Goal: Information Seeking & Learning: Learn about a topic

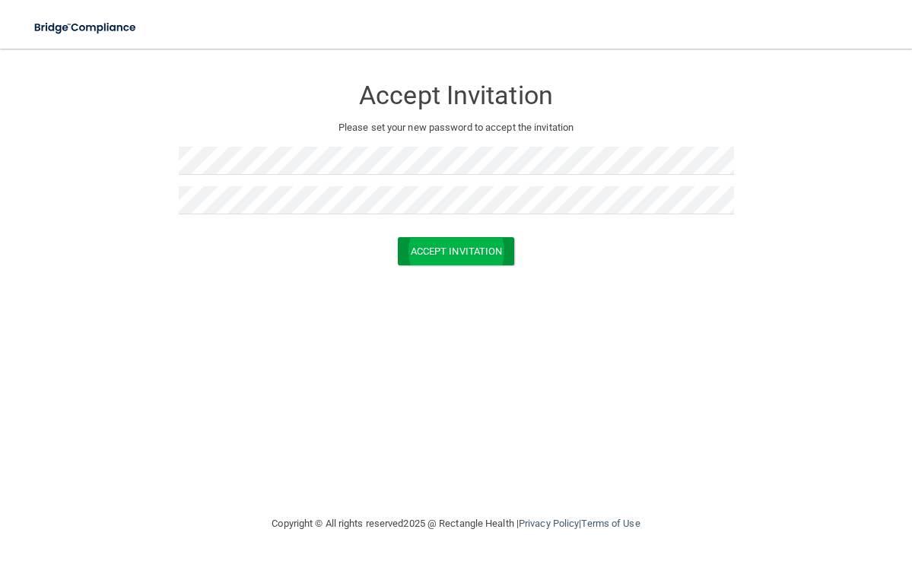
click at [435, 243] on button "Accept Invitation" at bounding box center [456, 251] width 117 height 28
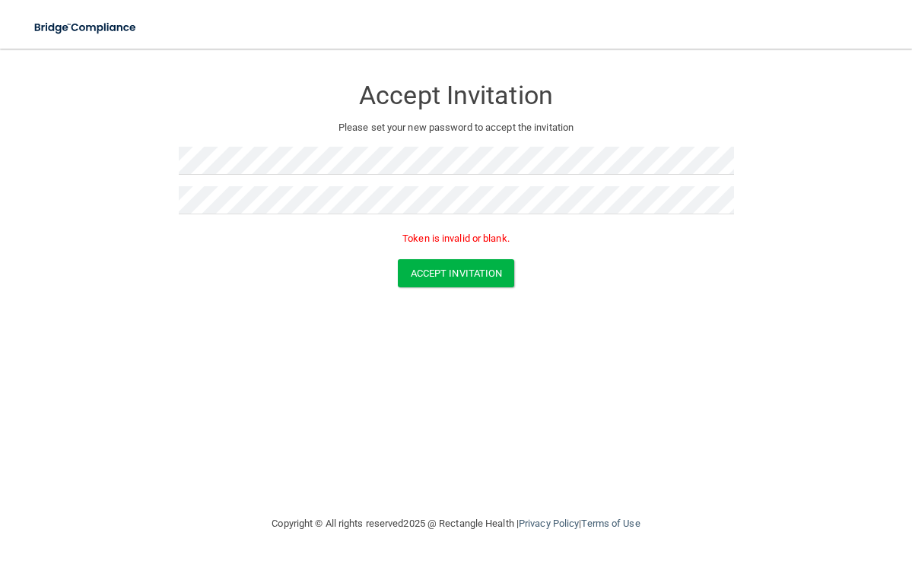
click at [658, 15] on nav "Toggle navigation Manage My Enterprise Manage My Location" at bounding box center [456, 24] width 912 height 49
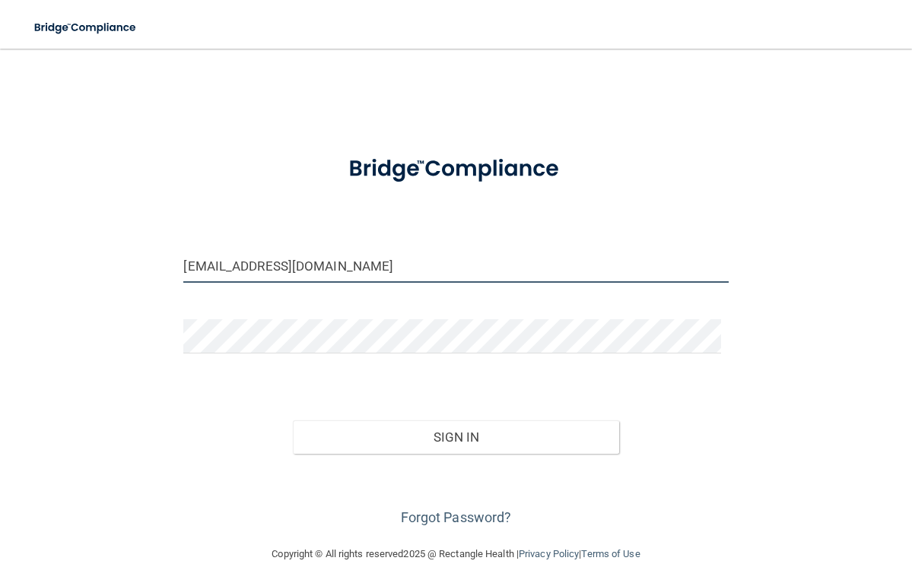
type input "[EMAIL_ADDRESS][DOMAIN_NAME]"
click at [439, 426] on button "Sign In" at bounding box center [456, 436] width 327 height 33
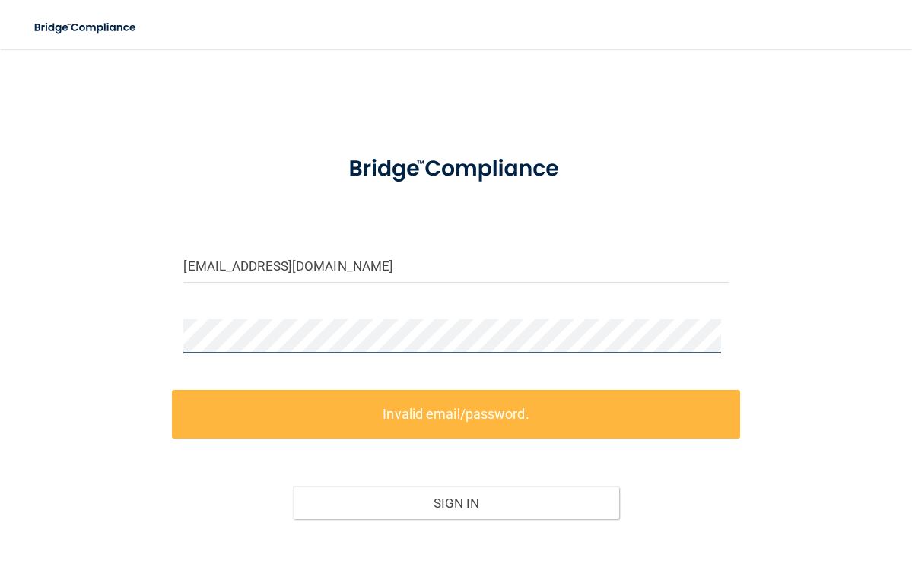
click at [174, 356] on div at bounding box center [455, 342] width 567 height 46
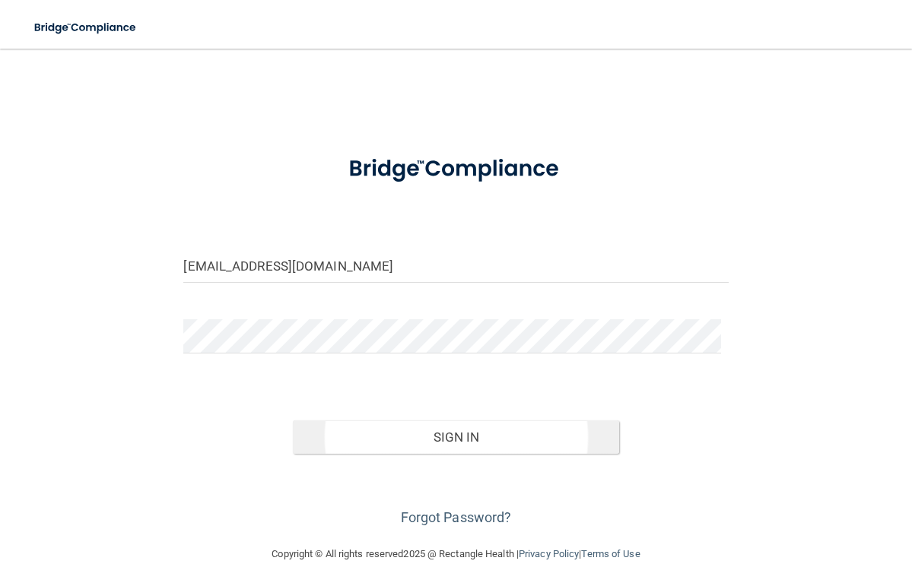
click at [466, 430] on button "Sign In" at bounding box center [456, 436] width 327 height 33
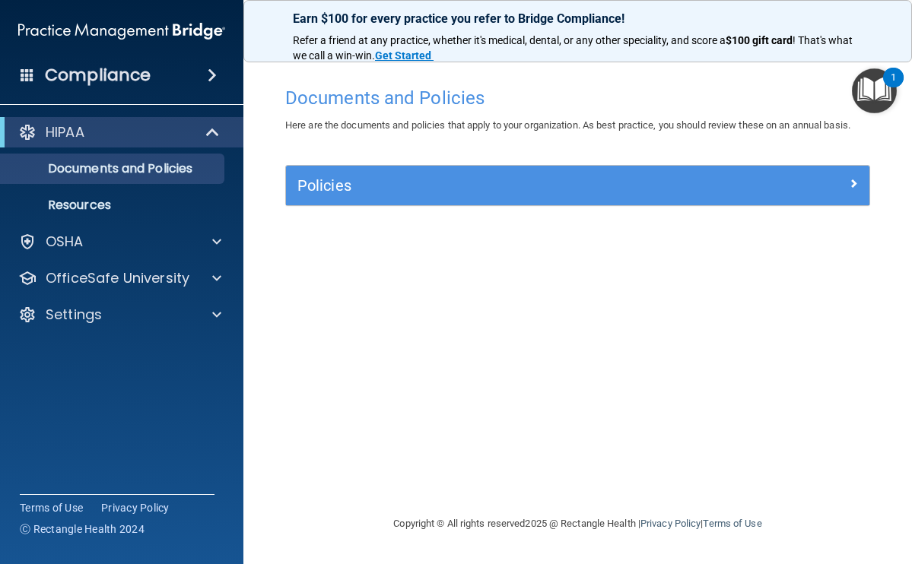
click at [136, 126] on div "HIPAA" at bounding box center [101, 132] width 188 height 18
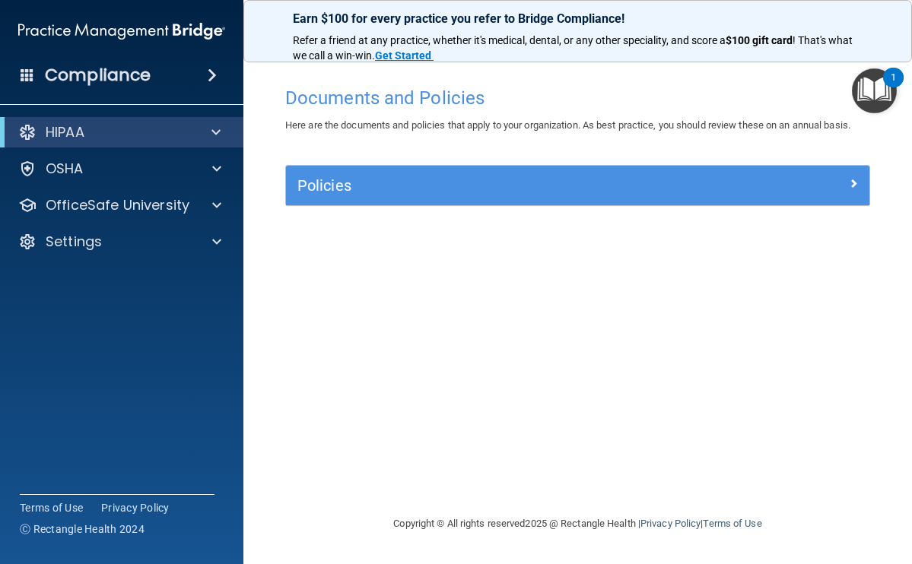
click at [67, 132] on p "HIPAA" at bounding box center [65, 132] width 39 height 18
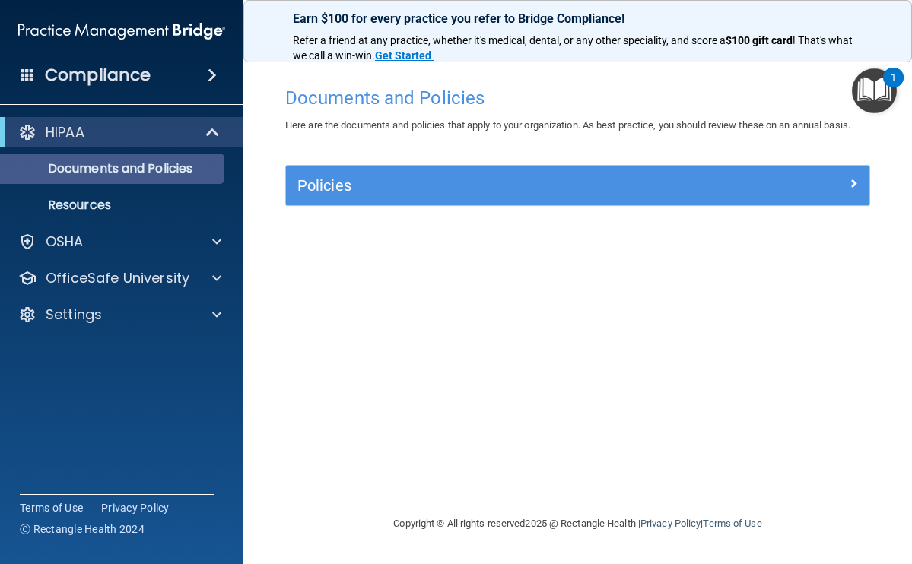
click at [95, 168] on p "Documents and Policies" at bounding box center [114, 168] width 208 height 15
click at [880, 90] on img "Open Resource Center, 1 new notification" at bounding box center [874, 90] width 45 height 45
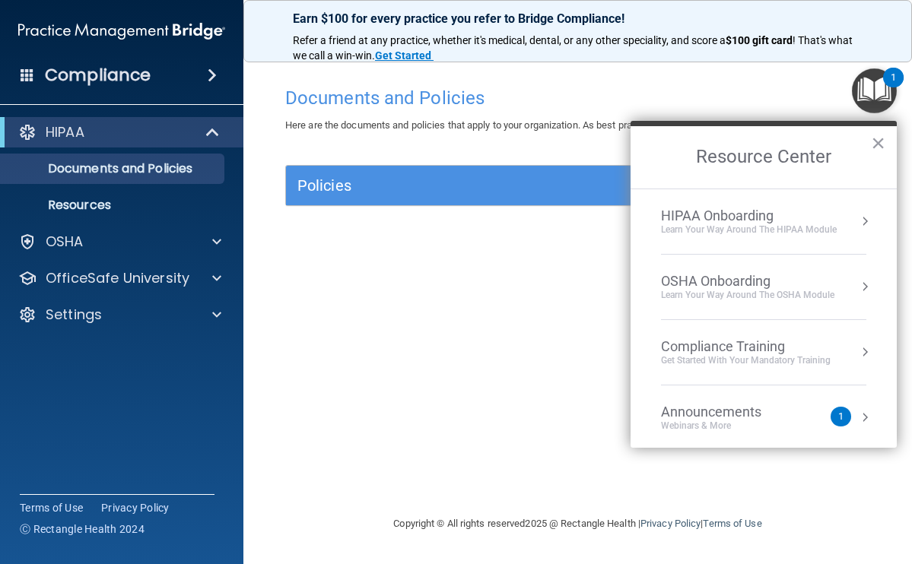
click at [750, 220] on div "HIPAA Onboarding" at bounding box center [749, 216] width 176 height 17
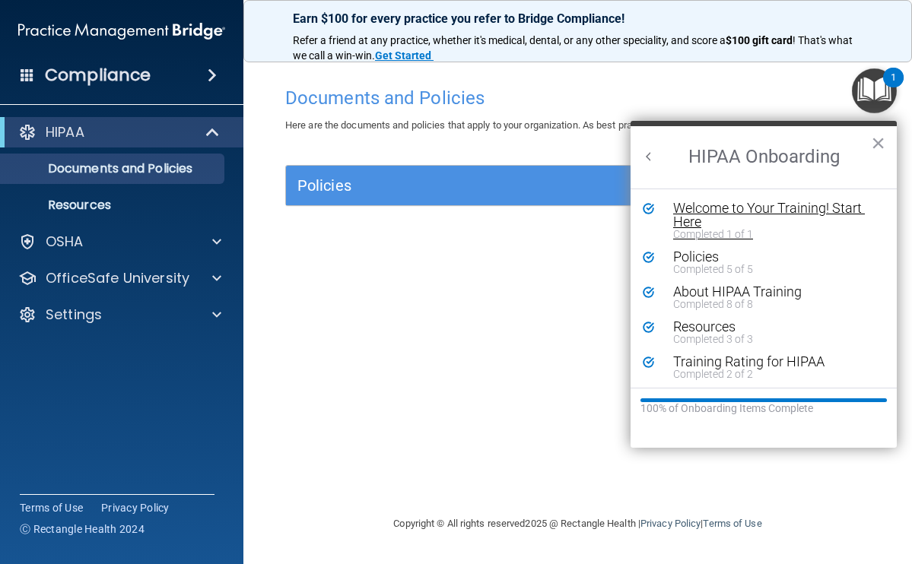
click at [749, 220] on div "Welcome to Your Training! Start Here" at bounding box center [769, 214] width 192 height 27
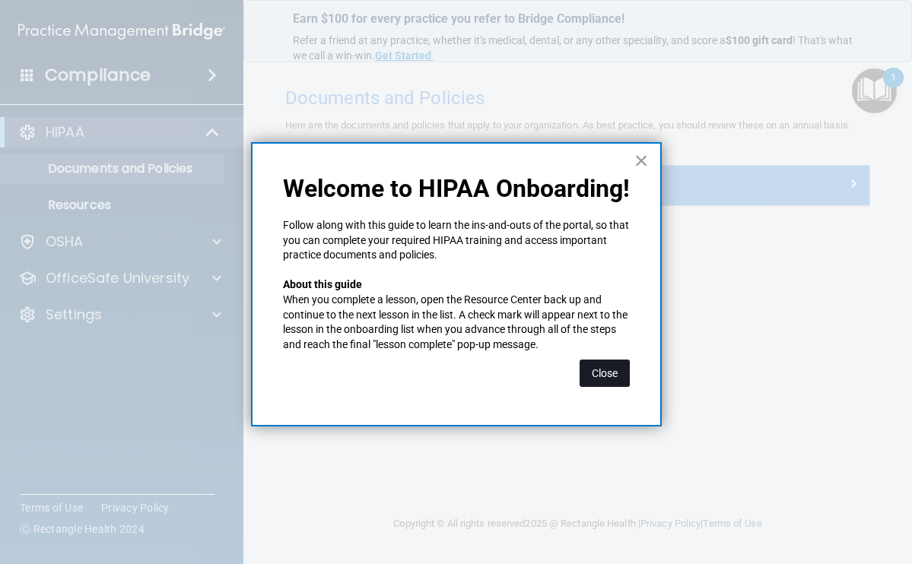
click at [603, 370] on button "Close" at bounding box center [604, 373] width 50 height 27
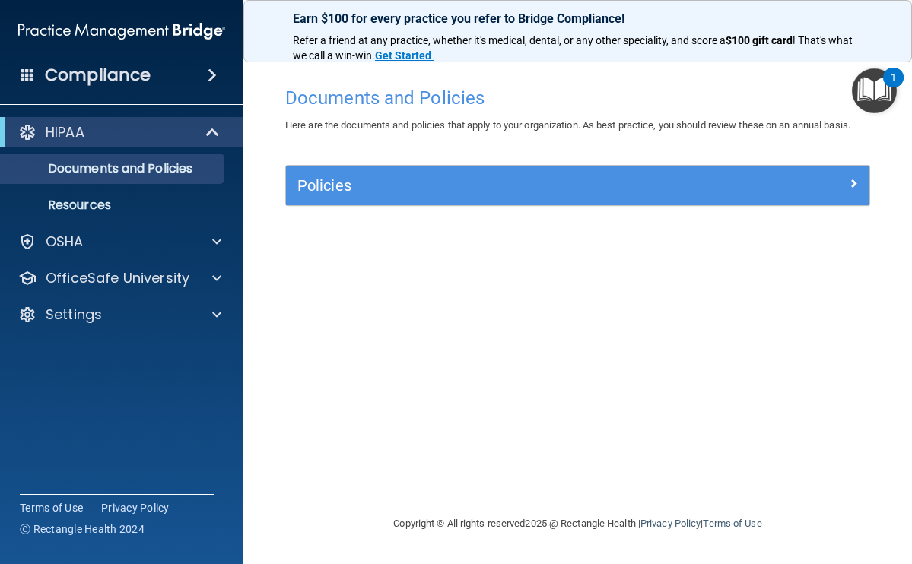
click at [875, 93] on img "Open Resource Center, 1 new notification" at bounding box center [874, 90] width 45 height 45
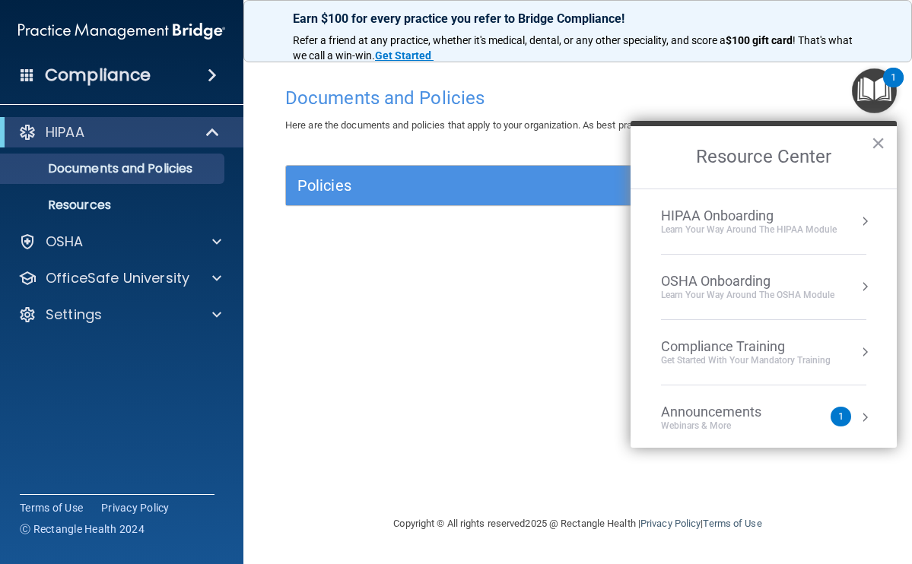
click at [857, 227] on button "Resource Center" at bounding box center [864, 221] width 15 height 15
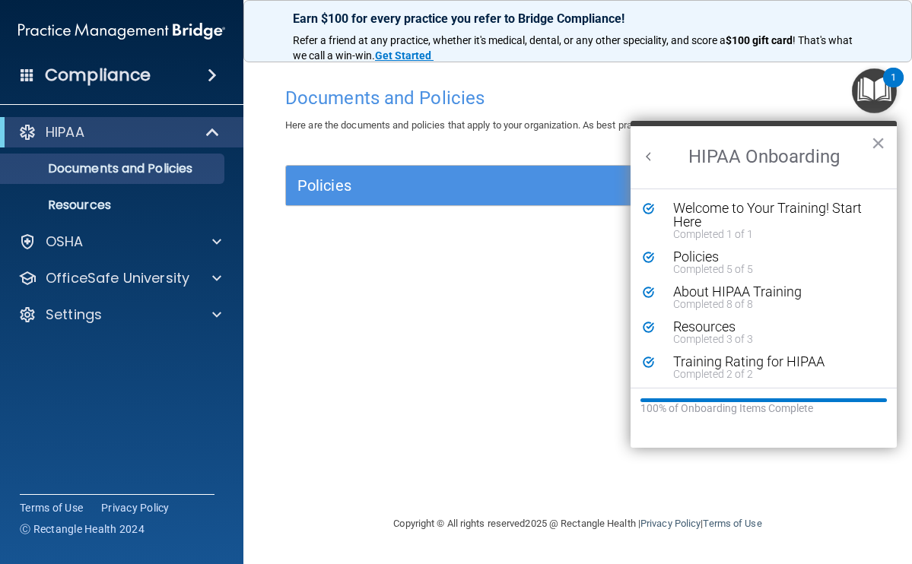
click at [472, 431] on div "Documents and Policies Here are the documents and policies that apply to your o…" at bounding box center [577, 297] width 607 height 436
click at [871, 147] on button "×" at bounding box center [878, 143] width 14 height 24
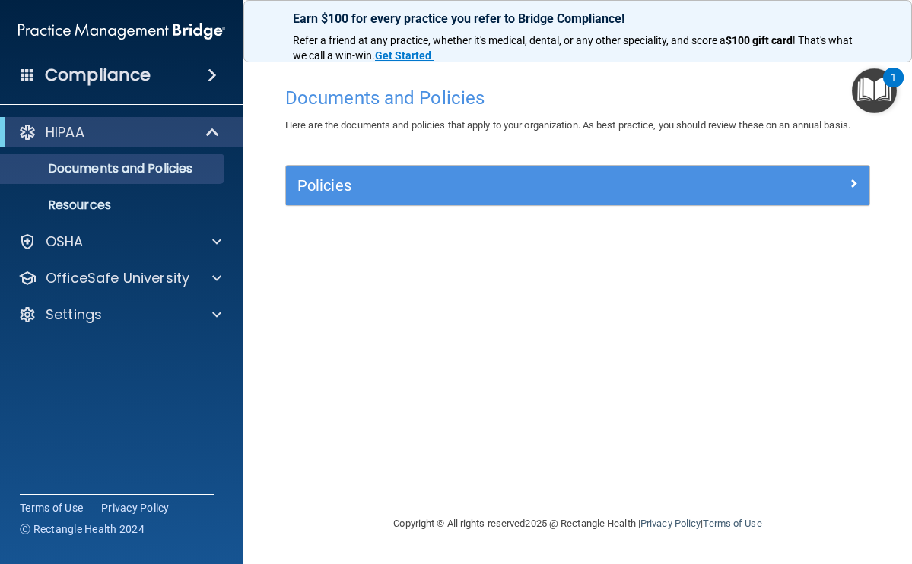
click at [870, 100] on img "Open Resource Center, 1 new notification" at bounding box center [874, 90] width 45 height 45
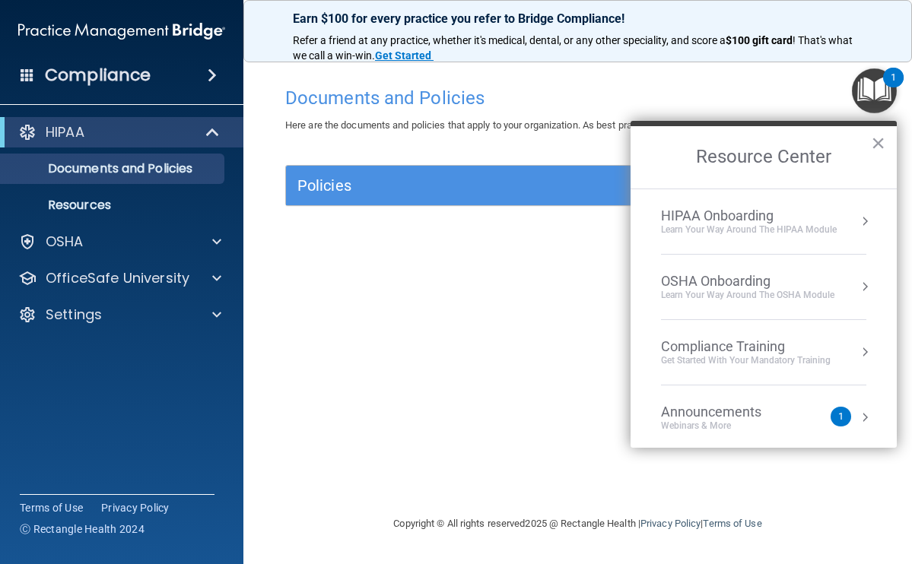
click at [360, 306] on div "Documents and Policies Here are the documents and policies that apply to your o…" at bounding box center [577, 297] width 607 height 436
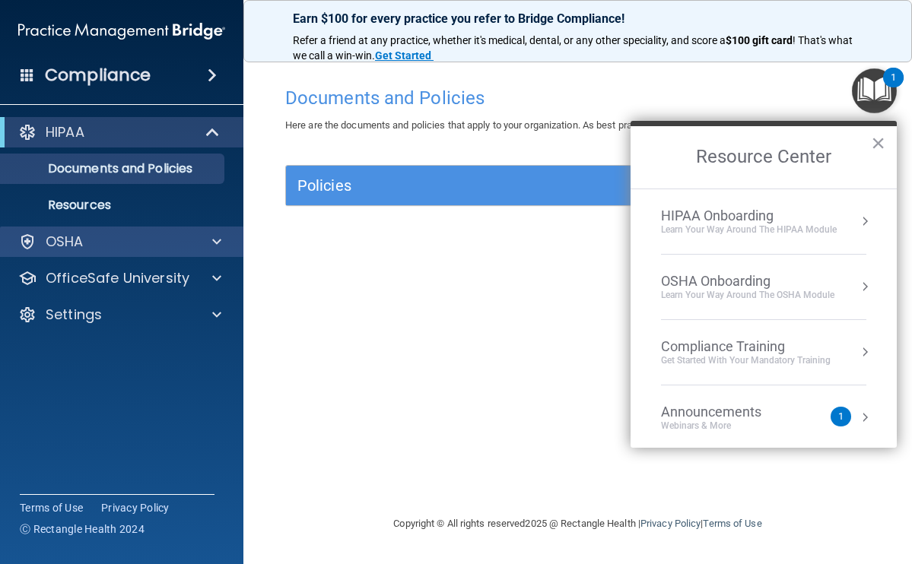
click at [216, 236] on span at bounding box center [216, 242] width 9 height 18
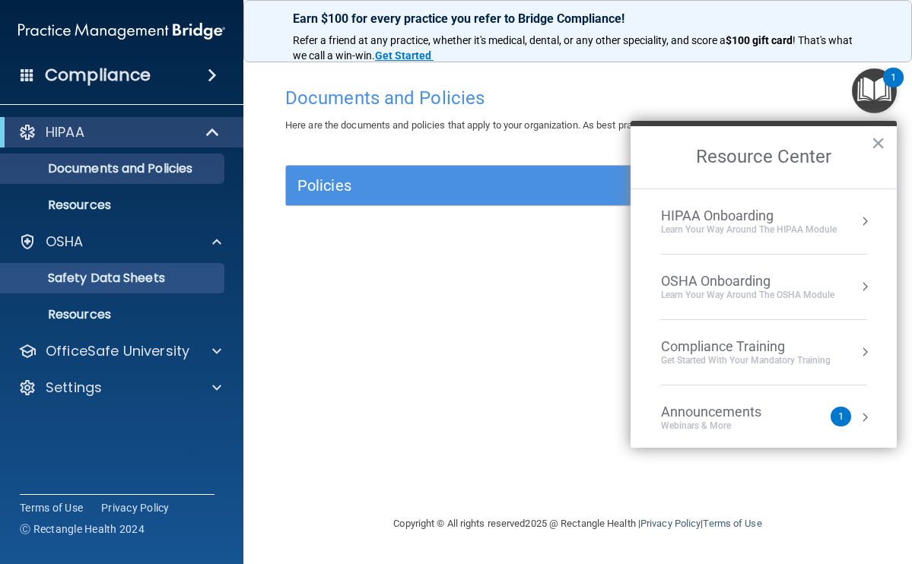
click at [148, 281] on p "Safety Data Sheets" at bounding box center [114, 278] width 208 height 15
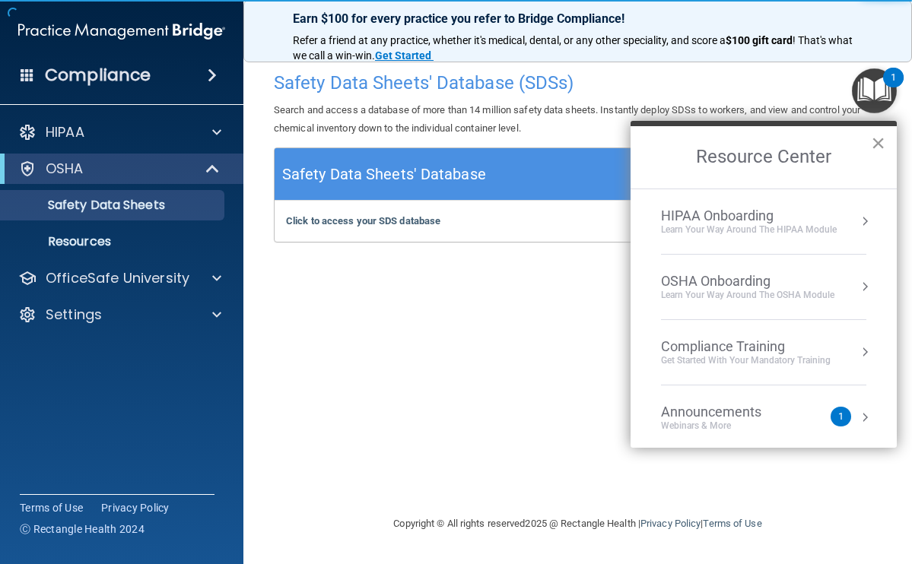
click at [874, 149] on button "×" at bounding box center [878, 143] width 14 height 24
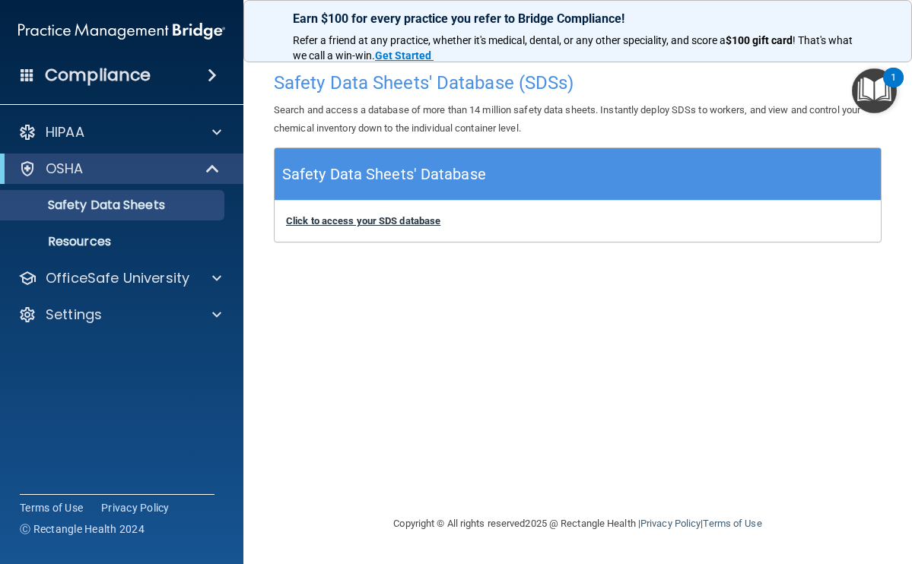
click at [400, 220] on b "Click to access your SDS database" at bounding box center [363, 220] width 154 height 11
click at [213, 78] on span at bounding box center [212, 75] width 9 height 18
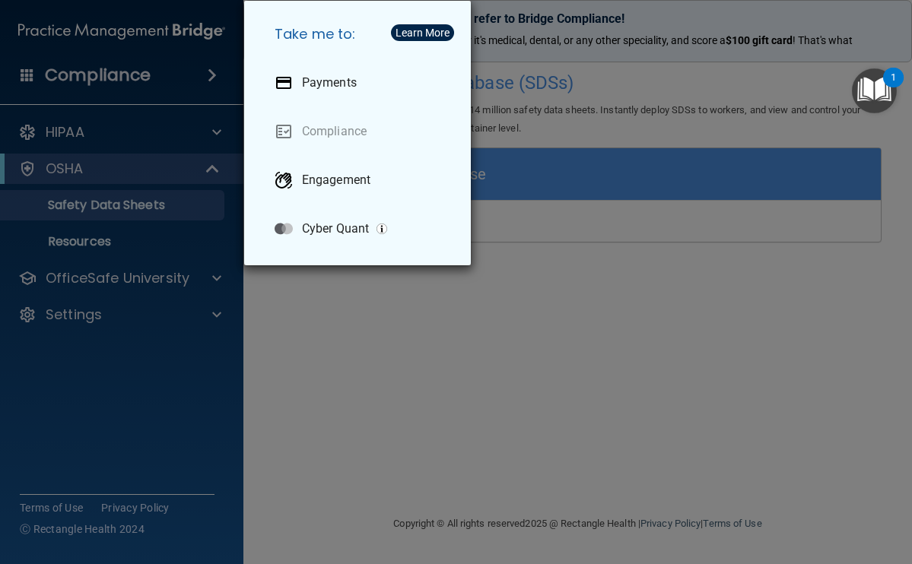
click at [211, 128] on div "Take me to: Payments Compliance Engagement Cyber Quant" at bounding box center [456, 282] width 912 height 564
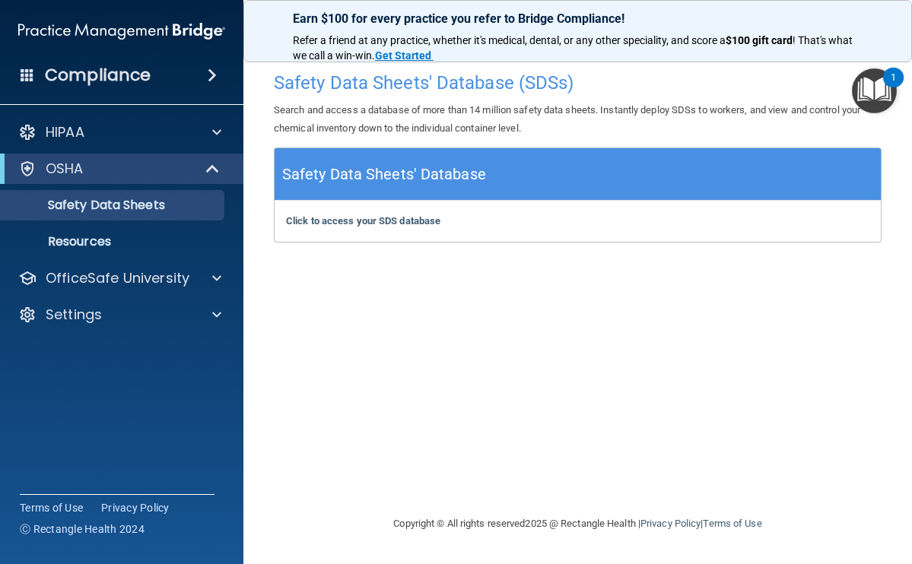
click at [886, 83] on div "1" at bounding box center [893, 78] width 21 height 20
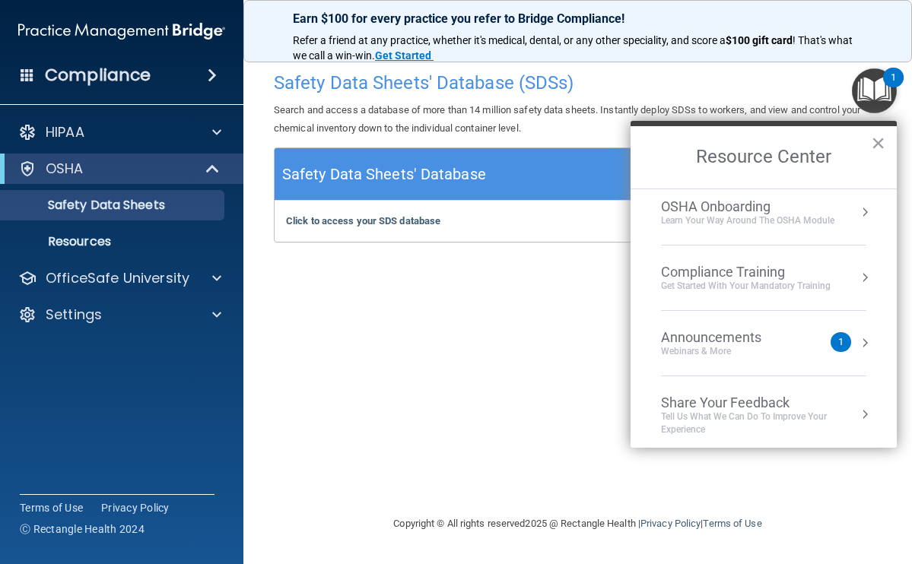
scroll to position [80, 0]
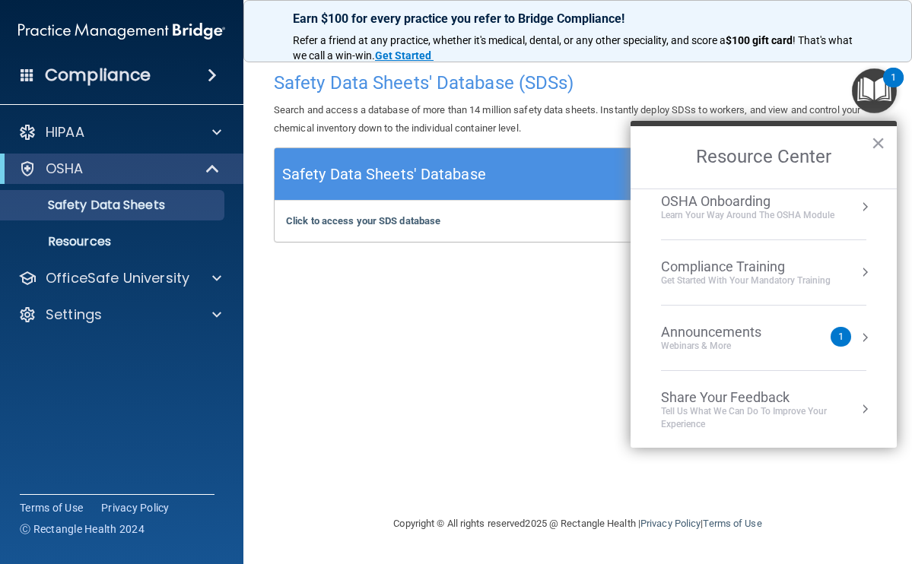
click at [709, 332] on div "Announcements" at bounding box center [726, 332] width 131 height 17
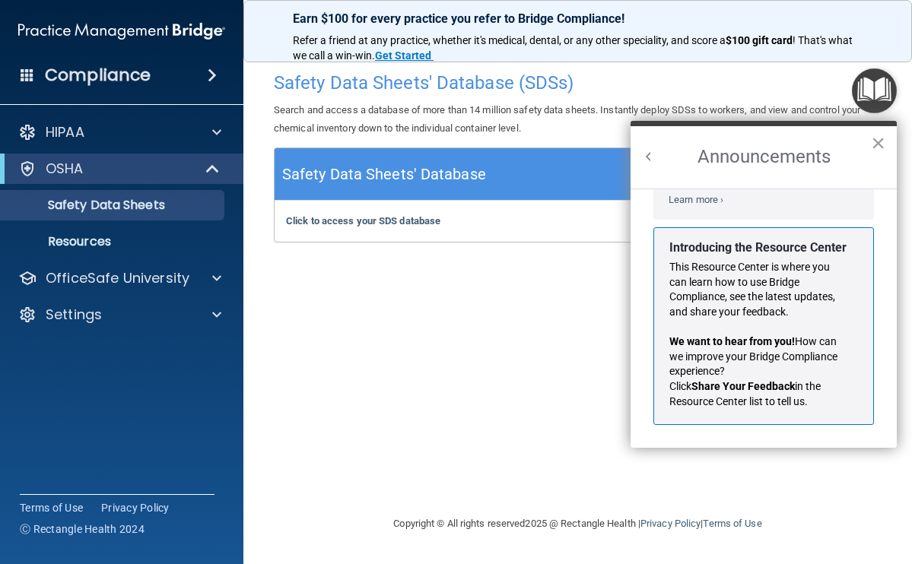
scroll to position [0, 0]
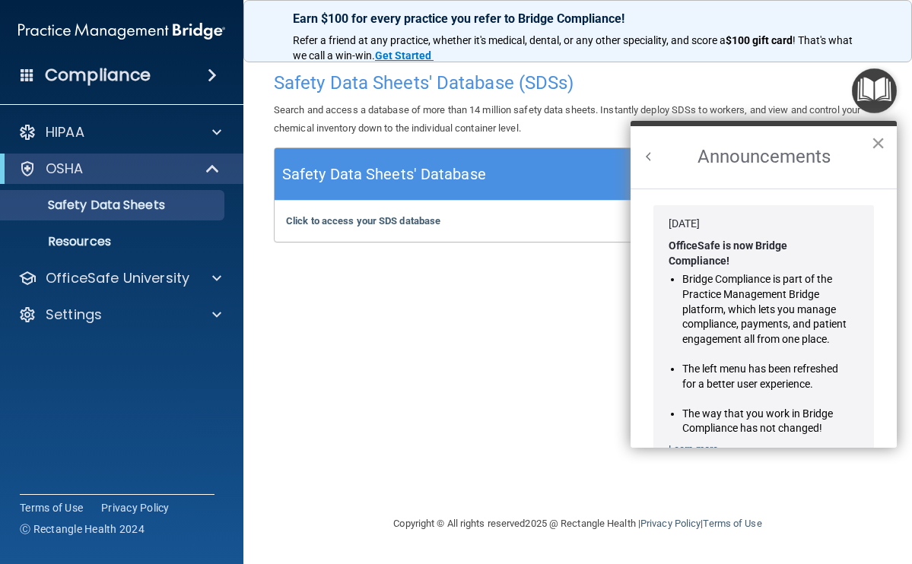
click at [881, 144] on button "×" at bounding box center [878, 143] width 14 height 24
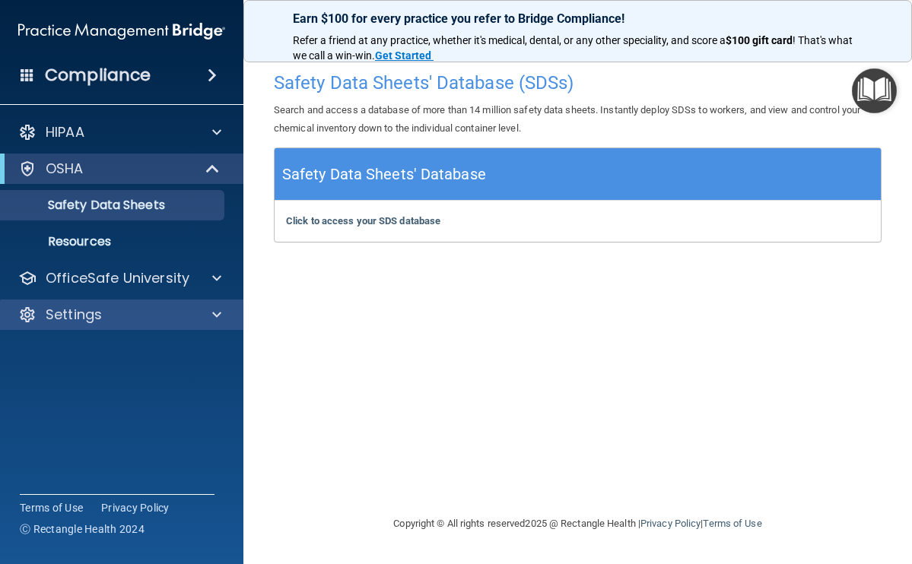
click at [60, 312] on p "Settings" at bounding box center [74, 315] width 56 height 18
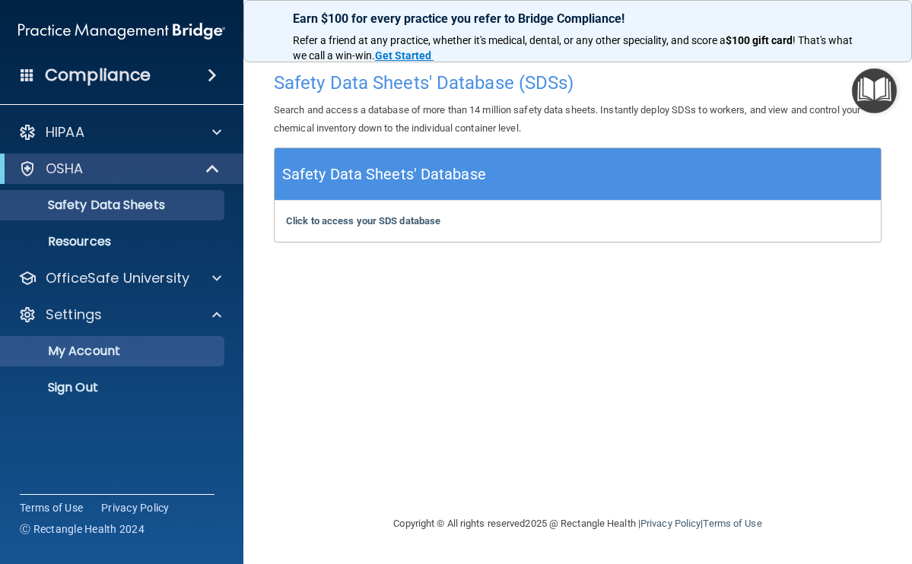
click at [75, 358] on p "My Account" at bounding box center [114, 351] width 208 height 15
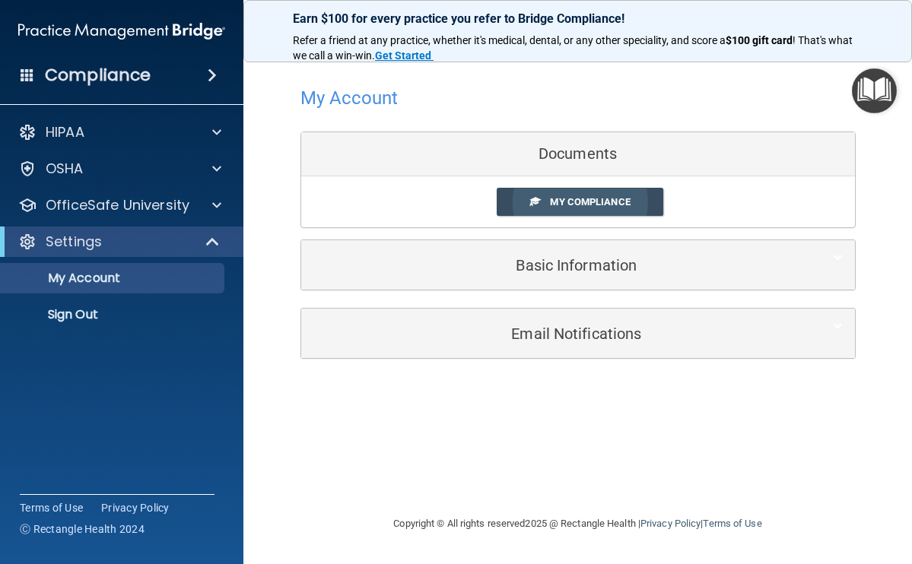
click at [573, 200] on span "My Compliance" at bounding box center [590, 201] width 80 height 11
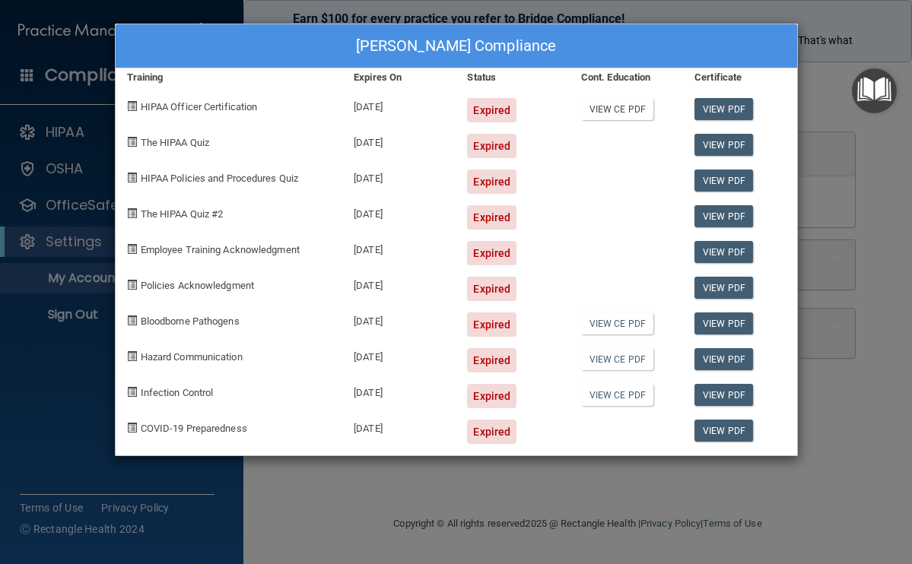
click at [605, 112] on link "View CE PDF" at bounding box center [617, 109] width 72 height 22
click at [344, 536] on div "Tammy Elmore's Compliance Training Expires On Status Cont. Education Certificat…" at bounding box center [456, 282] width 912 height 564
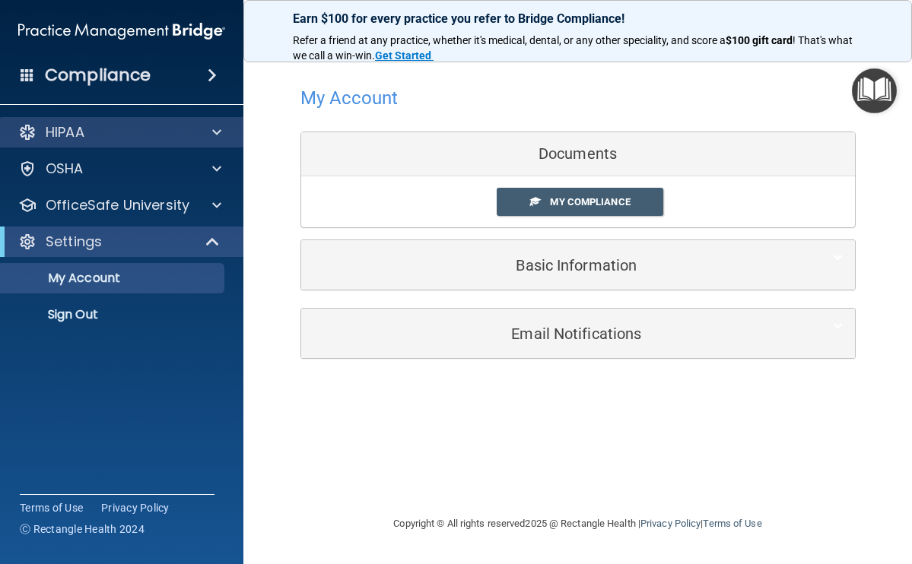
click at [215, 129] on span at bounding box center [216, 132] width 9 height 18
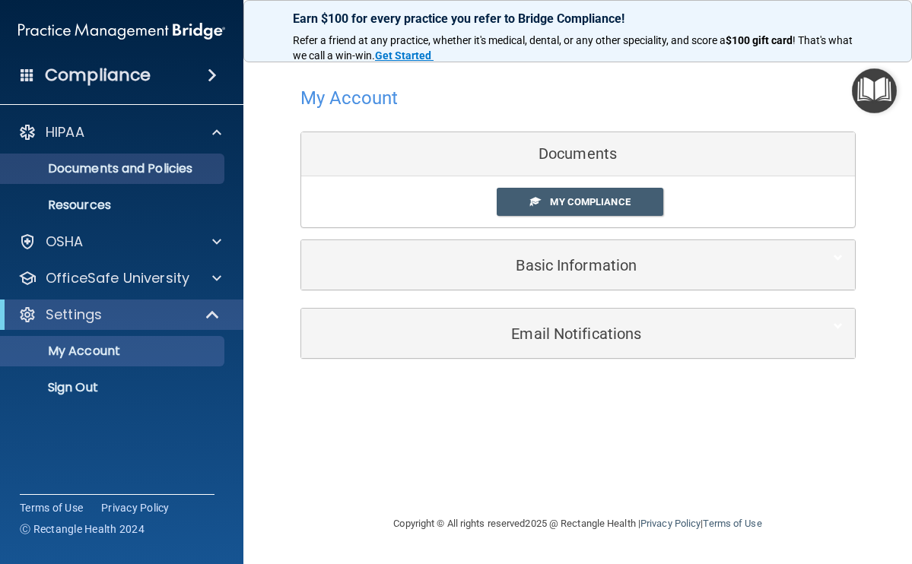
click at [155, 170] on p "Documents and Policies" at bounding box center [114, 168] width 208 height 15
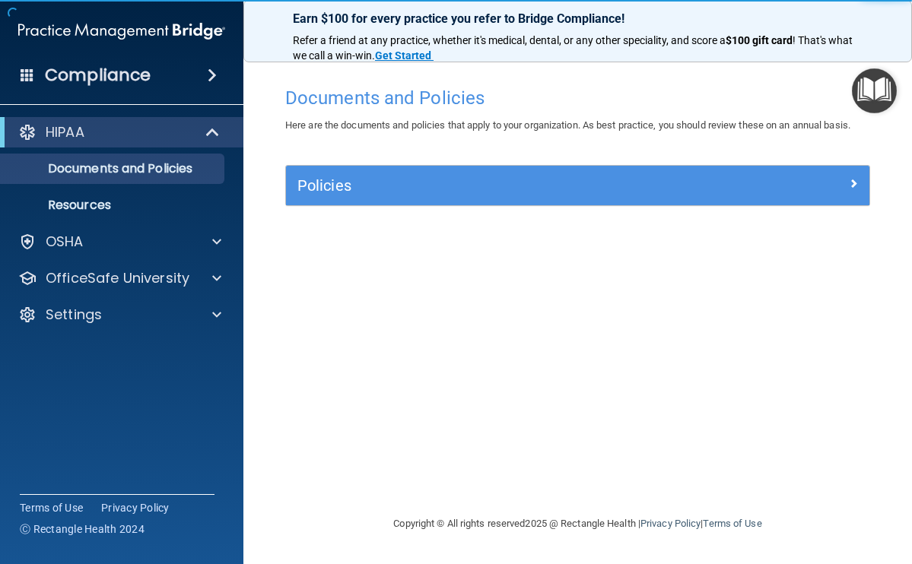
click at [863, 182] on div at bounding box center [796, 182] width 146 height 18
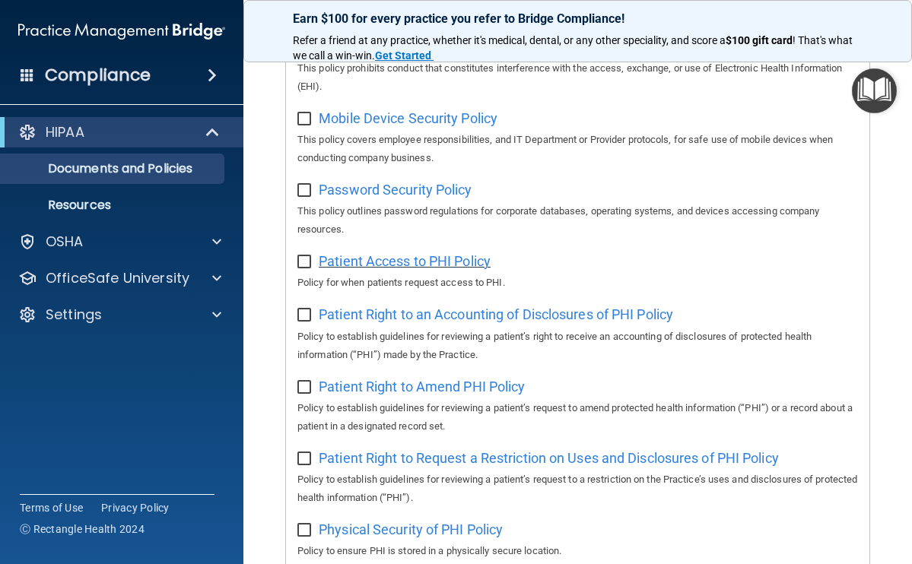
scroll to position [1254, 0]
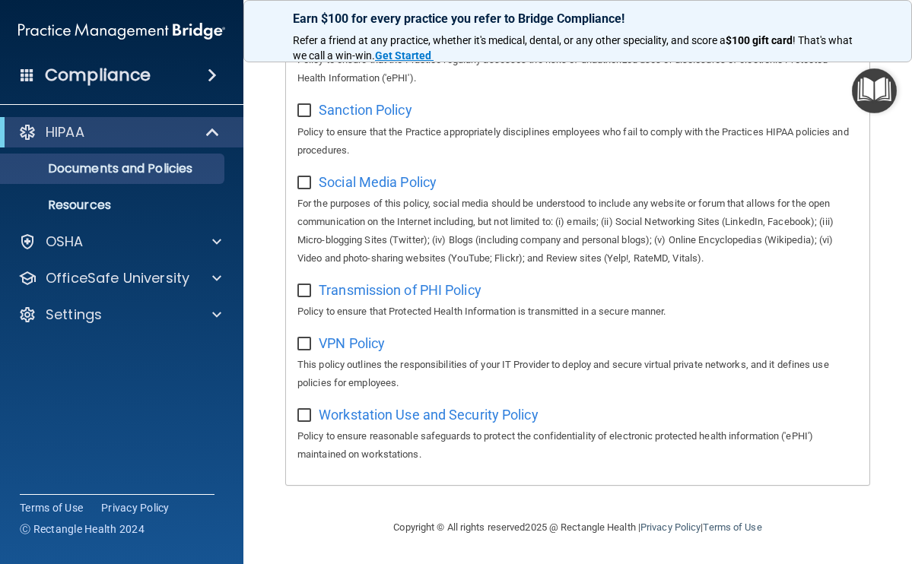
click at [298, 422] on input "checkbox" at bounding box center [305, 416] width 17 height 12
checkbox input "true"
click at [390, 419] on span "Workstation Use and Security Policy" at bounding box center [429, 415] width 220 height 16
click at [80, 205] on p "Resources" at bounding box center [114, 205] width 208 height 15
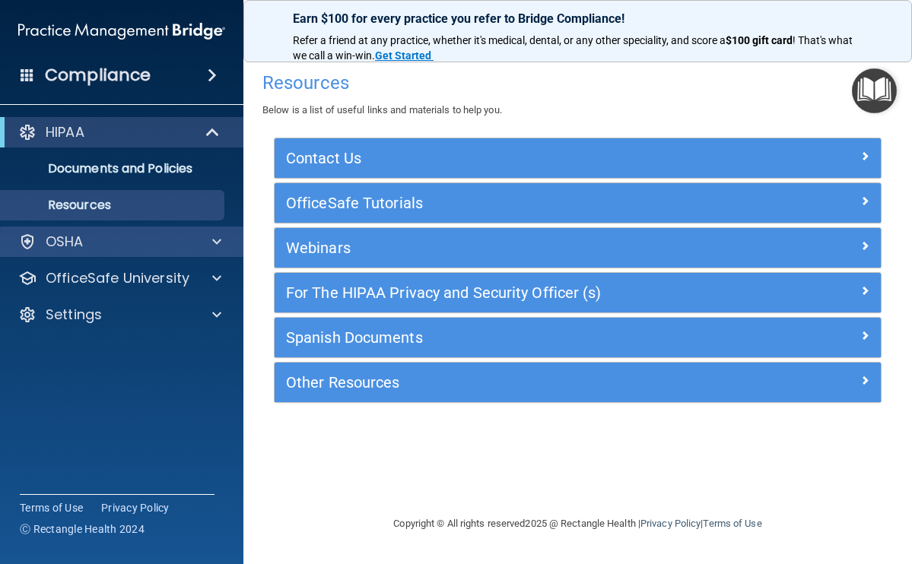
click at [75, 236] on p "OSHA" at bounding box center [65, 242] width 38 height 18
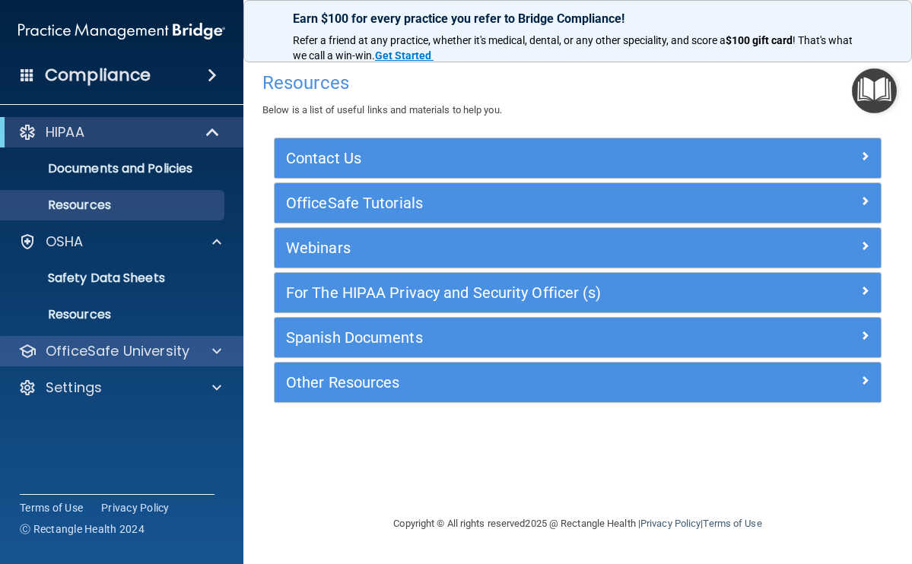
click at [218, 351] on span at bounding box center [216, 351] width 9 height 18
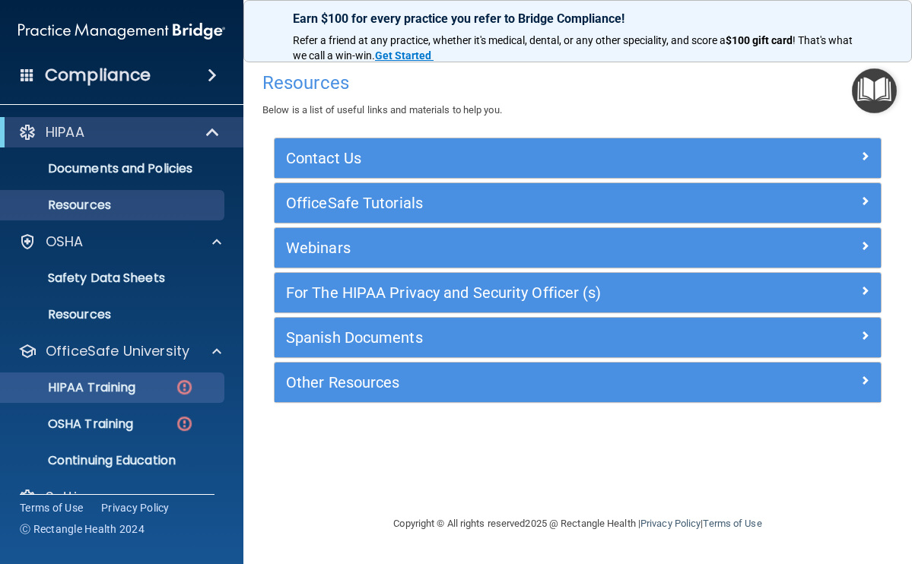
click at [119, 389] on p "HIPAA Training" at bounding box center [72, 387] width 125 height 15
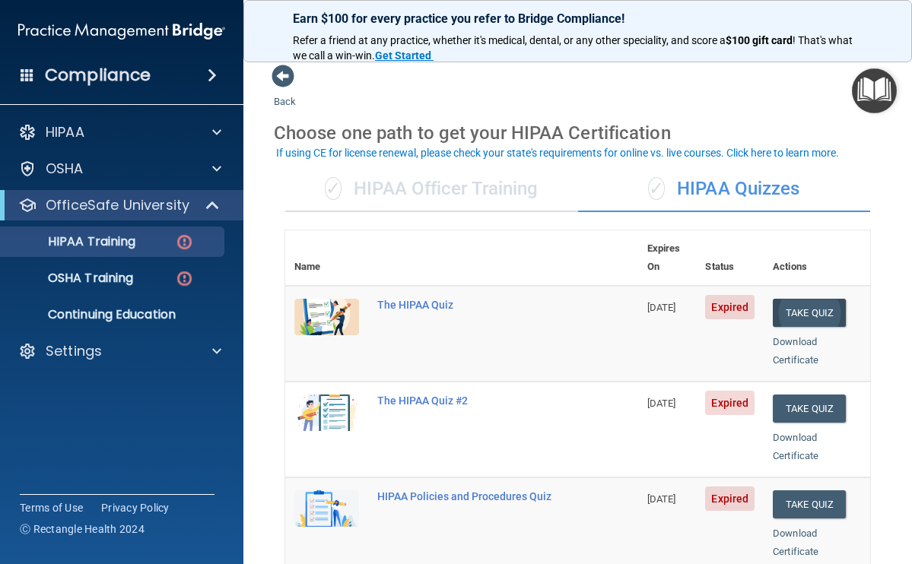
click at [792, 299] on button "Take Quiz" at bounding box center [808, 313] width 73 height 28
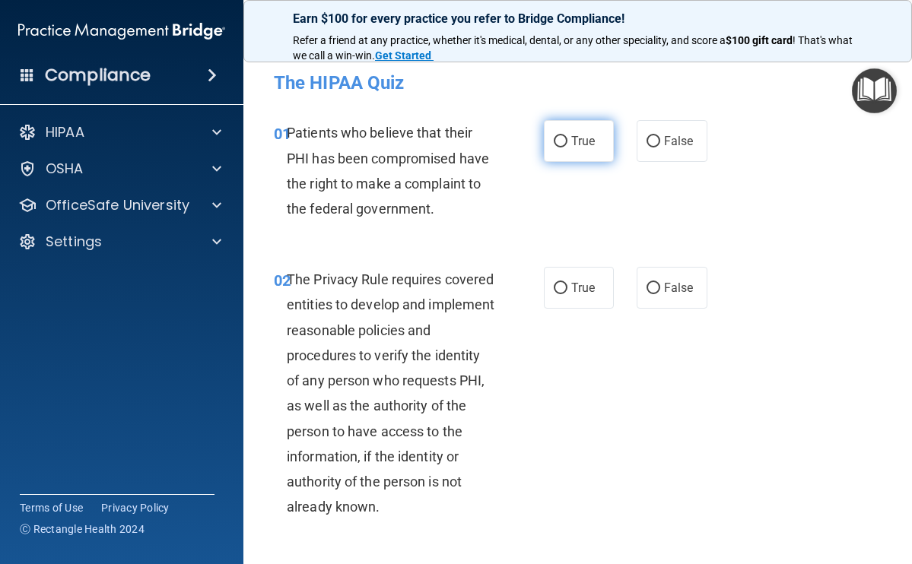
click at [559, 142] on input "True" at bounding box center [560, 141] width 14 height 11
radio input "true"
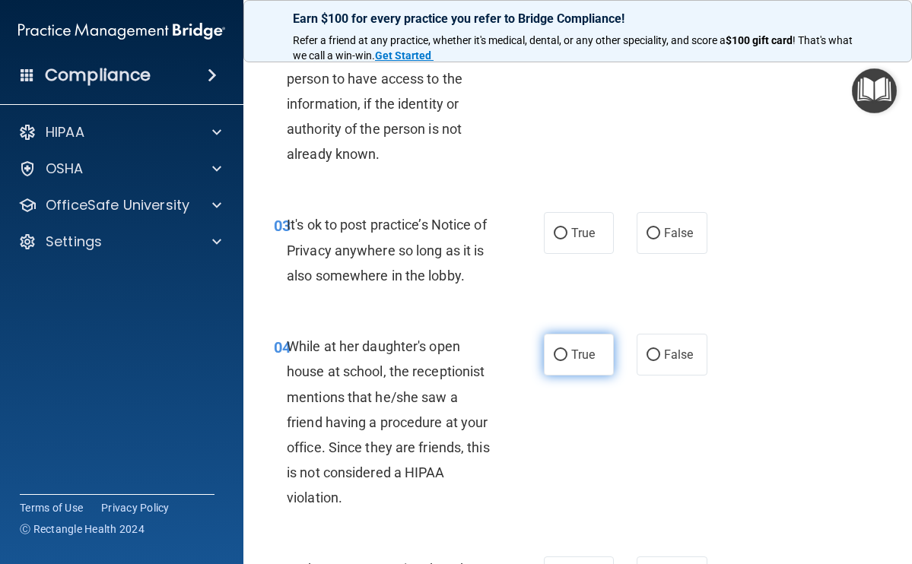
scroll to position [138, 0]
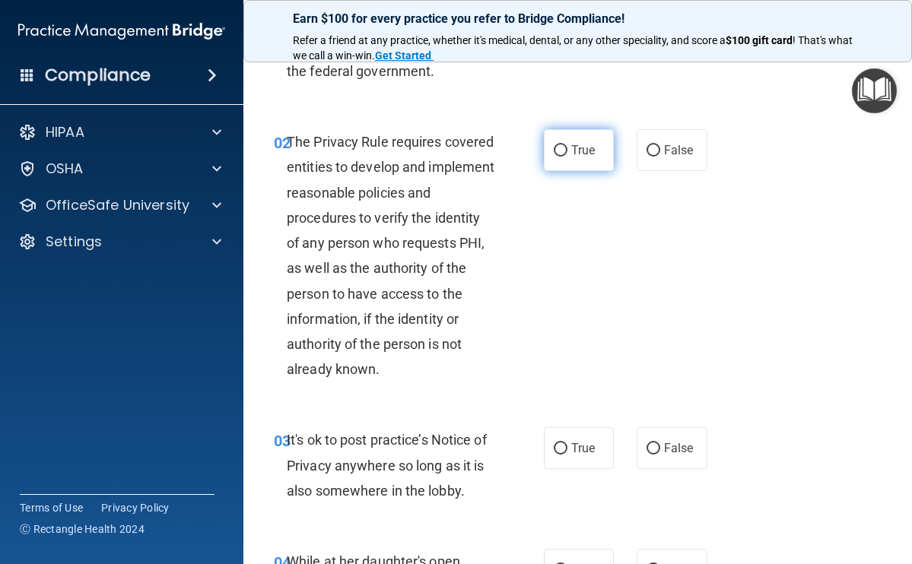
click at [556, 157] on label "True" at bounding box center [579, 150] width 71 height 42
click at [556, 157] on input "True" at bounding box center [560, 150] width 14 height 11
radio input "true"
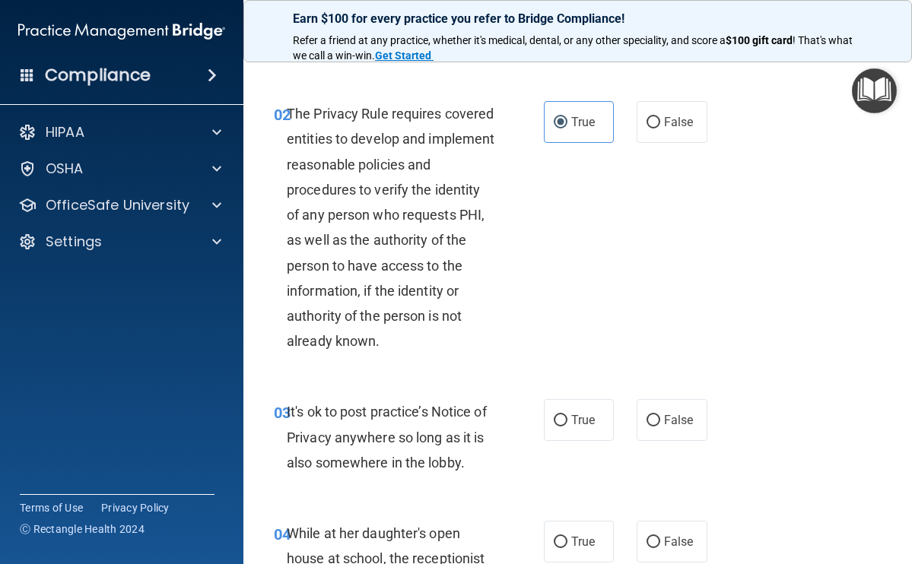
scroll to position [169, 0]
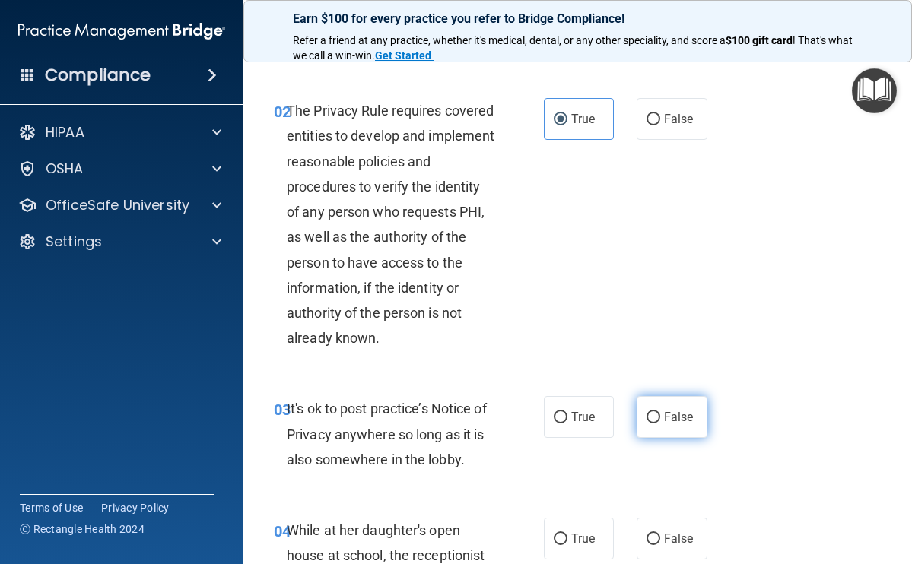
click at [646, 418] on input "False" at bounding box center [653, 417] width 14 height 11
radio input "true"
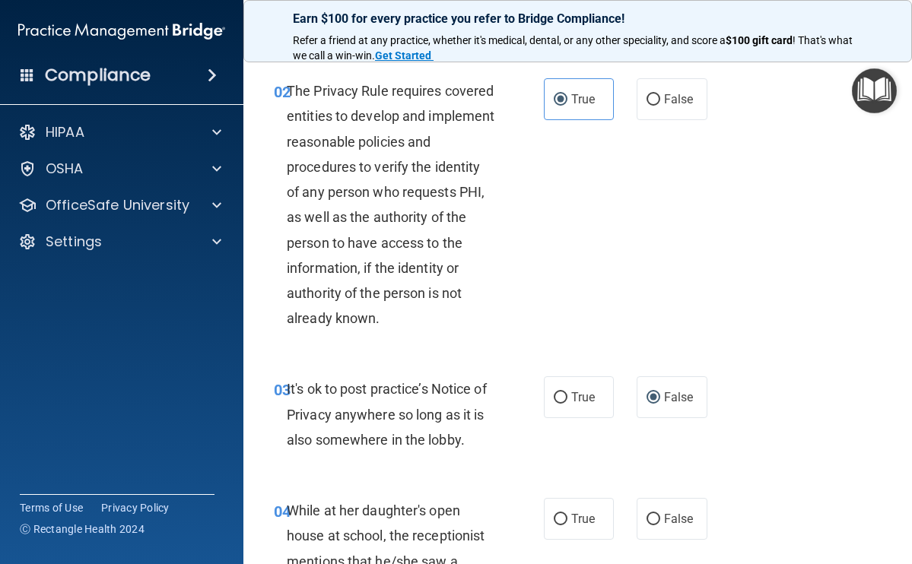
scroll to position [324, 0]
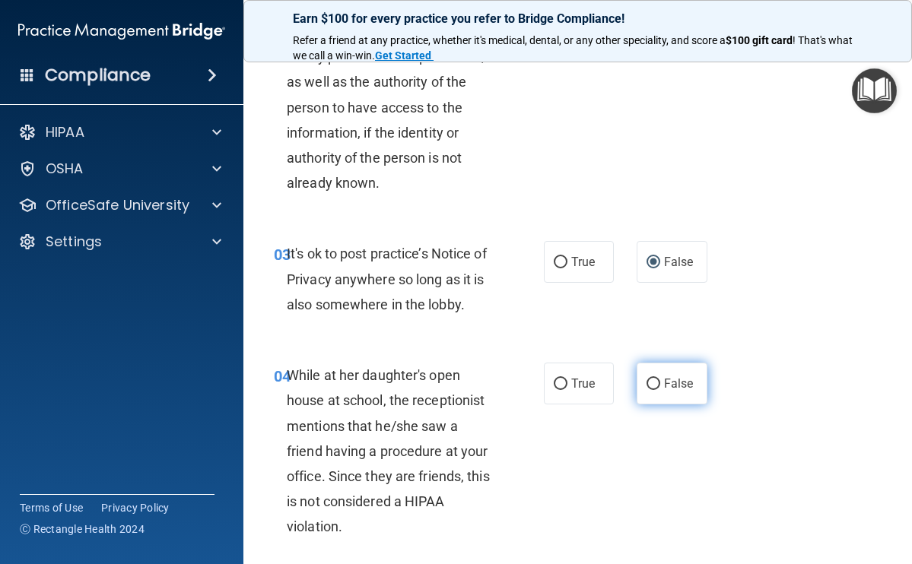
click at [651, 387] on label "False" at bounding box center [671, 384] width 71 height 42
click at [651, 387] on input "False" at bounding box center [653, 384] width 14 height 11
radio input "true"
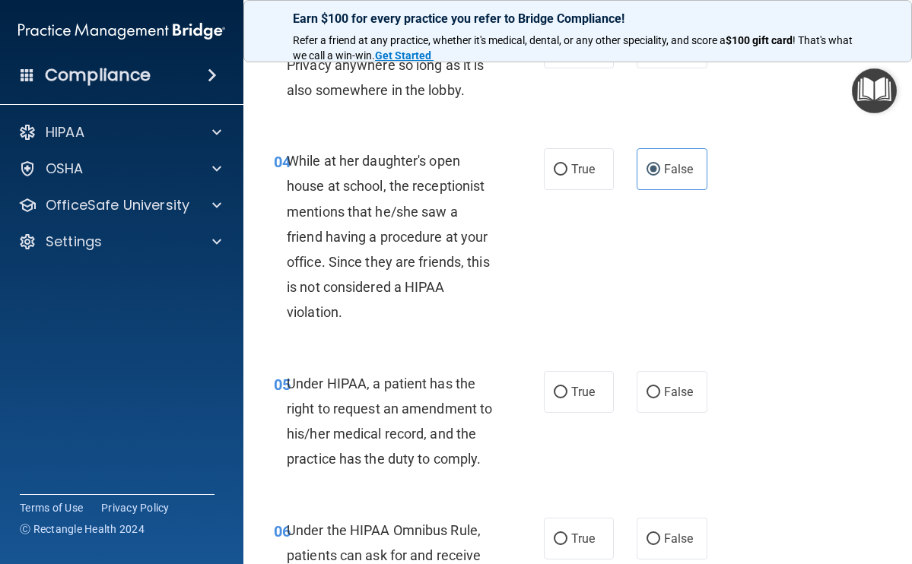
scroll to position [541, 0]
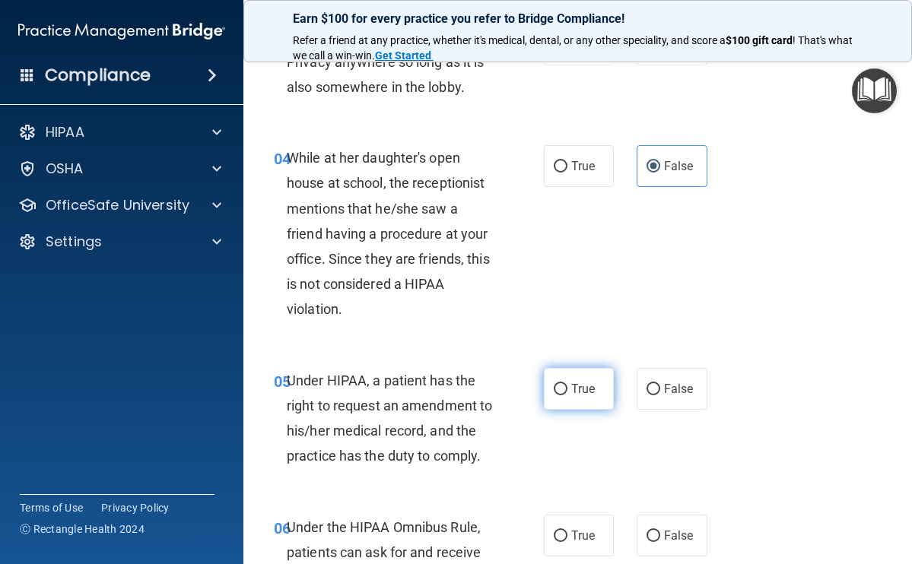
click at [557, 387] on input "True" at bounding box center [560, 389] width 14 height 11
radio input "true"
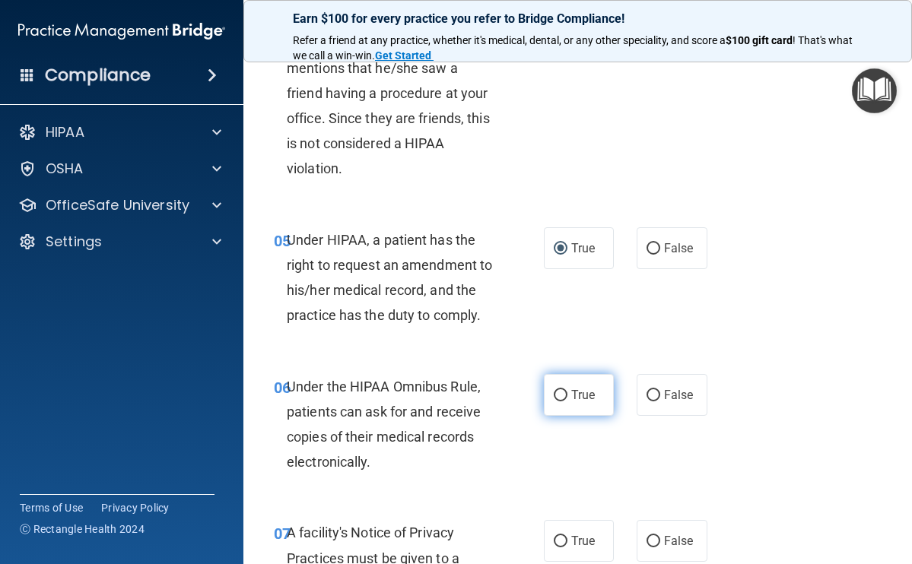
click at [560, 401] on input "True" at bounding box center [560, 395] width 14 height 11
radio input "true"
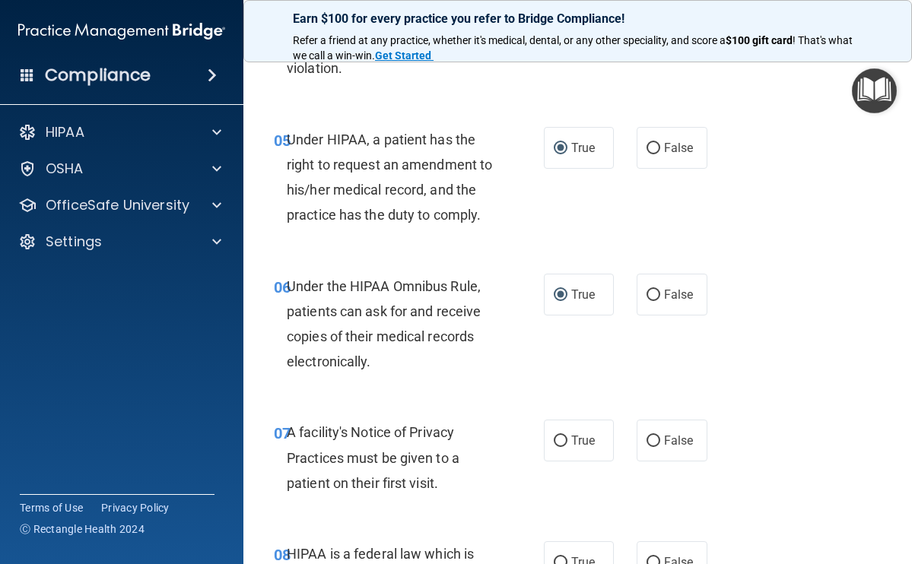
scroll to position [785, 0]
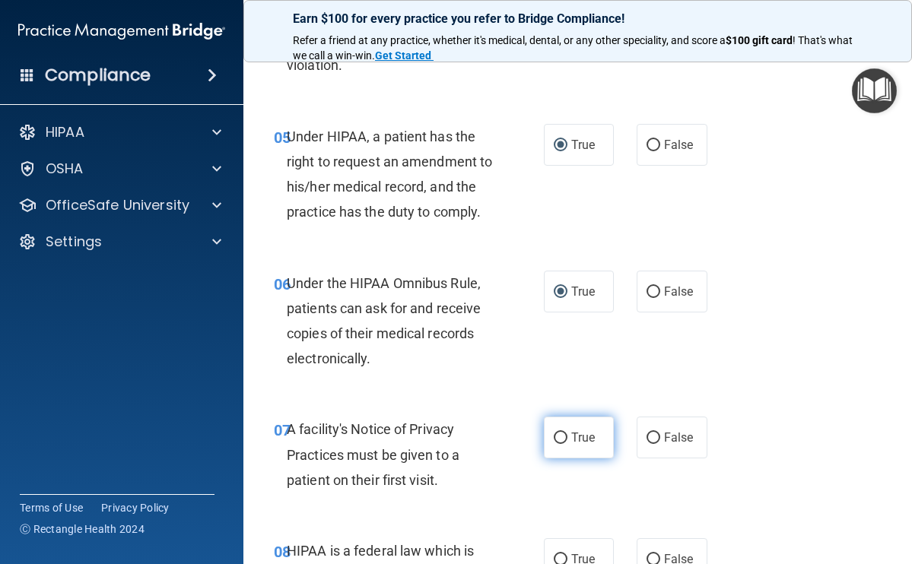
click at [557, 444] on input "True" at bounding box center [560, 438] width 14 height 11
radio input "true"
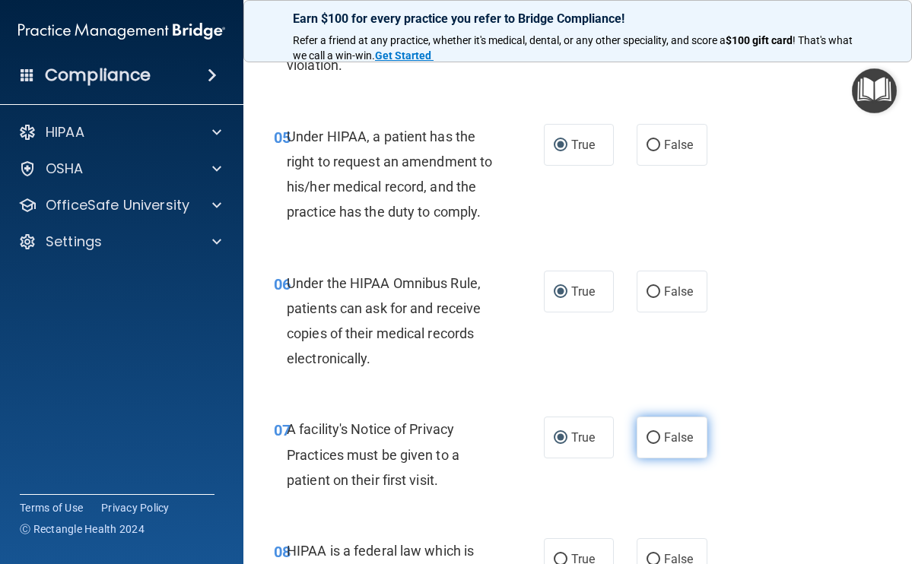
scroll to position [918, 0]
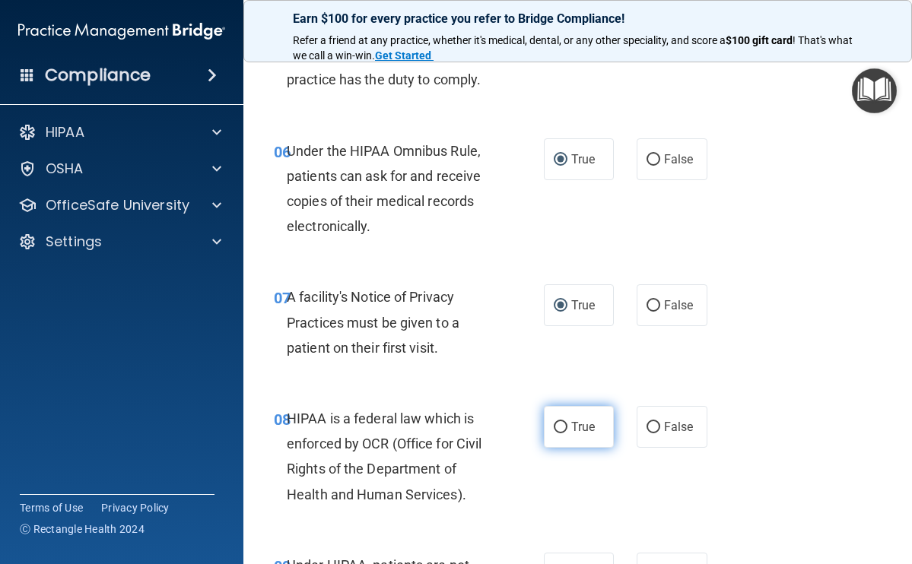
click at [553, 433] on input "True" at bounding box center [560, 427] width 14 height 11
radio input "true"
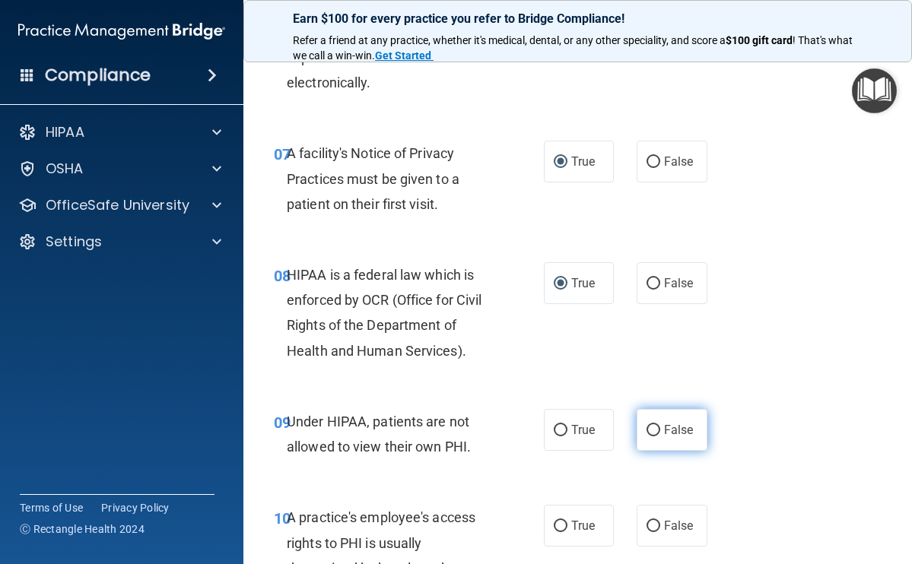
click at [647, 436] on input "False" at bounding box center [653, 430] width 14 height 11
radio input "true"
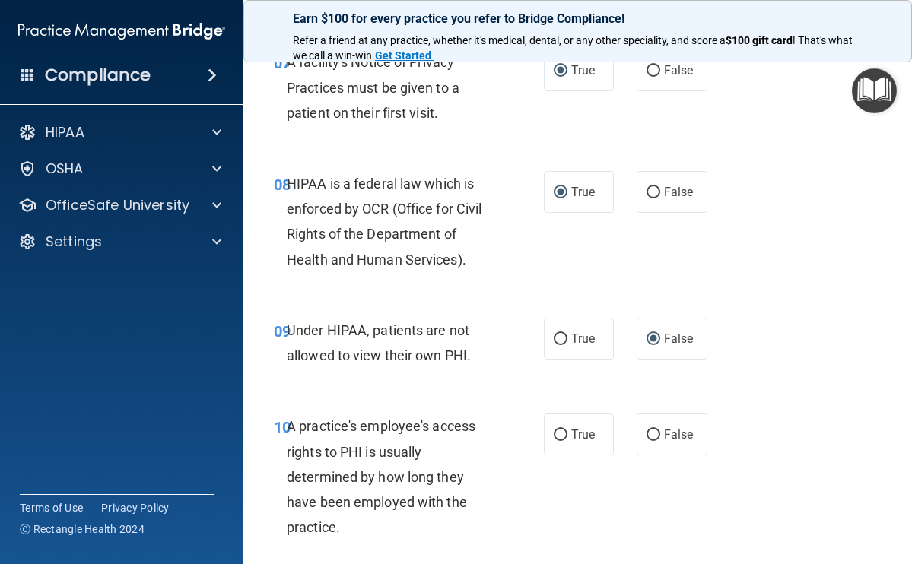
scroll to position [1224, 0]
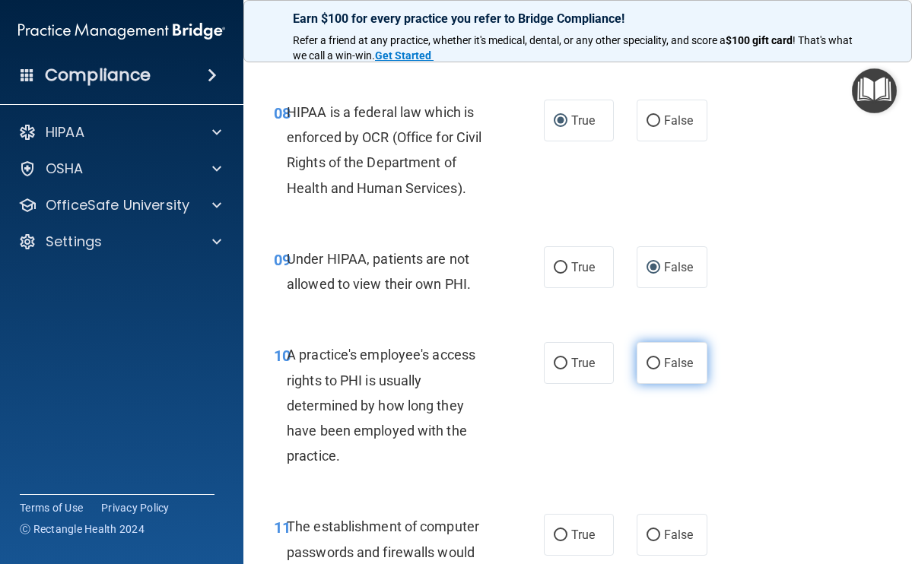
click at [646, 370] on input "False" at bounding box center [653, 363] width 14 height 11
radio input "true"
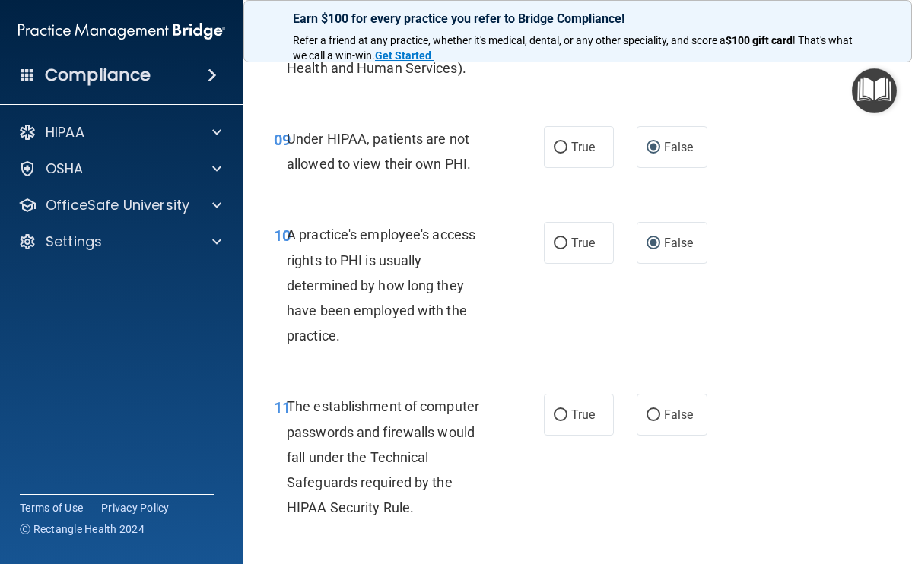
scroll to position [1347, 0]
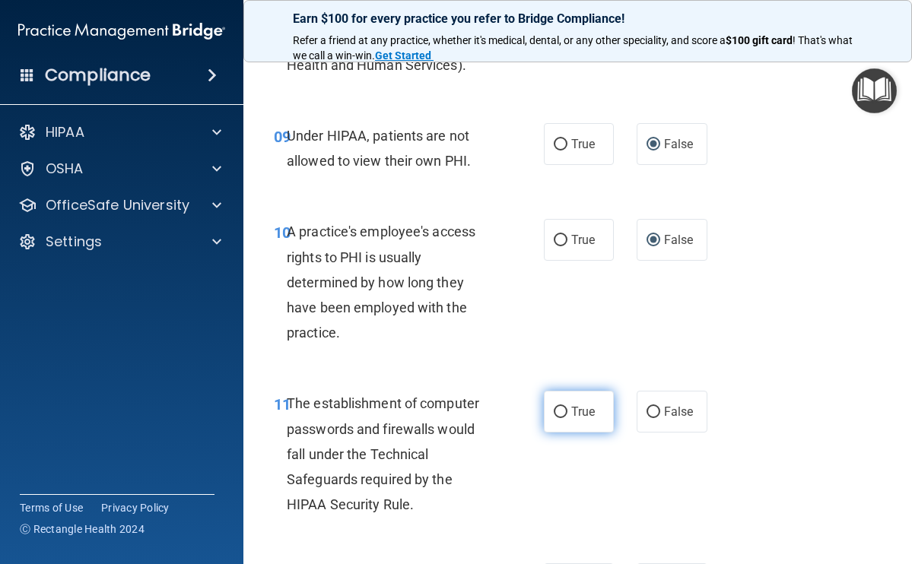
click at [553, 418] on input "True" at bounding box center [560, 412] width 14 height 11
radio input "true"
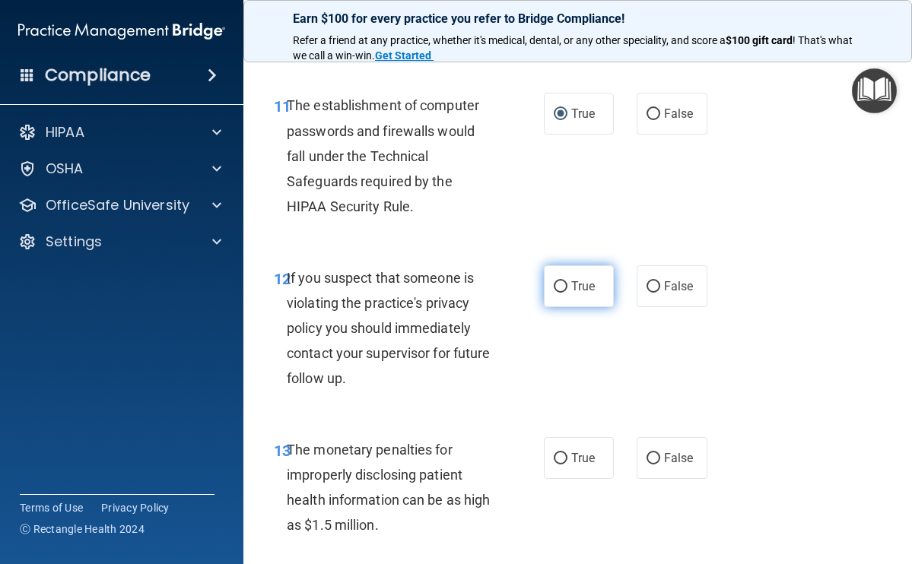
click at [553, 293] on input "True" at bounding box center [560, 286] width 14 height 11
radio input "true"
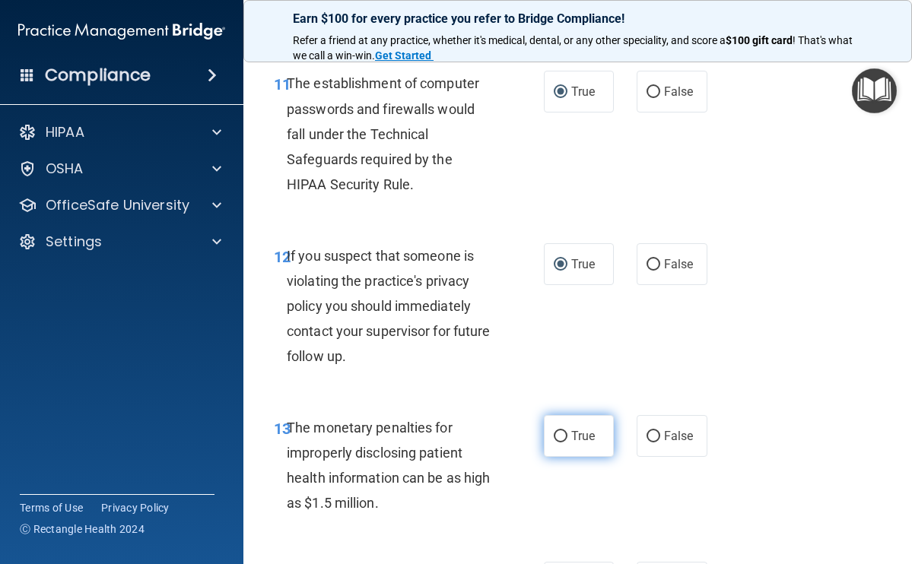
click at [556, 442] on input "True" at bounding box center [560, 436] width 14 height 11
radio input "true"
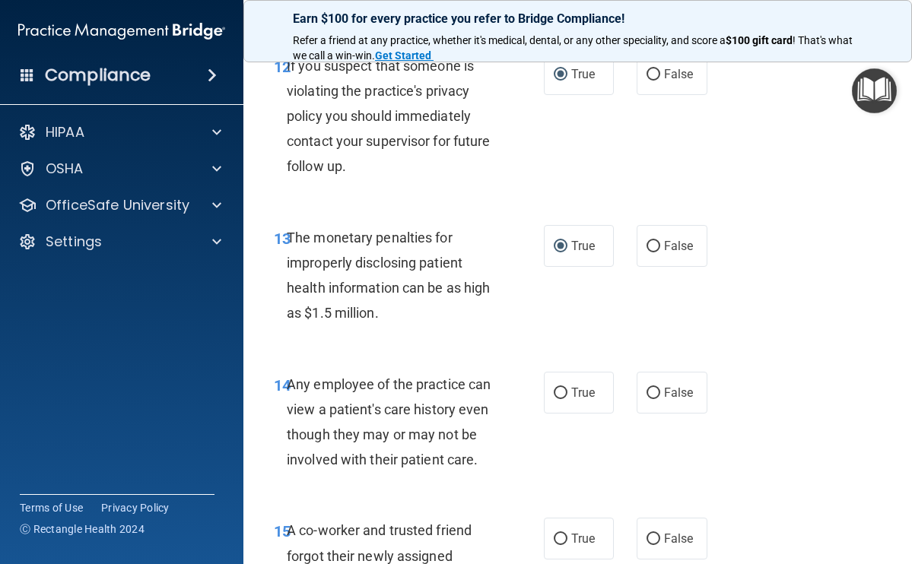
scroll to position [1860, 0]
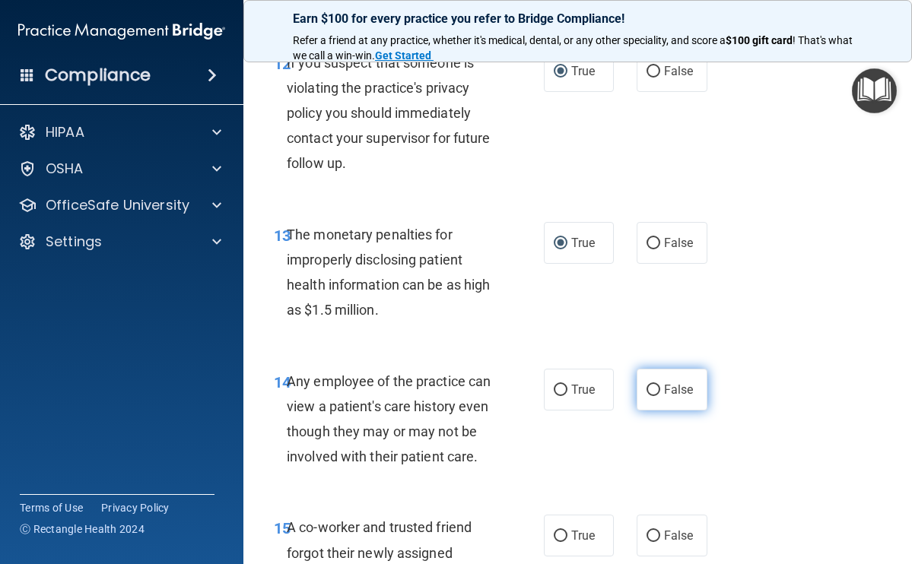
click at [649, 396] on input "False" at bounding box center [653, 390] width 14 height 11
radio input "true"
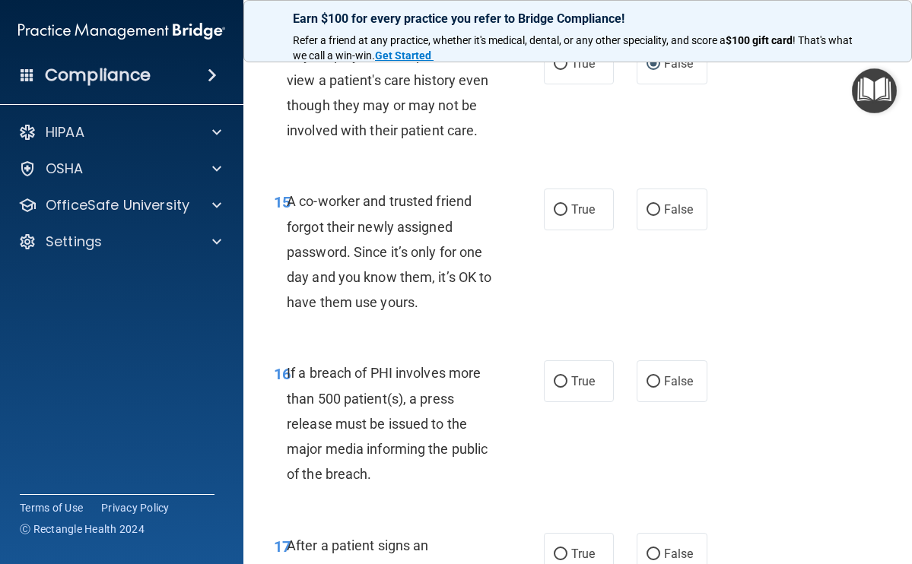
scroll to position [2212, 0]
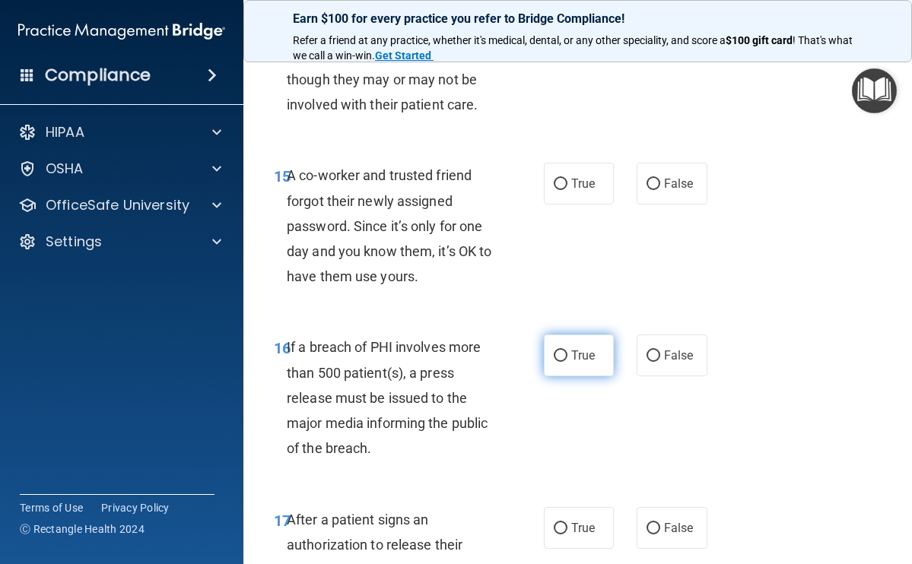
click at [563, 376] on label "True" at bounding box center [579, 356] width 71 height 42
click at [563, 362] on input "True" at bounding box center [560, 355] width 14 height 11
radio input "true"
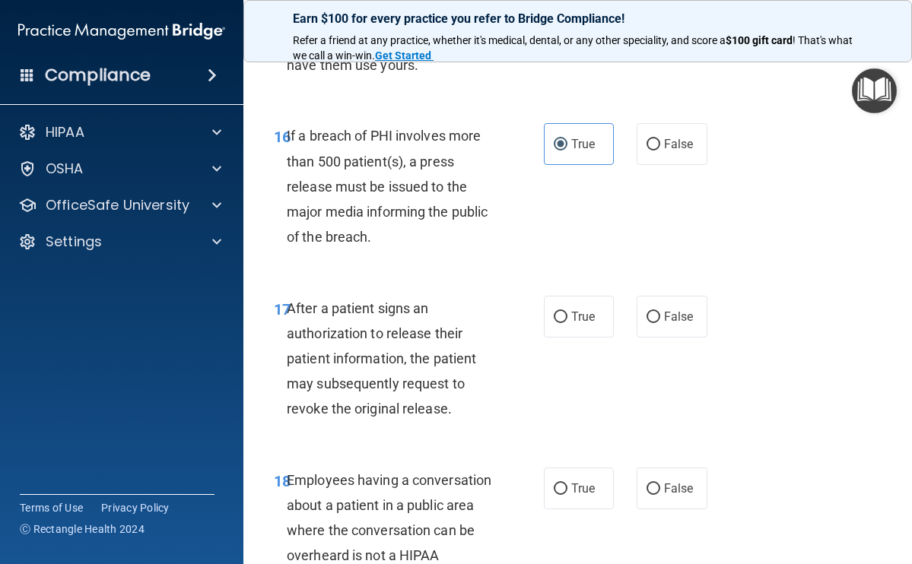
scroll to position [2427, 0]
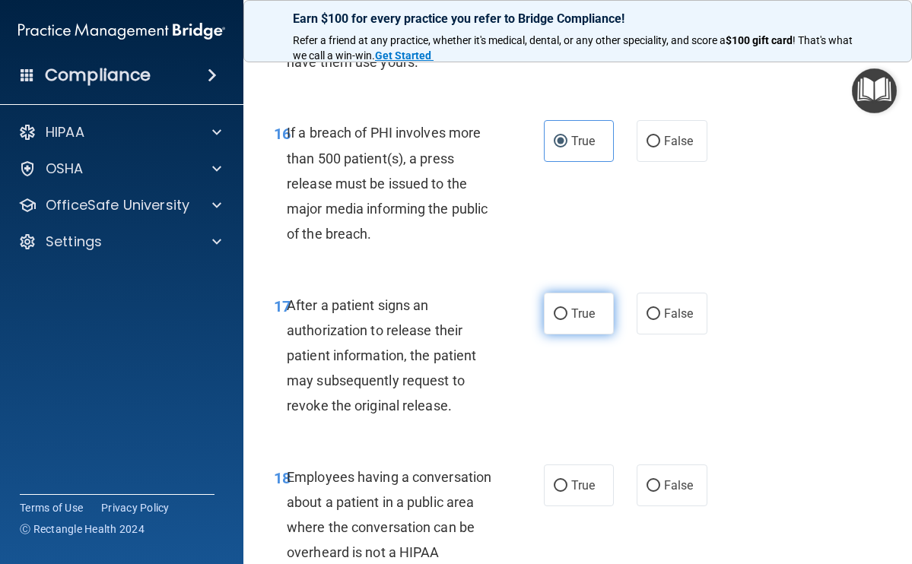
click at [553, 320] on input "True" at bounding box center [560, 314] width 14 height 11
radio input "true"
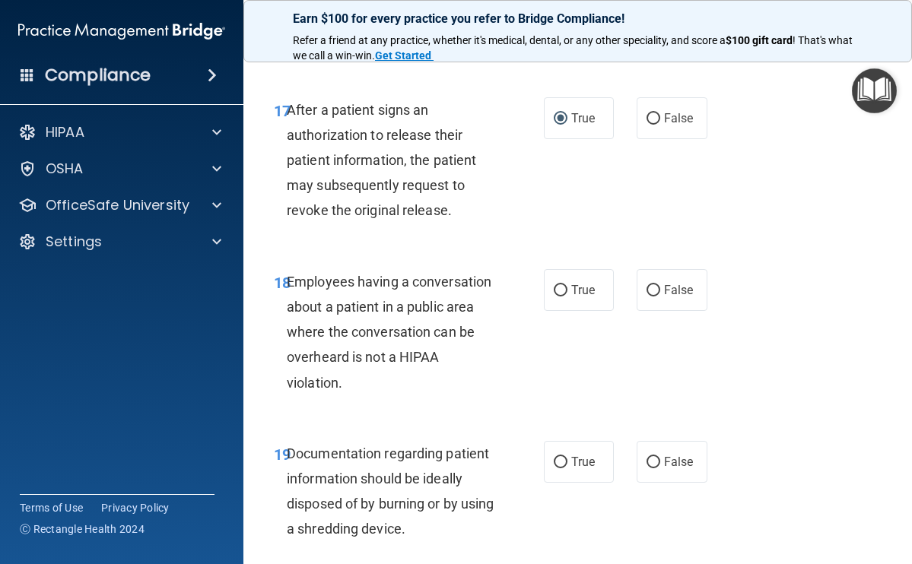
scroll to position [2722, 0]
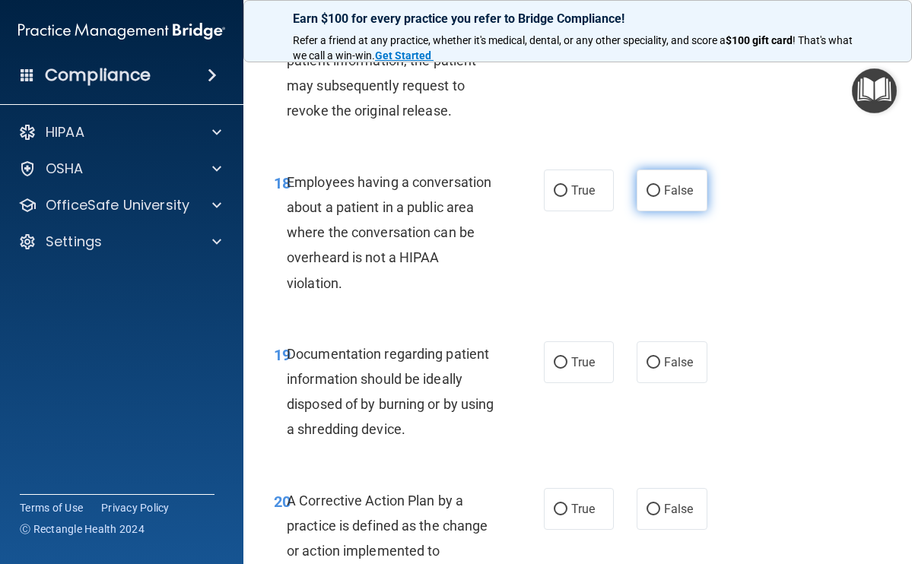
click at [647, 197] on input "False" at bounding box center [653, 191] width 14 height 11
radio input "true"
click at [562, 383] on label "True" at bounding box center [579, 362] width 71 height 42
click at [562, 369] on input "True" at bounding box center [560, 362] width 14 height 11
radio input "true"
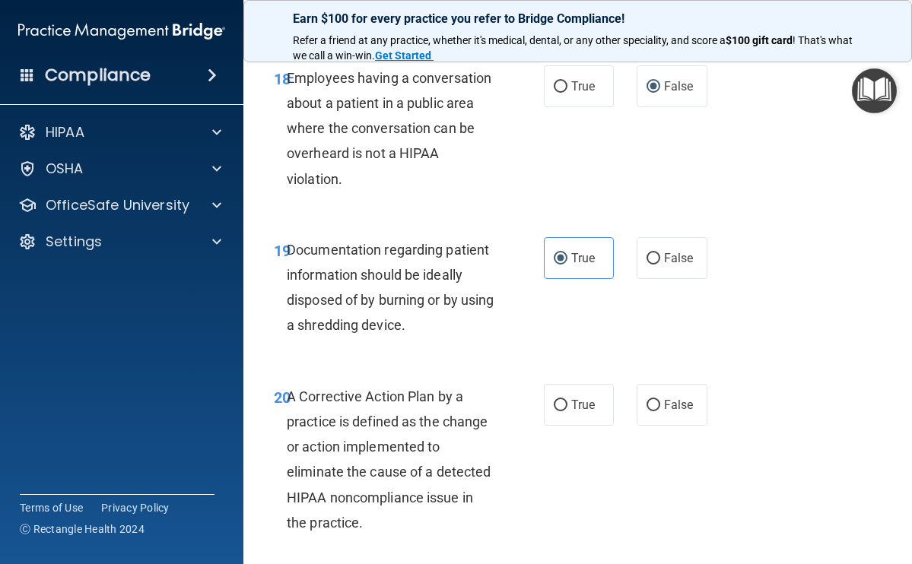
scroll to position [3044, 0]
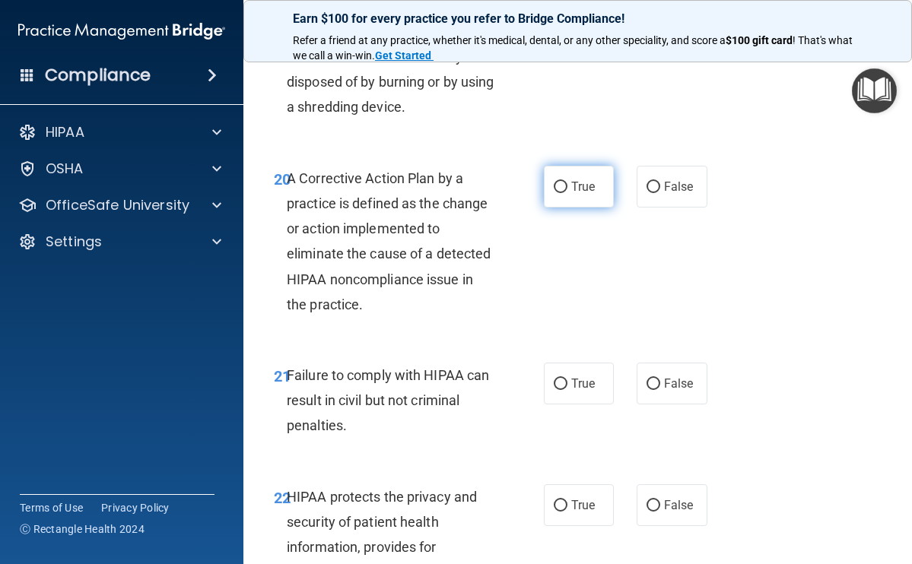
click at [558, 208] on label "True" at bounding box center [579, 187] width 71 height 42
click at [558, 193] on input "True" at bounding box center [560, 187] width 14 height 11
radio input "true"
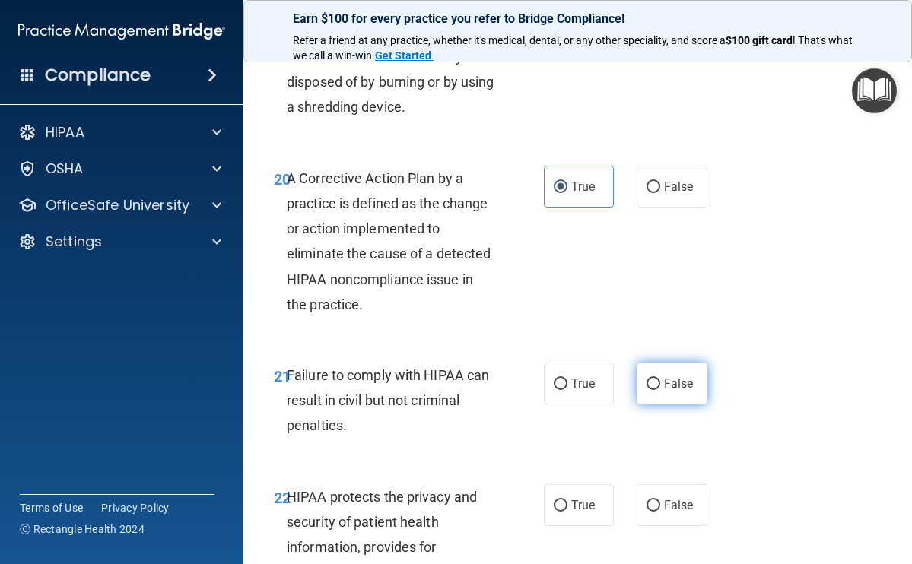
click at [647, 390] on input "False" at bounding box center [653, 384] width 14 height 11
radio input "true"
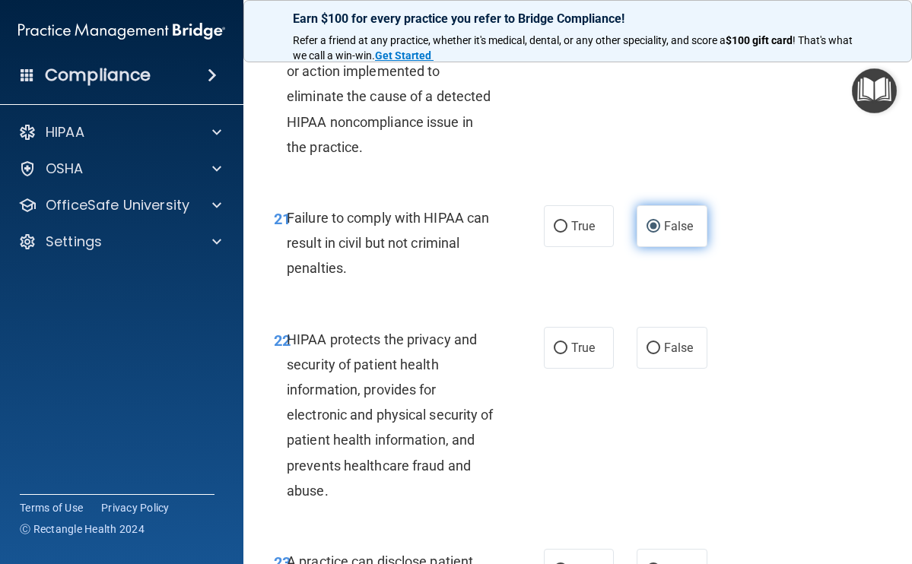
scroll to position [3273, 0]
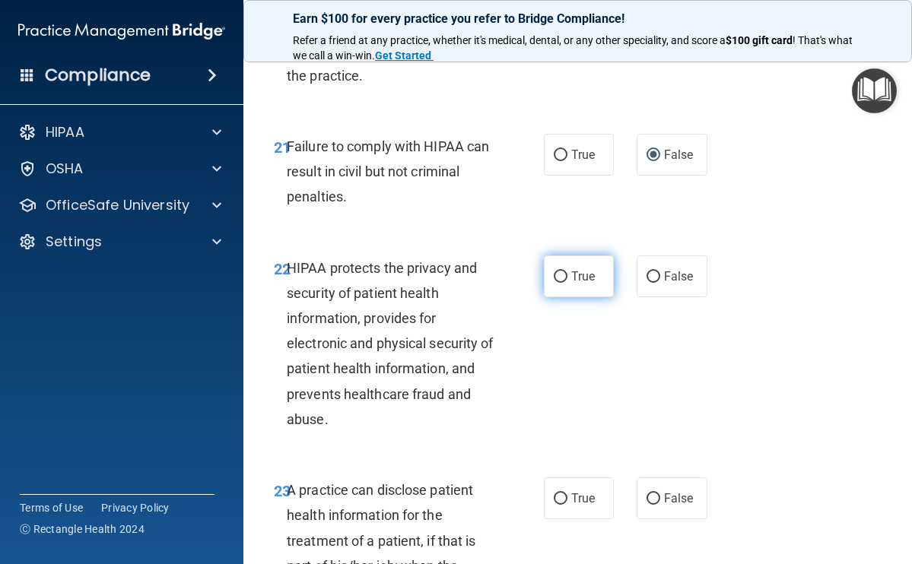
click at [558, 283] on input "True" at bounding box center [560, 276] width 14 height 11
radio input "true"
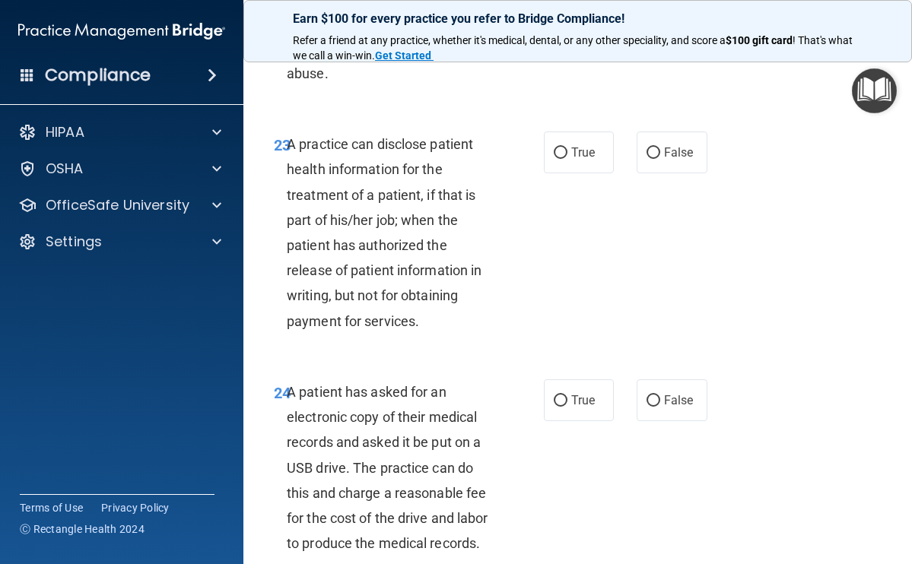
scroll to position [3622, 0]
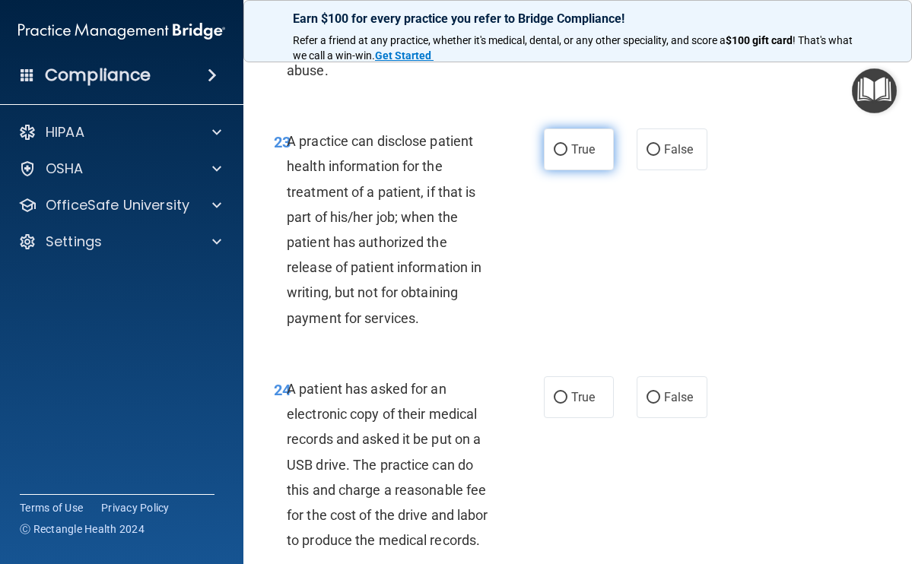
click at [557, 156] on input "True" at bounding box center [560, 149] width 14 height 11
radio input "true"
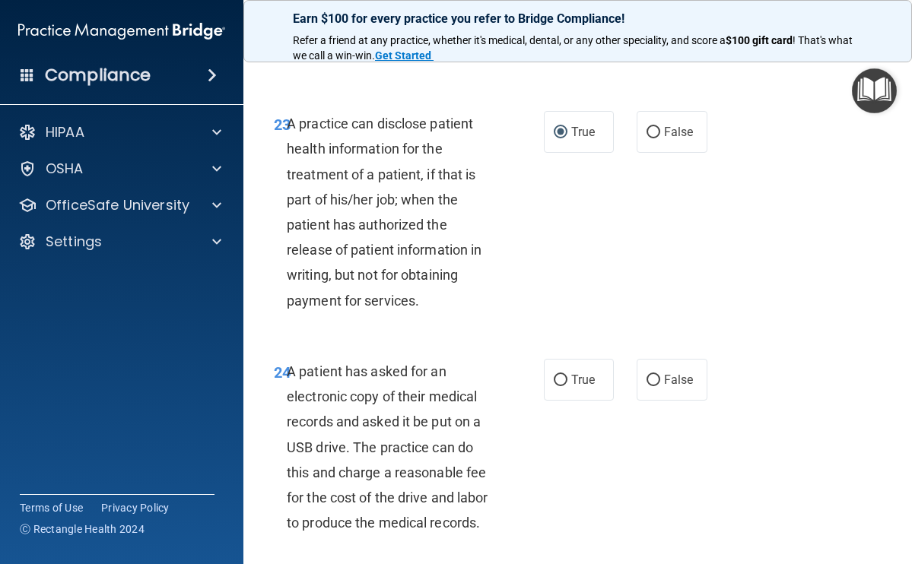
scroll to position [3732, 0]
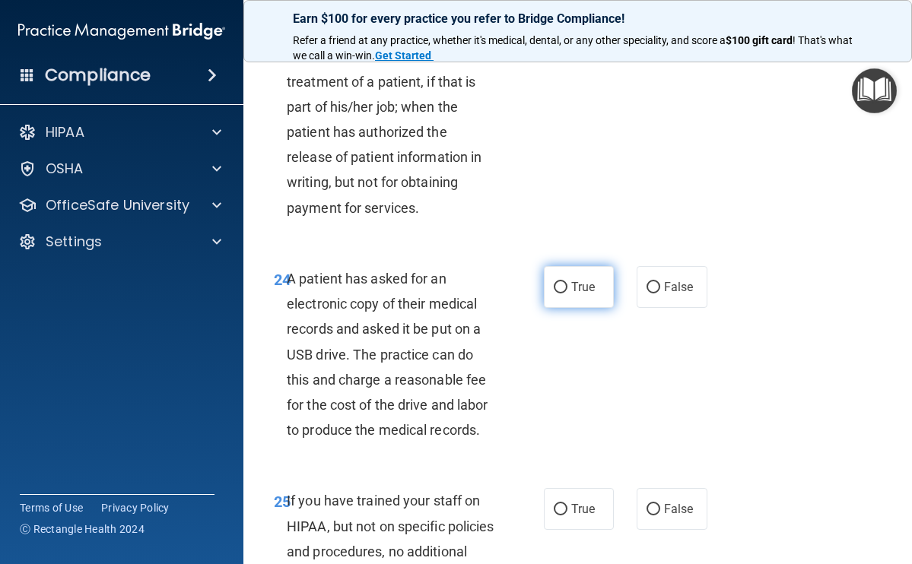
click at [557, 293] on input "True" at bounding box center [560, 287] width 14 height 11
radio input "true"
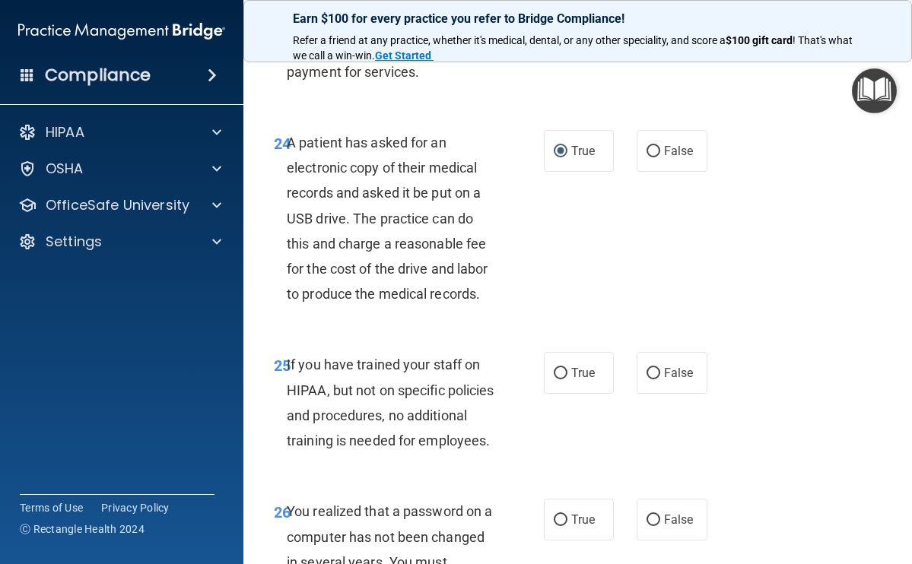
scroll to position [3896, 0]
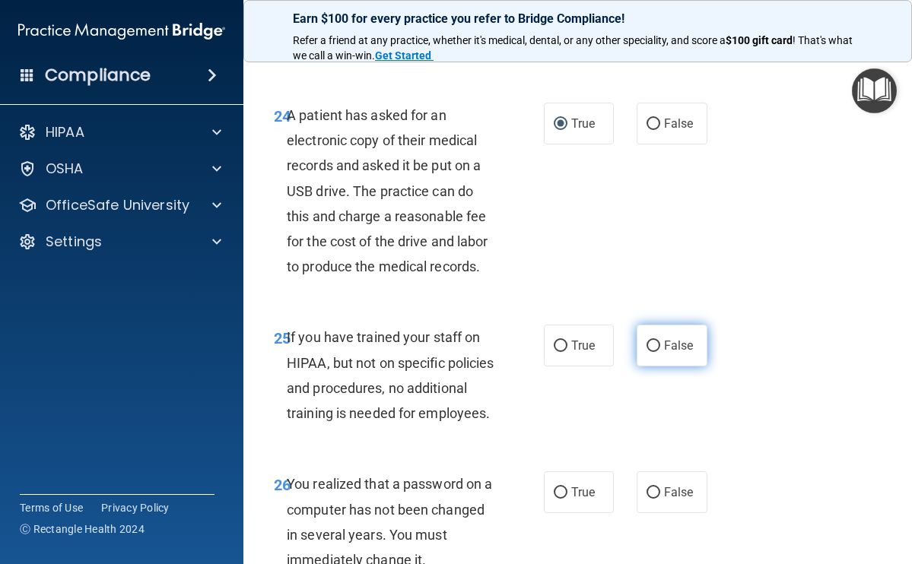
click at [646, 352] on input "False" at bounding box center [653, 346] width 14 height 11
radio input "true"
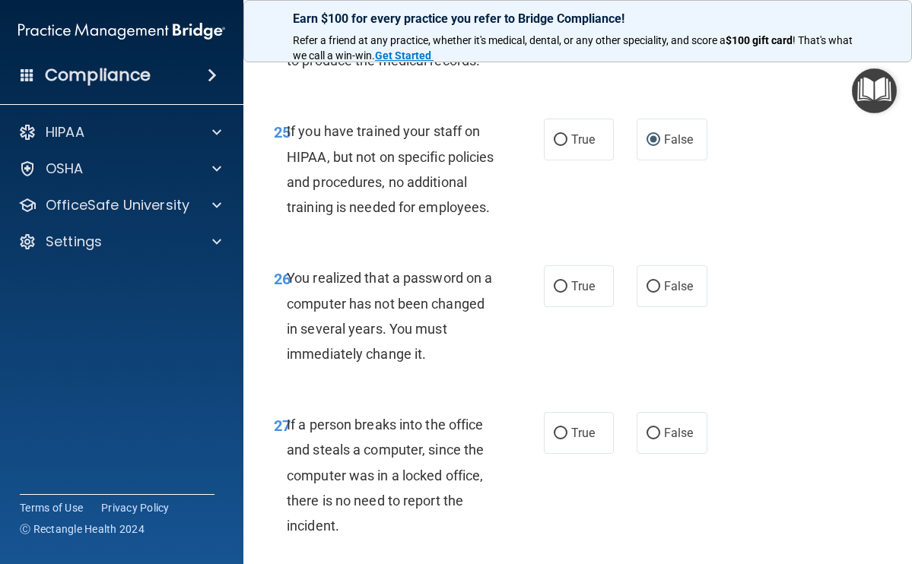
scroll to position [4105, 0]
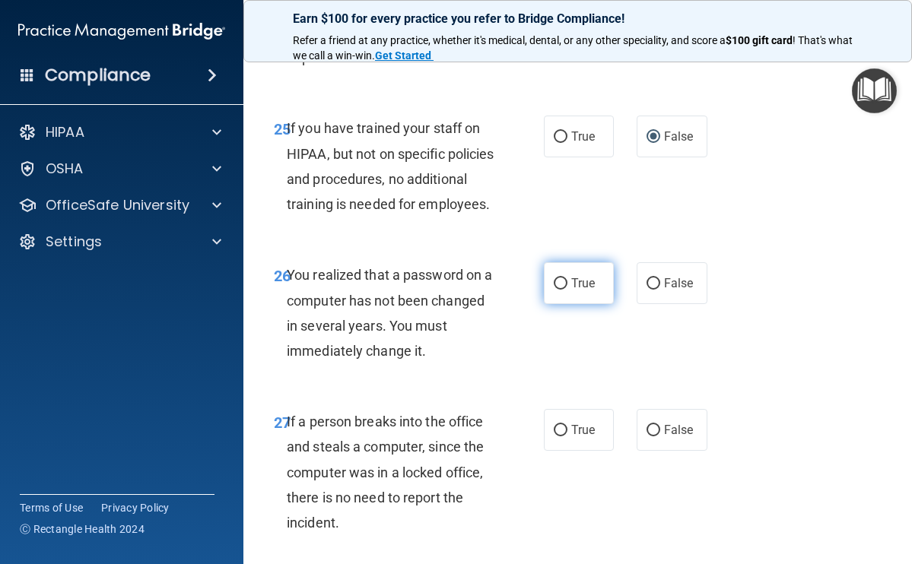
click at [559, 290] on input "True" at bounding box center [560, 283] width 14 height 11
radio input "true"
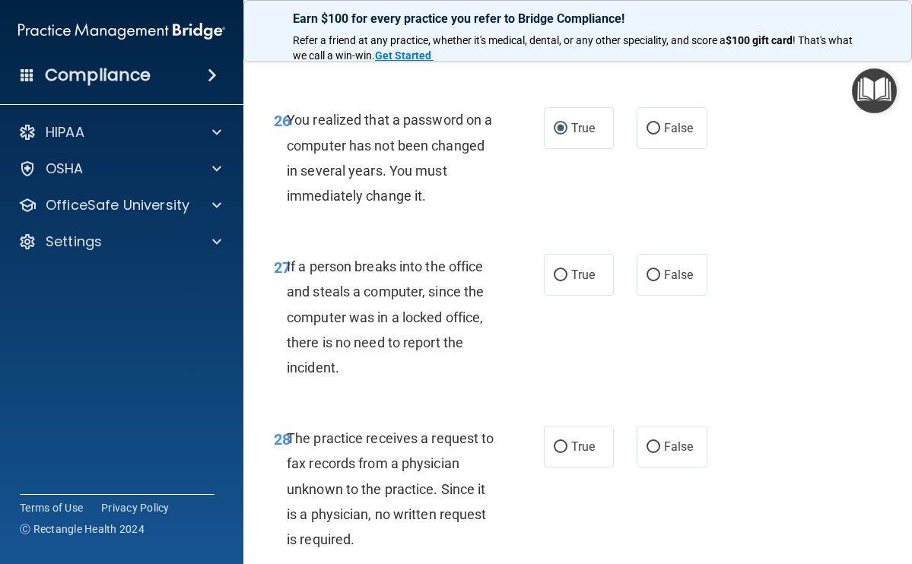
scroll to position [4329, 0]
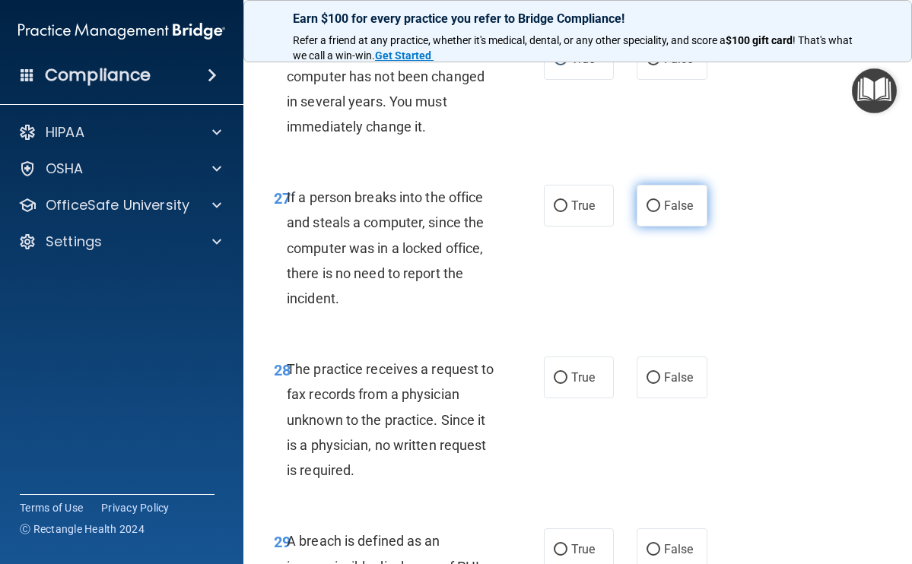
click at [646, 212] on input "False" at bounding box center [653, 206] width 14 height 11
radio input "true"
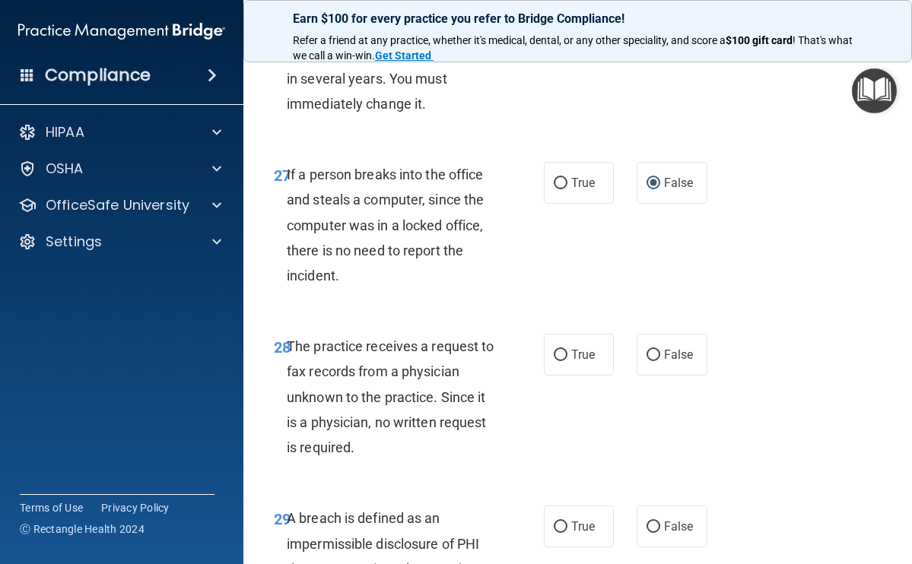
scroll to position [4508, 0]
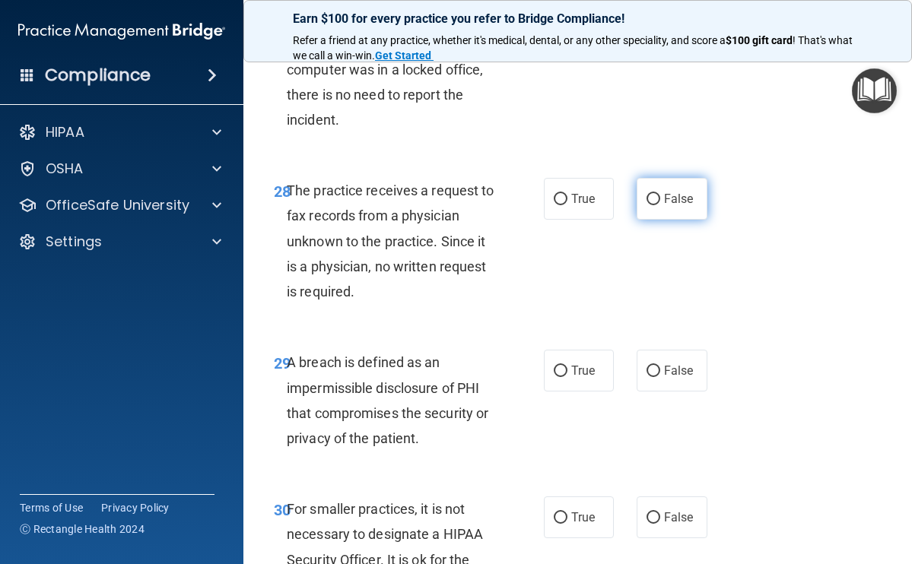
click at [646, 205] on input "False" at bounding box center [653, 199] width 14 height 11
radio input "true"
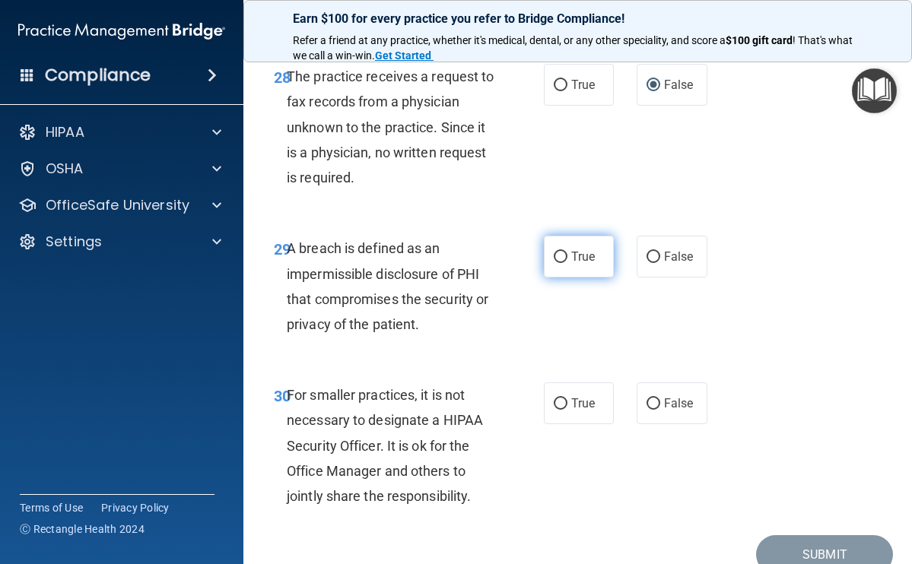
click at [553, 263] on input "True" at bounding box center [560, 257] width 14 height 11
radio input "true"
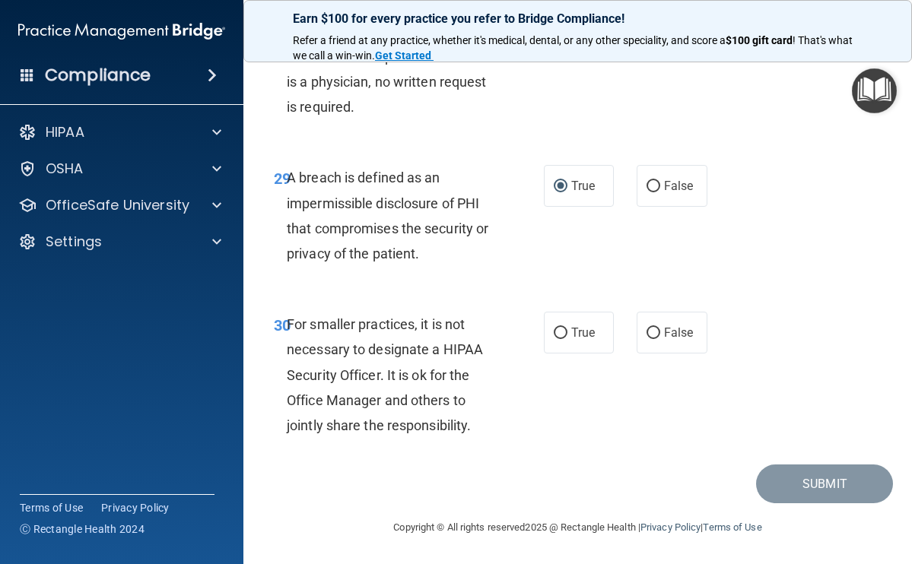
scroll to position [4744, 0]
click at [557, 339] on input "True" at bounding box center [560, 333] width 14 height 11
radio input "true"
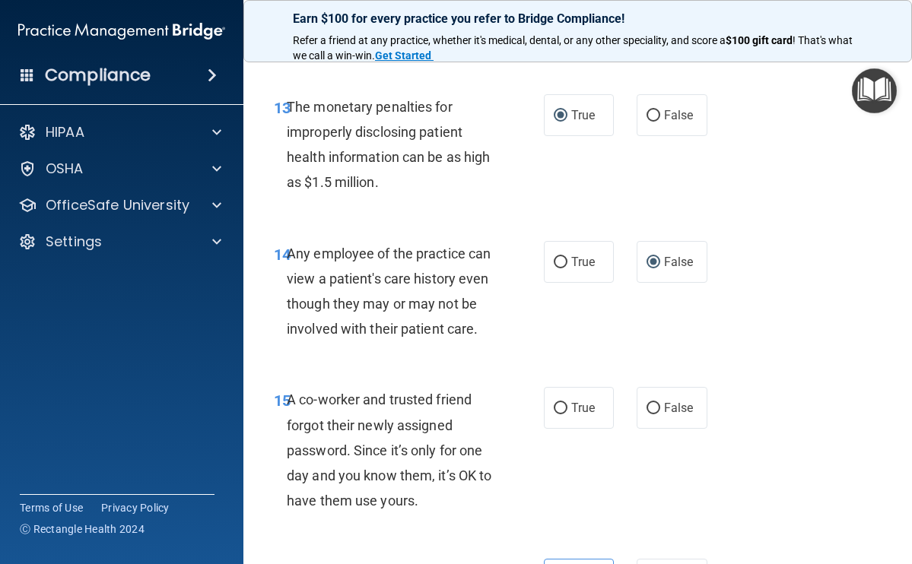
scroll to position [1991, 0]
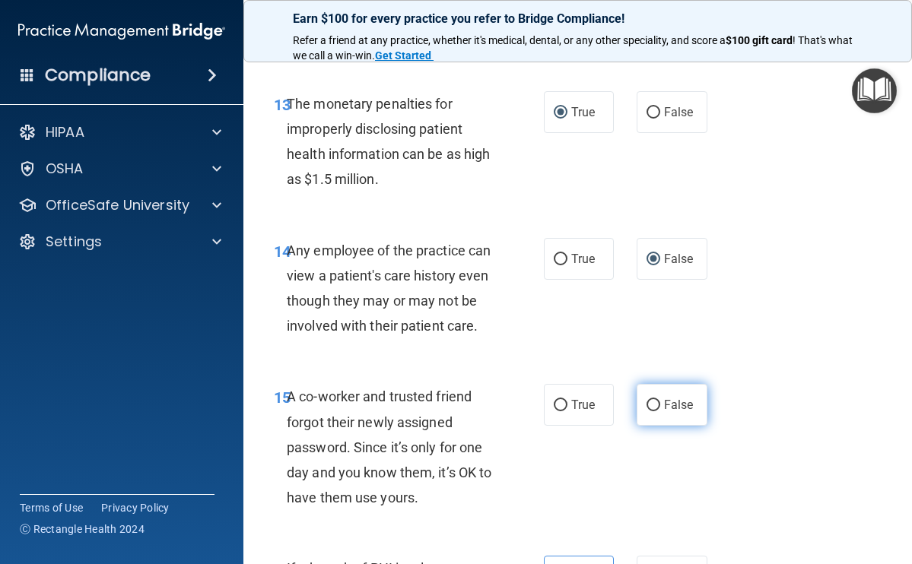
click at [652, 411] on input "False" at bounding box center [653, 405] width 14 height 11
radio input "true"
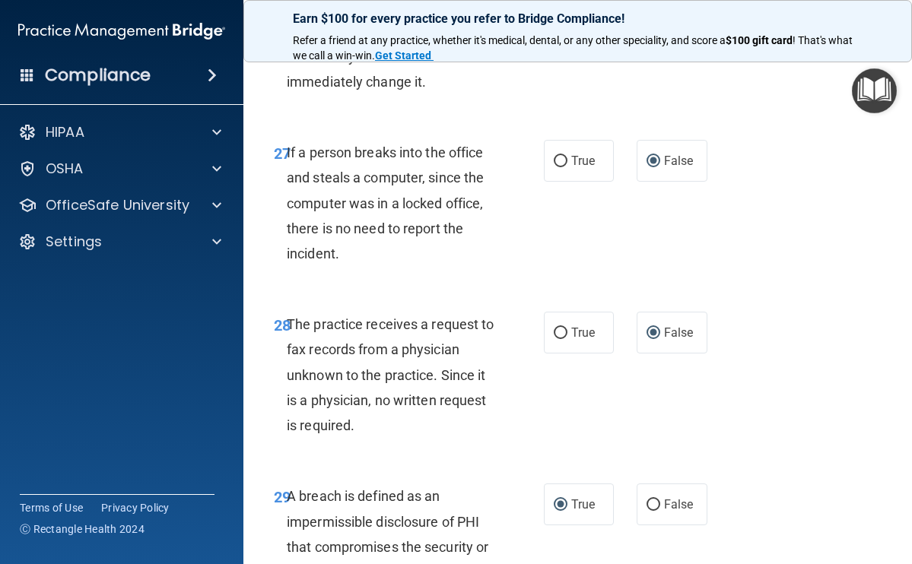
scroll to position [4768, 0]
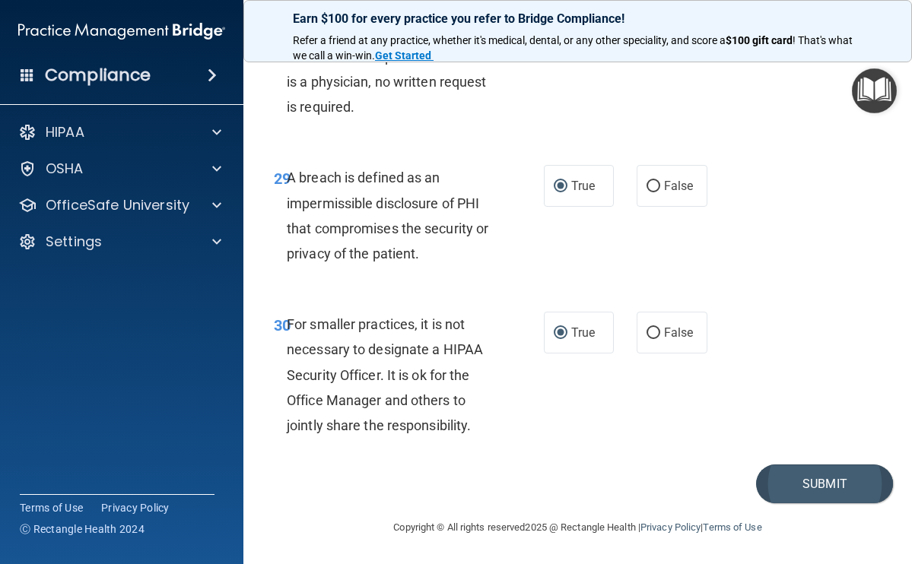
click at [821, 489] on button "Submit" at bounding box center [824, 484] width 137 height 39
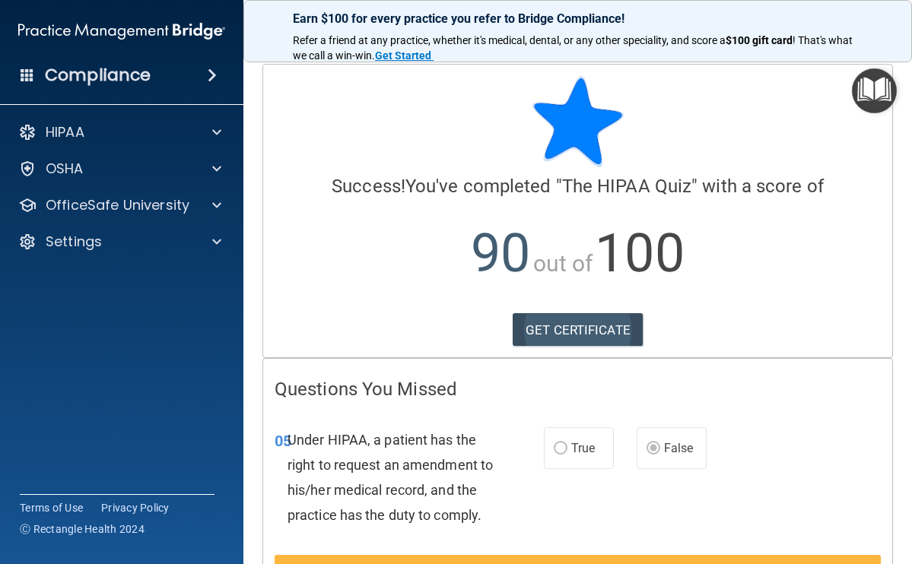
click at [563, 326] on link "GET CERTIFICATE" at bounding box center [577, 329] width 130 height 33
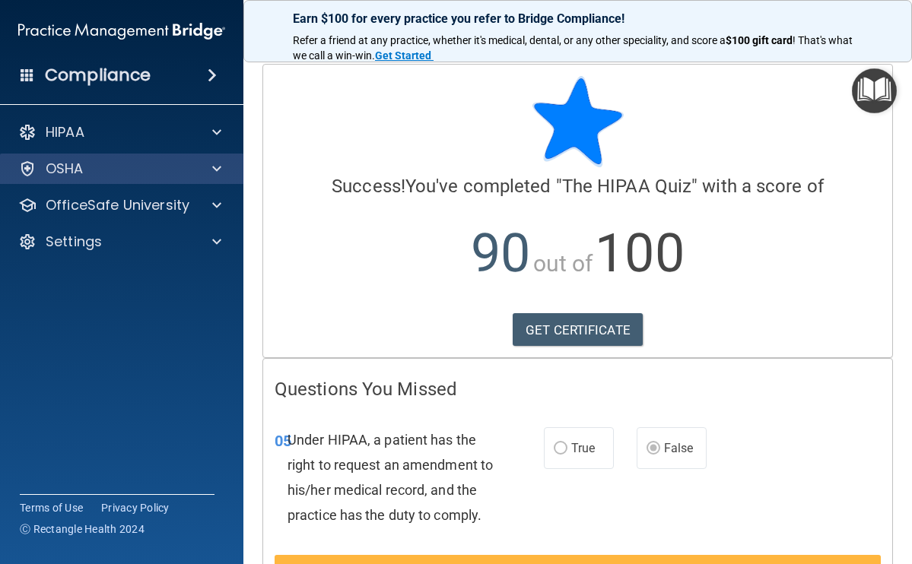
click at [213, 170] on span at bounding box center [216, 169] width 9 height 18
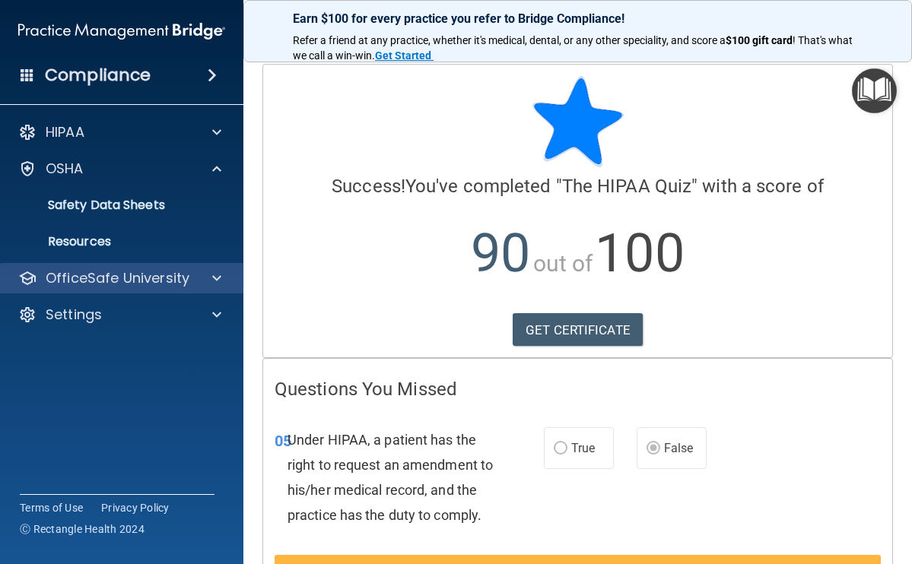
click at [219, 275] on span at bounding box center [216, 278] width 9 height 18
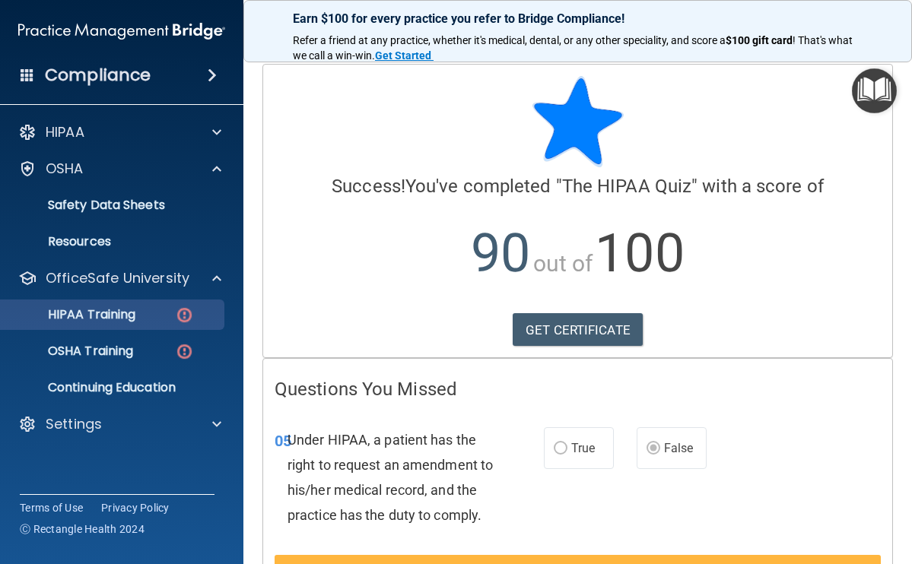
click at [158, 314] on div "HIPAA Training" at bounding box center [114, 314] width 208 height 15
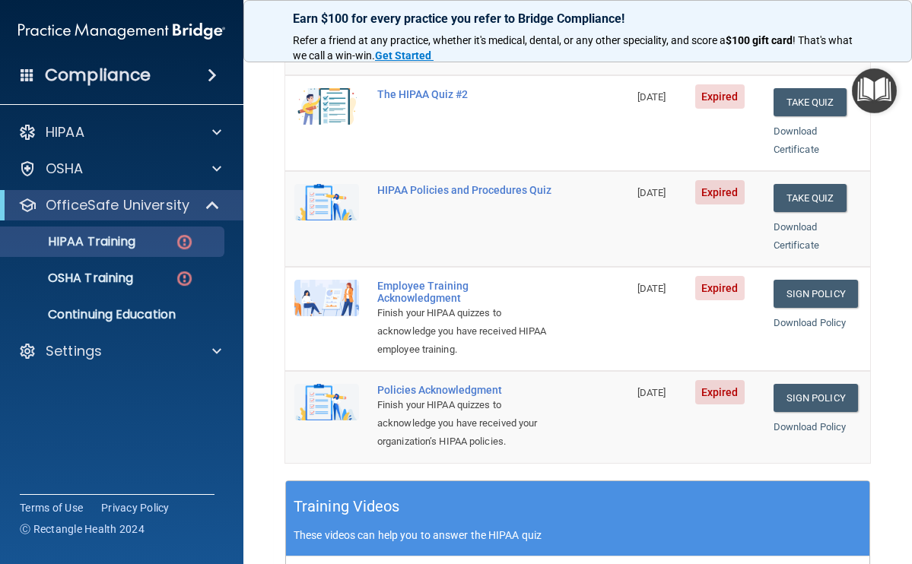
scroll to position [130, 0]
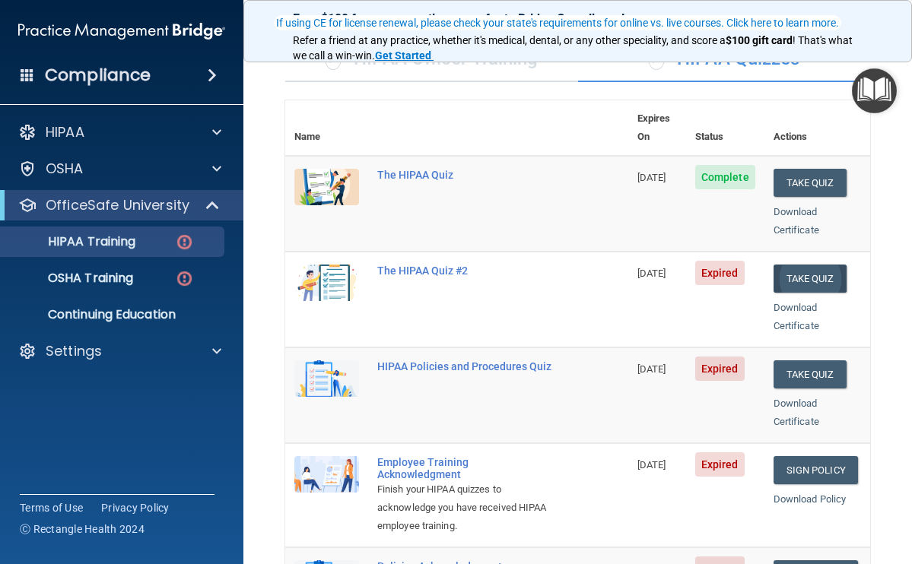
click at [802, 265] on button "Take Quiz" at bounding box center [809, 279] width 73 height 28
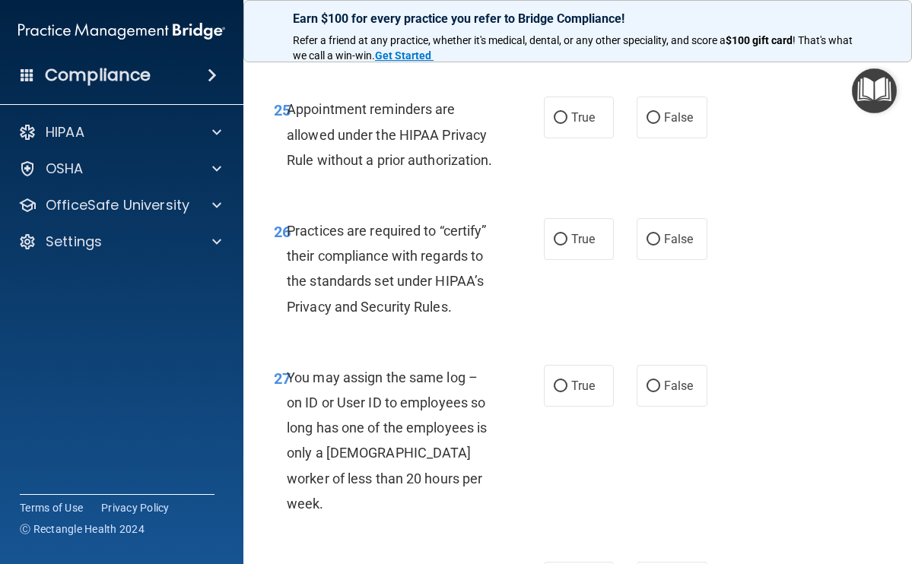
scroll to position [4818, 0]
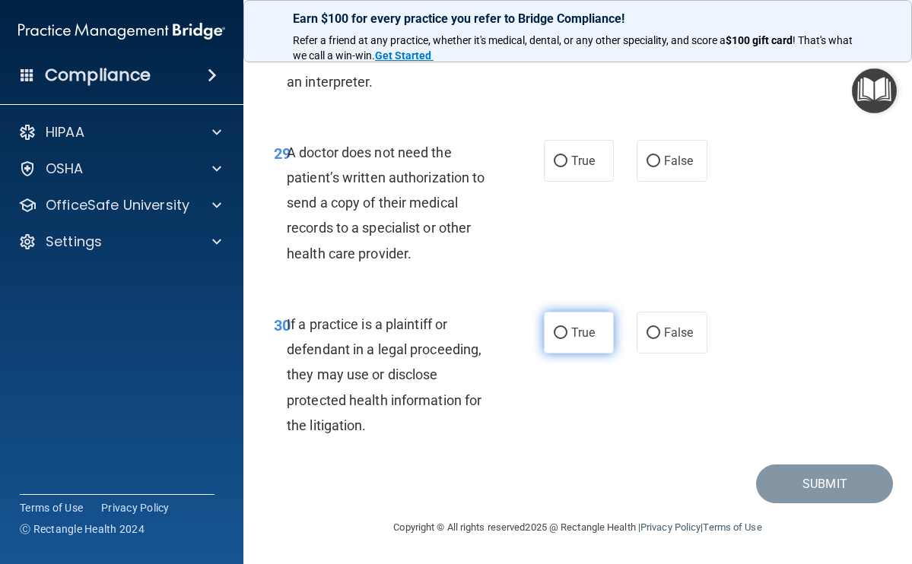
click at [553, 331] on input "True" at bounding box center [560, 333] width 14 height 11
radio input "true"
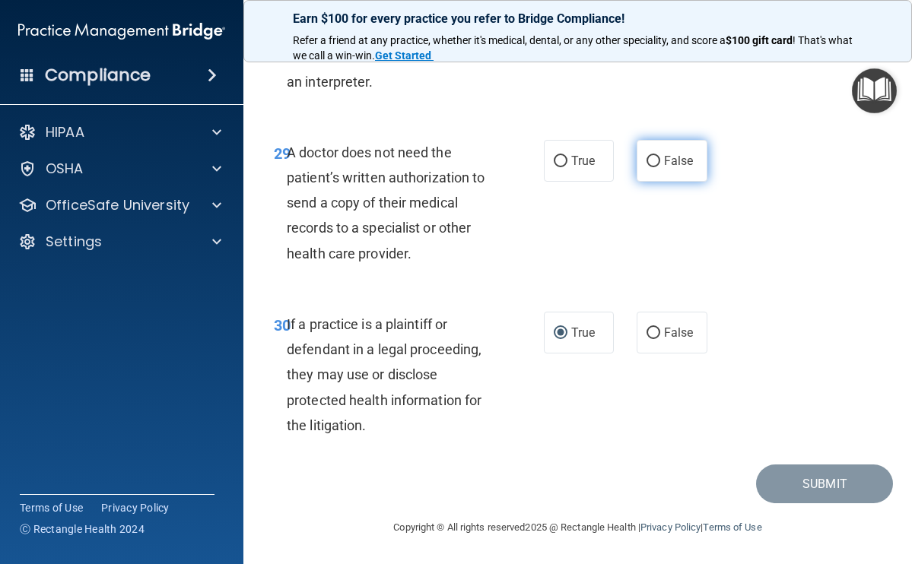
click at [646, 163] on input "False" at bounding box center [653, 161] width 14 height 11
radio input "true"
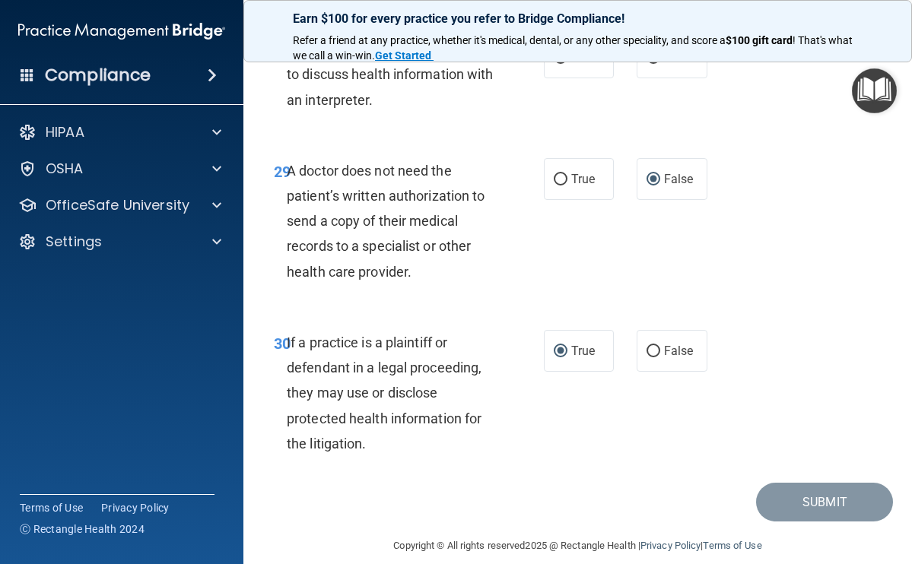
scroll to position [4721, 0]
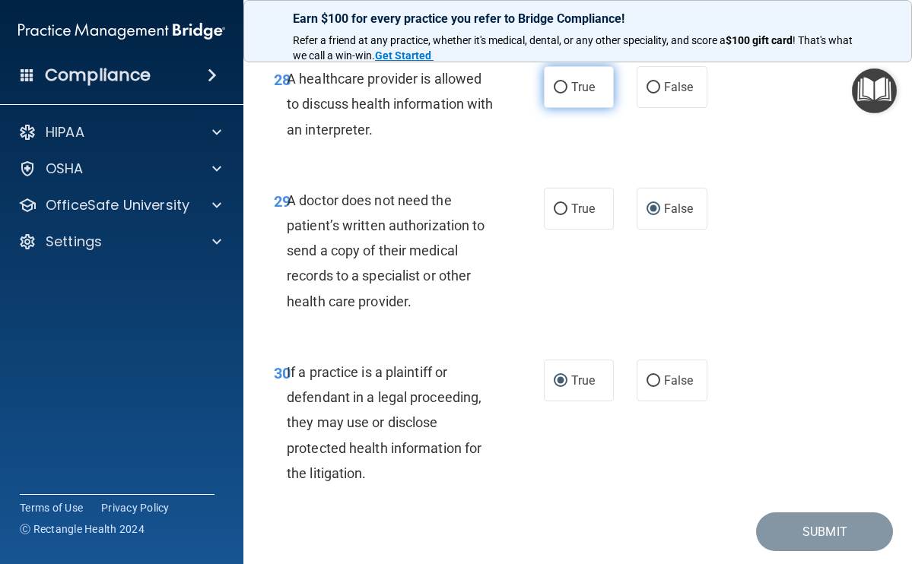
click at [553, 94] on input "True" at bounding box center [560, 87] width 14 height 11
radio input "true"
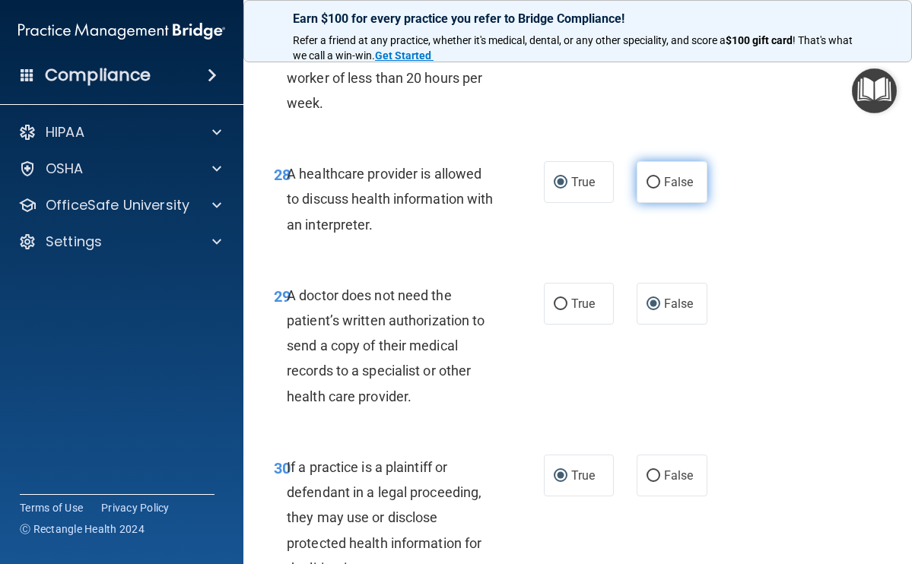
scroll to position [4599, 0]
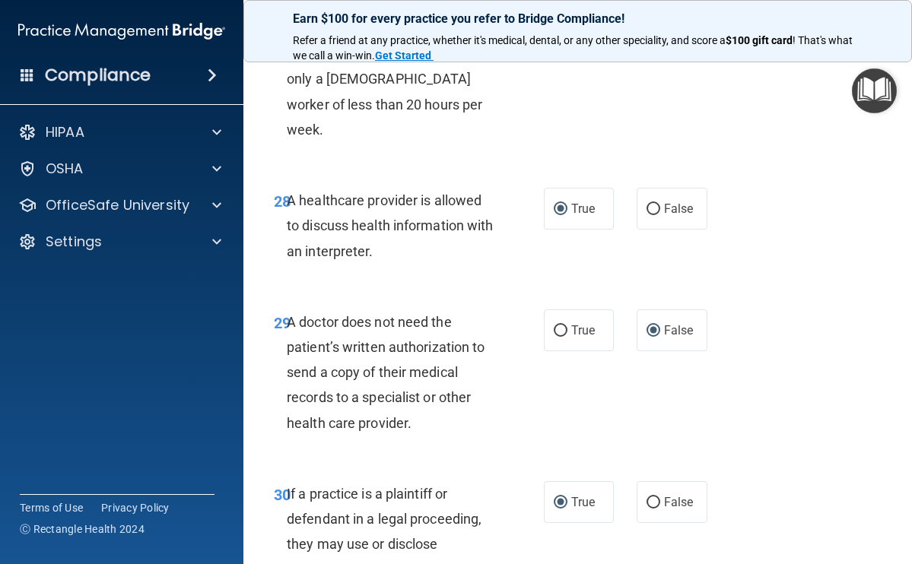
click at [646, 18] on input "False" at bounding box center [653, 12] width 14 height 11
radio input "true"
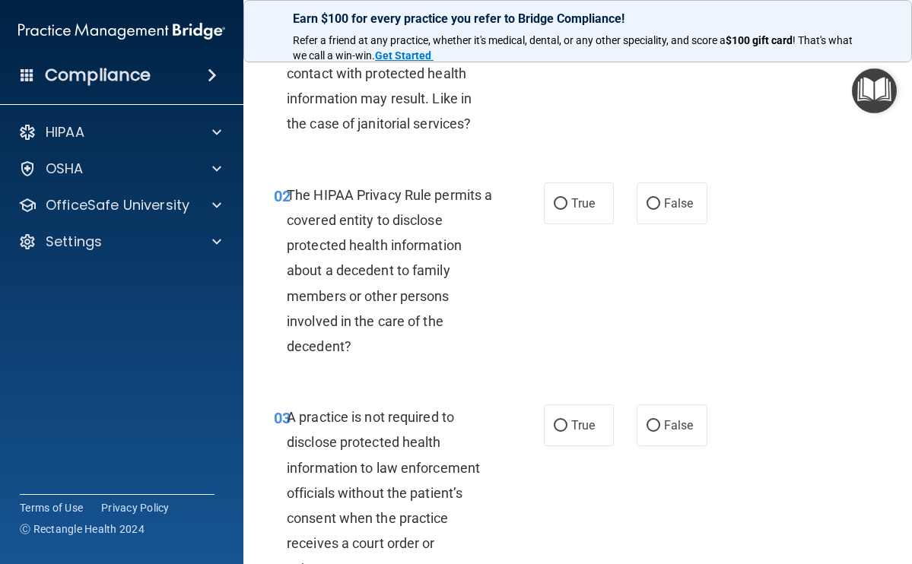
scroll to position [0, 0]
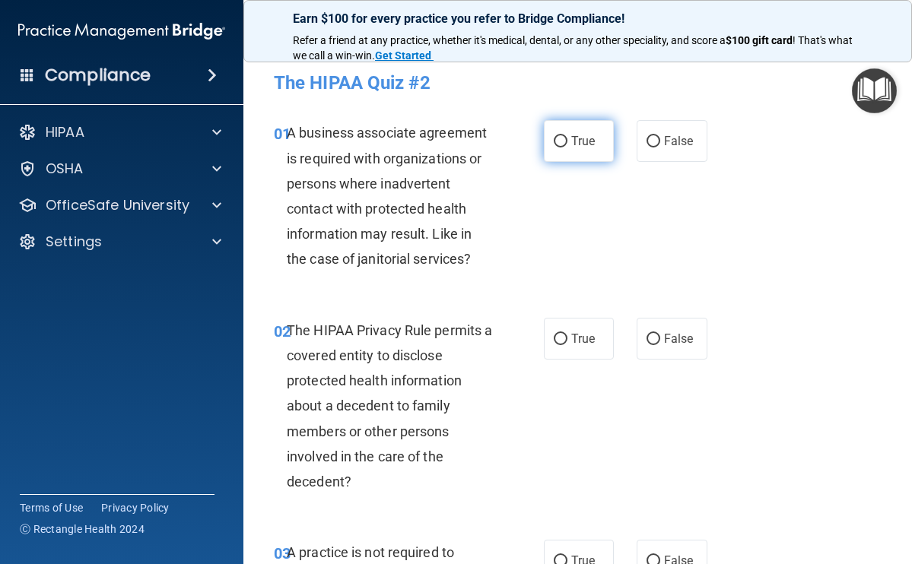
click at [561, 143] on label "True" at bounding box center [579, 141] width 71 height 42
click at [561, 143] on input "True" at bounding box center [560, 141] width 14 height 11
radio input "true"
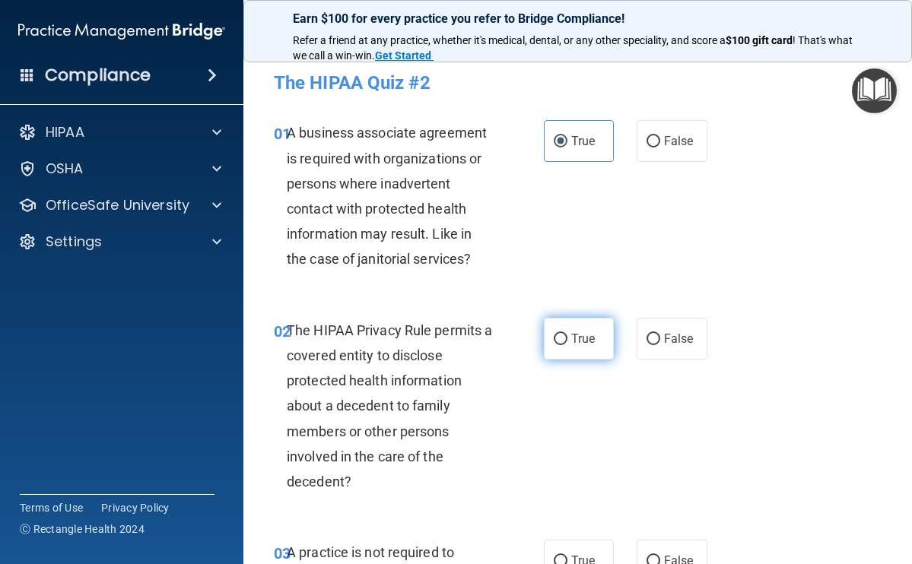
drag, startPoint x: 554, startPoint y: 341, endPoint x: 553, endPoint y: 357, distance: 16.8
click at [554, 341] on input "True" at bounding box center [560, 339] width 14 height 11
radio input "true"
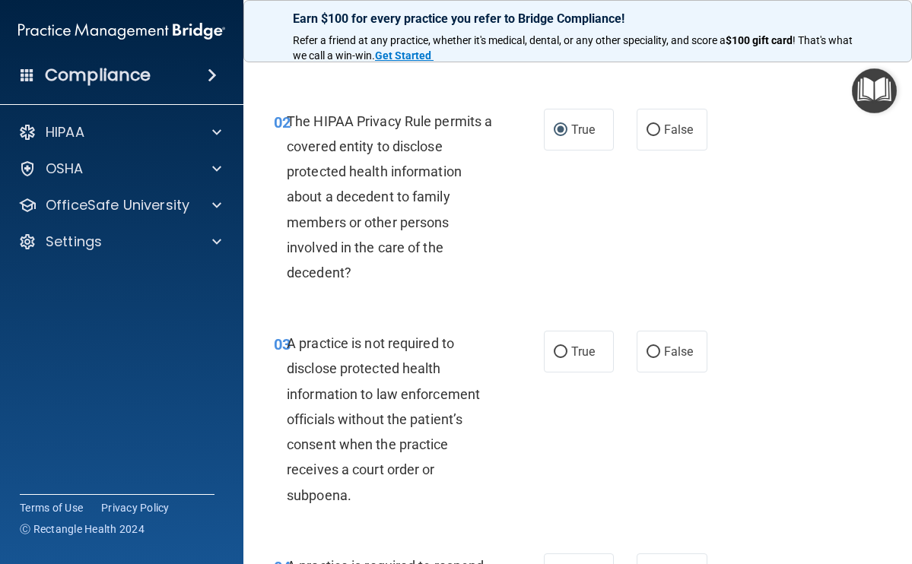
scroll to position [212, 0]
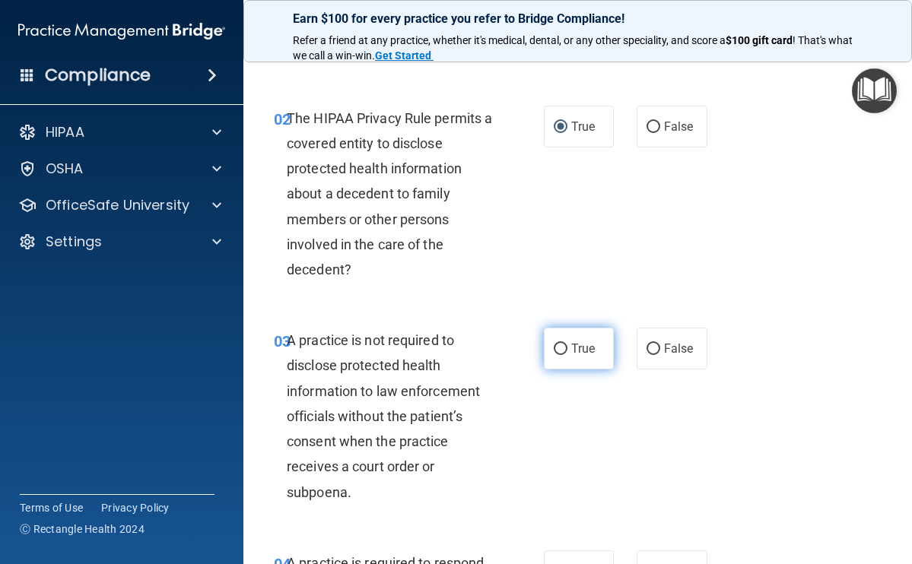
click at [553, 347] on input "True" at bounding box center [560, 349] width 14 height 11
radio input "true"
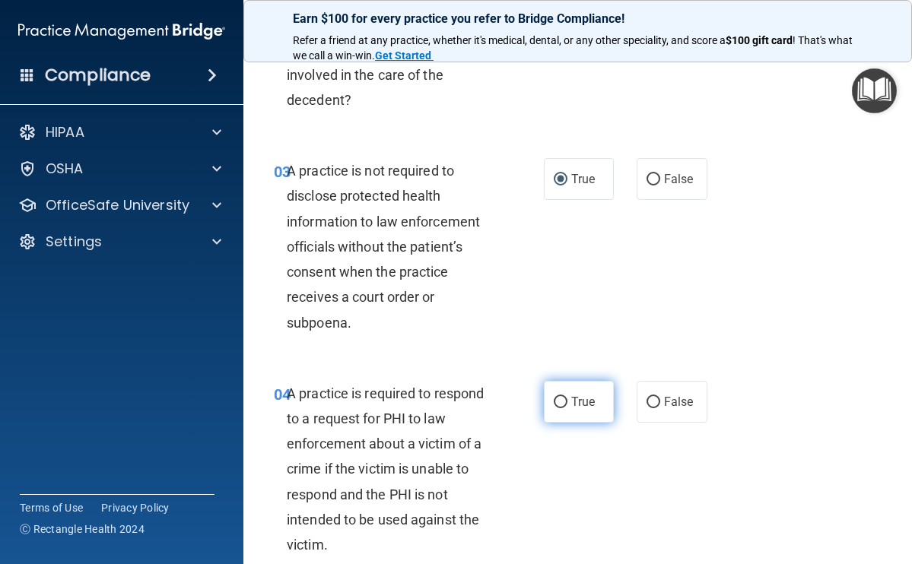
scroll to position [385, 0]
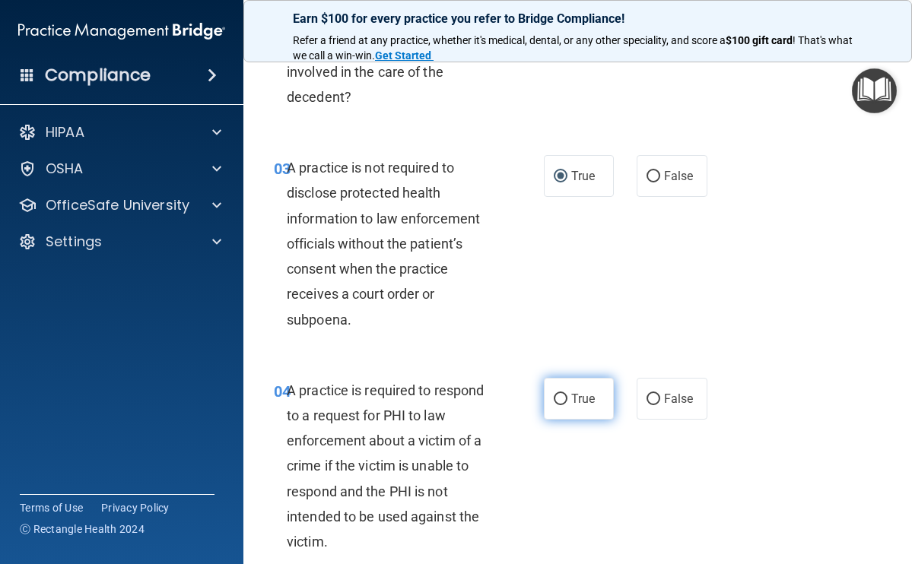
click at [557, 399] on input "True" at bounding box center [560, 399] width 14 height 11
radio input "true"
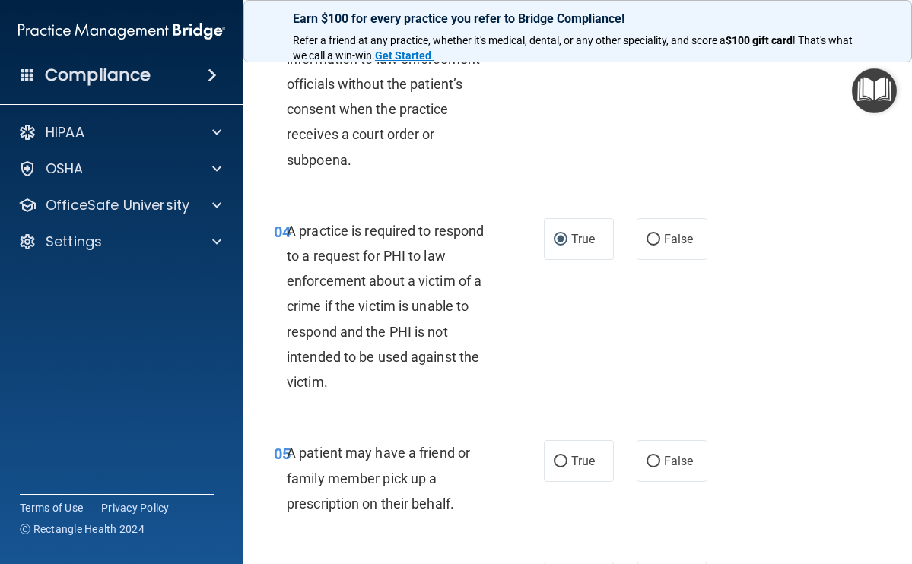
scroll to position [565, 0]
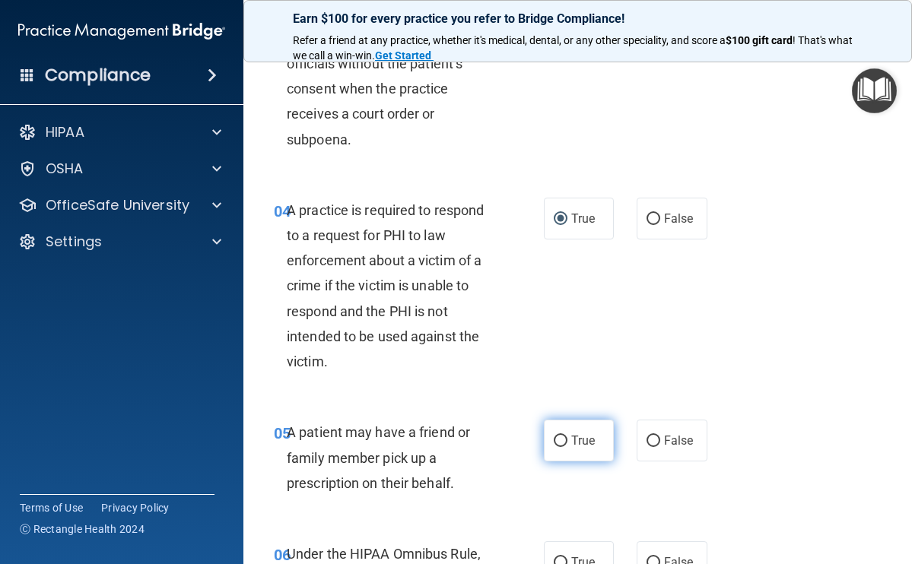
click at [557, 436] on input "True" at bounding box center [560, 441] width 14 height 11
radio input "true"
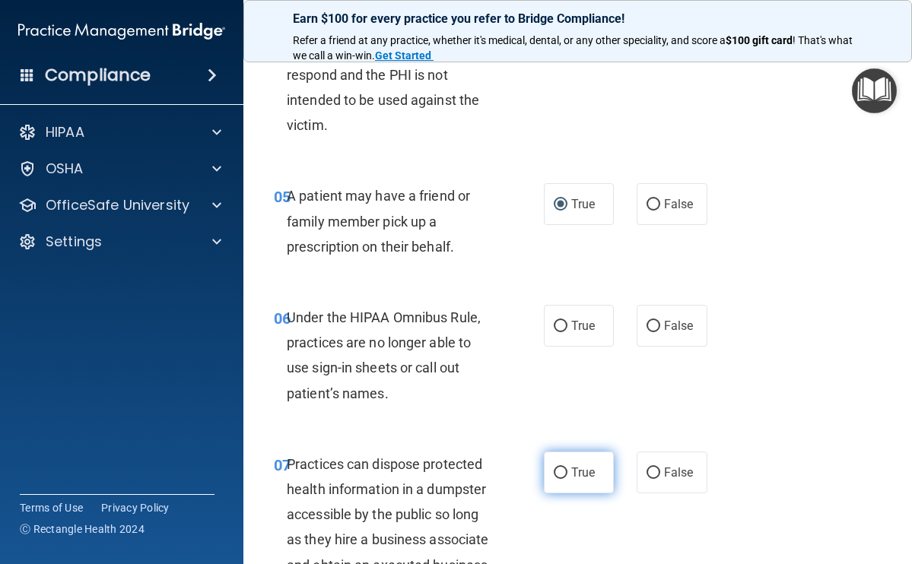
scroll to position [905, 0]
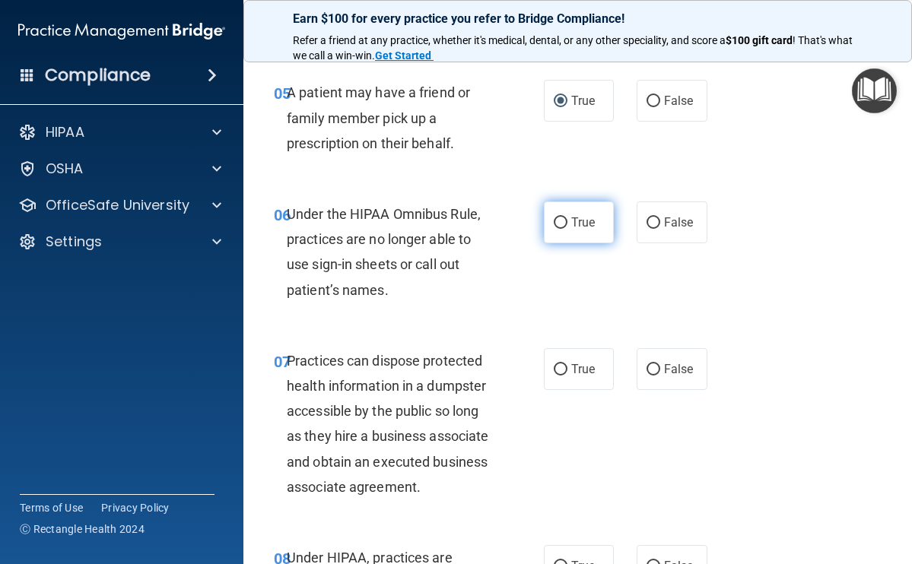
click at [553, 219] on input "True" at bounding box center [560, 222] width 14 height 11
radio input "true"
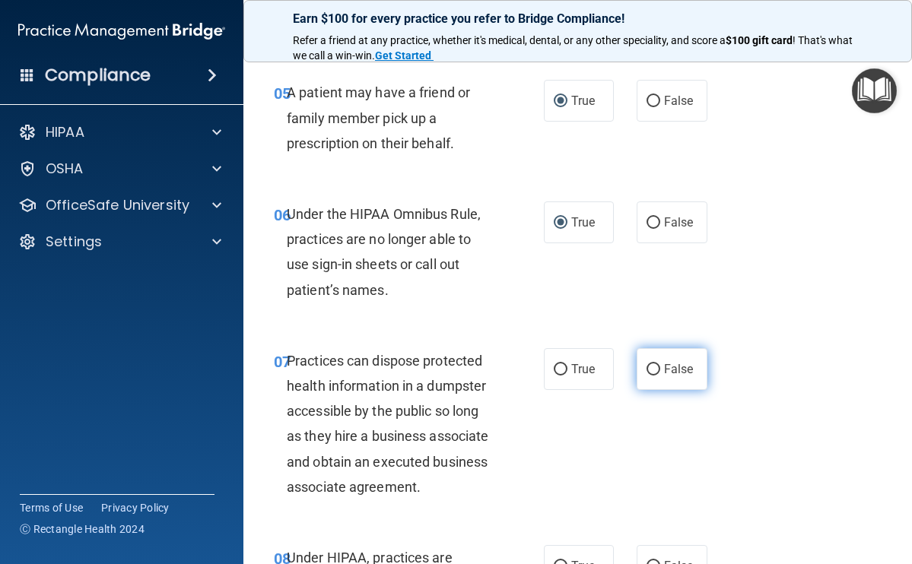
click at [646, 364] on input "False" at bounding box center [653, 369] width 14 height 11
radio input "true"
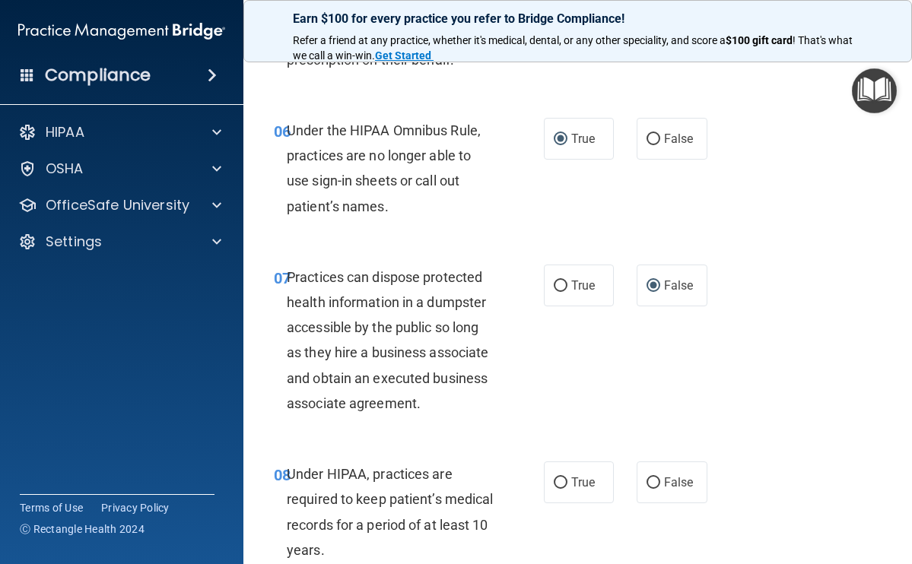
scroll to position [1017, 0]
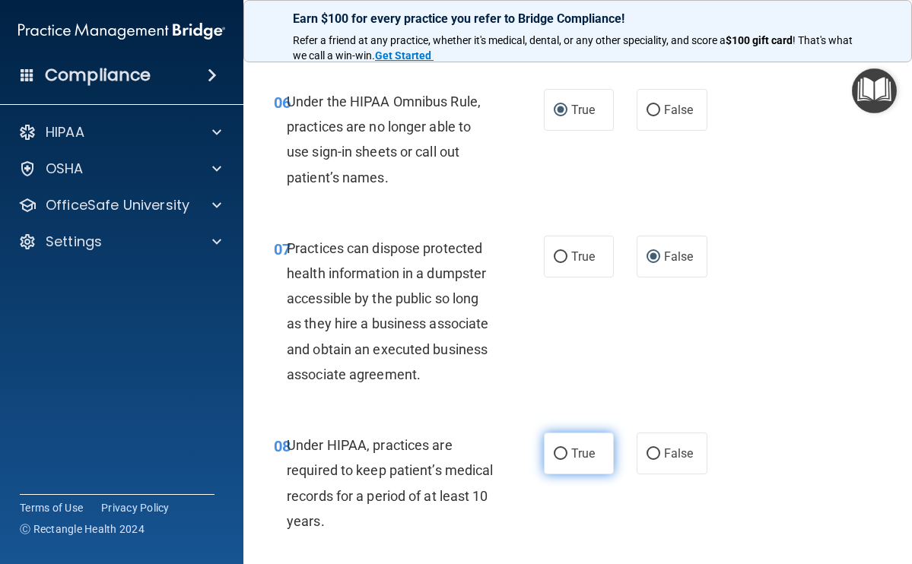
click at [553, 449] on input "True" at bounding box center [560, 454] width 14 height 11
radio input "true"
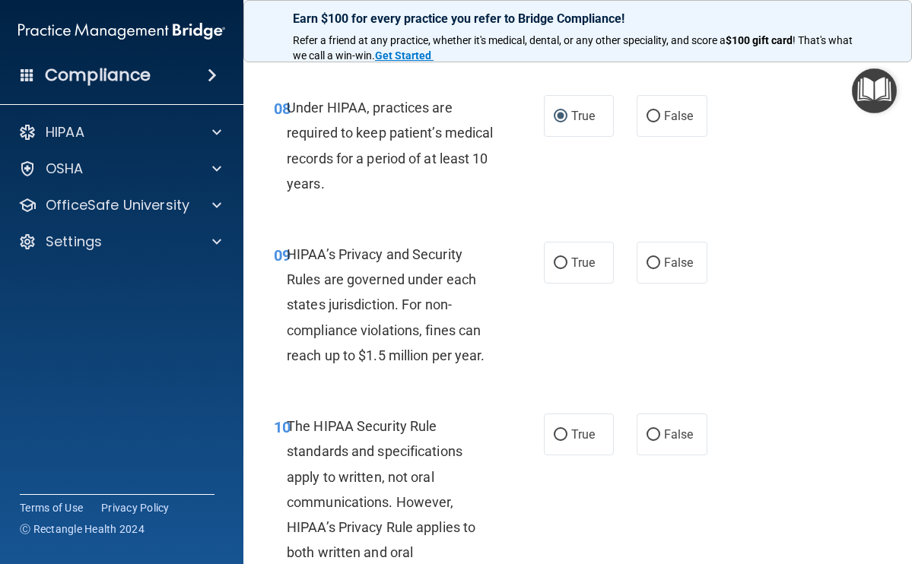
scroll to position [1352, 0]
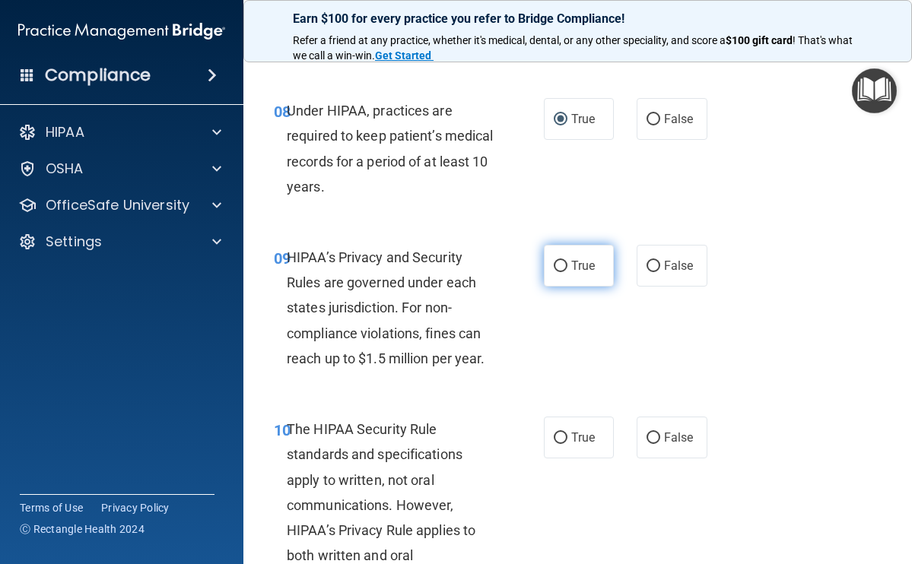
click at [553, 262] on input "True" at bounding box center [560, 266] width 14 height 11
radio input "true"
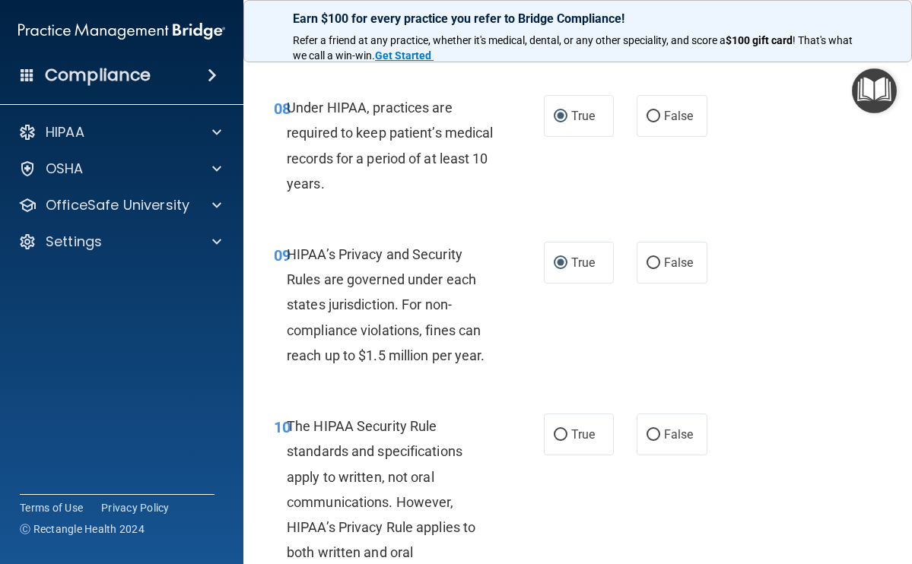
scroll to position [1364, 0]
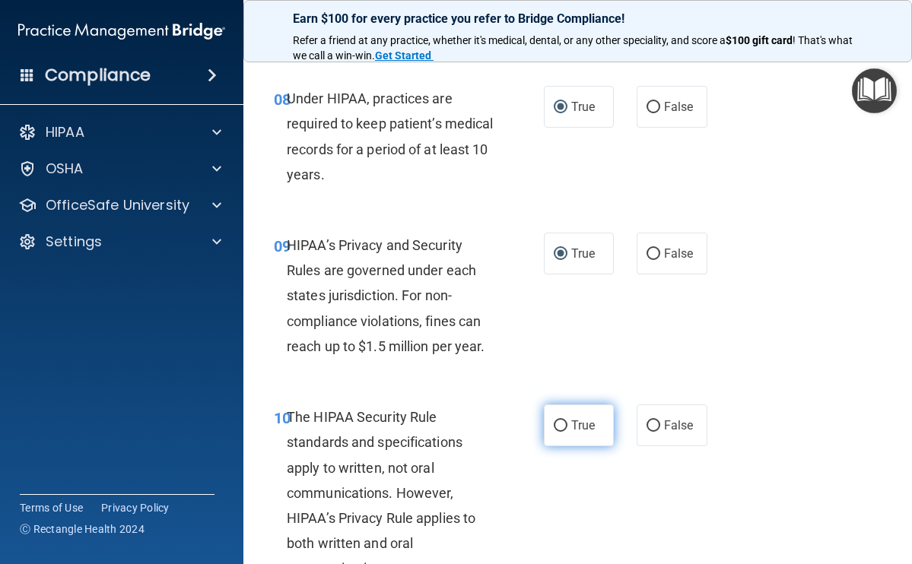
click at [557, 420] on input "True" at bounding box center [560, 425] width 14 height 11
radio input "true"
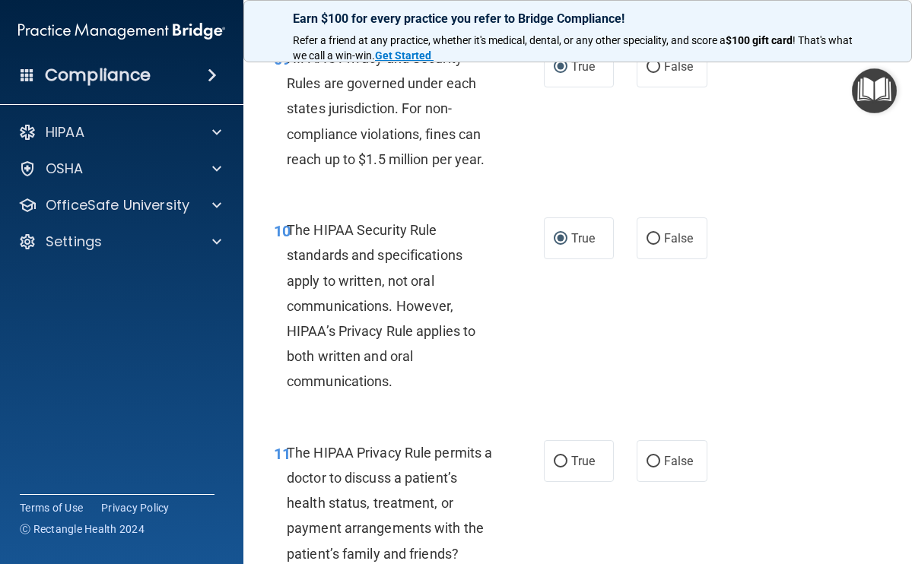
scroll to position [1575, 0]
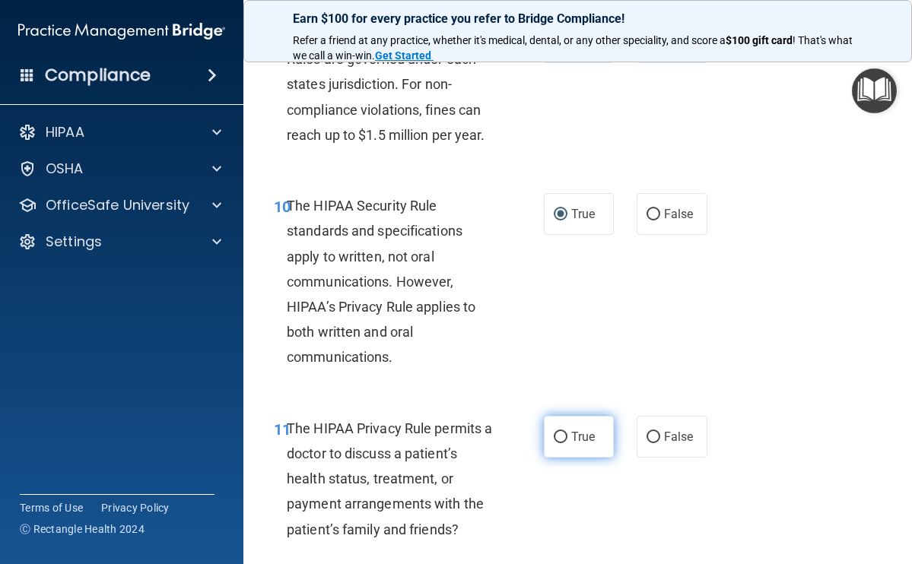
click at [562, 427] on label "True" at bounding box center [579, 437] width 71 height 42
click at [562, 432] on input "True" at bounding box center [560, 437] width 14 height 11
radio input "true"
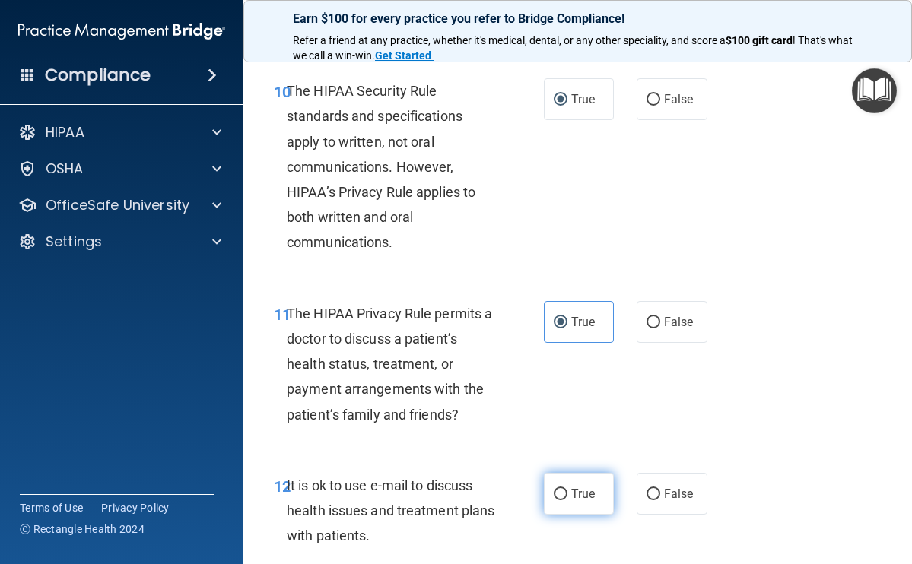
scroll to position [1696, 0]
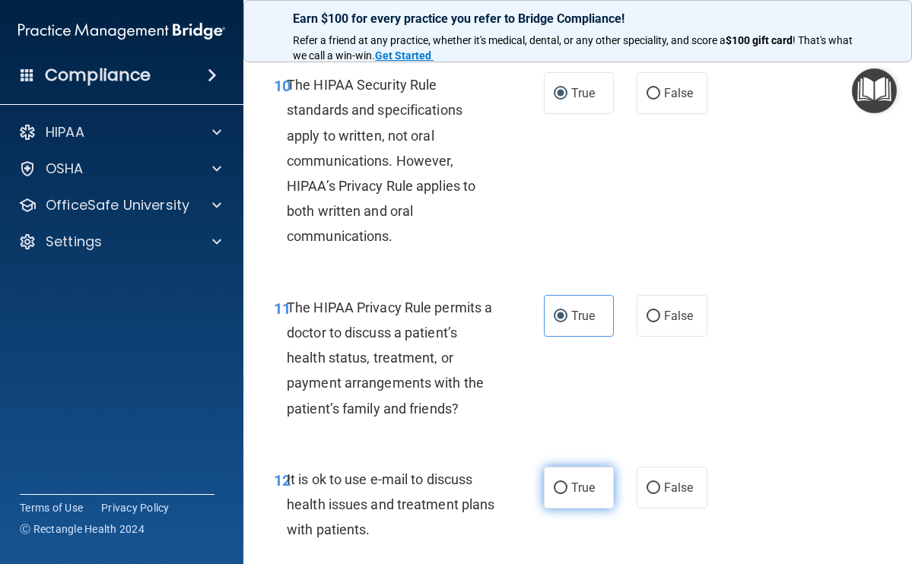
click at [553, 483] on input "True" at bounding box center [560, 488] width 14 height 11
radio input "true"
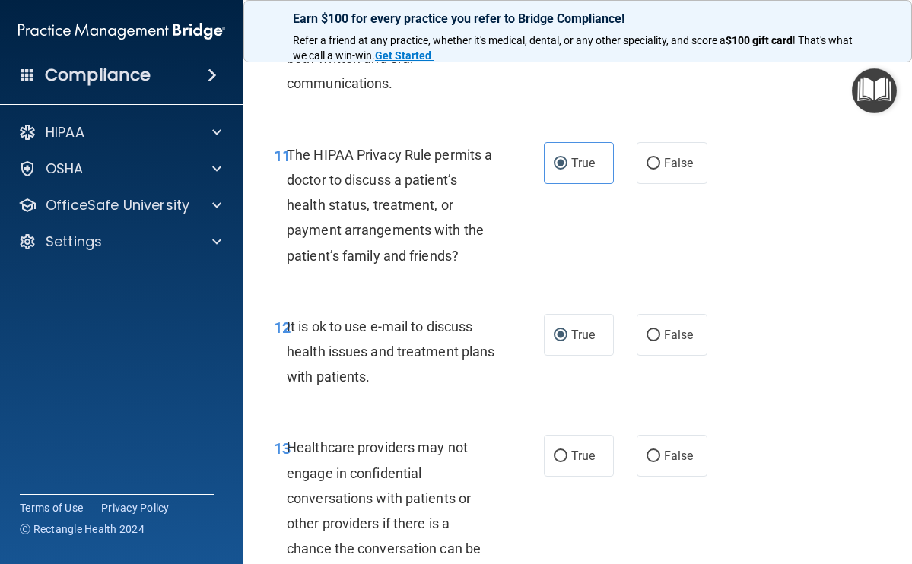
scroll to position [1863, 0]
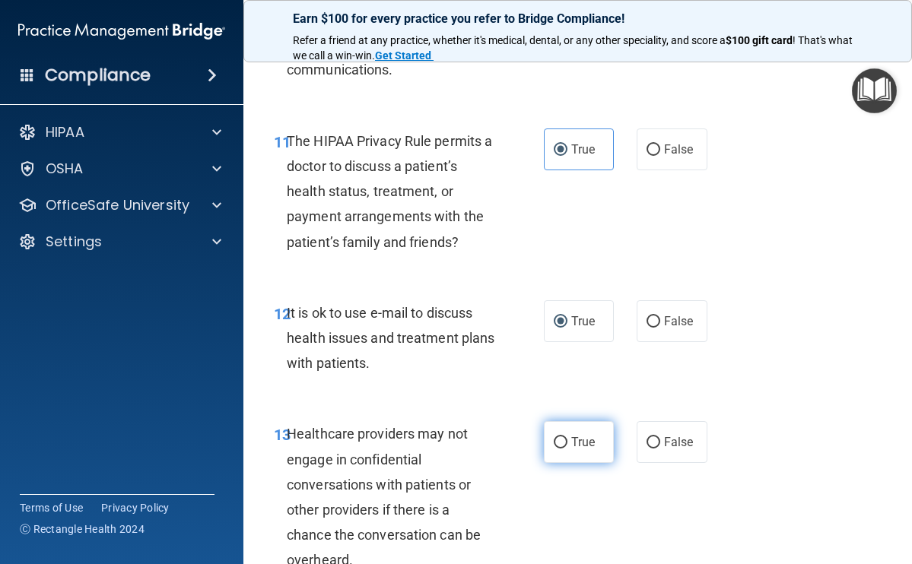
click at [560, 437] on input "True" at bounding box center [560, 442] width 14 height 11
radio input "true"
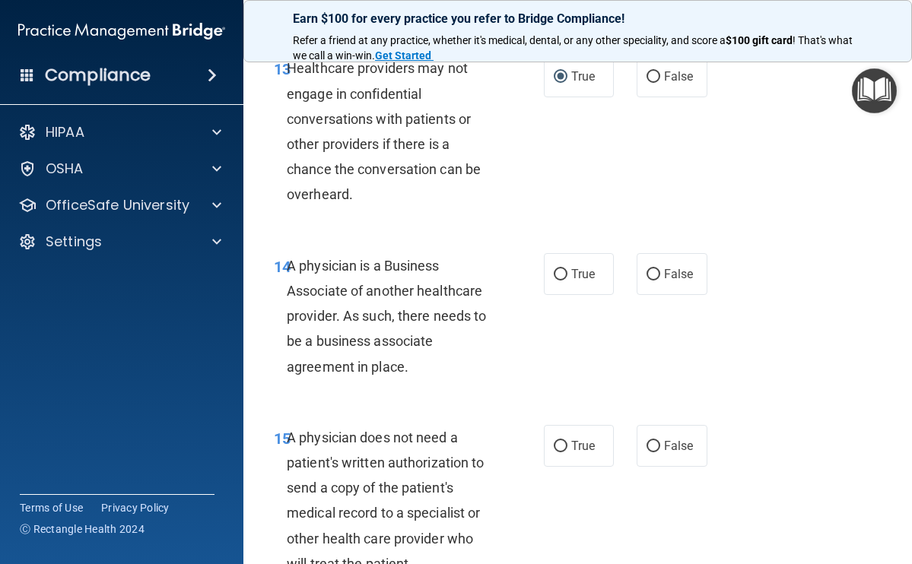
scroll to position [2225, 0]
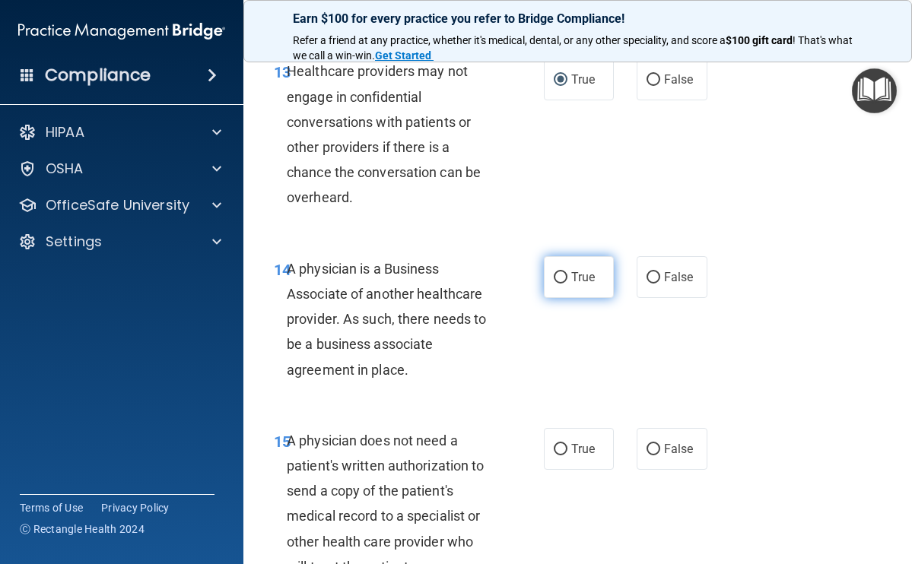
click at [561, 273] on label "True" at bounding box center [579, 277] width 71 height 42
click at [561, 273] on input "True" at bounding box center [560, 277] width 14 height 11
radio input "true"
click at [553, 444] on input "True" at bounding box center [560, 449] width 14 height 11
radio input "true"
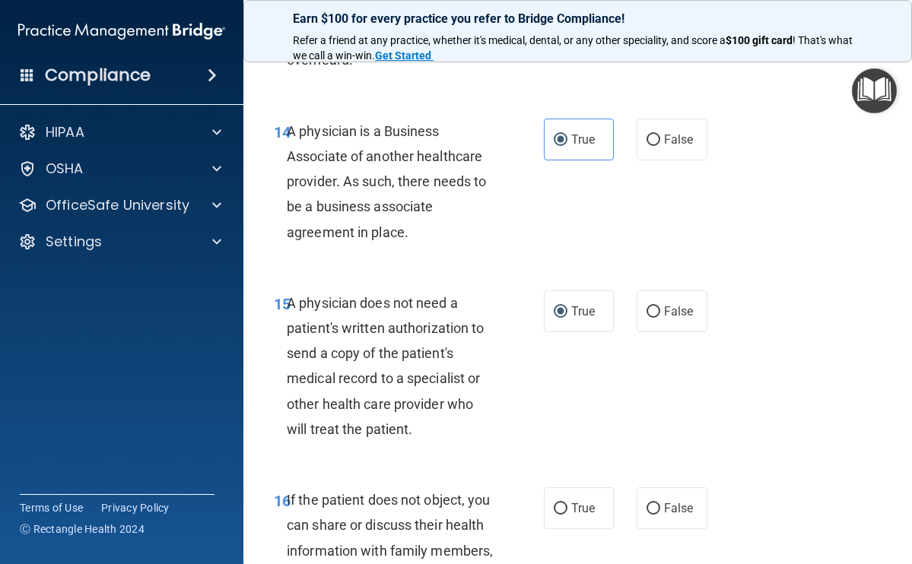
scroll to position [2431, 0]
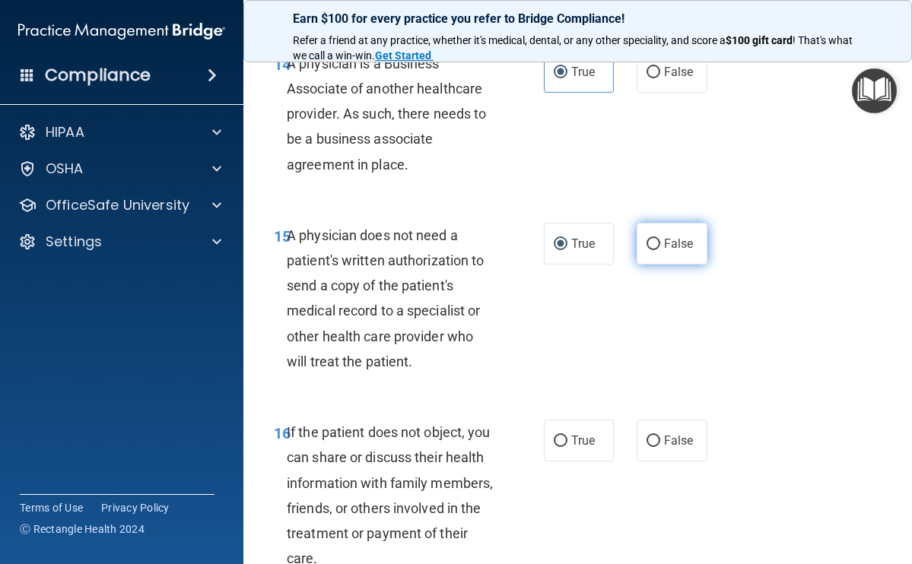
click at [648, 239] on input "False" at bounding box center [653, 244] width 14 height 11
radio input "true"
radio input "false"
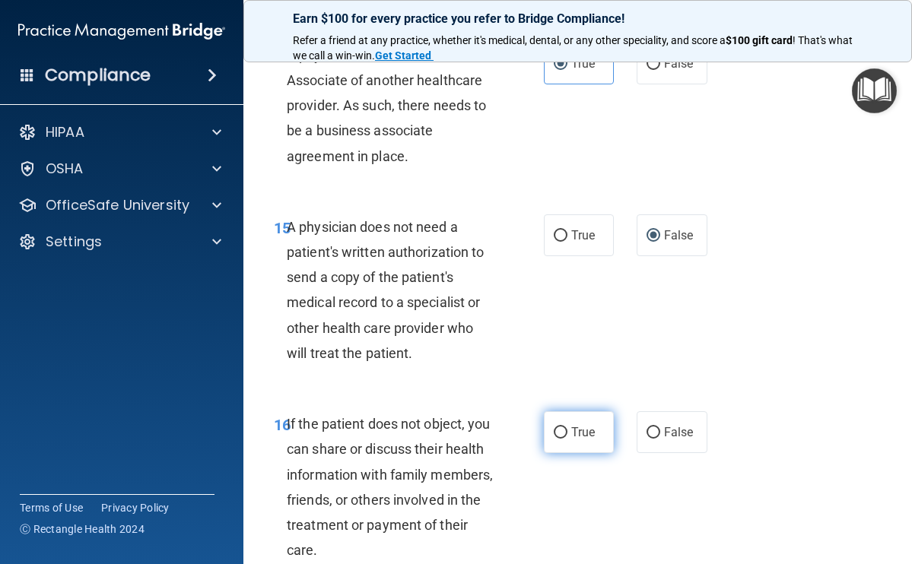
click at [554, 427] on input "True" at bounding box center [560, 432] width 14 height 11
radio input "true"
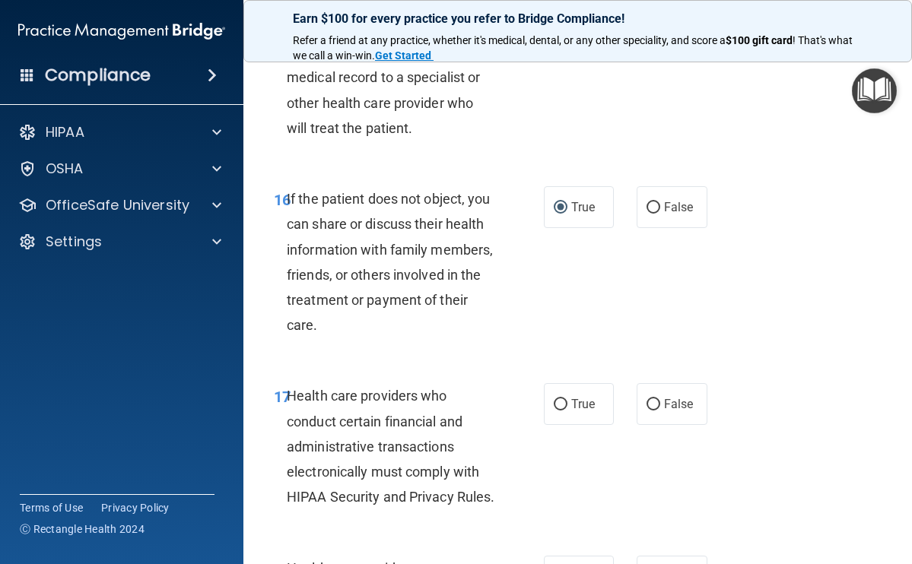
scroll to position [2696, 0]
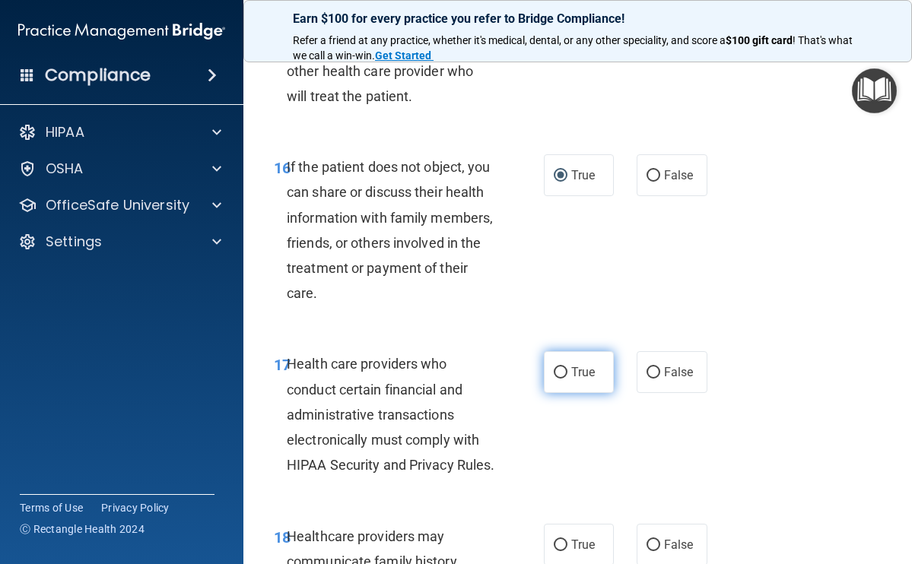
click at [563, 362] on label "True" at bounding box center [579, 372] width 71 height 42
click at [563, 367] on input "True" at bounding box center [560, 372] width 14 height 11
radio input "true"
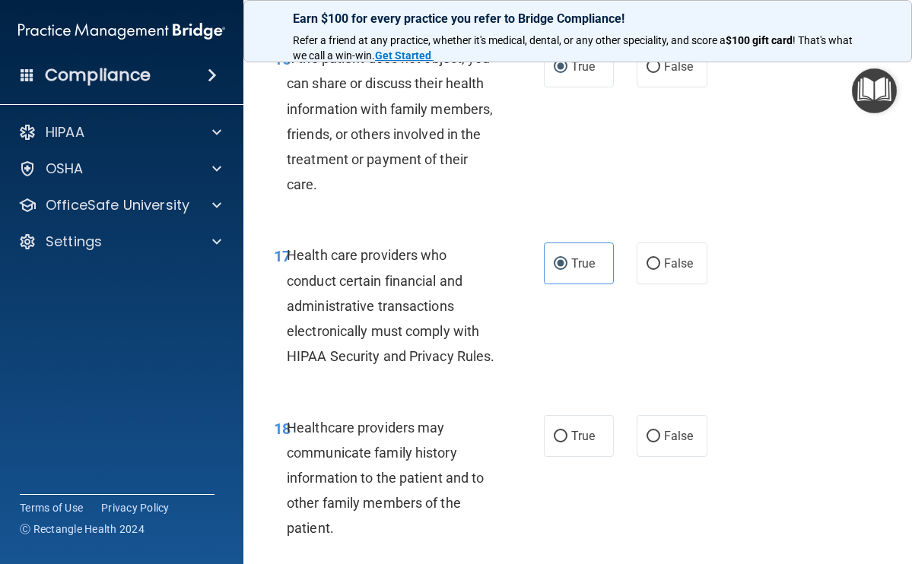
scroll to position [2816, 0]
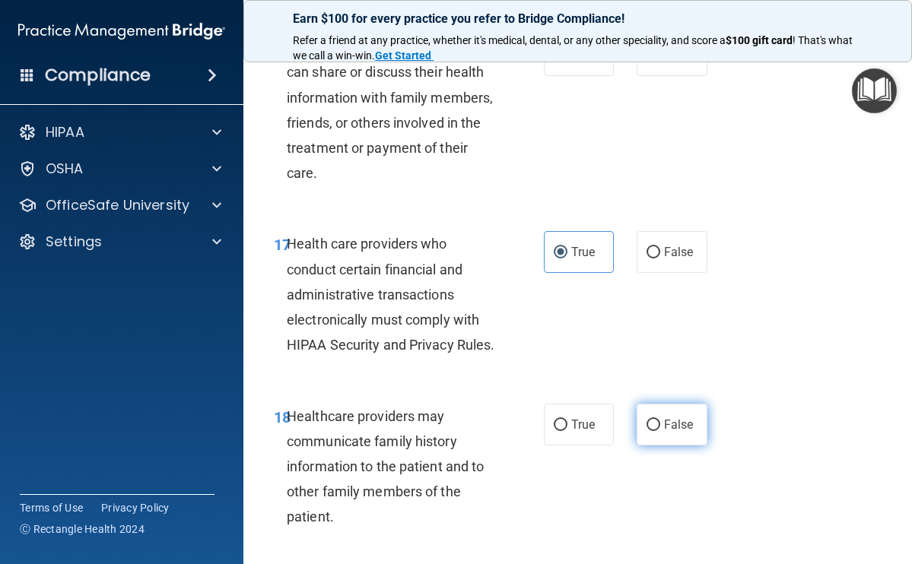
click at [646, 431] on input "False" at bounding box center [653, 425] width 14 height 11
radio input "true"
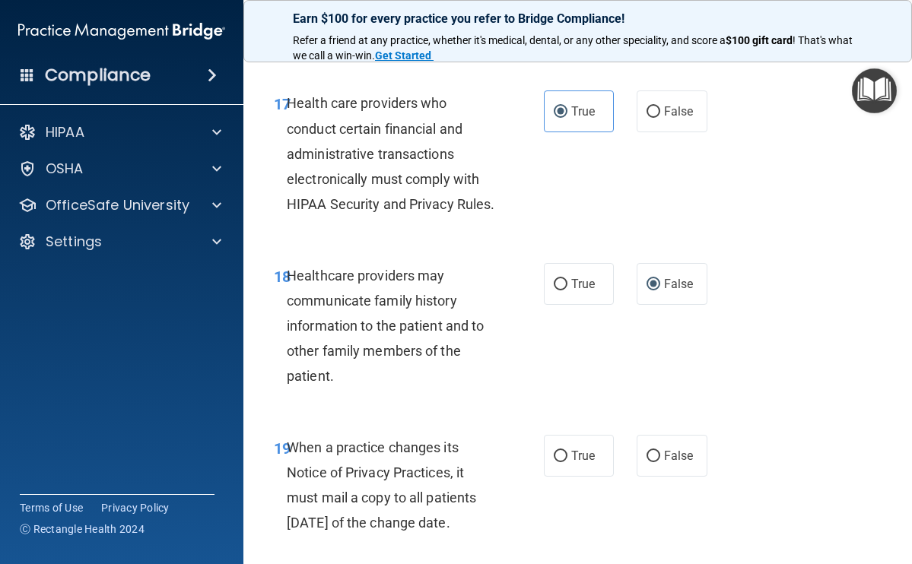
scroll to position [3103, 0]
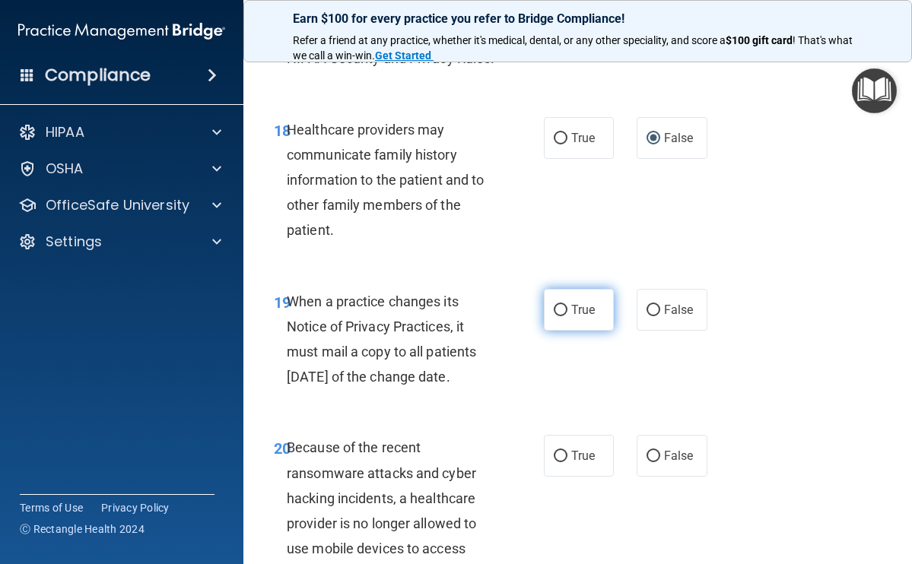
click at [553, 309] on label "True" at bounding box center [579, 310] width 71 height 42
click at [553, 309] on input "True" at bounding box center [560, 310] width 14 height 11
radio input "true"
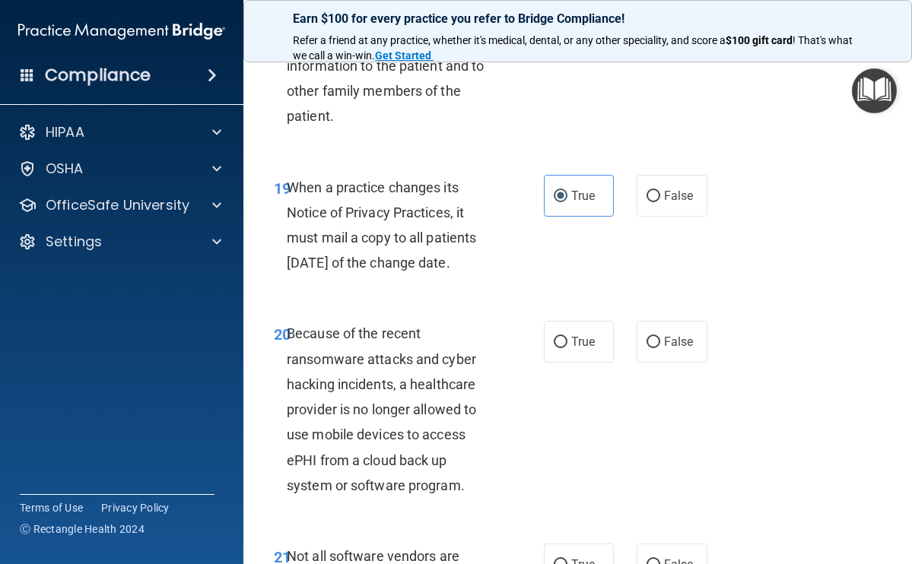
scroll to position [3252, 0]
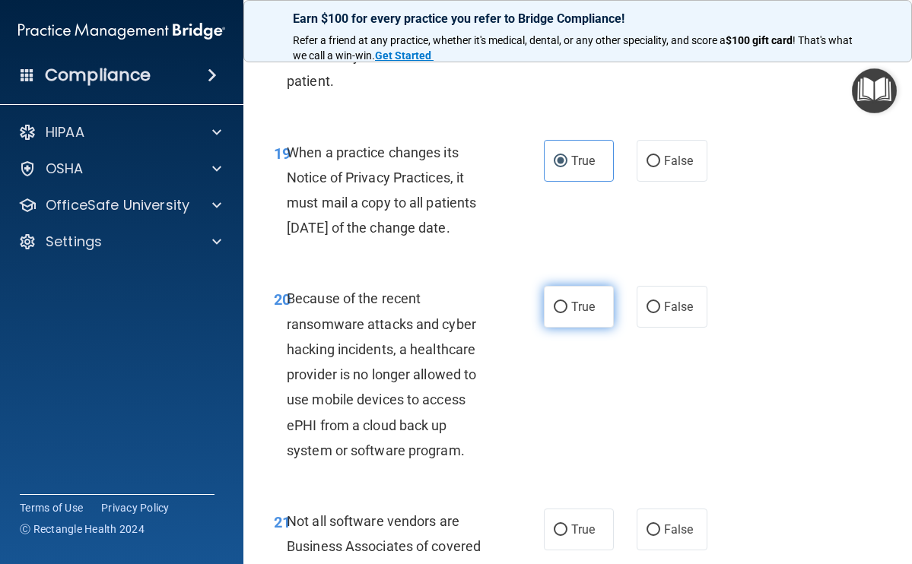
click at [553, 313] on input "True" at bounding box center [560, 307] width 14 height 11
radio input "true"
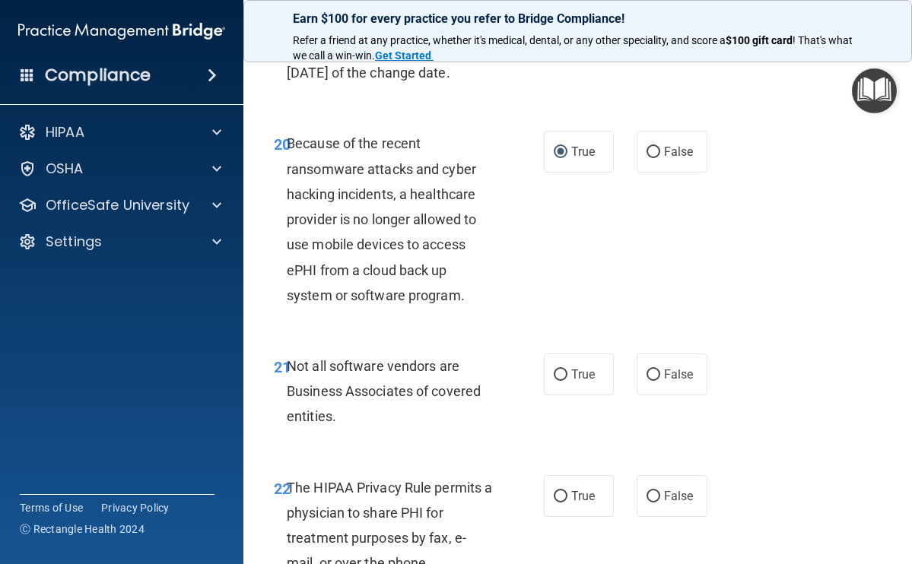
scroll to position [3429, 0]
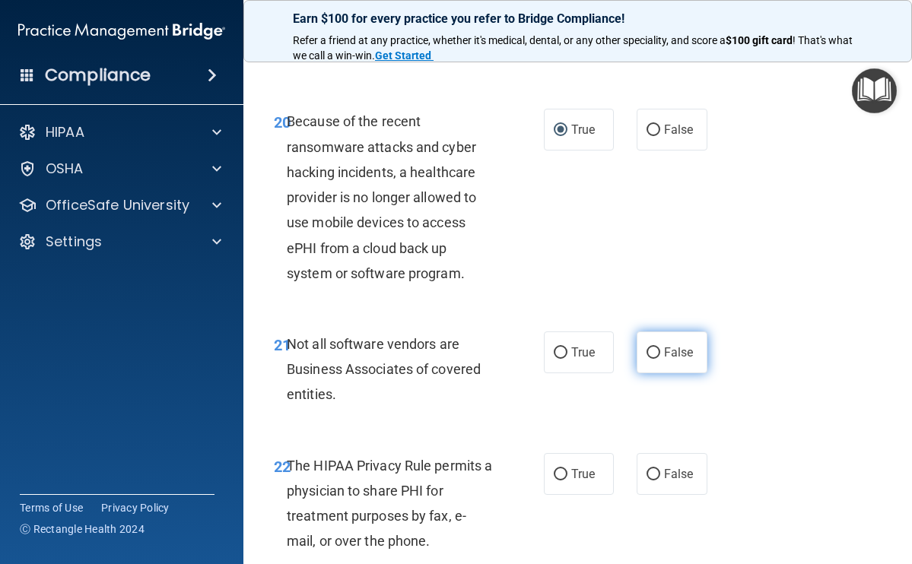
click at [651, 359] on input "False" at bounding box center [653, 352] width 14 height 11
radio input "true"
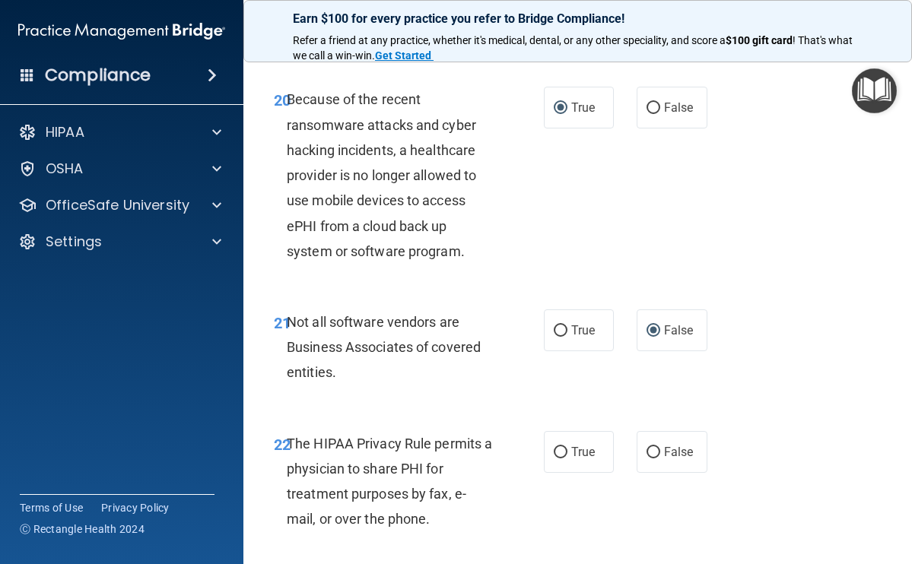
scroll to position [3478, 0]
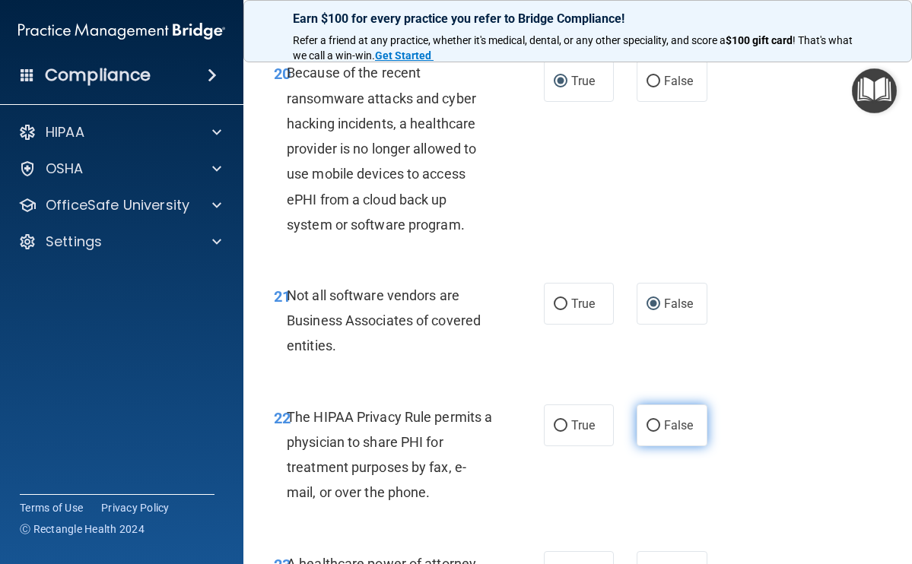
click at [648, 432] on input "False" at bounding box center [653, 425] width 14 height 11
radio input "true"
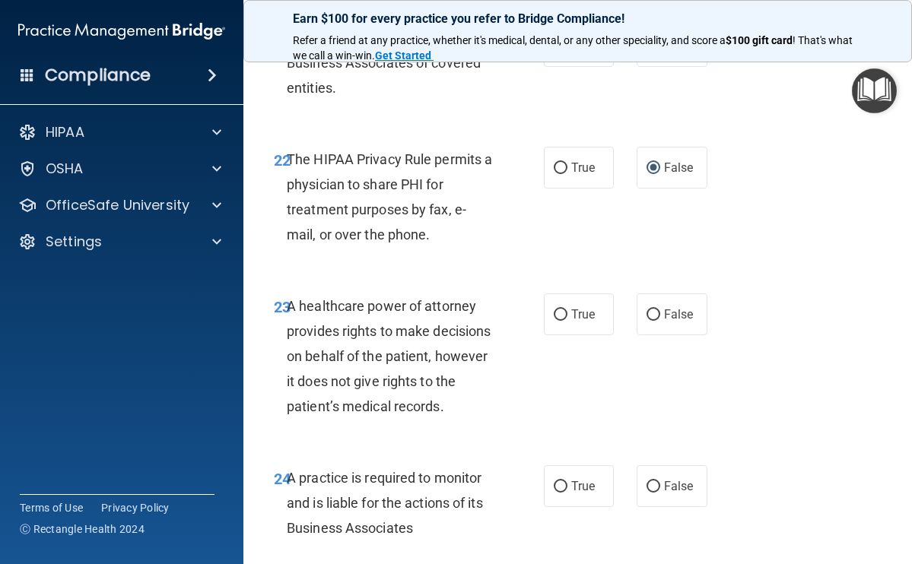
scroll to position [3738, 0]
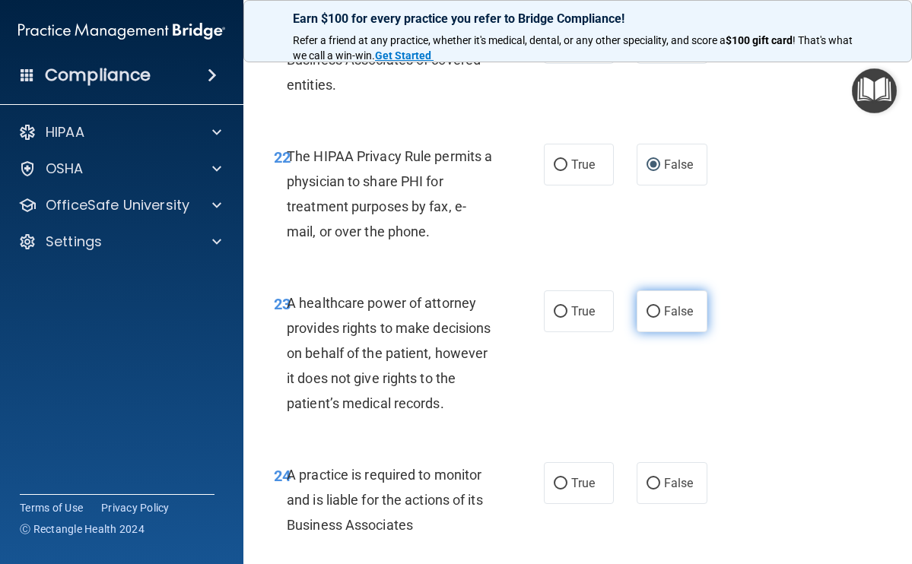
click at [647, 318] on input "False" at bounding box center [653, 311] width 14 height 11
radio input "true"
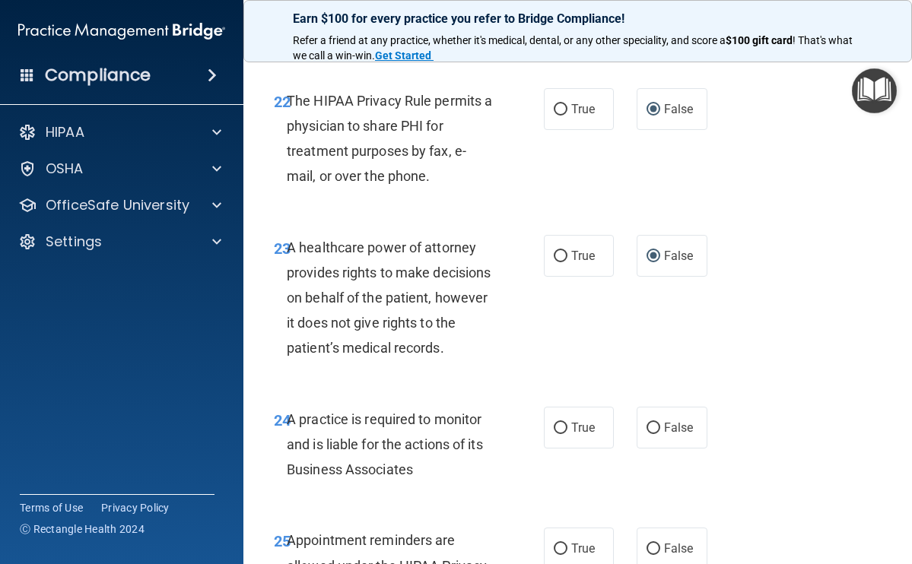
scroll to position [3893, 0]
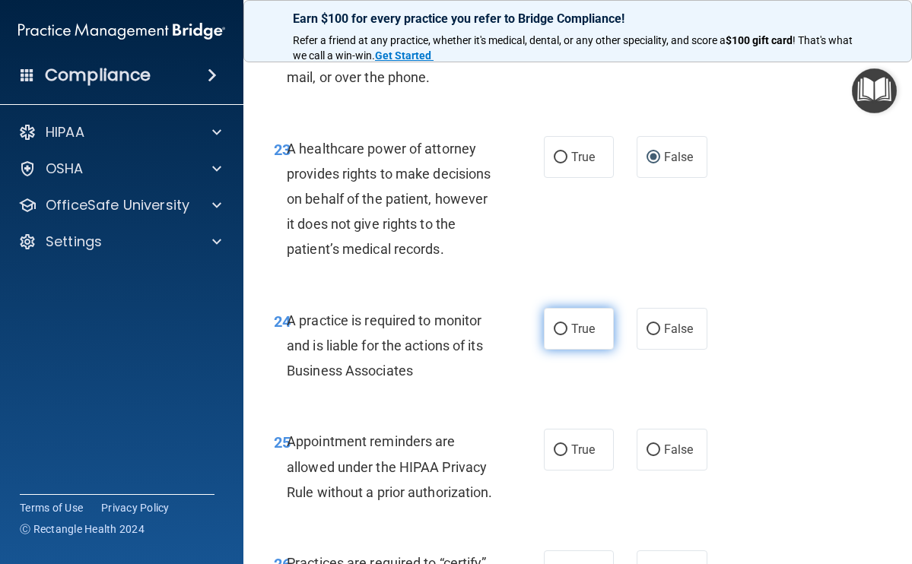
click at [561, 350] on label "True" at bounding box center [579, 329] width 71 height 42
click at [561, 335] on input "True" at bounding box center [560, 329] width 14 height 11
radio input "true"
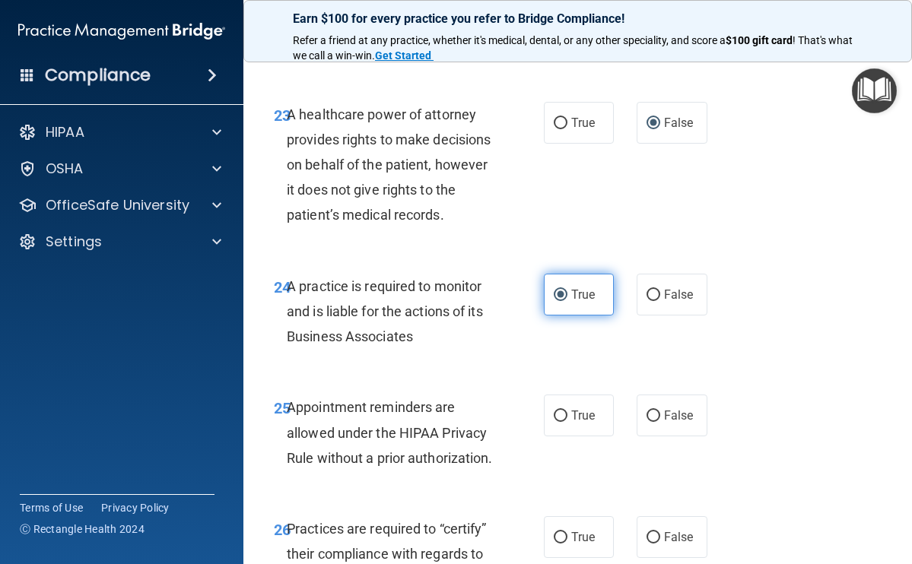
scroll to position [3970, 0]
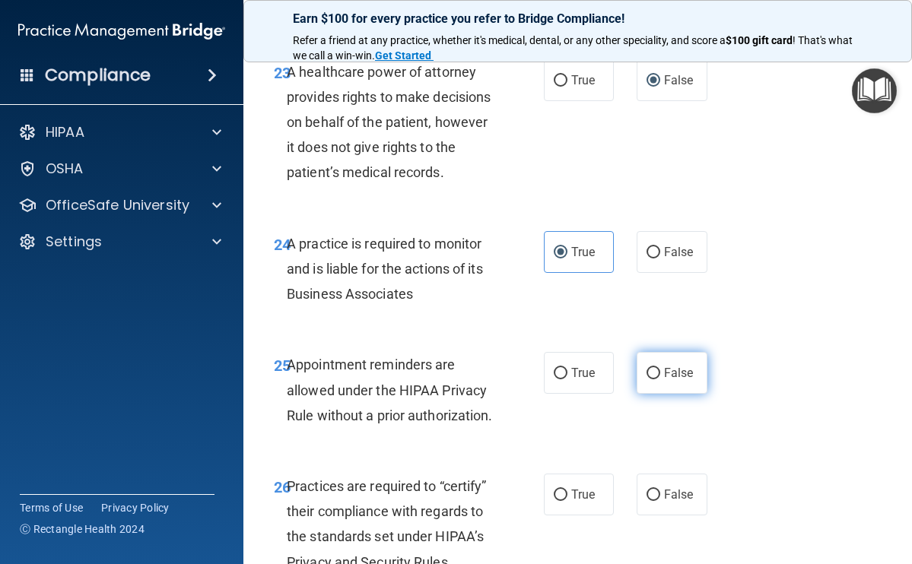
click at [649, 379] on input "False" at bounding box center [653, 373] width 14 height 11
radio input "true"
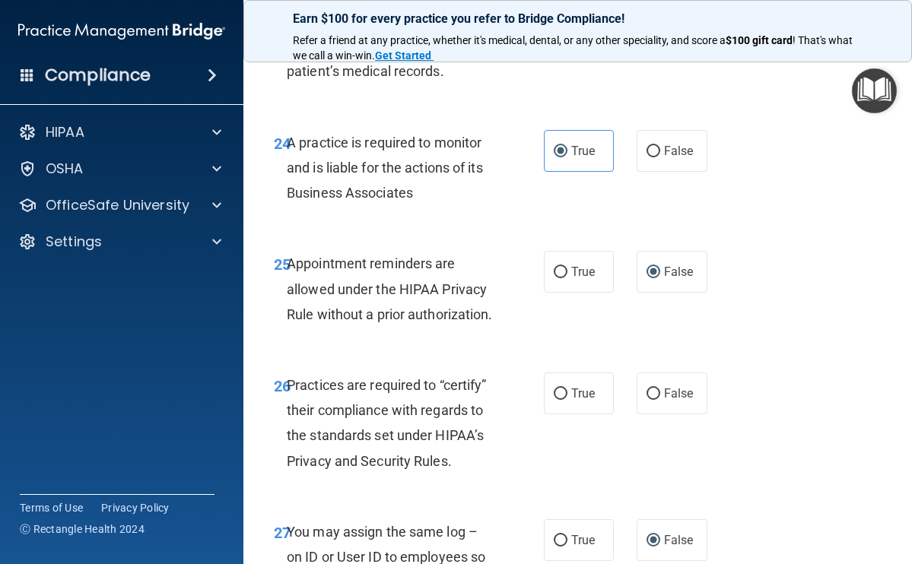
scroll to position [4074, 0]
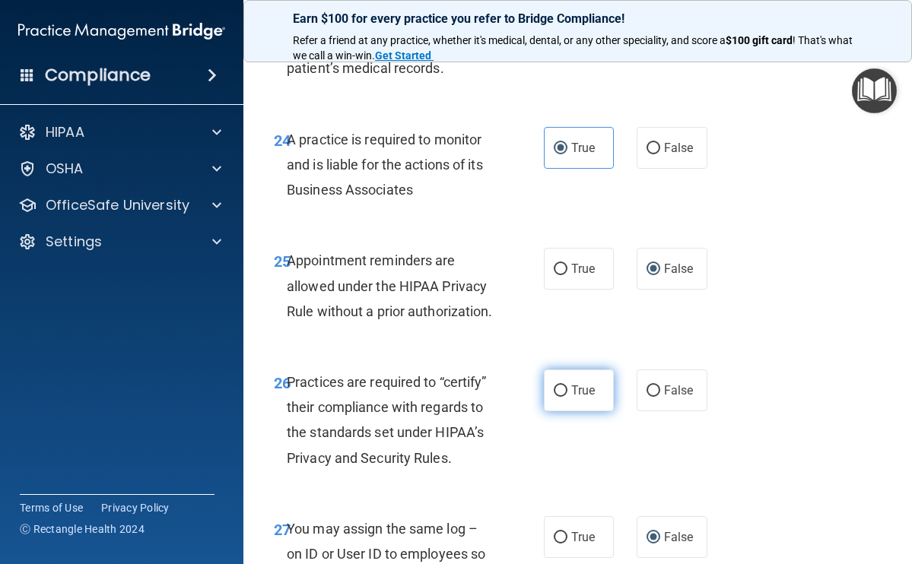
click at [556, 397] on input "True" at bounding box center [560, 390] width 14 height 11
radio input "true"
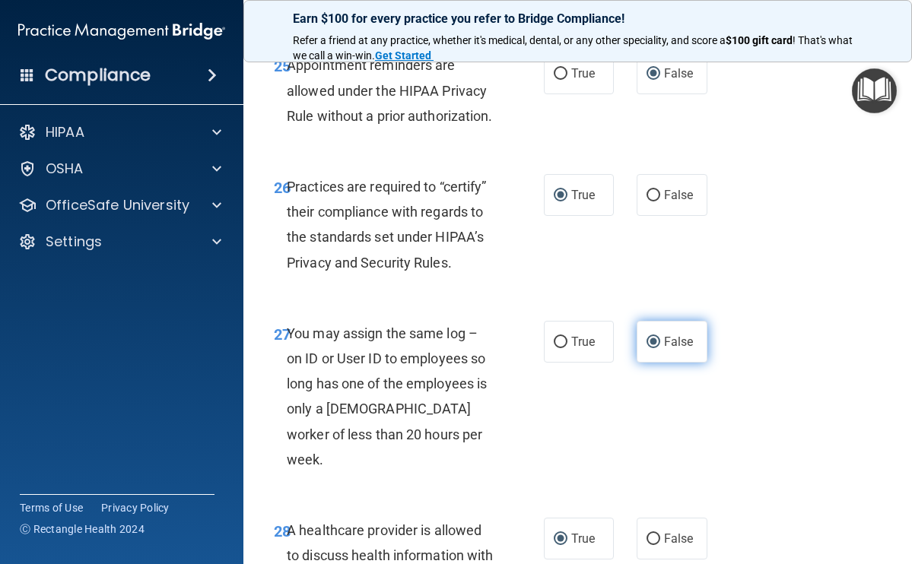
scroll to position [4779, 0]
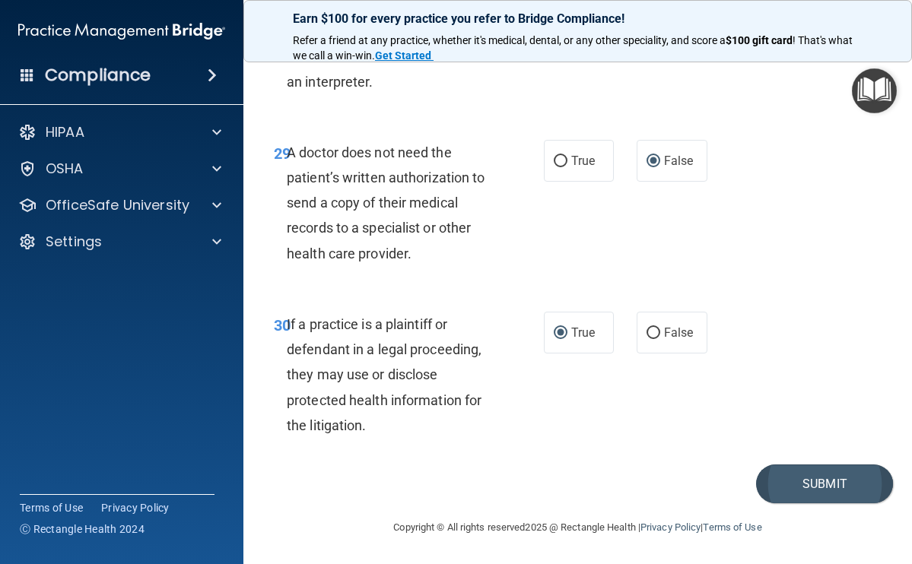
click at [818, 503] on button "Submit" at bounding box center [824, 484] width 137 height 39
click at [817, 503] on button "Submit" at bounding box center [824, 484] width 137 height 39
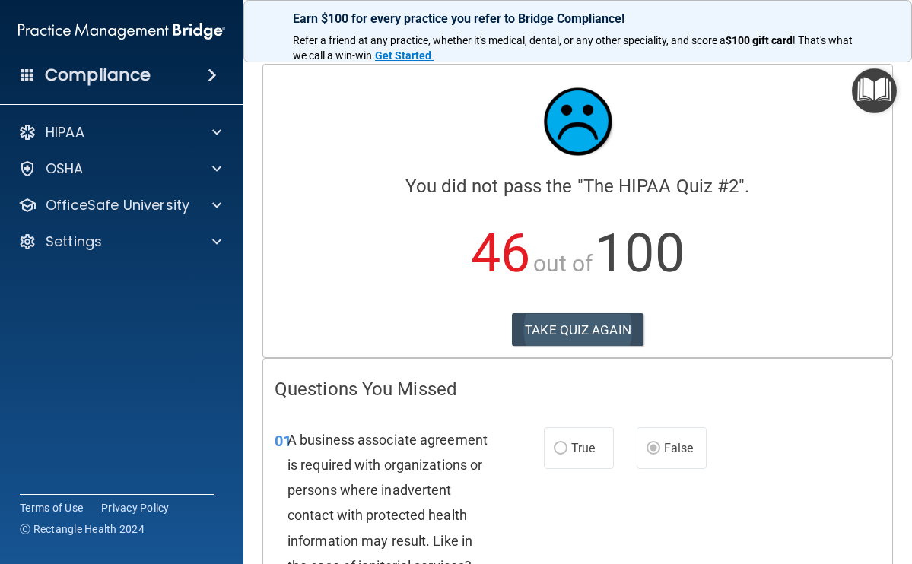
click at [593, 329] on button "TAKE QUIZ AGAIN" at bounding box center [578, 329] width 132 height 33
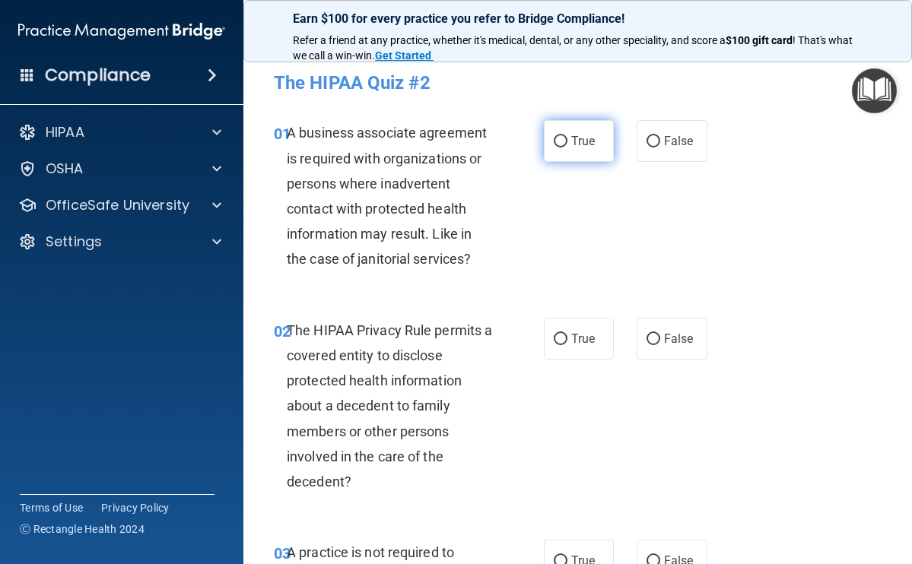
click at [553, 146] on input "True" at bounding box center [560, 141] width 14 height 11
radio input "true"
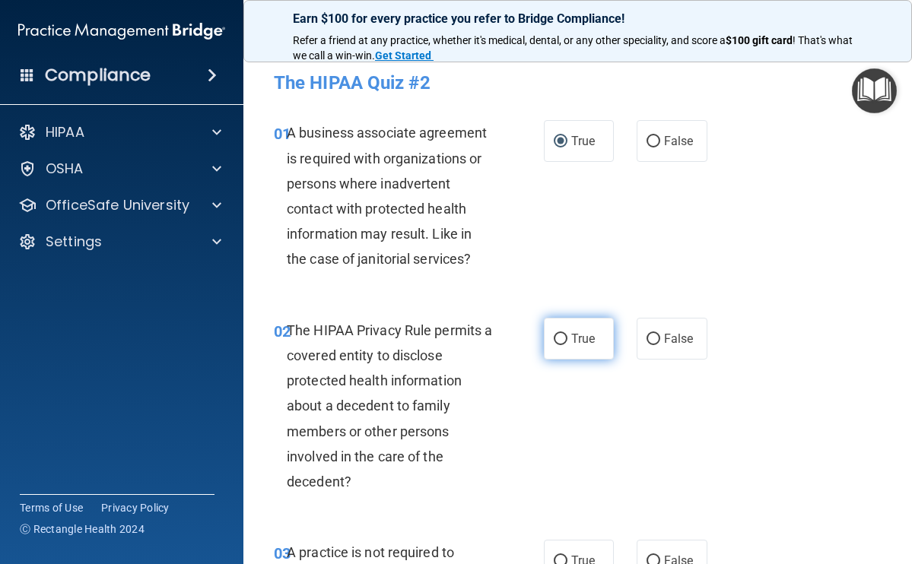
click at [555, 341] on input "True" at bounding box center [560, 339] width 14 height 11
radio input "true"
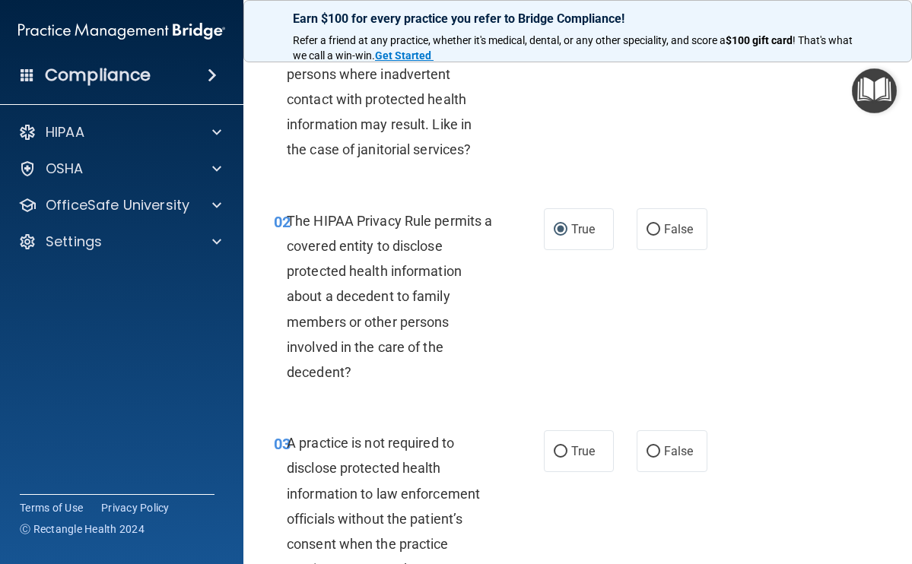
scroll to position [167, 0]
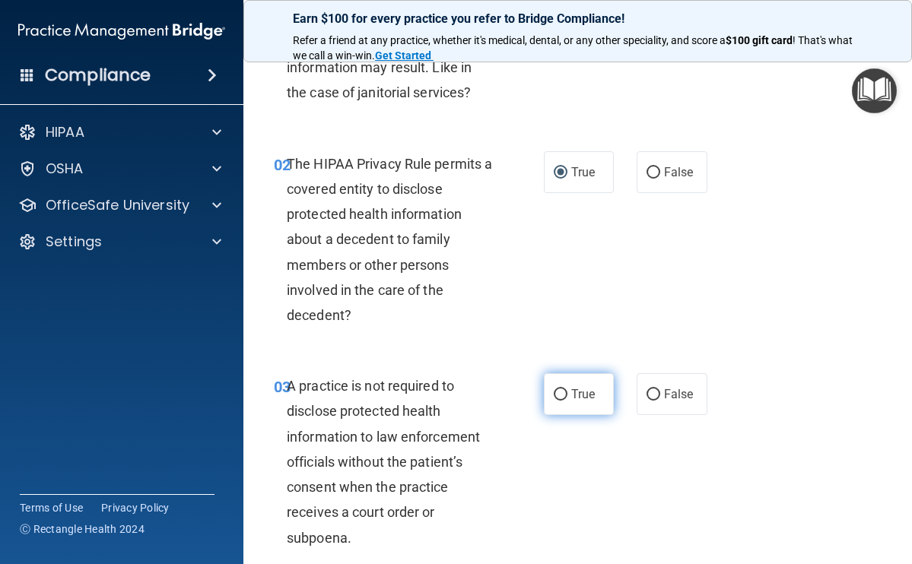
click at [559, 395] on input "True" at bounding box center [560, 394] width 14 height 11
radio input "true"
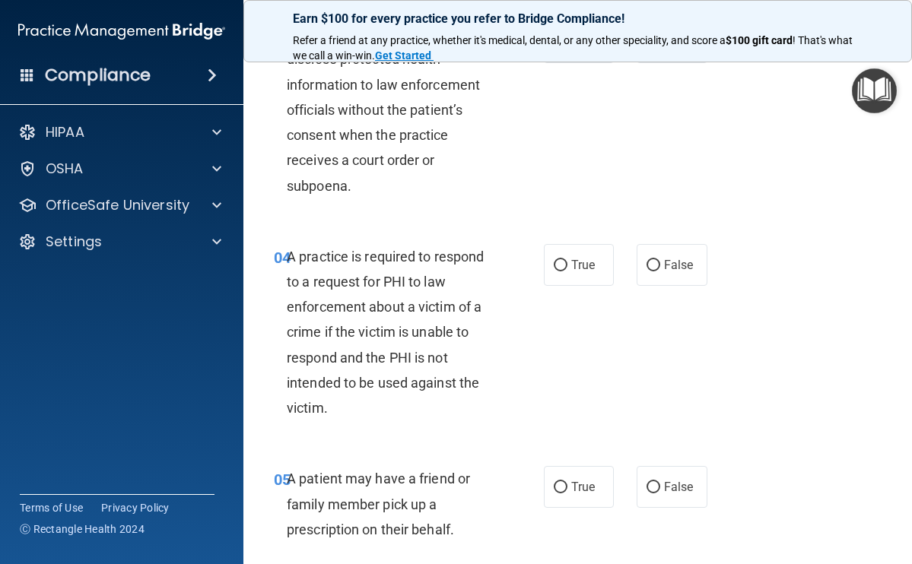
scroll to position [394, 0]
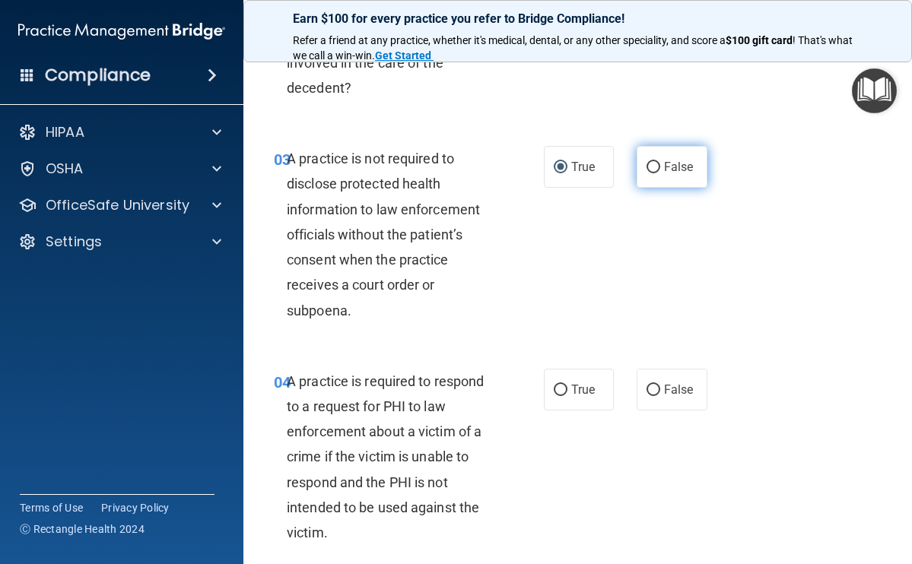
click at [646, 168] on input "False" at bounding box center [653, 167] width 14 height 11
radio input "true"
radio input "false"
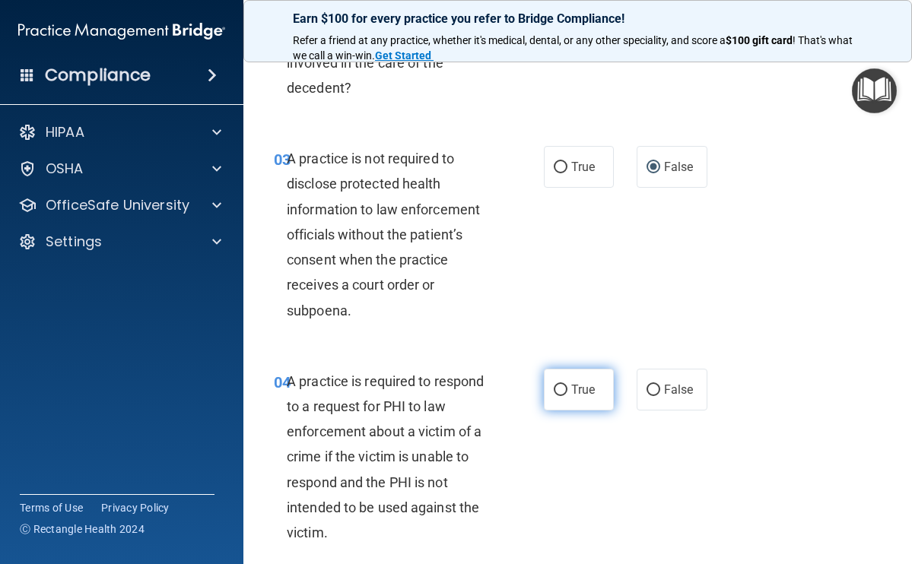
click at [553, 385] on input "True" at bounding box center [560, 390] width 14 height 11
radio input "true"
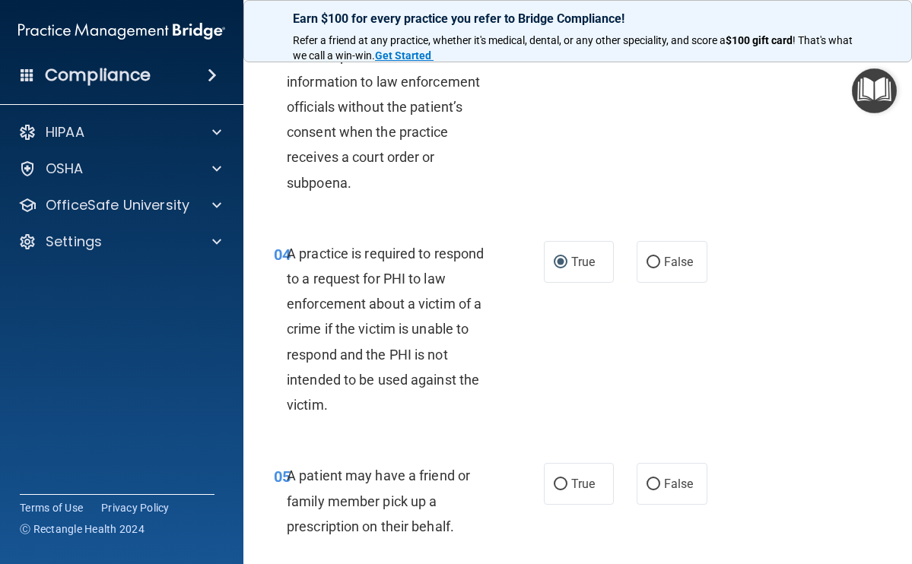
scroll to position [530, 0]
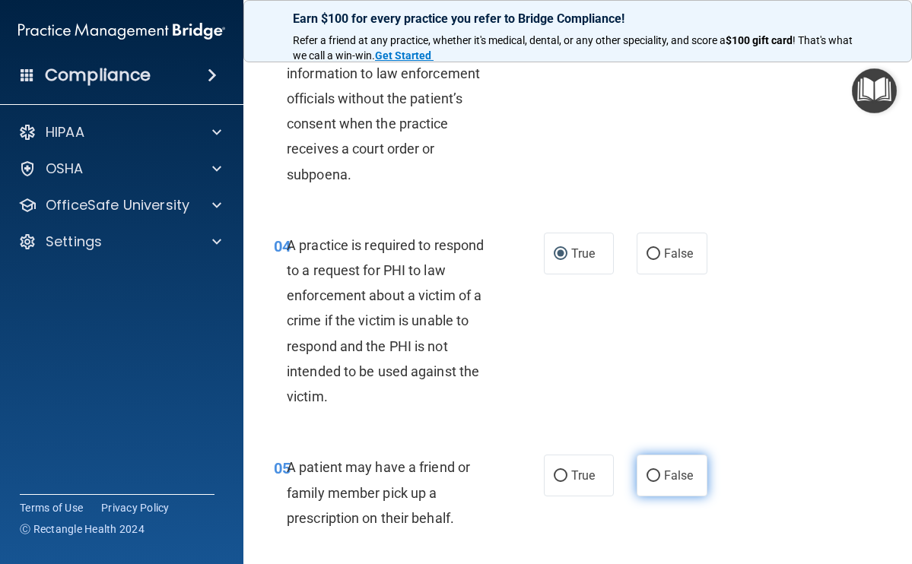
click at [646, 471] on input "False" at bounding box center [653, 476] width 14 height 11
radio input "true"
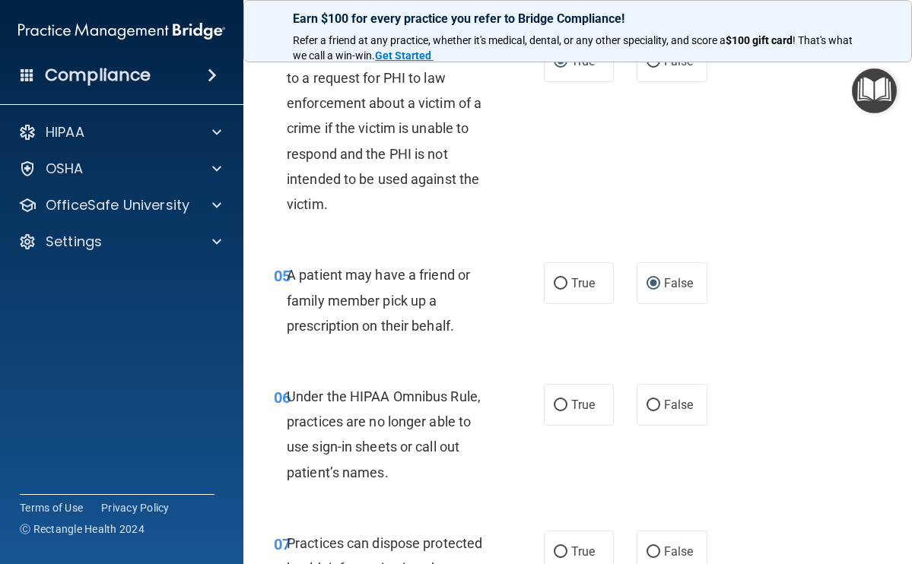
scroll to position [794, 0]
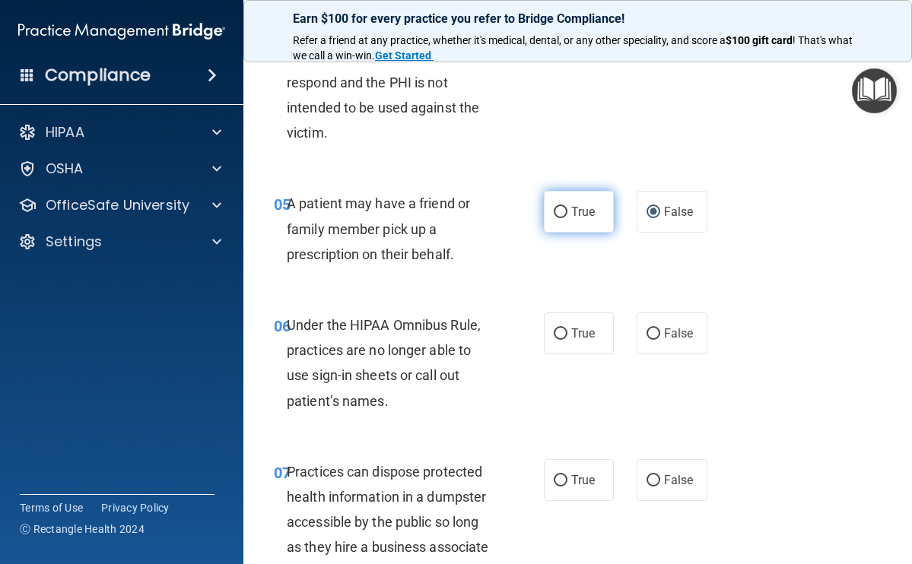
click at [554, 210] on input "True" at bounding box center [560, 212] width 14 height 11
radio input "true"
radio input "false"
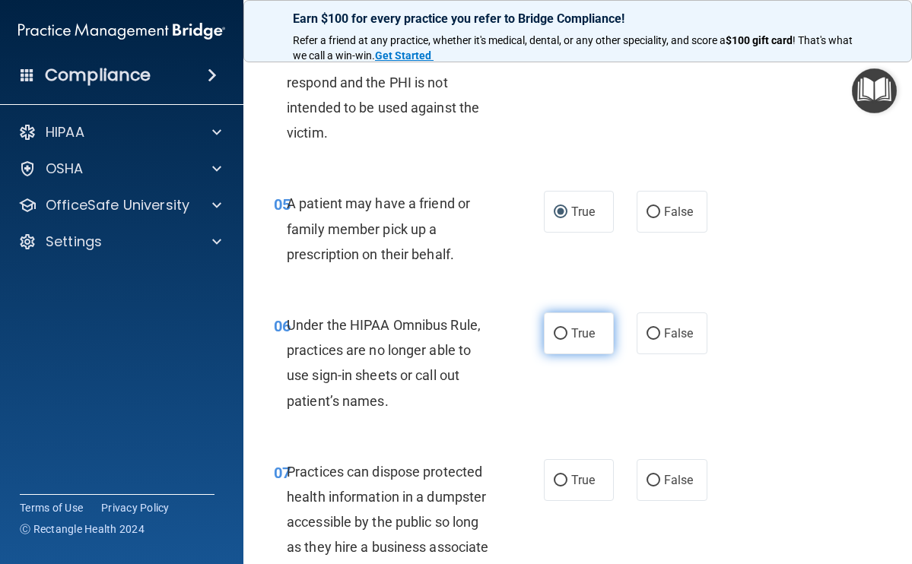
click at [555, 328] on input "True" at bounding box center [560, 333] width 14 height 11
radio input "true"
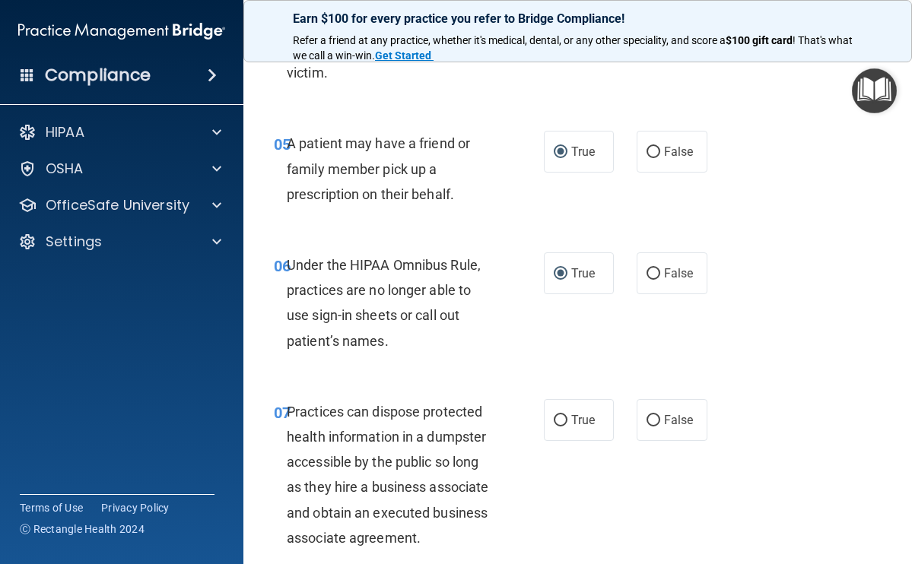
scroll to position [870, 0]
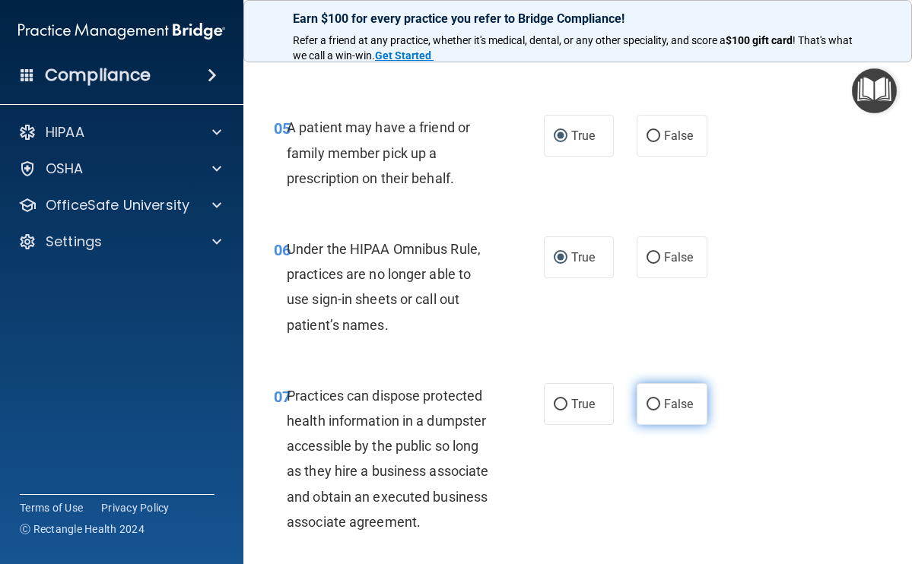
click at [649, 399] on input "False" at bounding box center [653, 404] width 14 height 11
radio input "true"
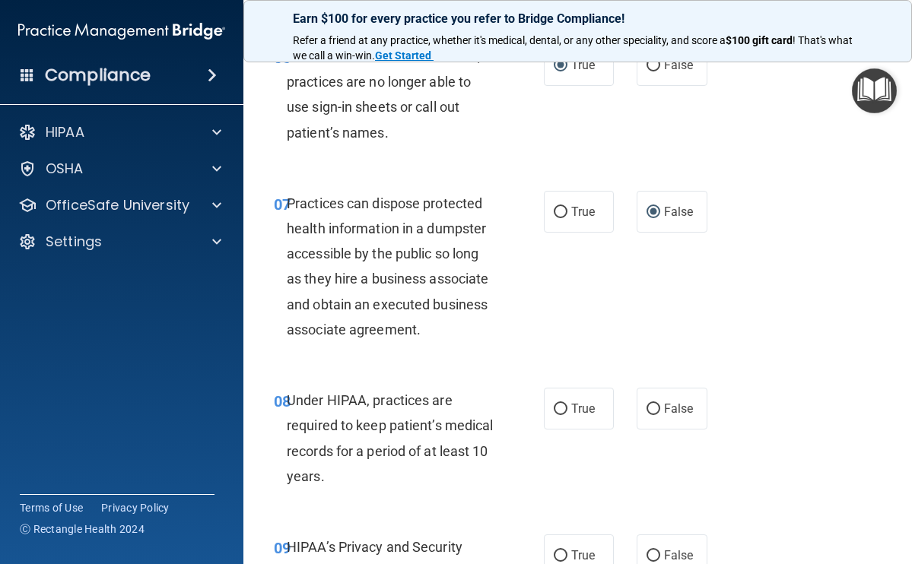
scroll to position [1126, 0]
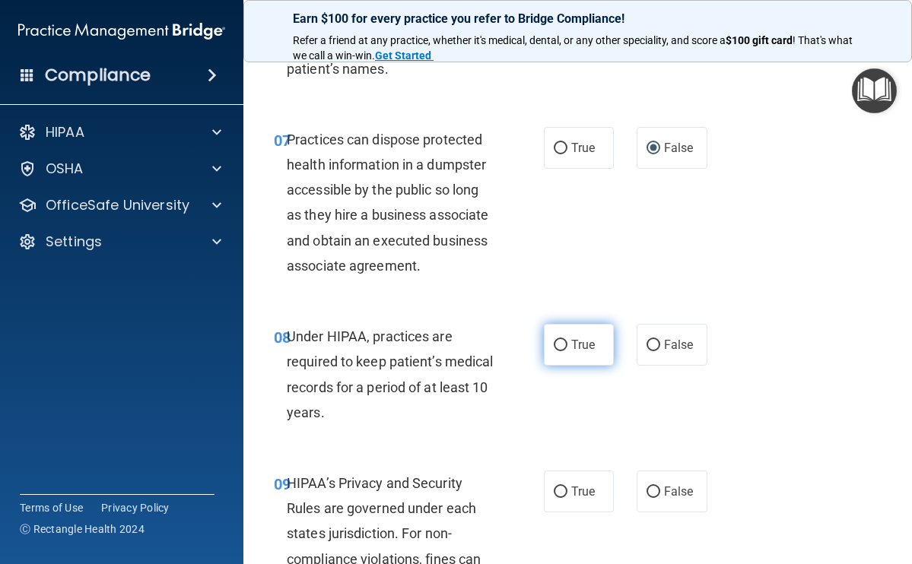
click at [557, 340] on input "True" at bounding box center [560, 345] width 14 height 11
radio input "true"
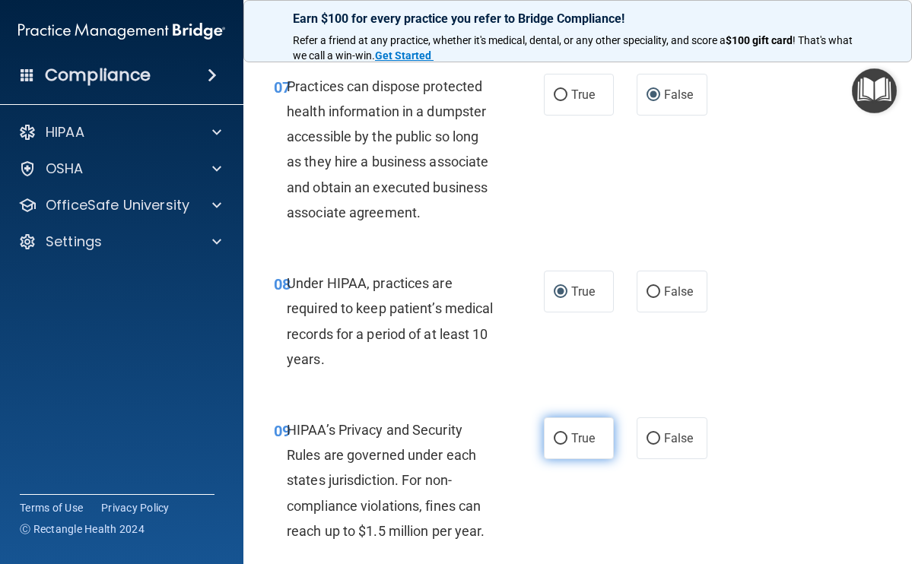
click at [553, 433] on input "True" at bounding box center [560, 438] width 14 height 11
radio input "true"
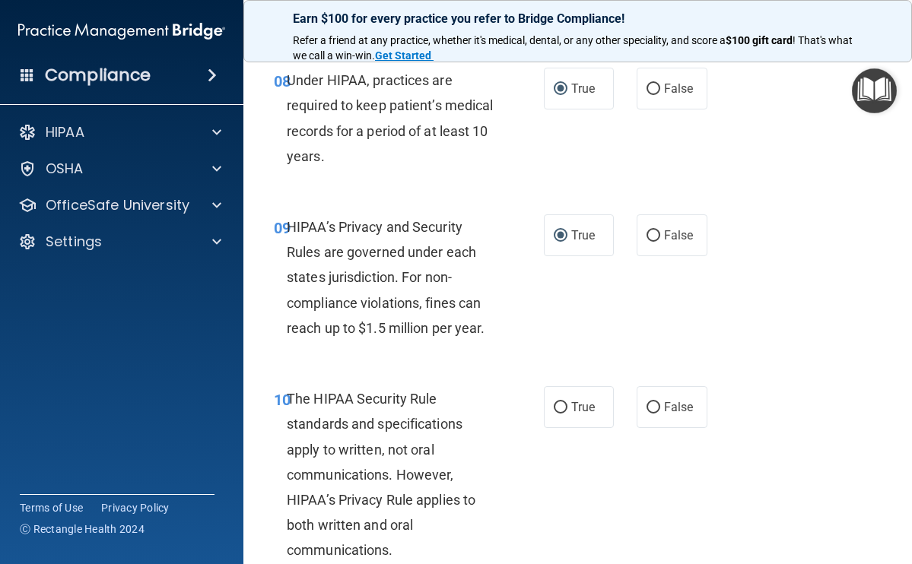
scroll to position [1405, 0]
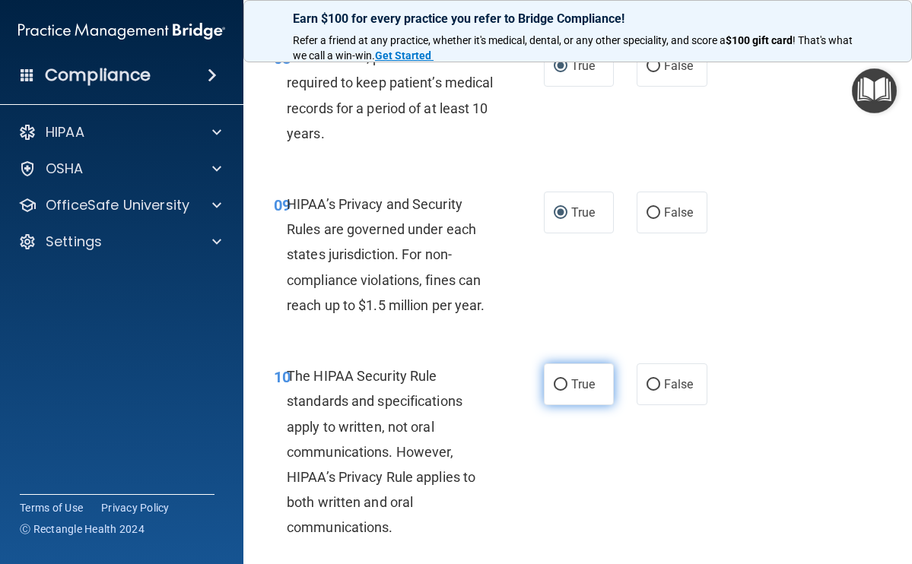
click at [553, 379] on input "True" at bounding box center [560, 384] width 14 height 11
radio input "true"
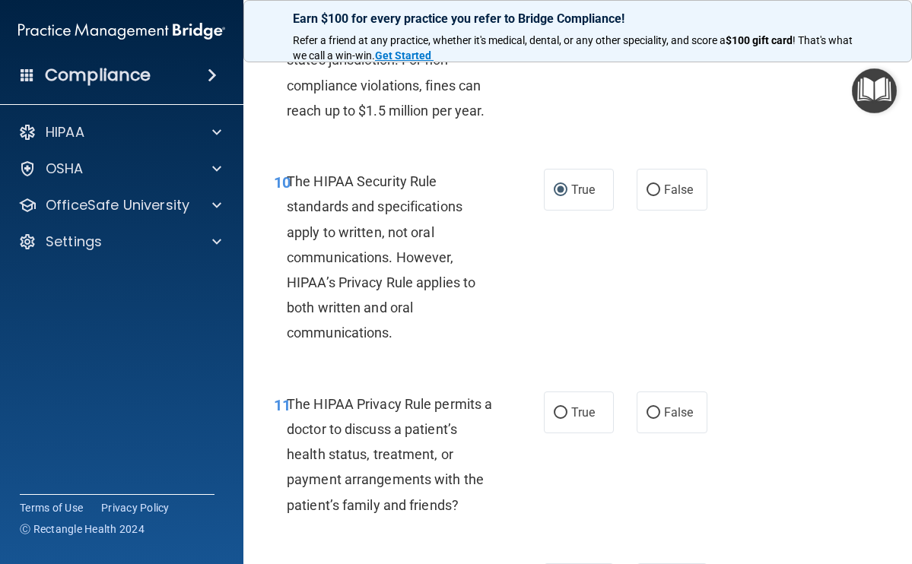
scroll to position [1603, 0]
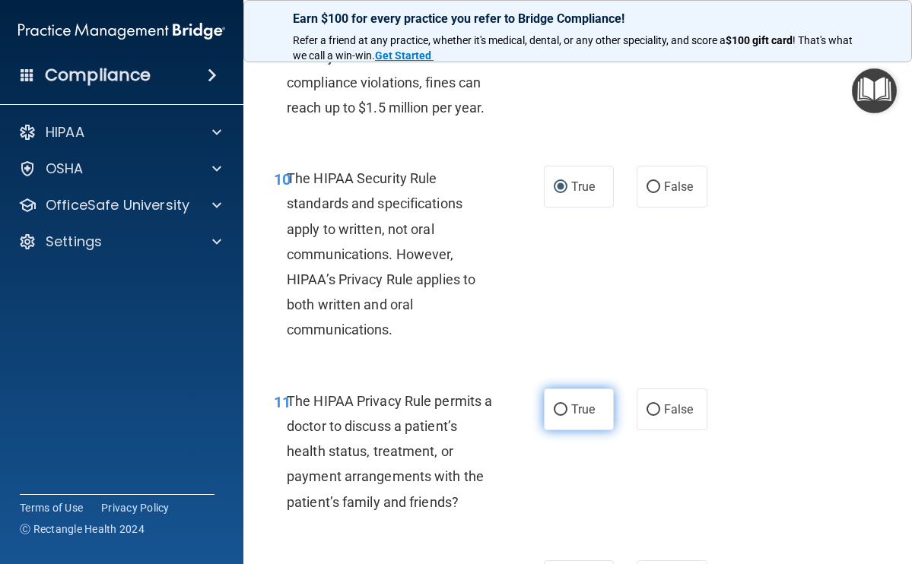
click at [558, 404] on input "True" at bounding box center [560, 409] width 14 height 11
radio input "true"
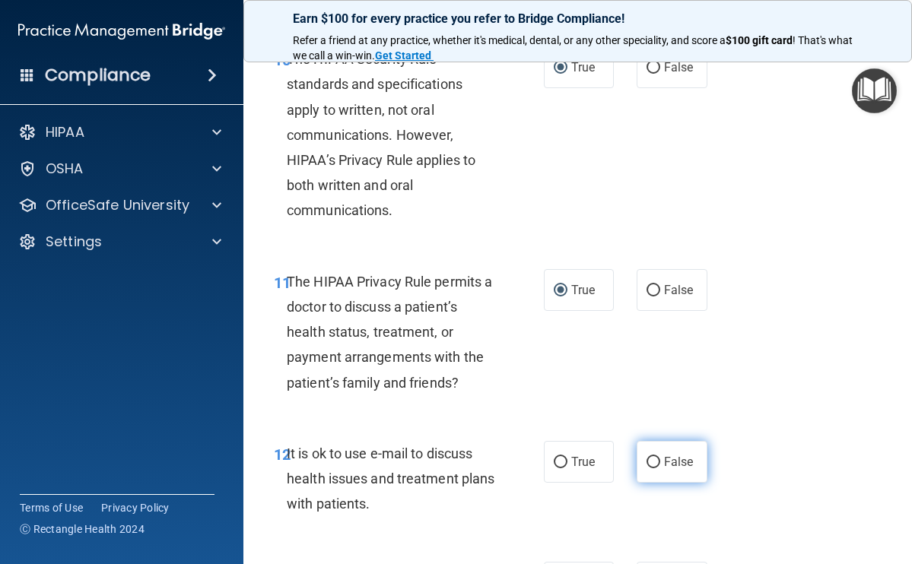
scroll to position [1729, 0]
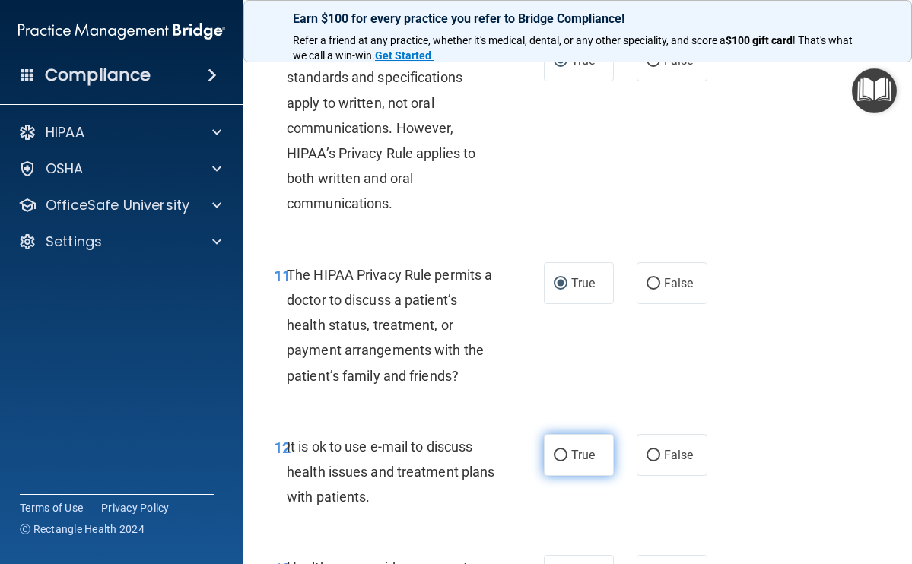
click at [553, 450] on input "True" at bounding box center [560, 455] width 14 height 11
radio input "true"
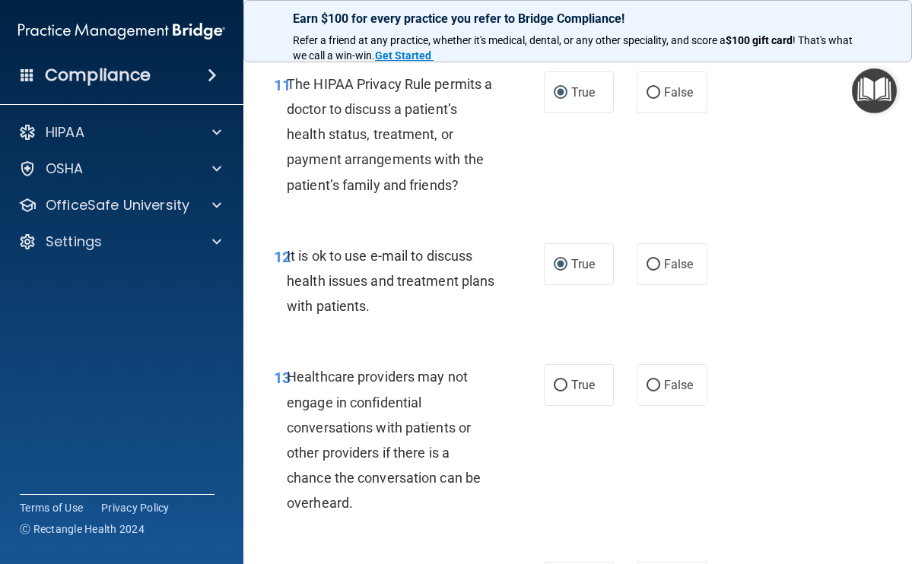
scroll to position [2019, 0]
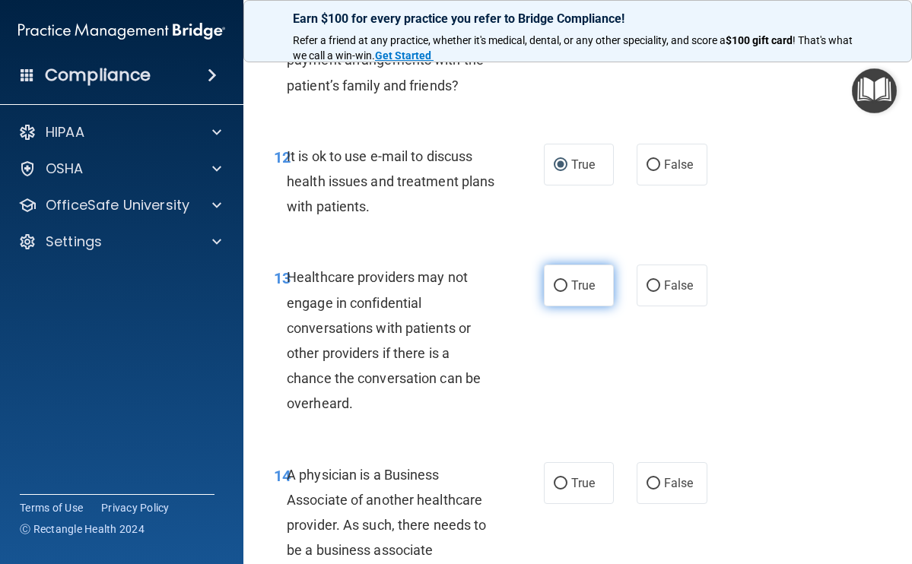
click at [560, 281] on input "True" at bounding box center [560, 286] width 14 height 11
radio input "true"
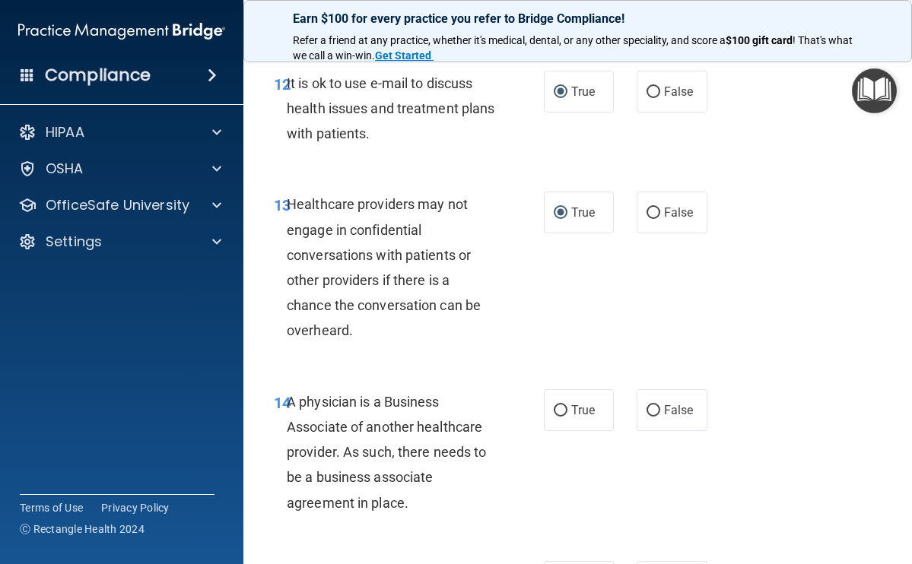
scroll to position [2137, 0]
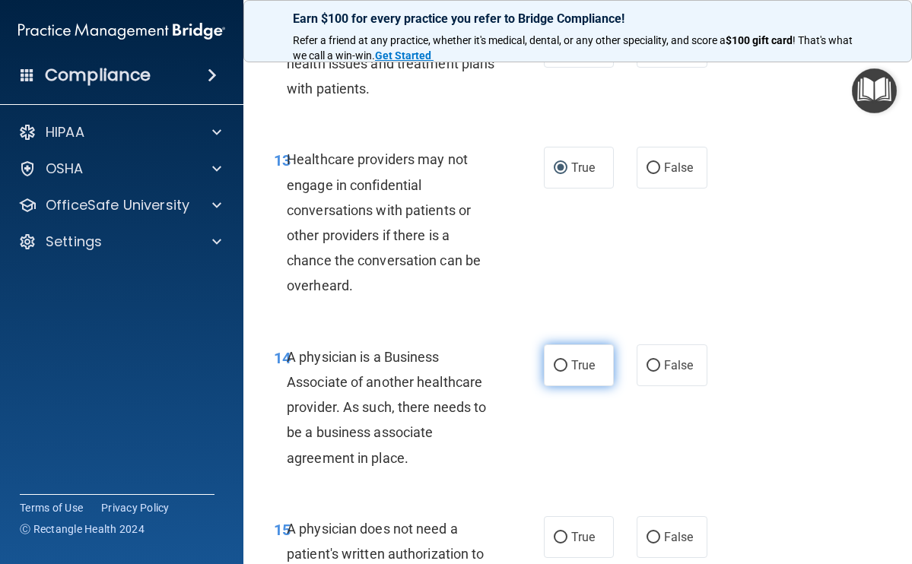
click at [563, 355] on label "True" at bounding box center [579, 365] width 71 height 42
click at [563, 360] on input "True" at bounding box center [560, 365] width 14 height 11
radio input "true"
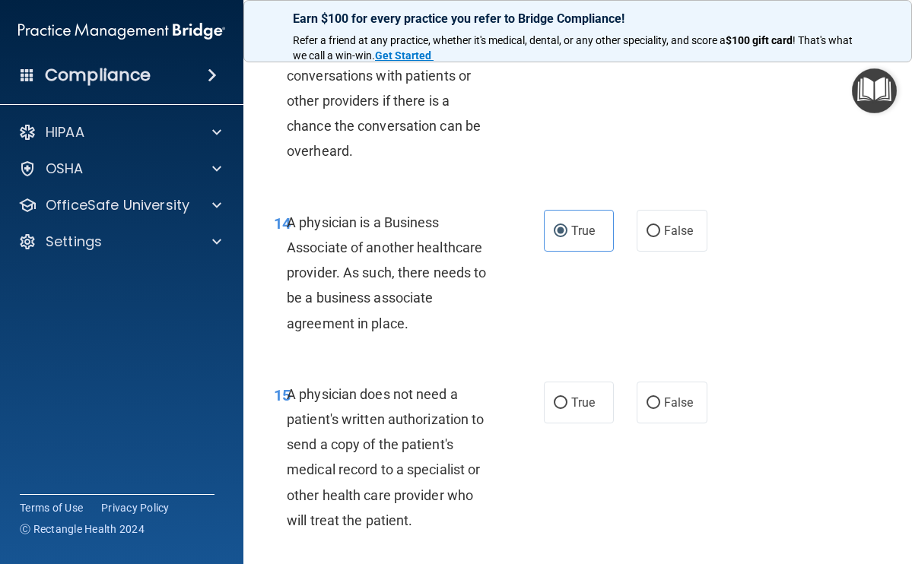
scroll to position [2275, 0]
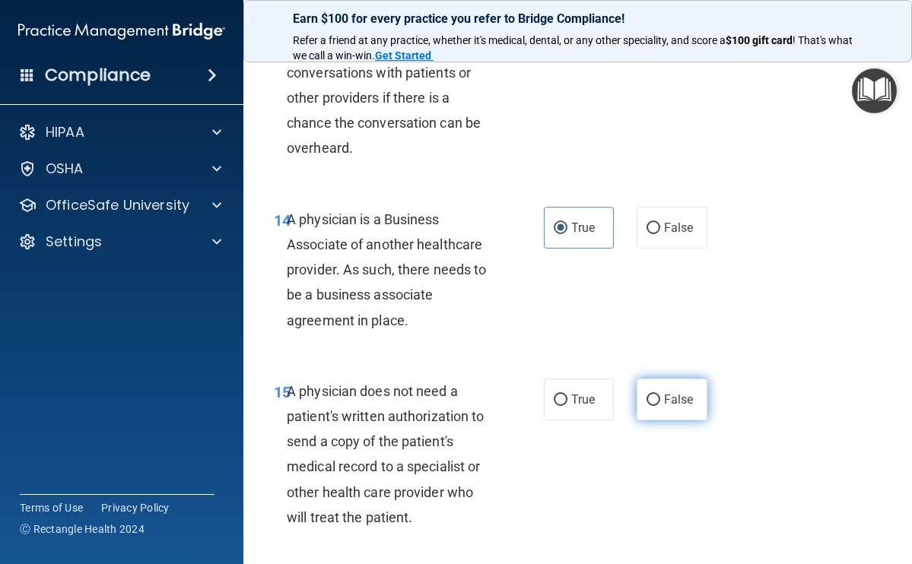
click at [646, 395] on input "False" at bounding box center [653, 400] width 14 height 11
radio input "true"
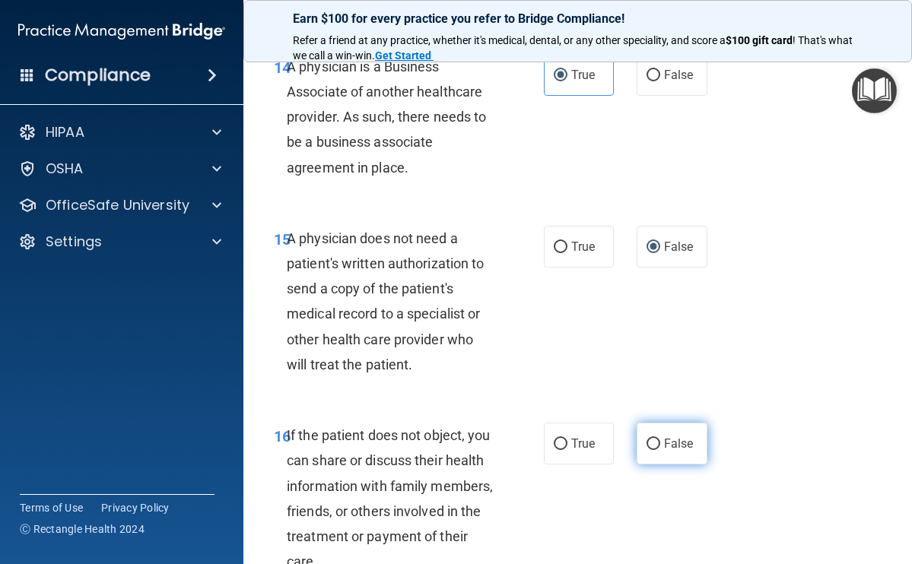
scroll to position [2434, 0]
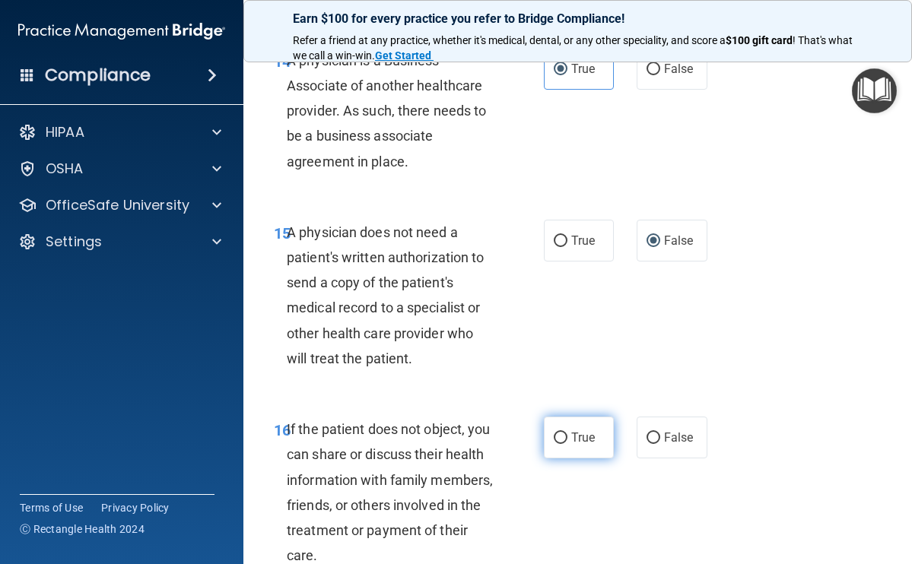
click at [555, 433] on input "True" at bounding box center [560, 438] width 14 height 11
radio input "true"
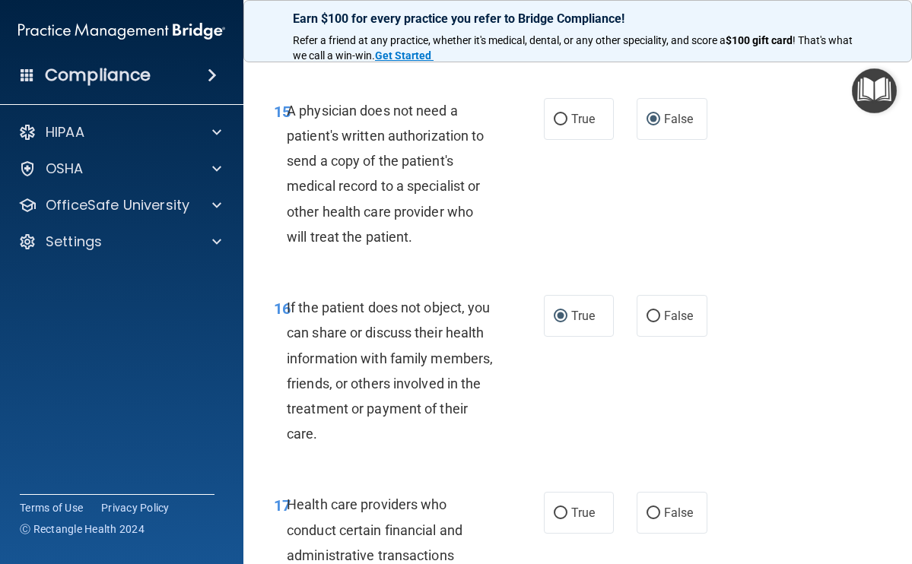
scroll to position [2722, 0]
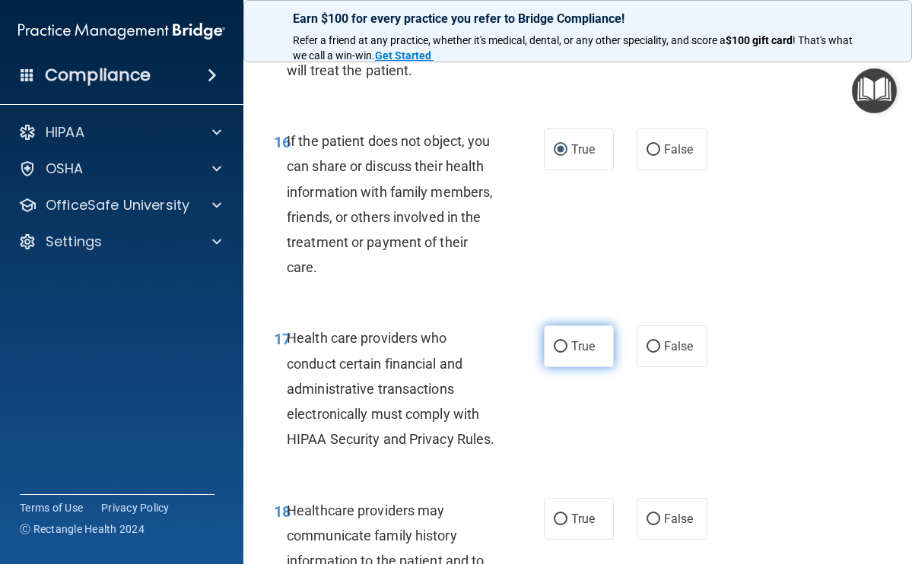
click at [556, 341] on input "True" at bounding box center [560, 346] width 14 height 11
radio input "true"
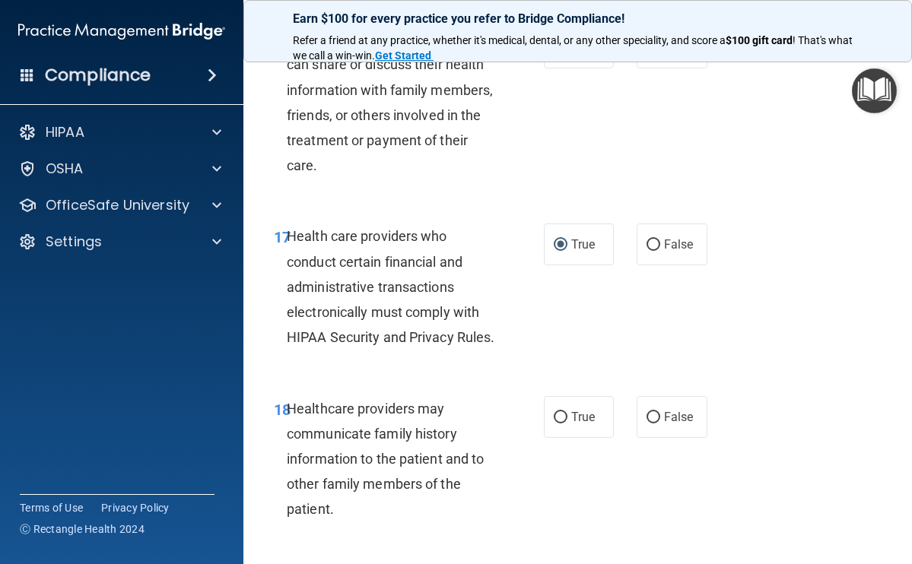
scroll to position [2850, 0]
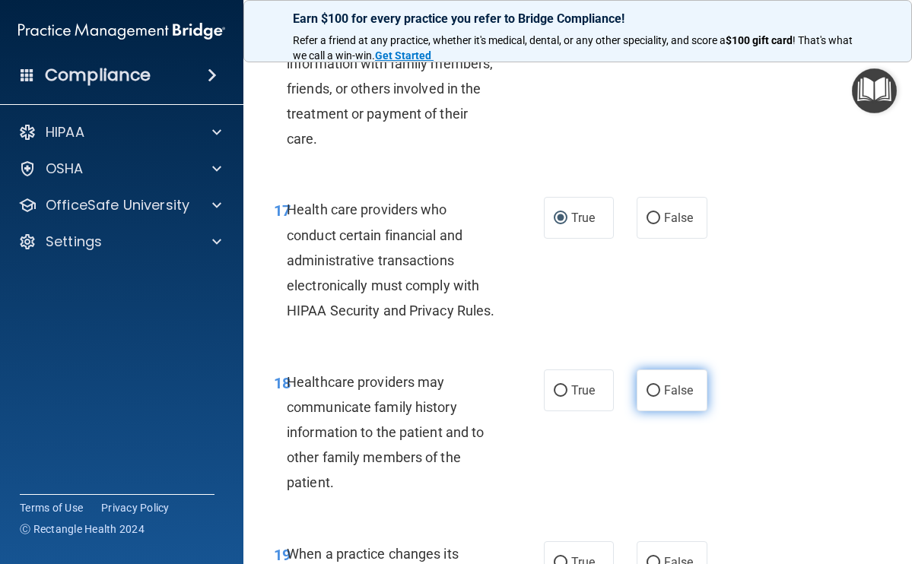
click at [646, 397] on input "False" at bounding box center [653, 390] width 14 height 11
radio input "true"
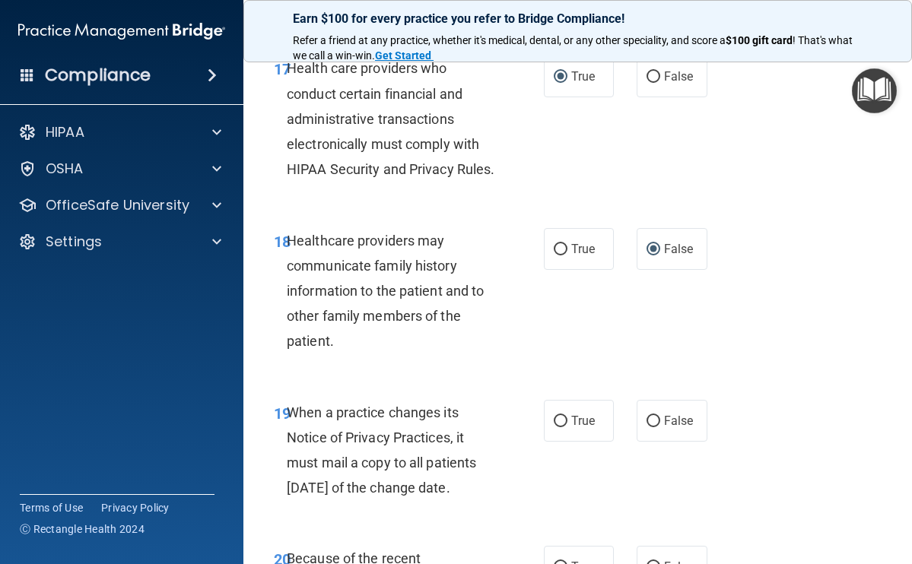
scroll to position [3063, 0]
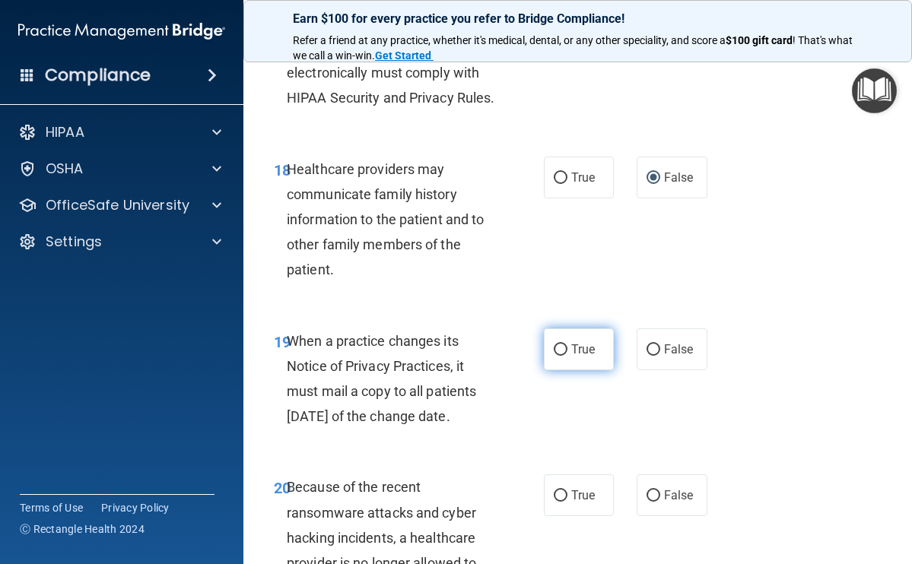
click at [553, 356] on input "True" at bounding box center [560, 349] width 14 height 11
radio input "true"
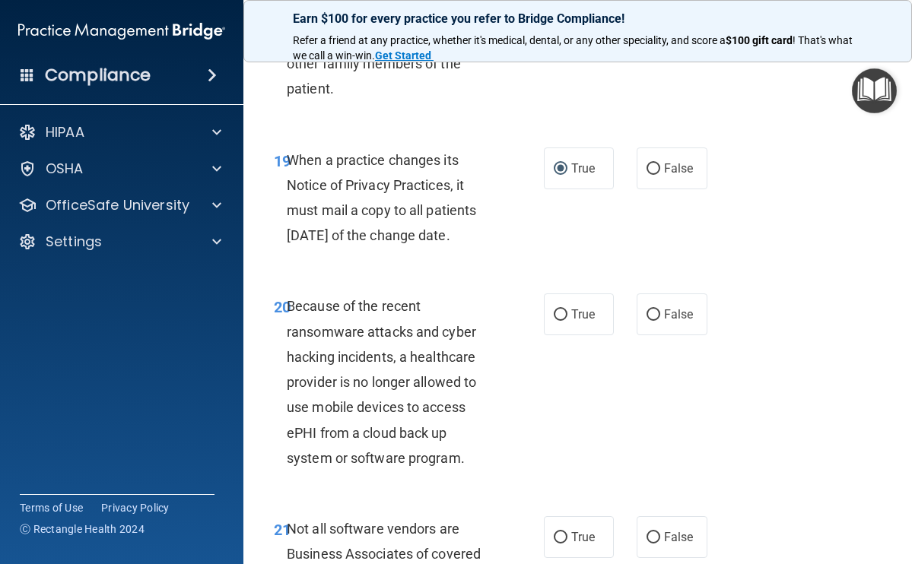
scroll to position [3329, 0]
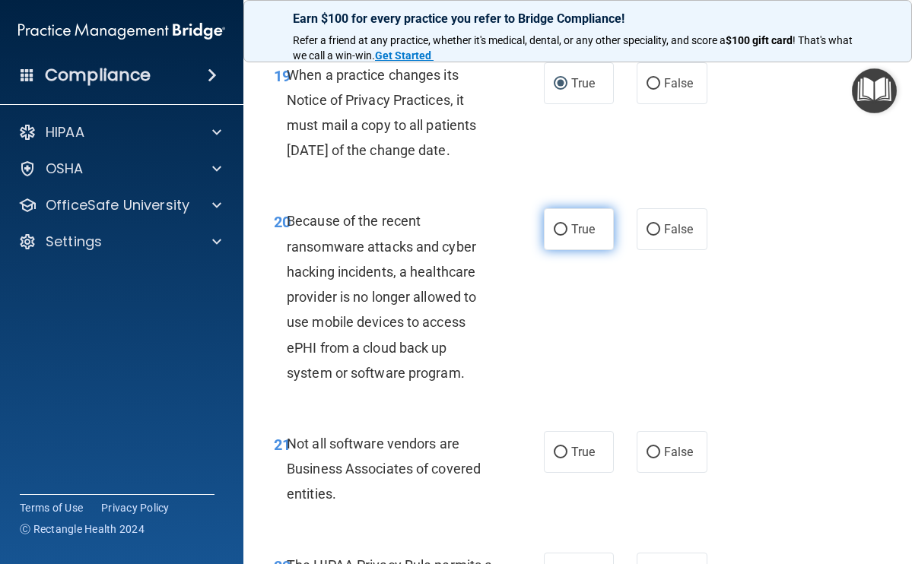
click at [554, 236] on input "True" at bounding box center [560, 229] width 14 height 11
radio input "true"
click at [651, 458] on input "False" at bounding box center [653, 452] width 14 height 11
radio input "true"
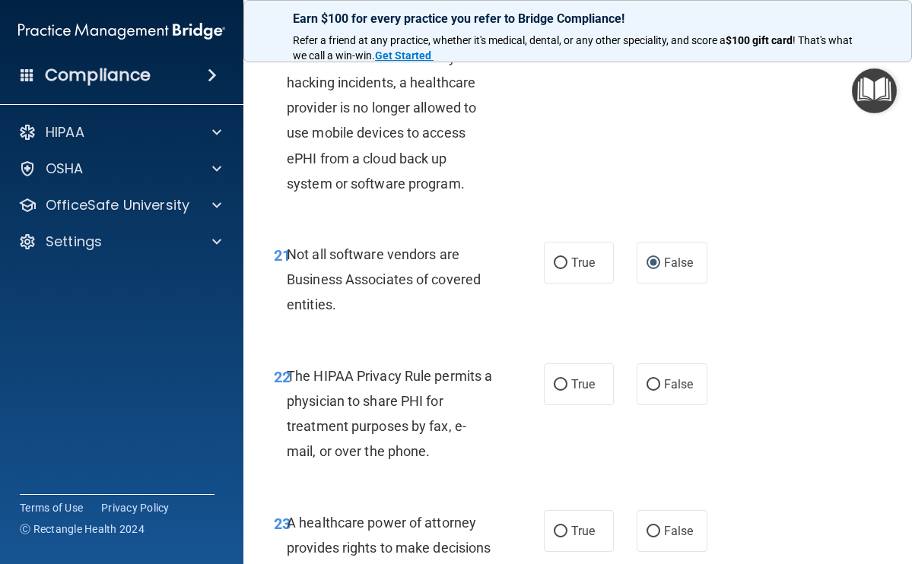
scroll to position [3586, 0]
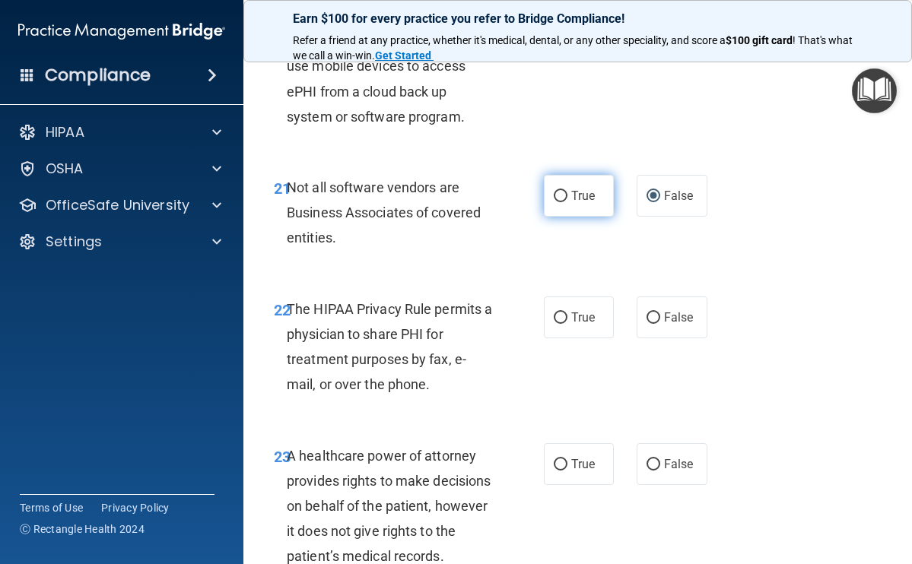
click at [557, 217] on label "True" at bounding box center [579, 196] width 71 height 42
click at [557, 202] on input "True" at bounding box center [560, 196] width 14 height 11
radio input "true"
radio input "false"
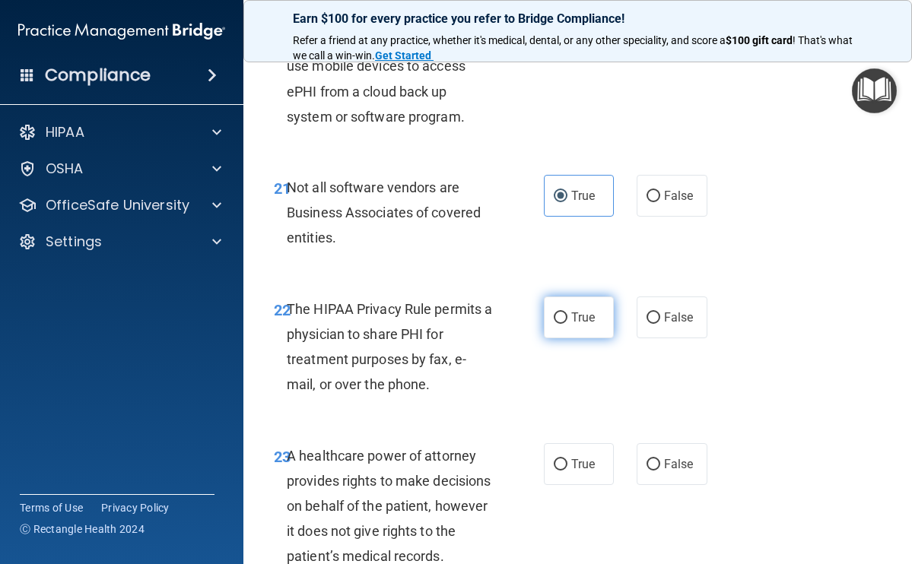
click at [553, 324] on input "True" at bounding box center [560, 317] width 14 height 11
radio input "true"
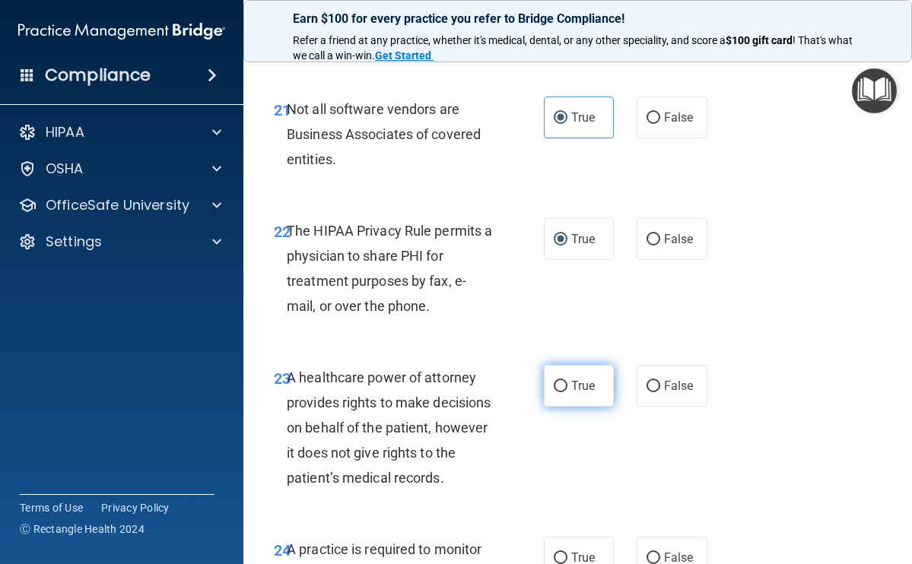
scroll to position [3667, 0]
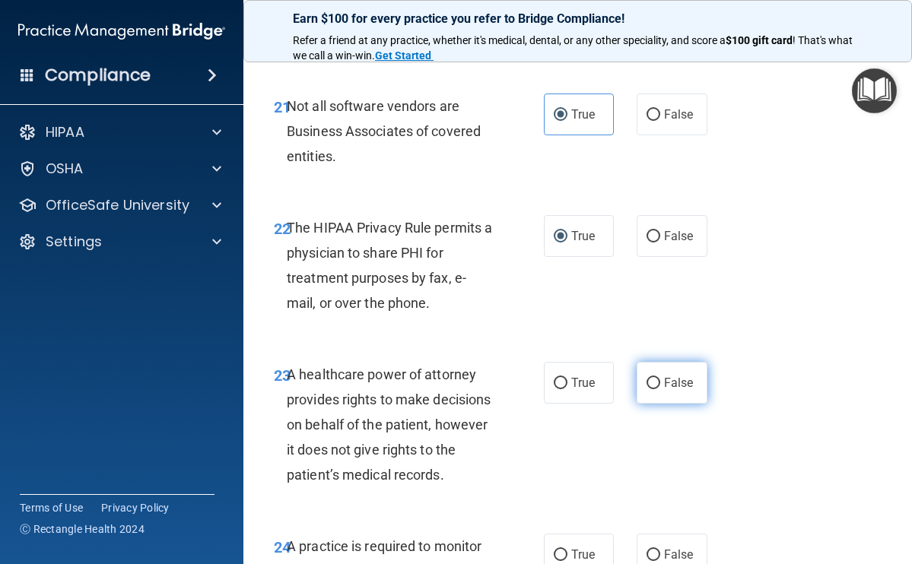
click at [646, 389] on input "False" at bounding box center [653, 383] width 14 height 11
radio input "true"
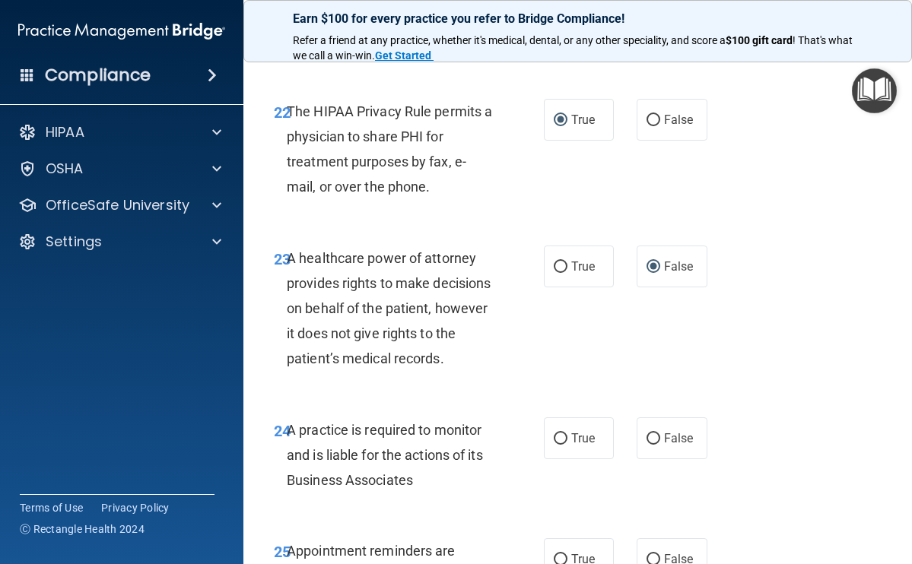
scroll to position [3849, 0]
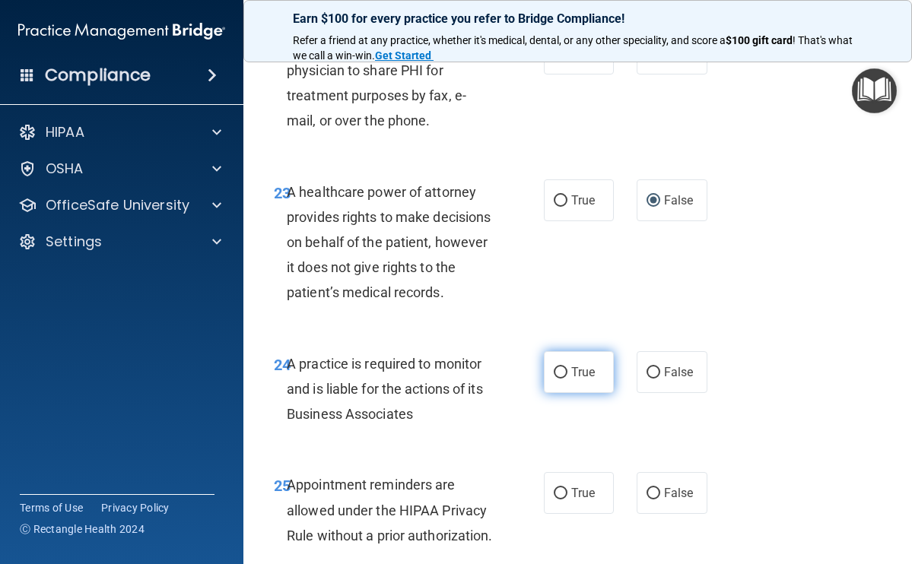
click at [559, 379] on input "True" at bounding box center [560, 372] width 14 height 11
radio input "true"
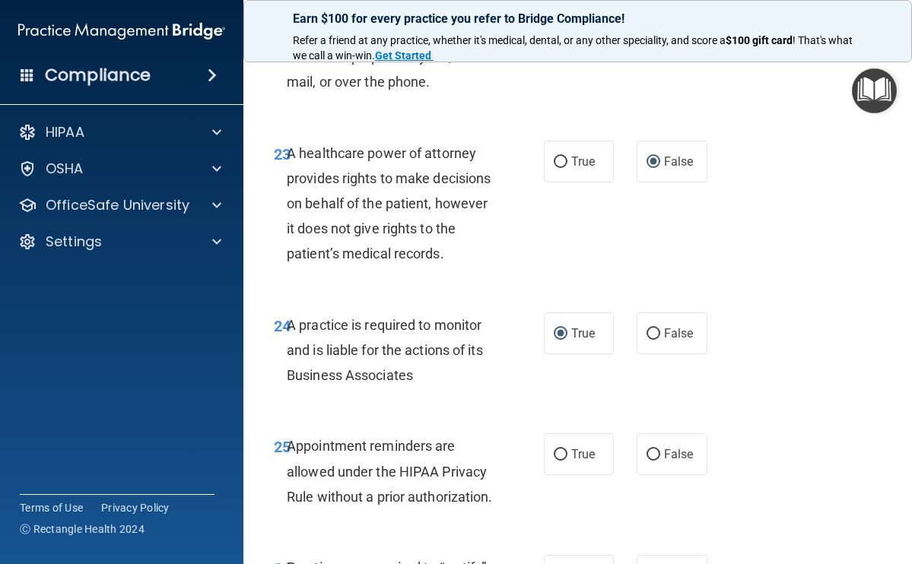
scroll to position [3897, 0]
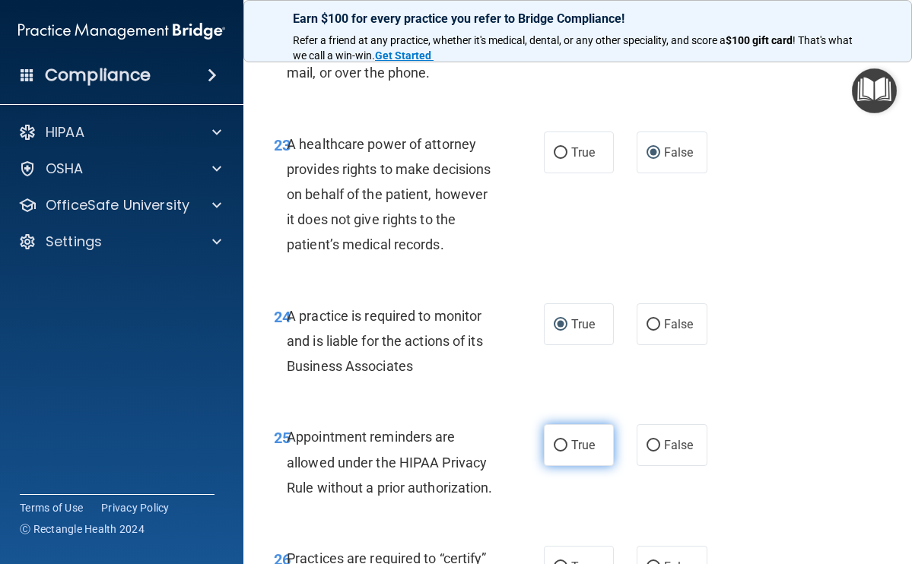
click at [553, 452] on input "True" at bounding box center [560, 445] width 14 height 11
radio input "true"
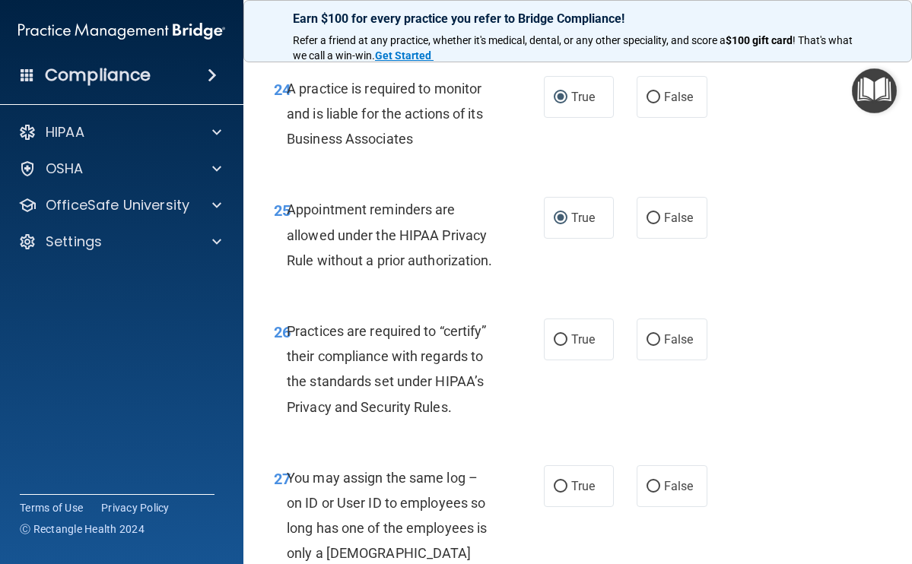
scroll to position [4216, 0]
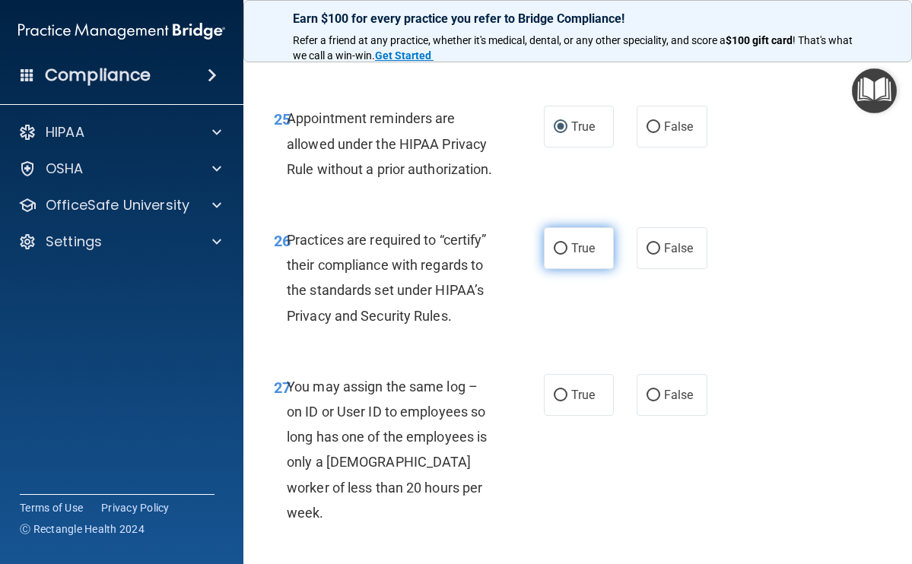
click at [559, 255] on input "True" at bounding box center [560, 248] width 14 height 11
radio input "true"
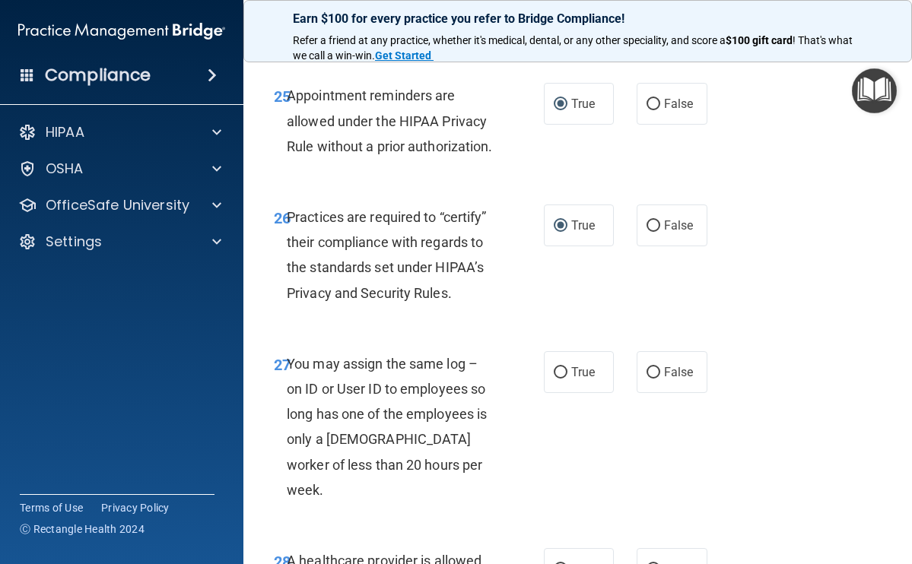
scroll to position [4265, 0]
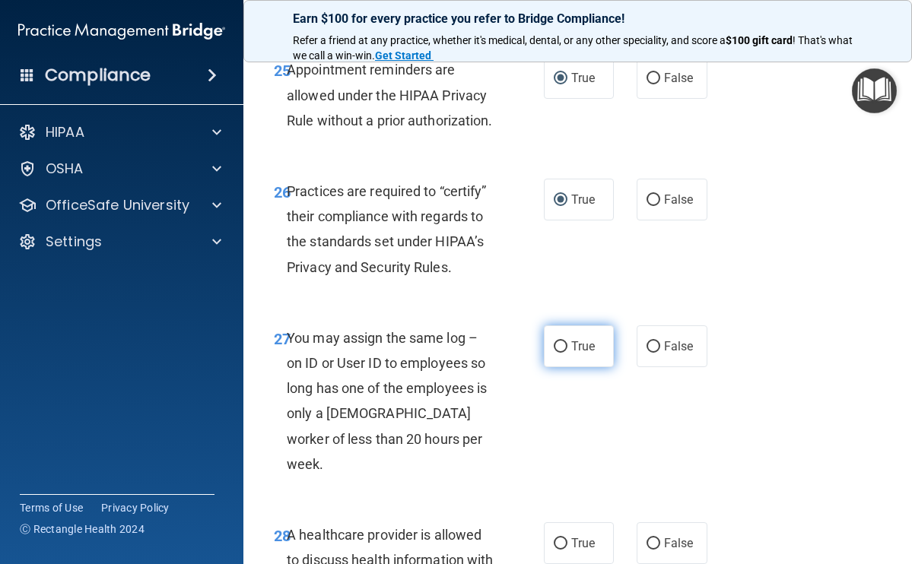
click at [558, 353] on input "True" at bounding box center [560, 346] width 14 height 11
radio input "true"
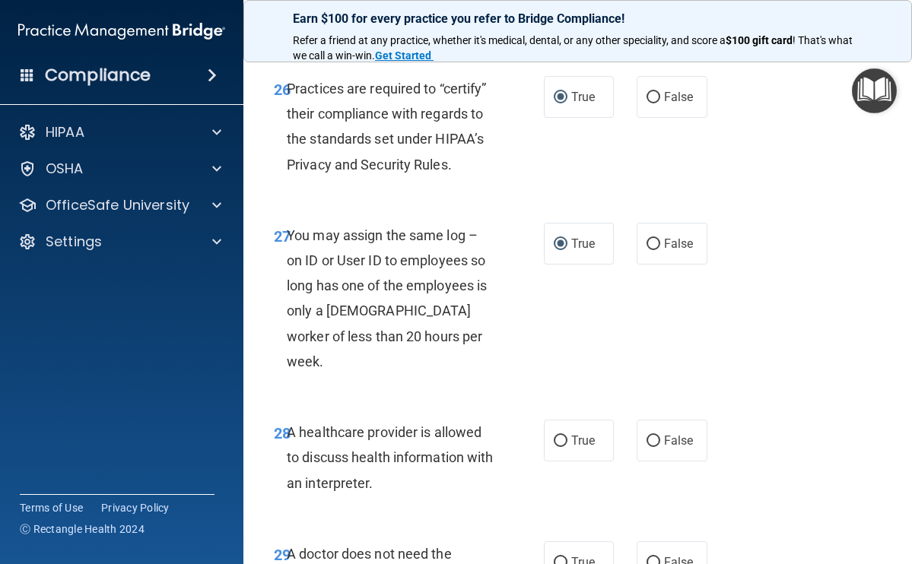
scroll to position [4388, 0]
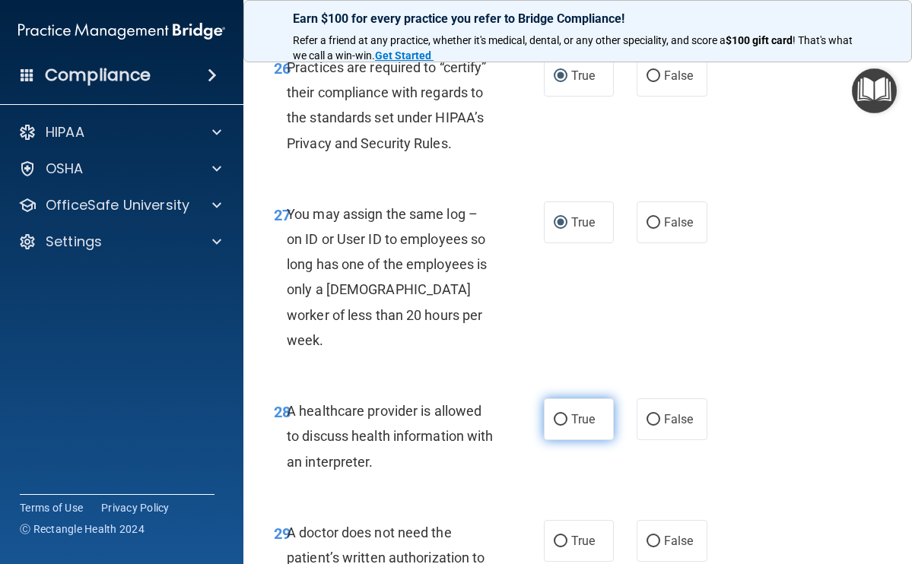
click at [560, 426] on input "True" at bounding box center [560, 419] width 14 height 11
radio input "true"
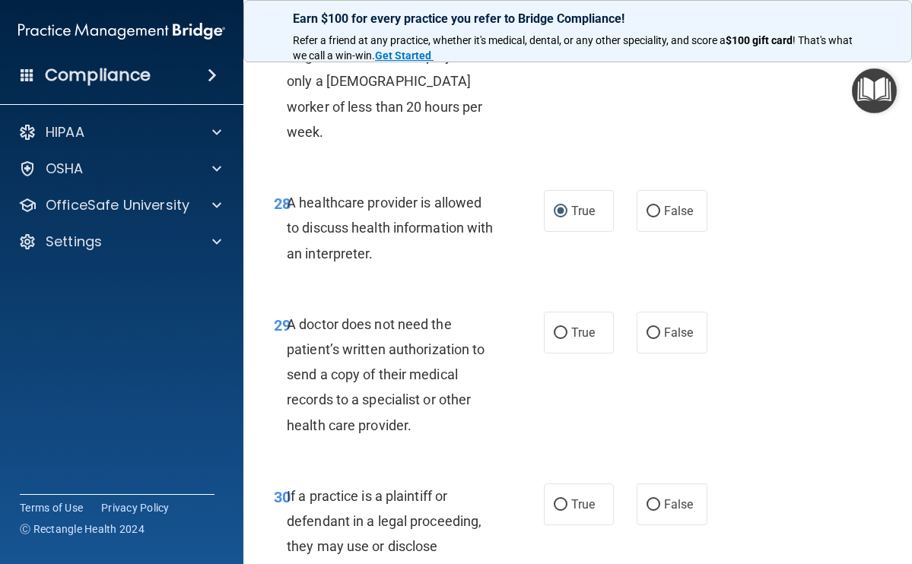
scroll to position [4648, 0]
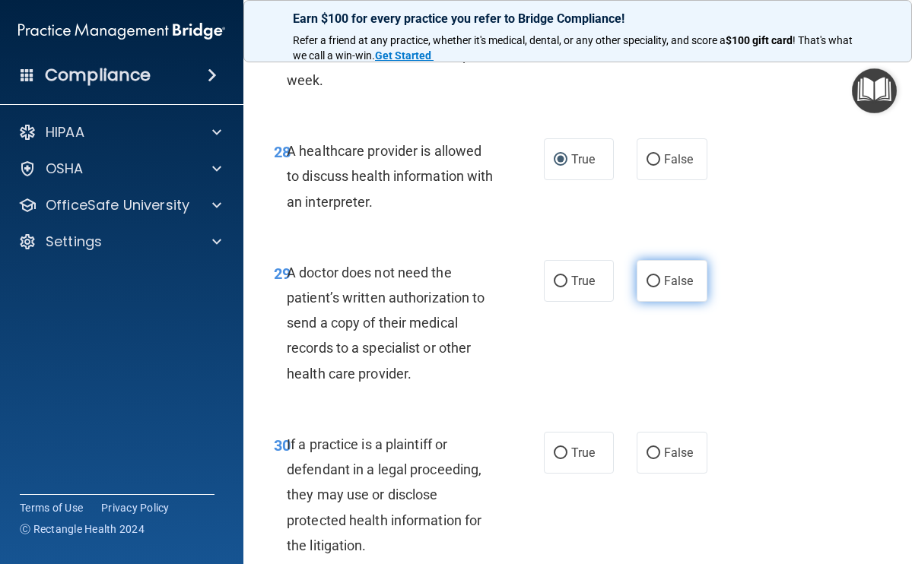
click at [646, 287] on input "False" at bounding box center [653, 281] width 14 height 11
radio input "true"
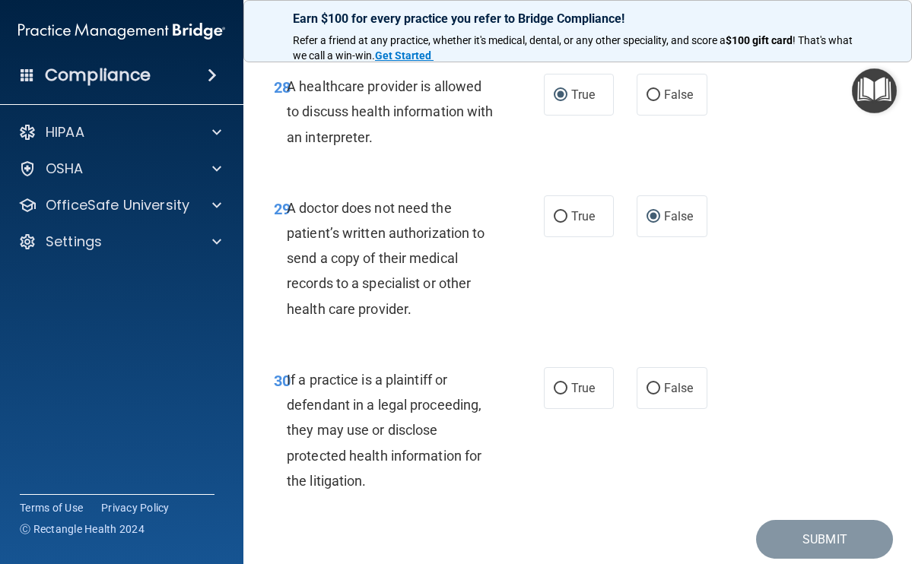
scroll to position [4728, 0]
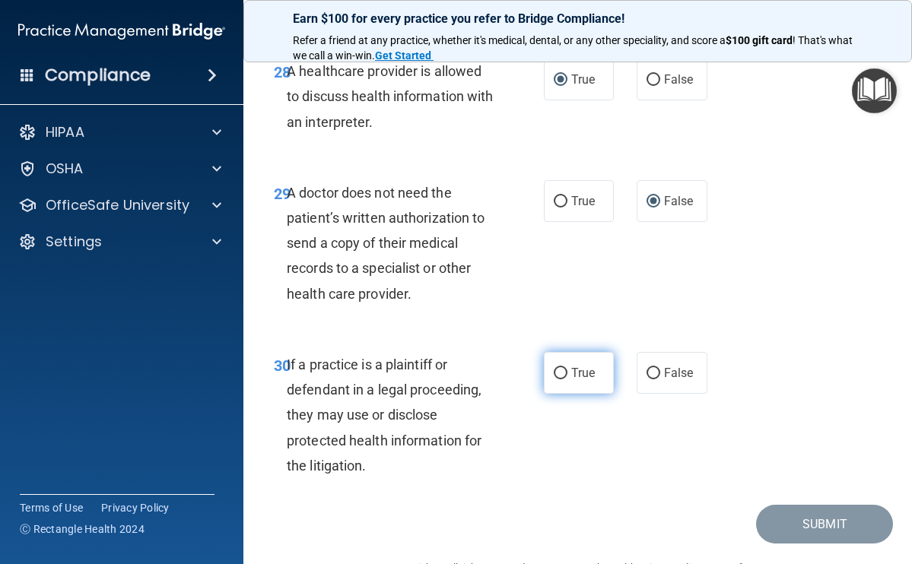
click at [560, 379] on input "True" at bounding box center [560, 373] width 14 height 11
radio input "true"
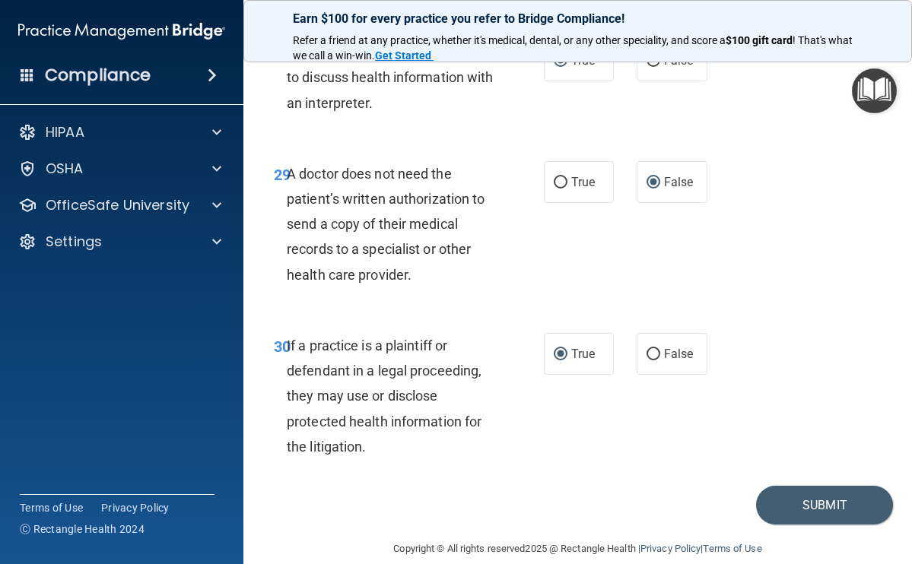
scroll to position [4818, 0]
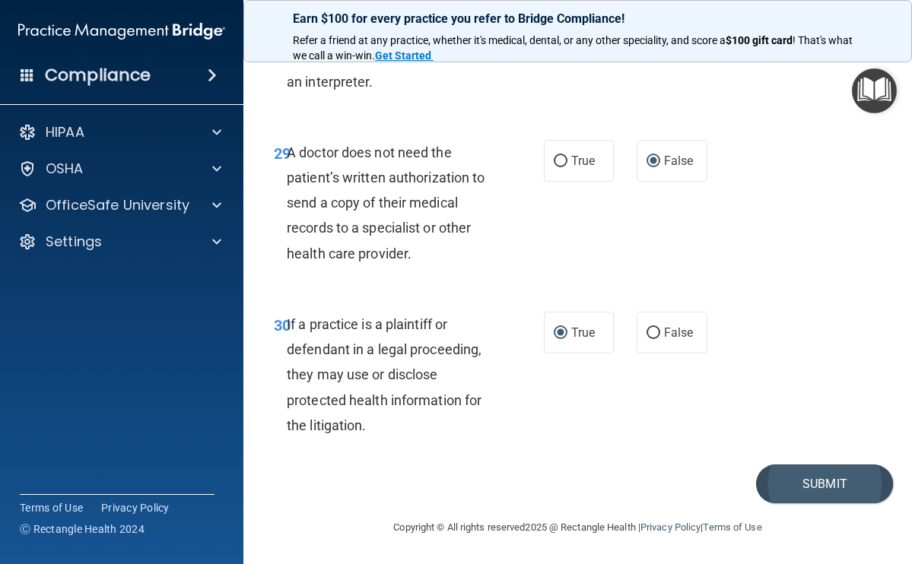
click at [810, 483] on button "Submit" at bounding box center [824, 484] width 137 height 39
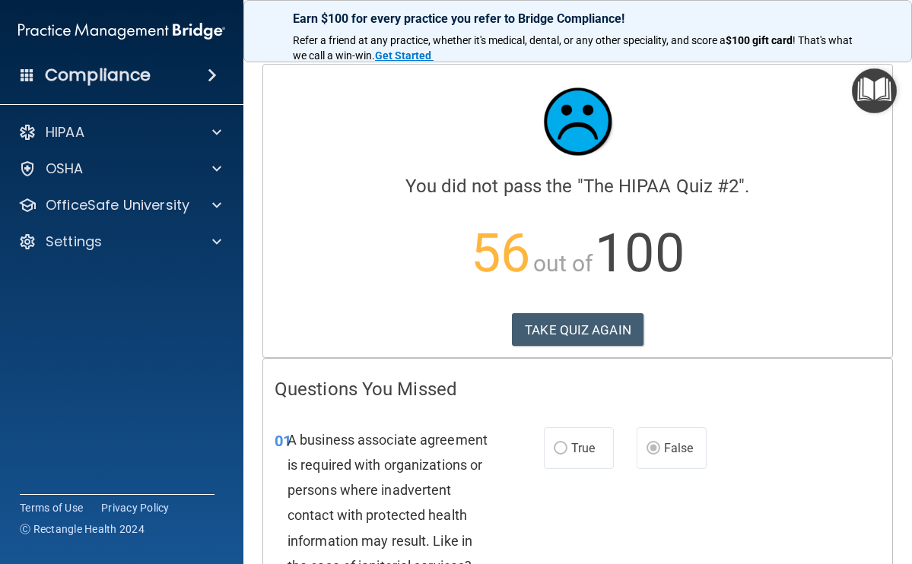
click at [880, 89] on img "Open Resource Center" at bounding box center [874, 90] width 45 height 45
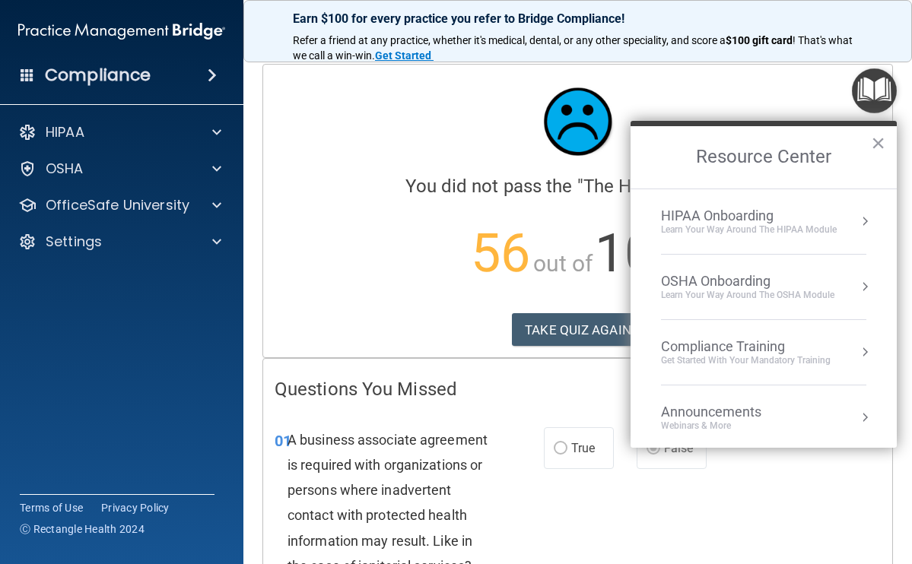
click at [880, 89] on img "Open Resource Center" at bounding box center [874, 90] width 45 height 45
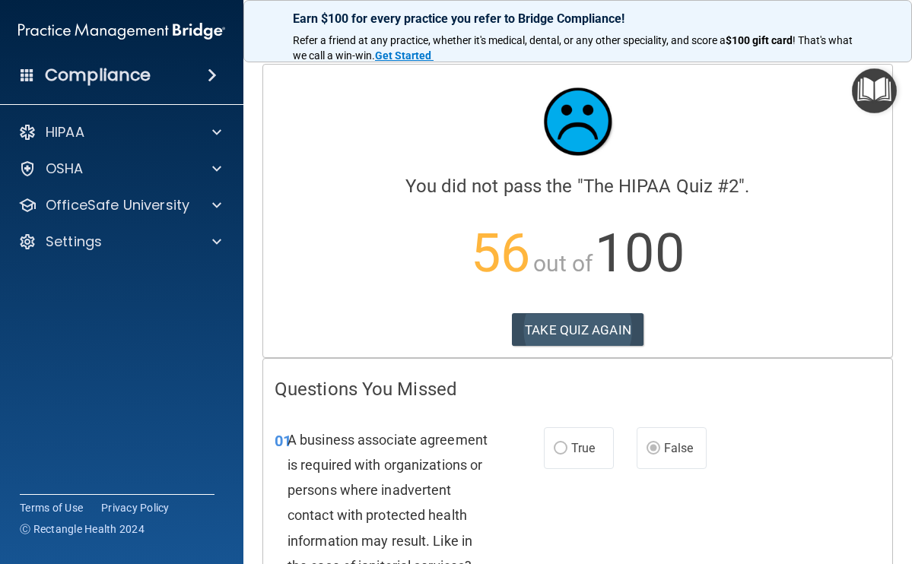
click at [547, 338] on button "TAKE QUIZ AGAIN" at bounding box center [578, 329] width 132 height 33
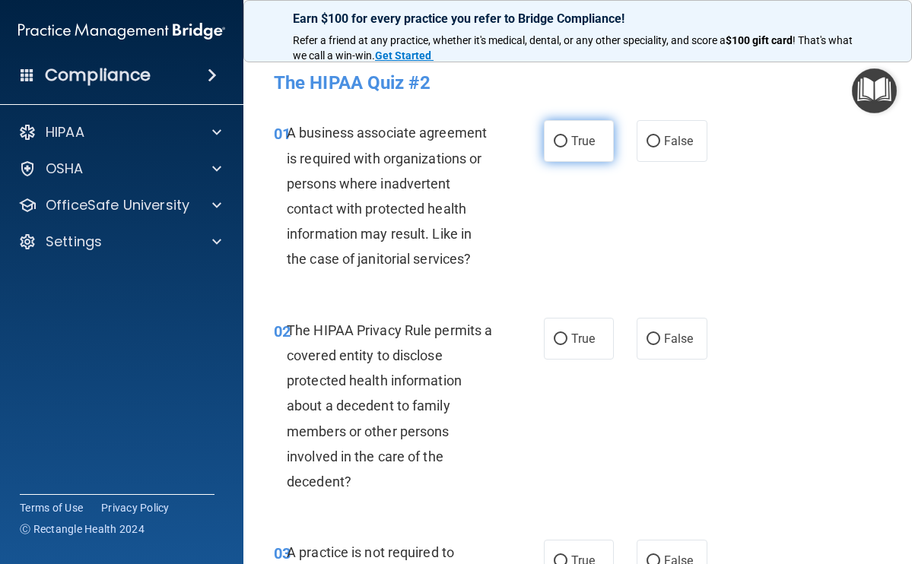
click at [553, 143] on input "True" at bounding box center [560, 141] width 14 height 11
radio input "true"
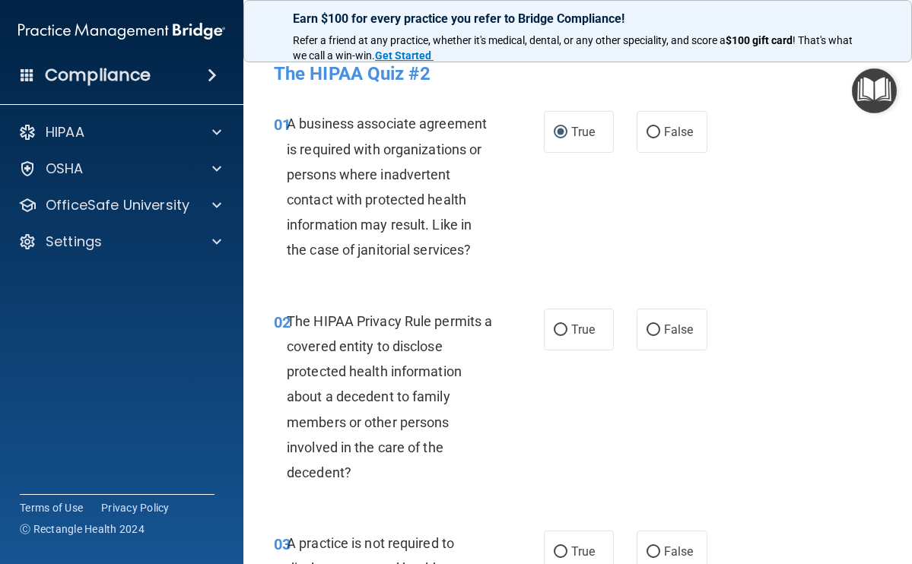
scroll to position [12, 0]
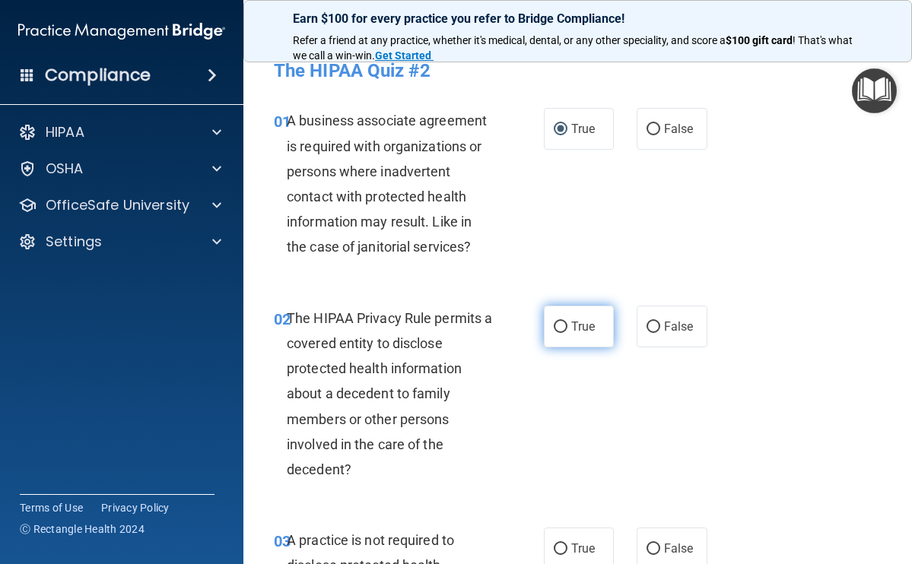
click at [556, 328] on input "True" at bounding box center [560, 327] width 14 height 11
radio input "true"
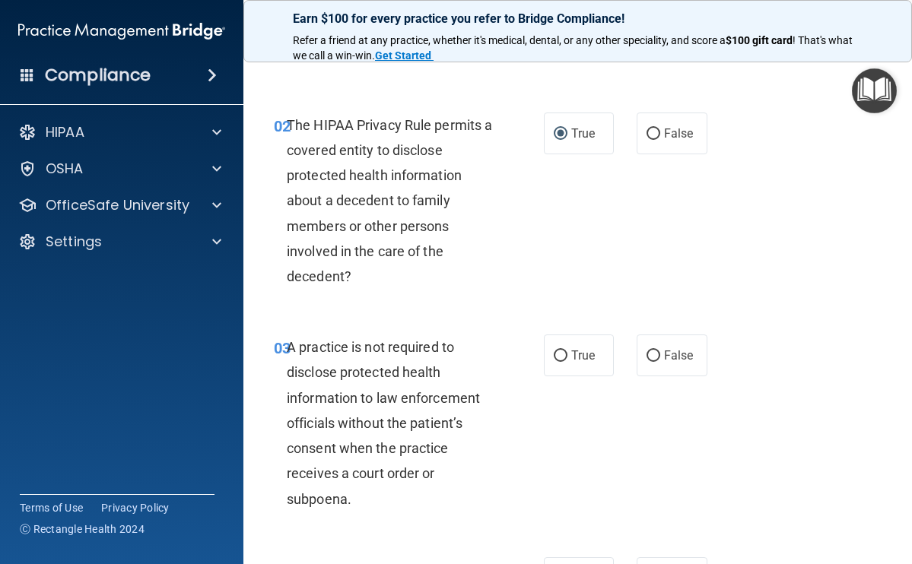
scroll to position [208, 0]
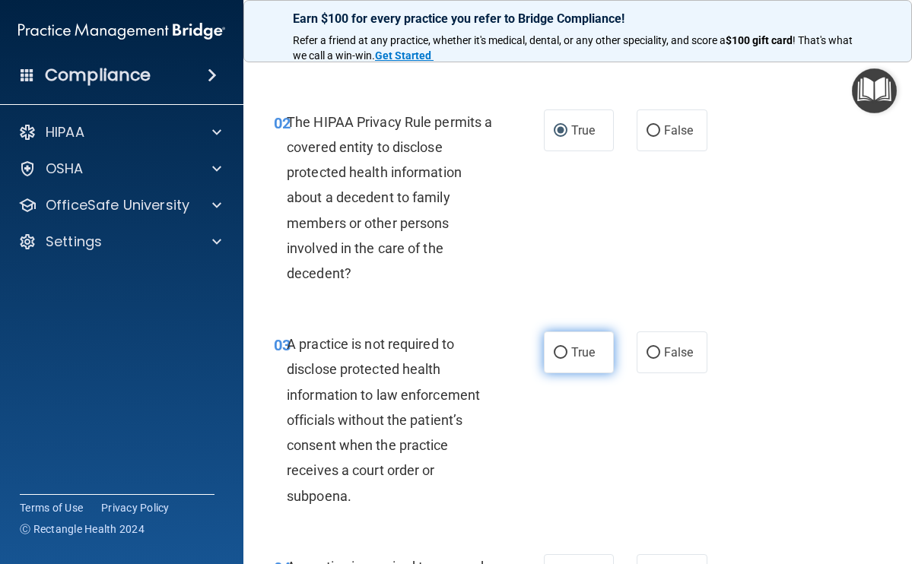
click at [557, 350] on input "True" at bounding box center [560, 352] width 14 height 11
radio input "true"
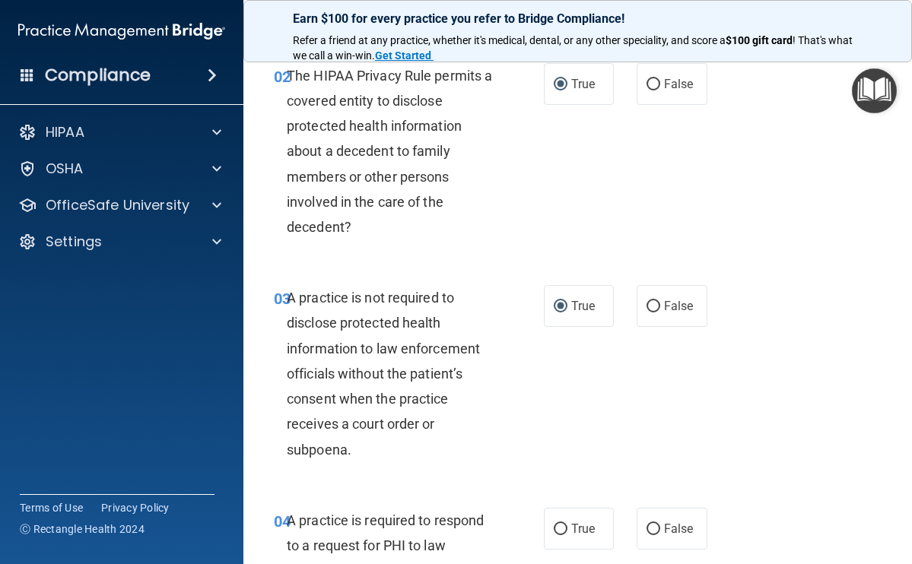
scroll to position [517, 0]
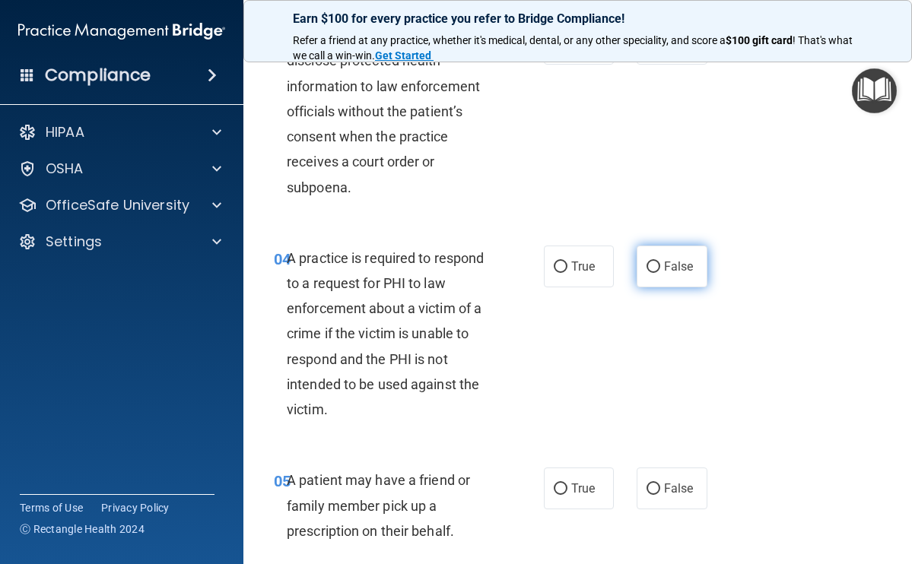
click at [646, 263] on input "False" at bounding box center [653, 267] width 14 height 11
radio input "true"
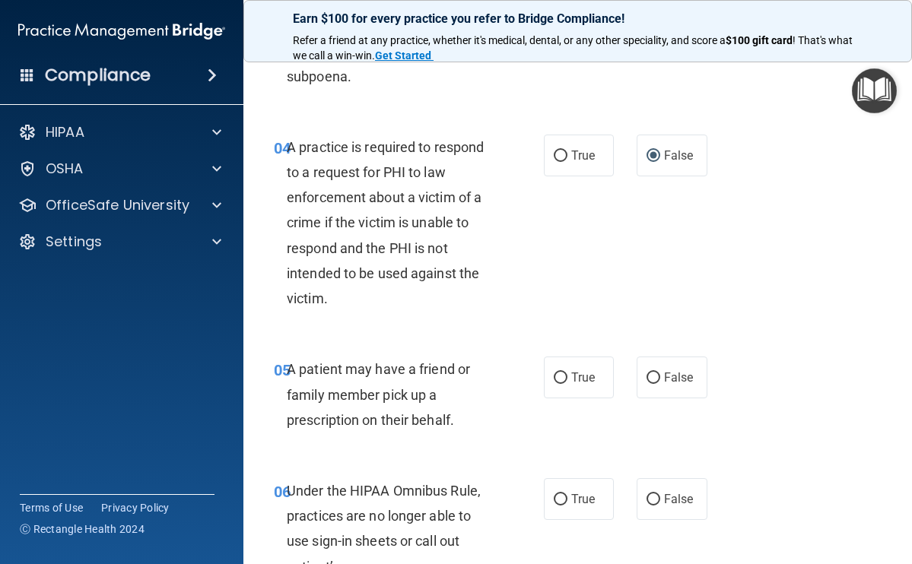
scroll to position [715, 0]
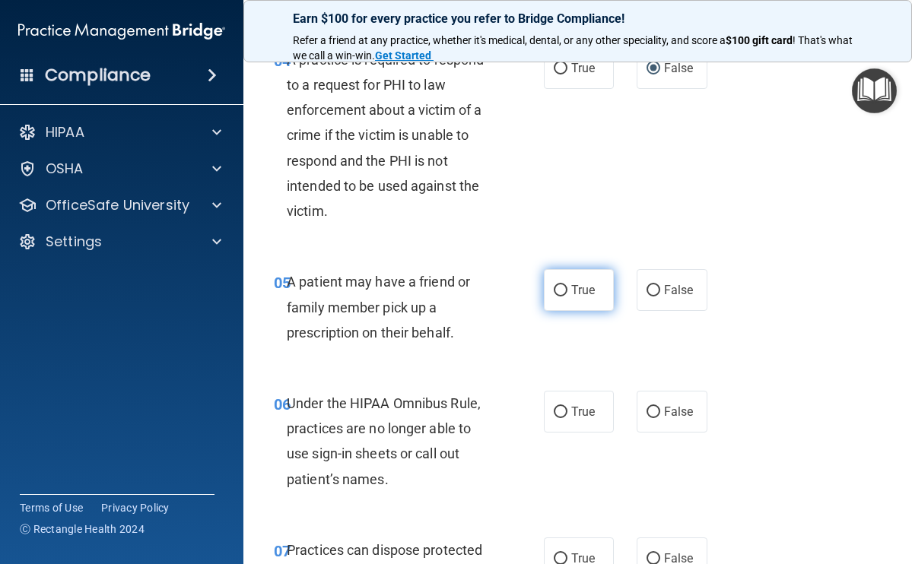
click at [554, 285] on input "True" at bounding box center [560, 290] width 14 height 11
radio input "true"
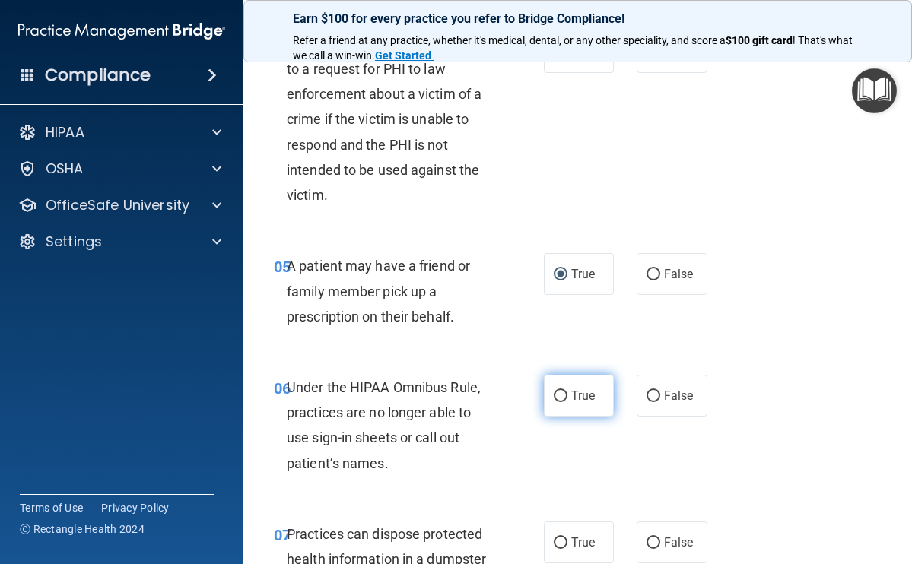
click at [554, 391] on input "True" at bounding box center [560, 396] width 14 height 11
radio input "true"
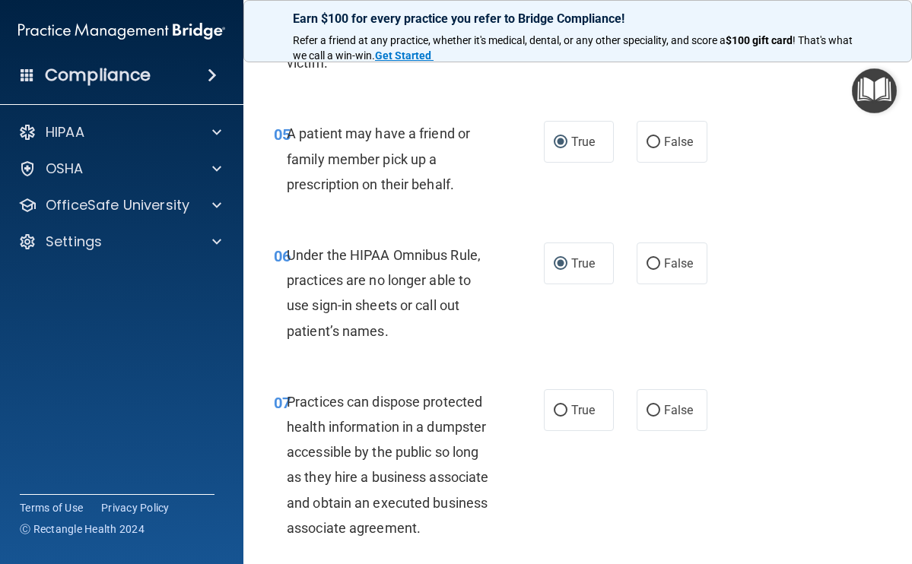
scroll to position [867, 0]
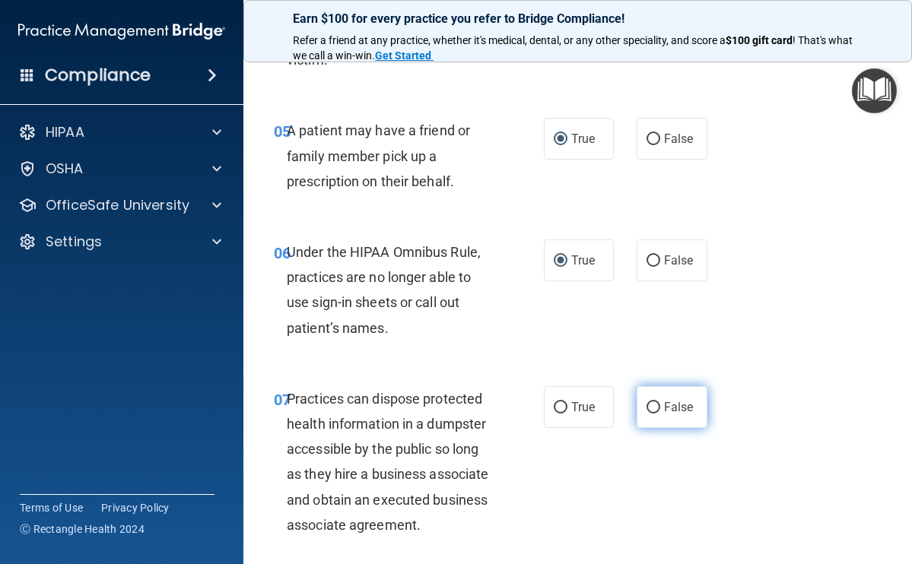
click at [646, 402] on input "False" at bounding box center [653, 407] width 14 height 11
radio input "true"
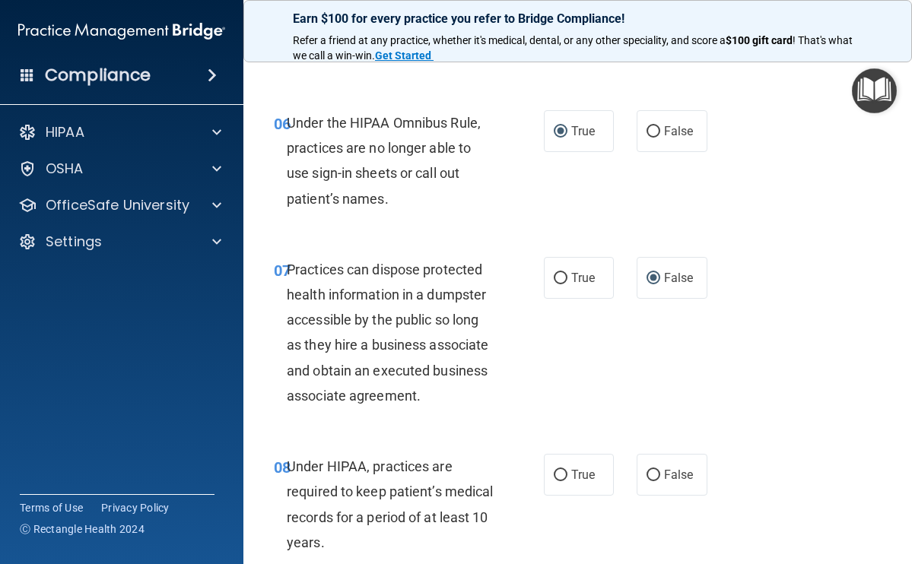
scroll to position [999, 0]
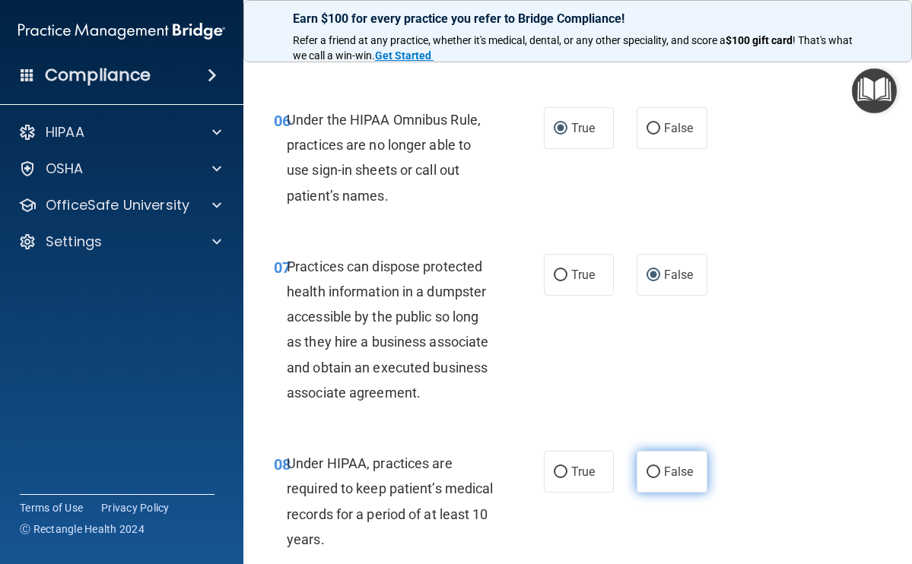
click at [646, 467] on input "False" at bounding box center [653, 472] width 14 height 11
radio input "true"
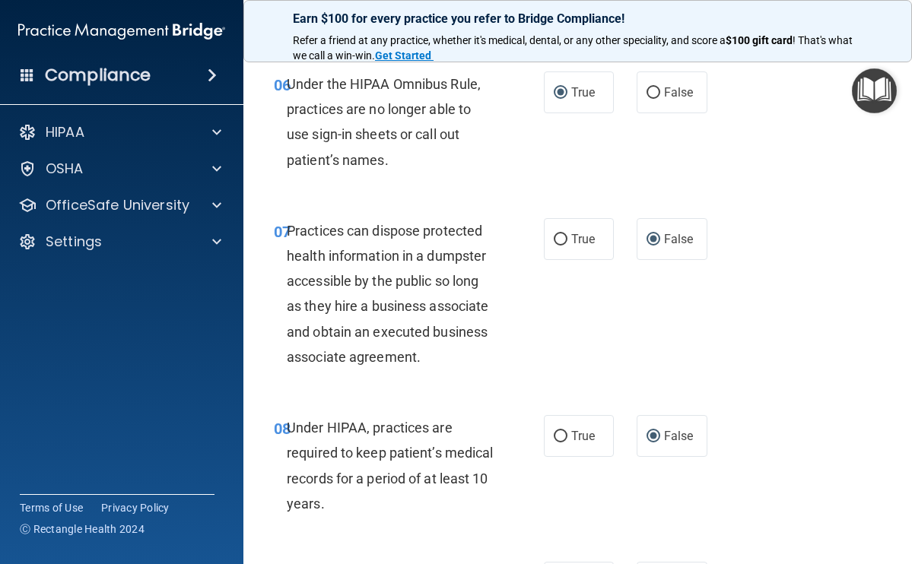
scroll to position [1327, 0]
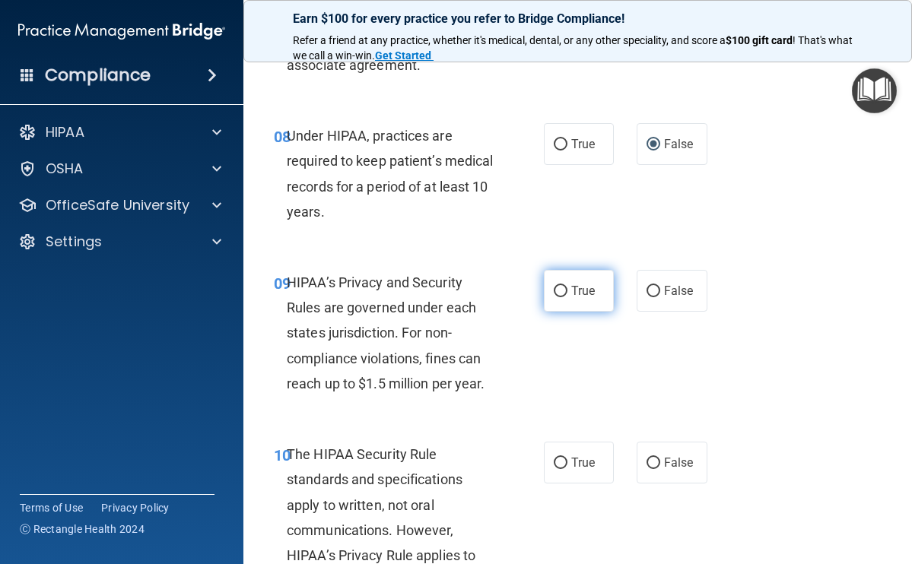
click at [553, 291] on label "True" at bounding box center [579, 291] width 71 height 42
click at [553, 291] on input "True" at bounding box center [560, 291] width 14 height 11
radio input "true"
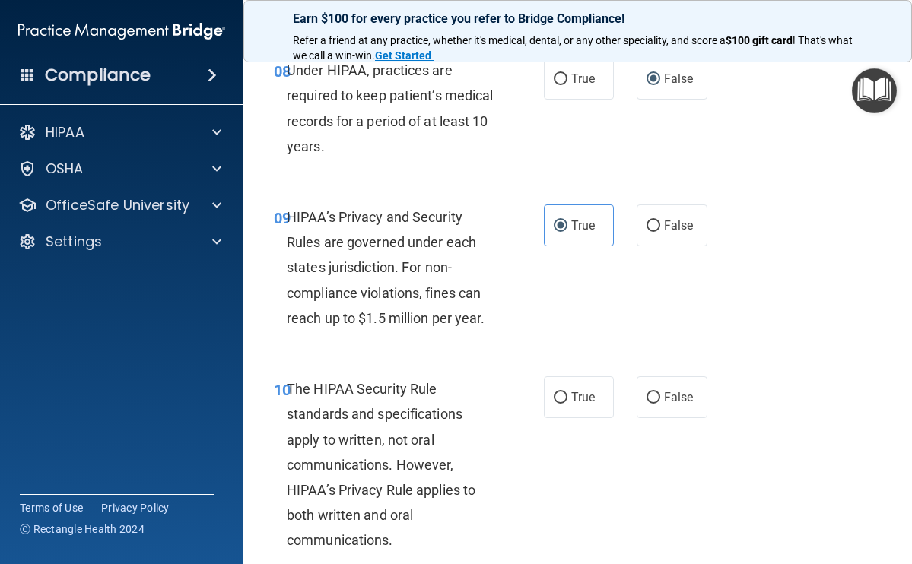
scroll to position [1397, 0]
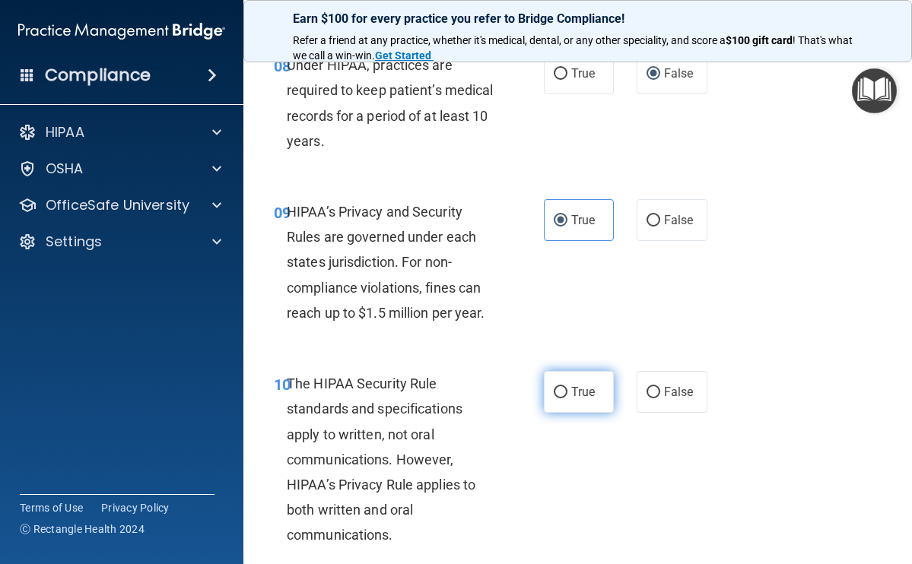
click at [563, 388] on label "True" at bounding box center [579, 392] width 71 height 42
click at [563, 388] on input "True" at bounding box center [560, 392] width 14 height 11
radio input "true"
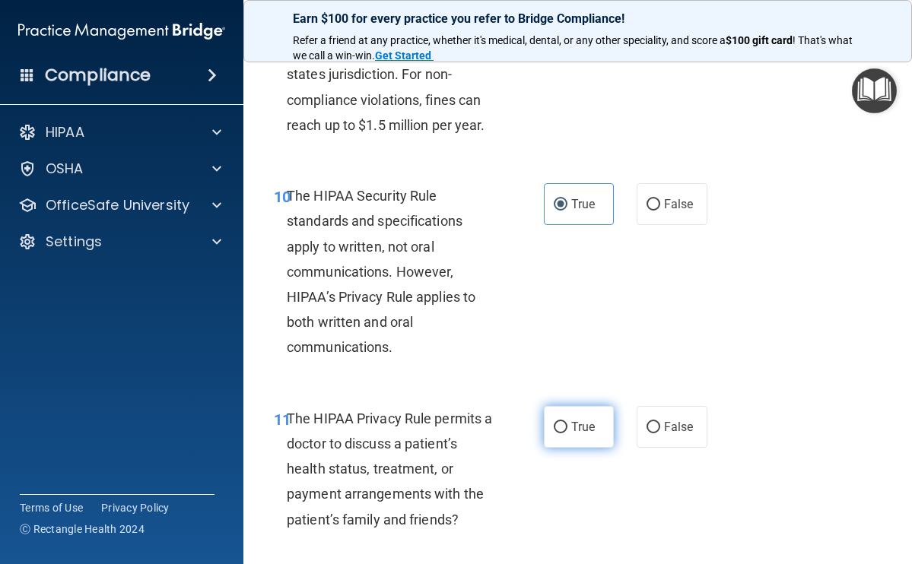
scroll to position [1645, 0]
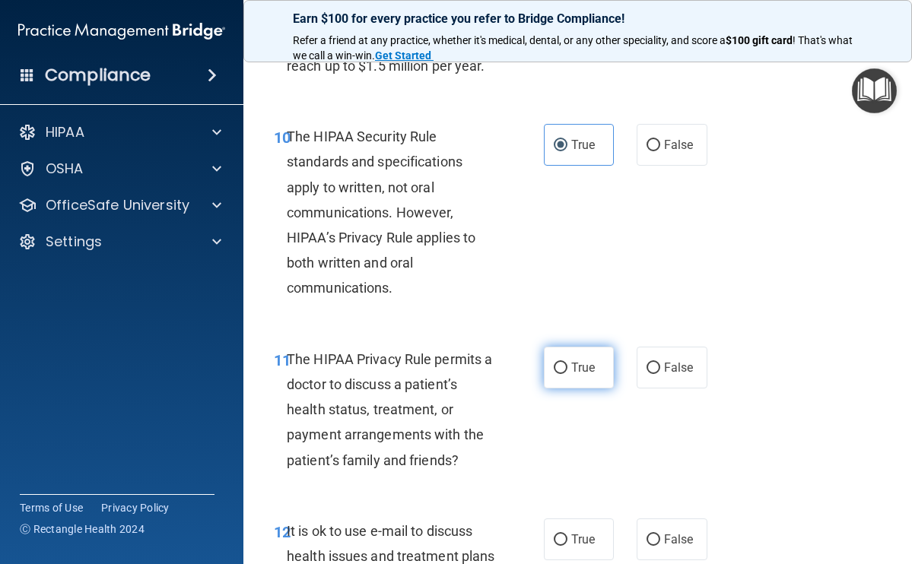
click at [553, 363] on input "True" at bounding box center [560, 368] width 14 height 11
radio input "true"
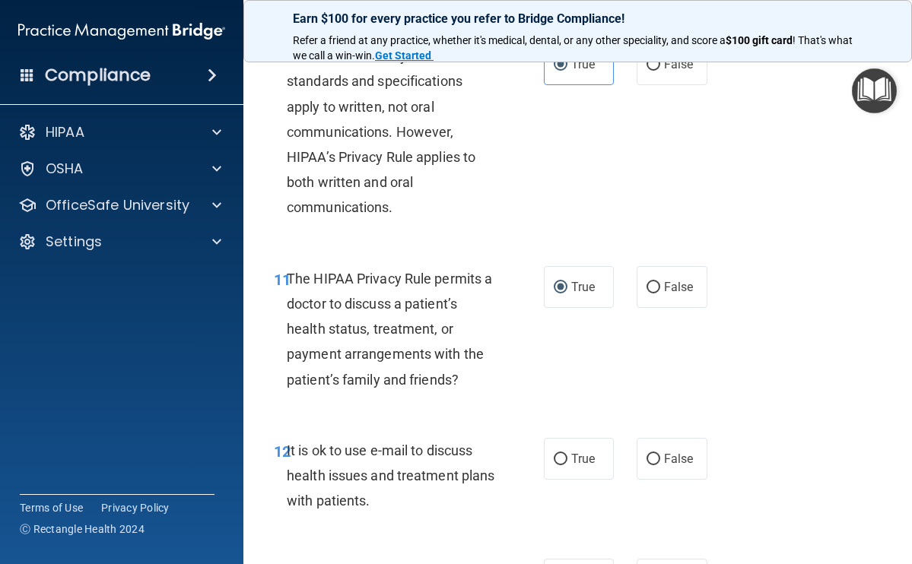
scroll to position [1734, 0]
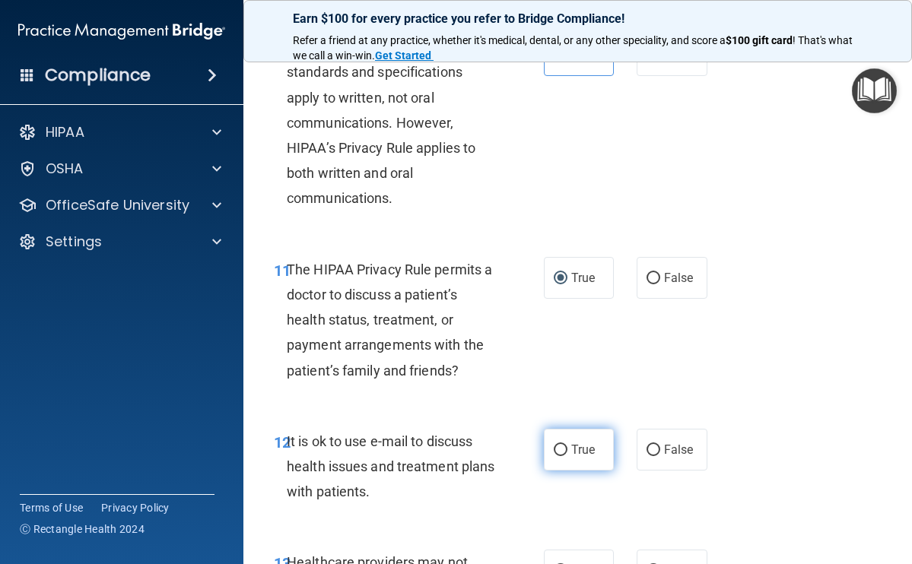
click at [560, 445] on input "True" at bounding box center [560, 450] width 14 height 11
radio input "true"
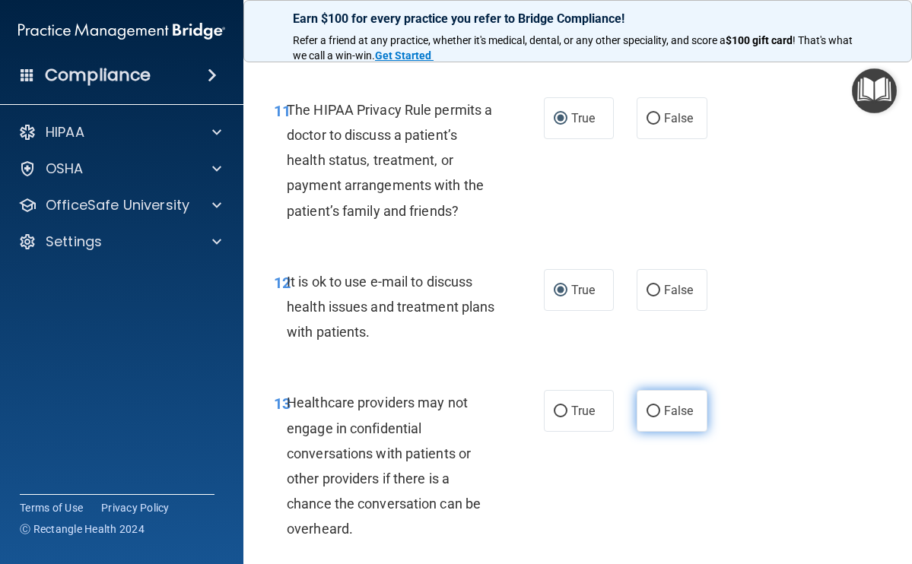
scroll to position [1897, 0]
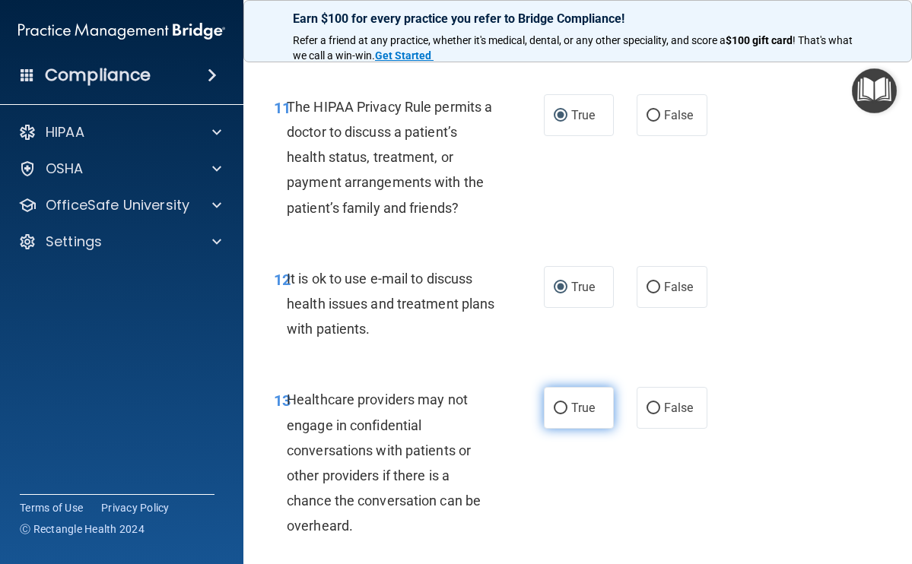
click at [553, 403] on input "True" at bounding box center [560, 408] width 14 height 11
radio input "true"
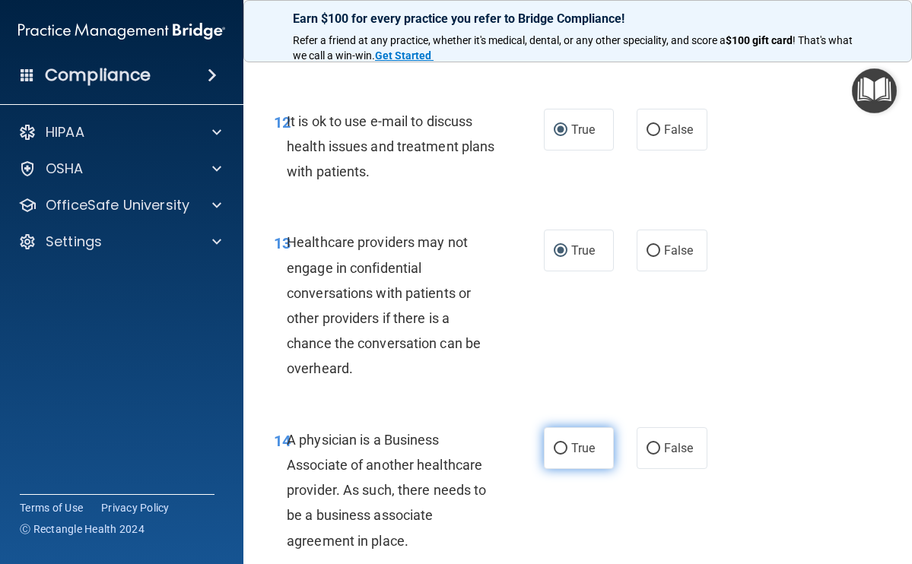
scroll to position [2120, 0]
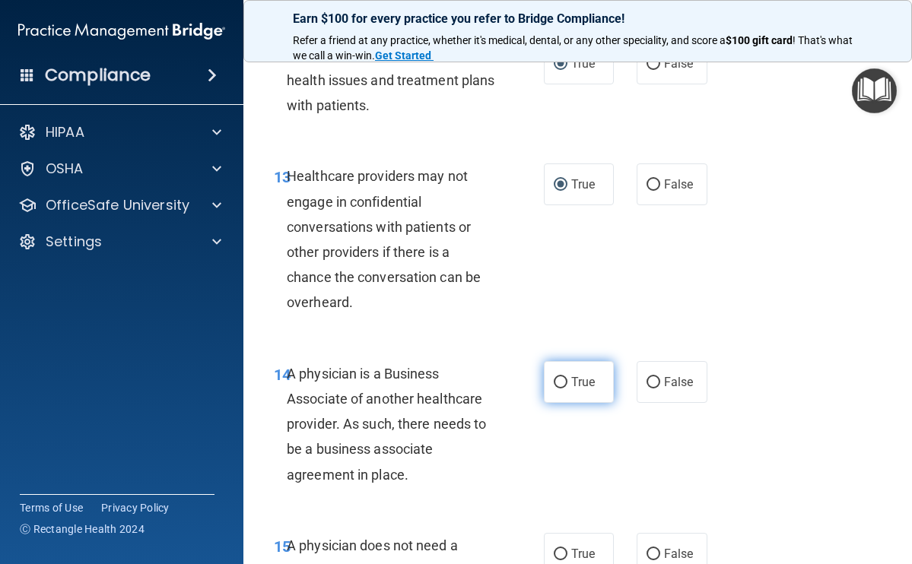
click at [553, 362] on label "True" at bounding box center [579, 382] width 71 height 42
click at [553, 377] on input "True" at bounding box center [560, 382] width 14 height 11
radio input "true"
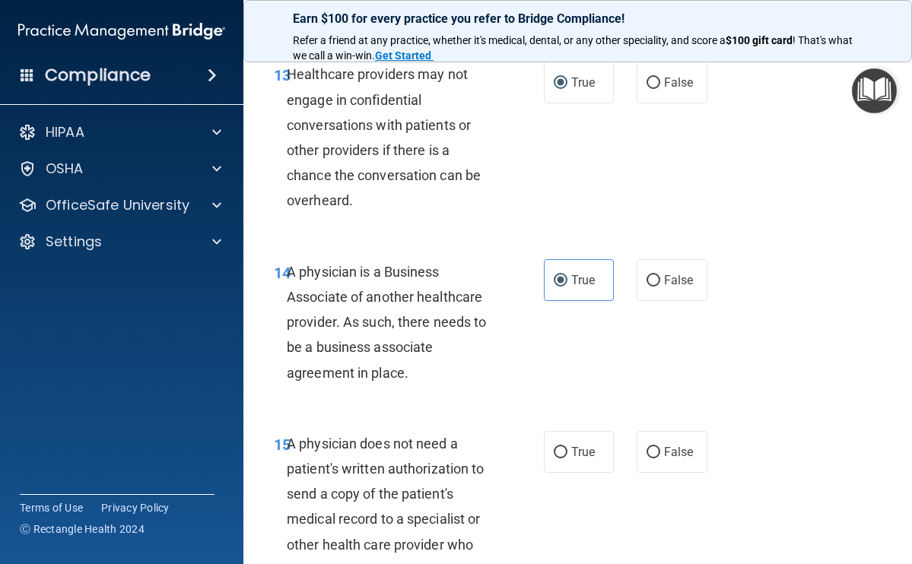
scroll to position [2225, 0]
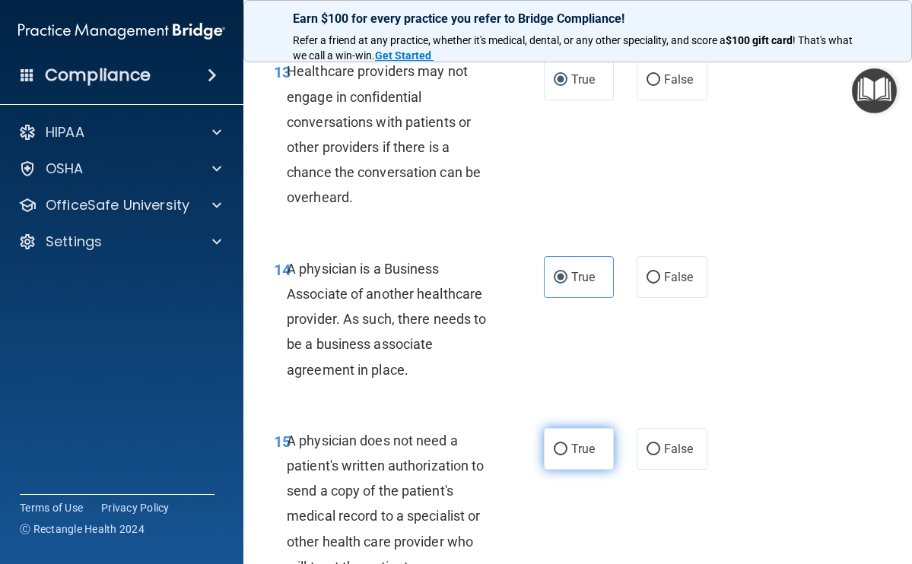
click at [555, 444] on input "True" at bounding box center [560, 449] width 14 height 11
radio input "true"
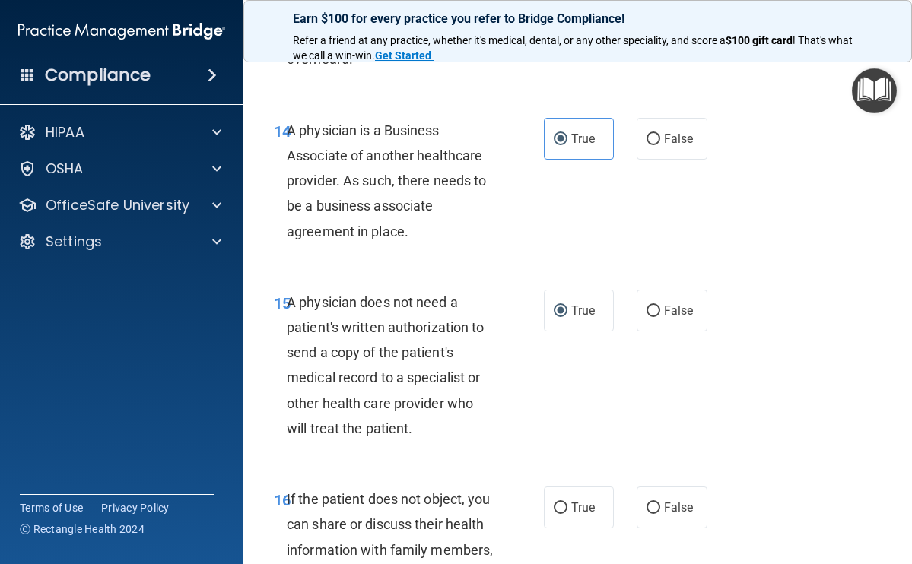
scroll to position [2457, 0]
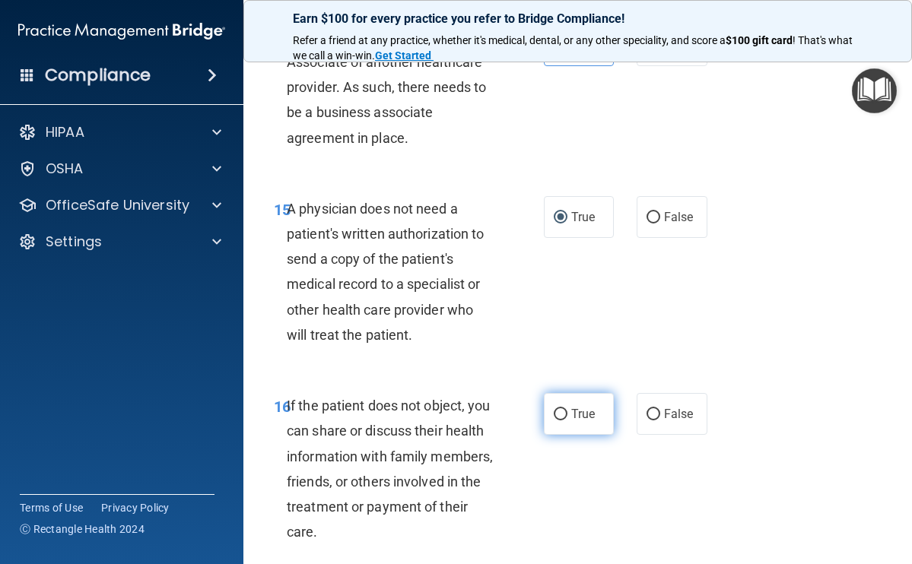
click at [554, 409] on input "True" at bounding box center [560, 414] width 14 height 11
radio input "true"
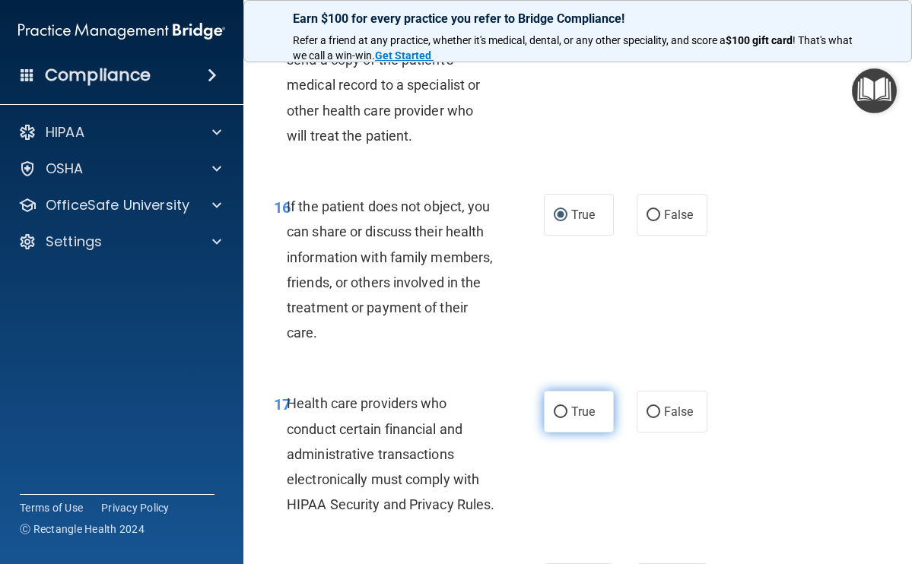
scroll to position [2854, 0]
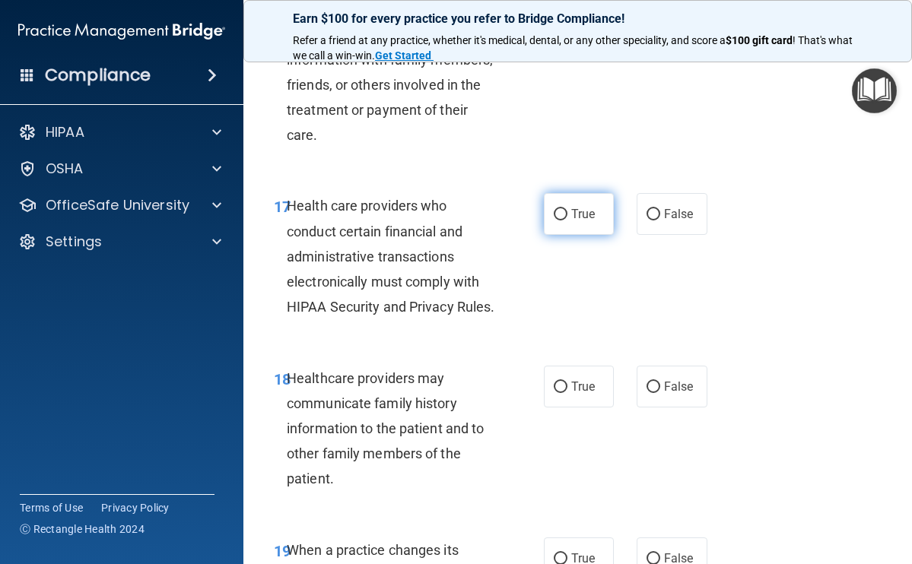
click at [555, 209] on input "True" at bounding box center [560, 214] width 14 height 11
radio input "true"
drag, startPoint x: 560, startPoint y: 395, endPoint x: 568, endPoint y: 442, distance: 48.5
click at [560, 393] on input "True" at bounding box center [560, 387] width 14 height 11
radio input "true"
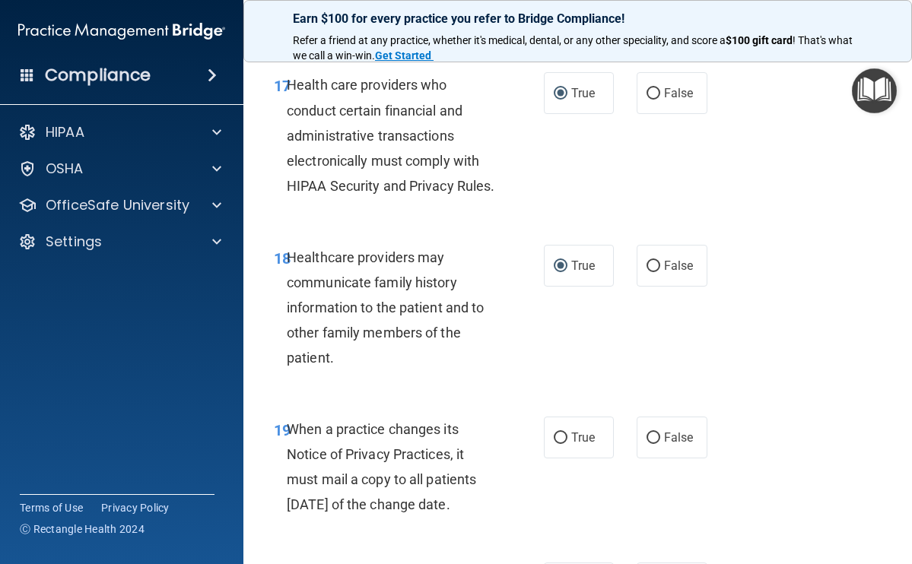
scroll to position [2993, 0]
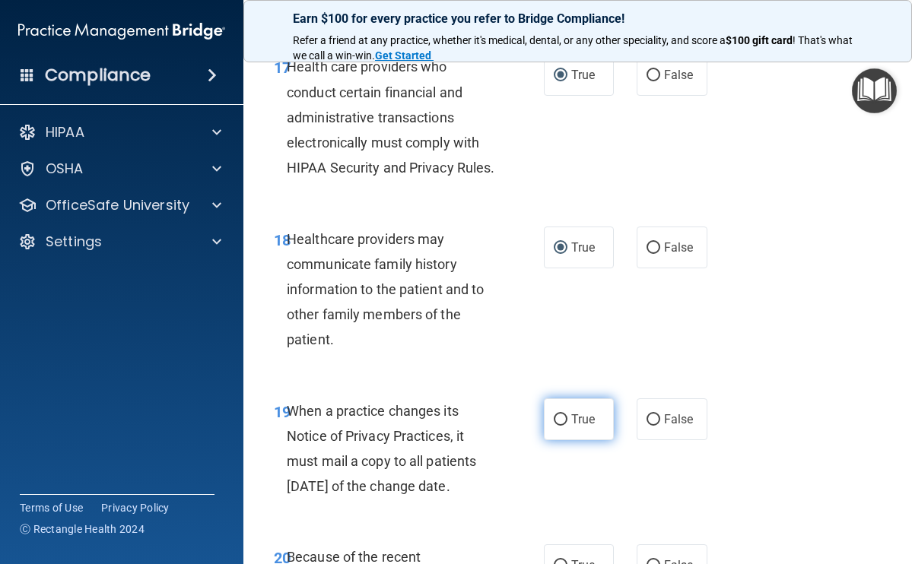
click at [560, 426] on input "True" at bounding box center [560, 419] width 14 height 11
radio input "true"
drag, startPoint x: 642, startPoint y: 254, endPoint x: 655, endPoint y: 311, distance: 58.5
click at [646, 254] on input "False" at bounding box center [653, 248] width 14 height 11
radio input "true"
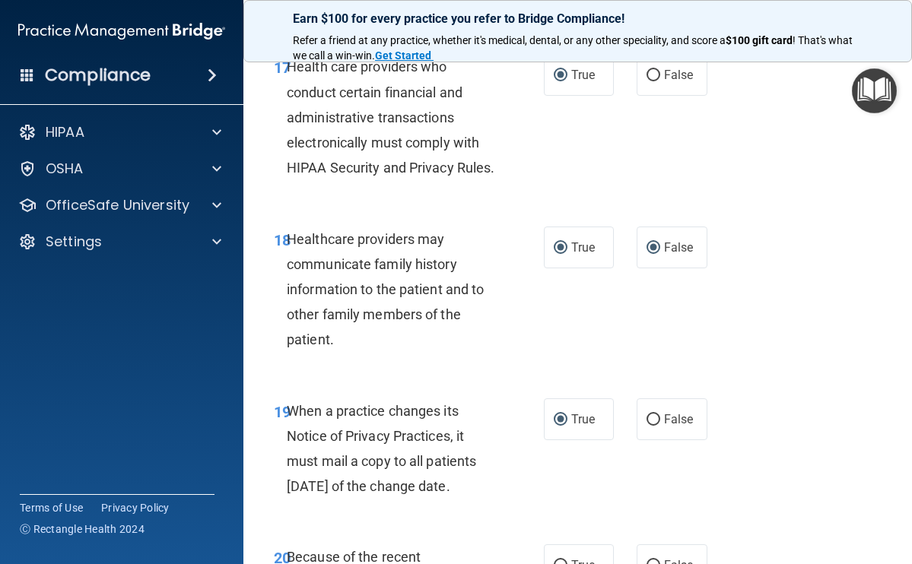
radio input "false"
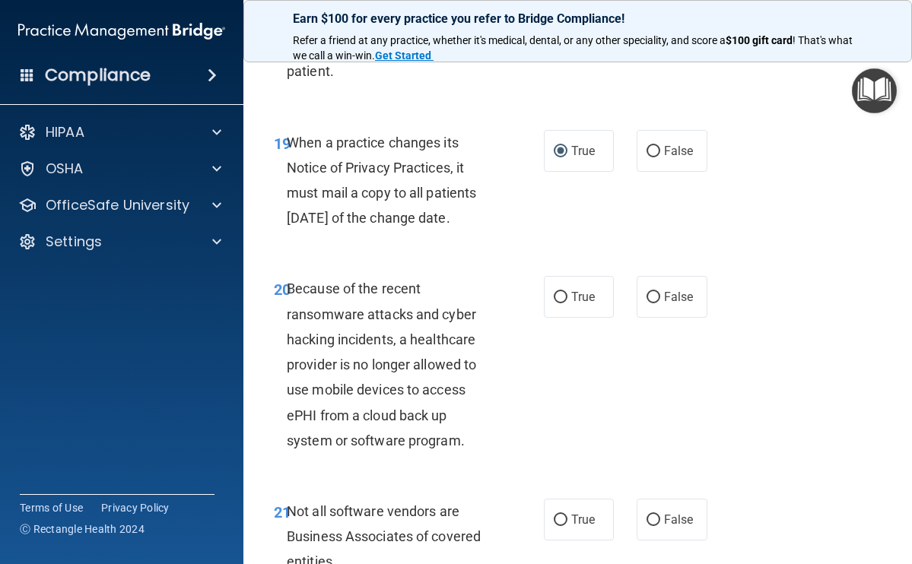
scroll to position [3265, 0]
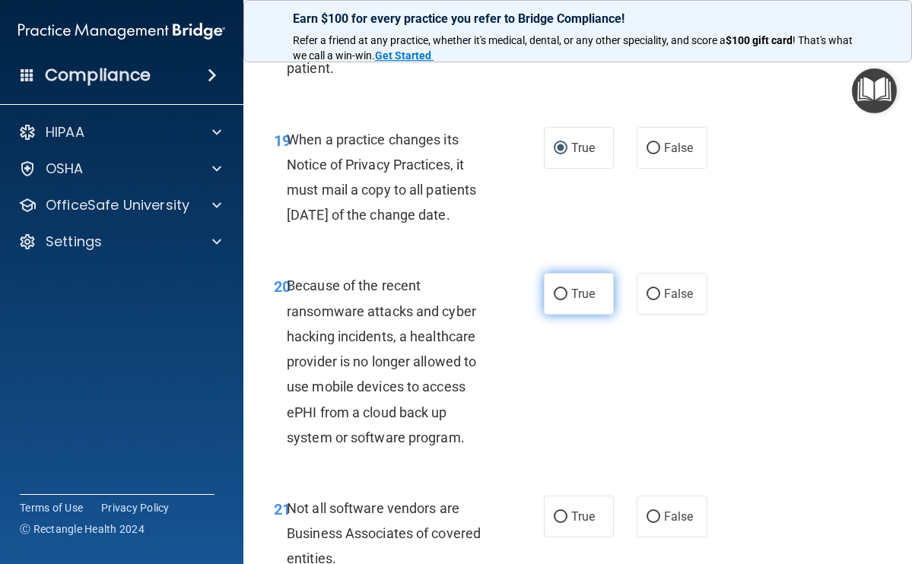
click at [560, 300] on input "True" at bounding box center [560, 294] width 14 height 11
radio input "true"
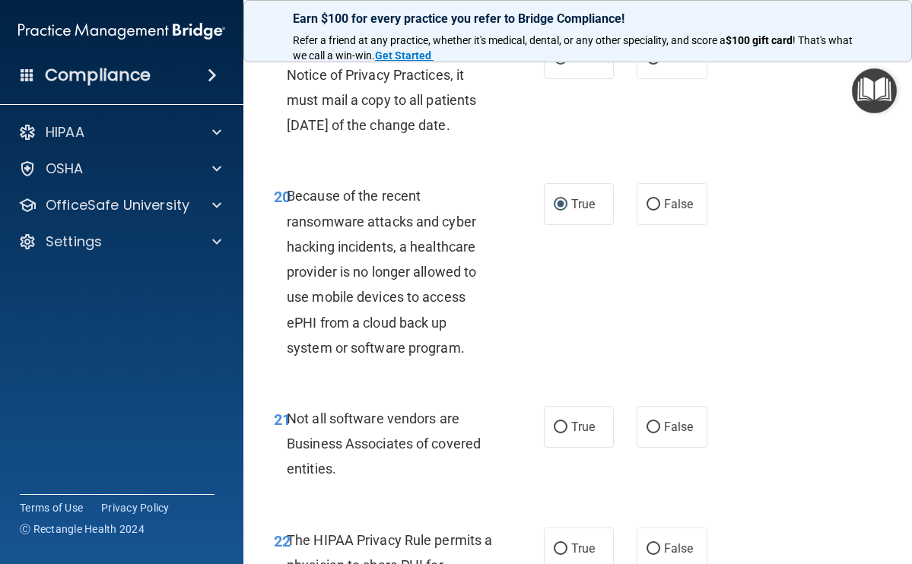
scroll to position [3380, 0]
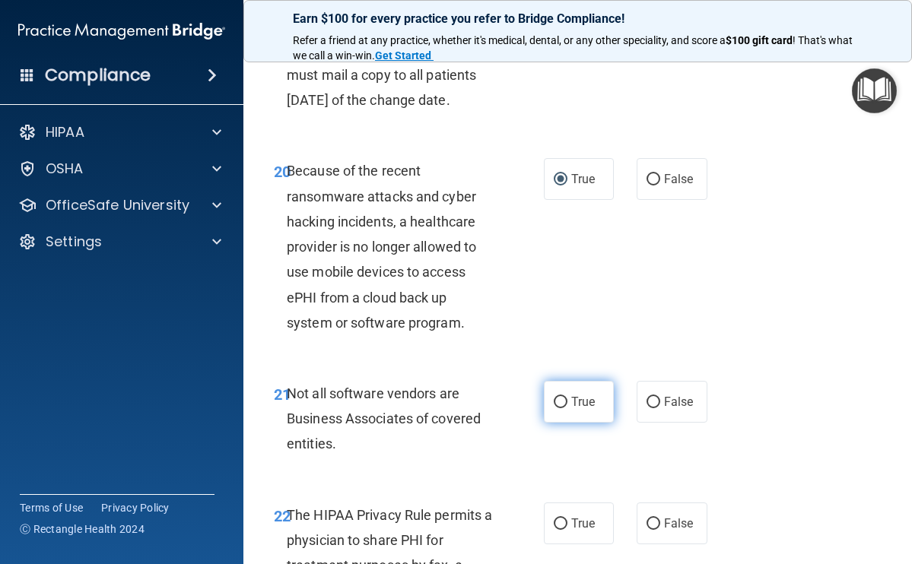
click at [553, 408] on input "True" at bounding box center [560, 402] width 14 height 11
radio input "true"
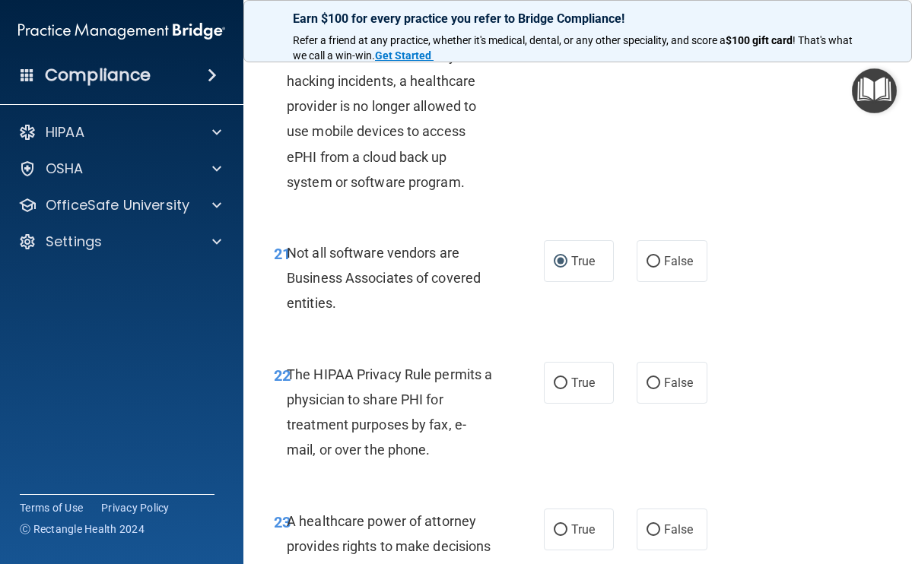
scroll to position [3565, 0]
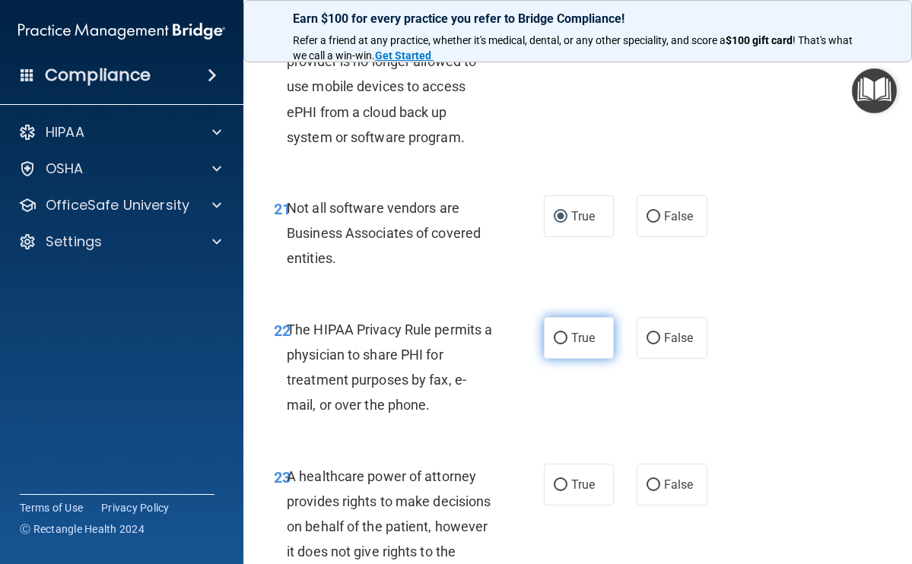
click at [555, 359] on label "True" at bounding box center [579, 338] width 71 height 42
click at [555, 344] on input "True" at bounding box center [560, 338] width 14 height 11
radio input "true"
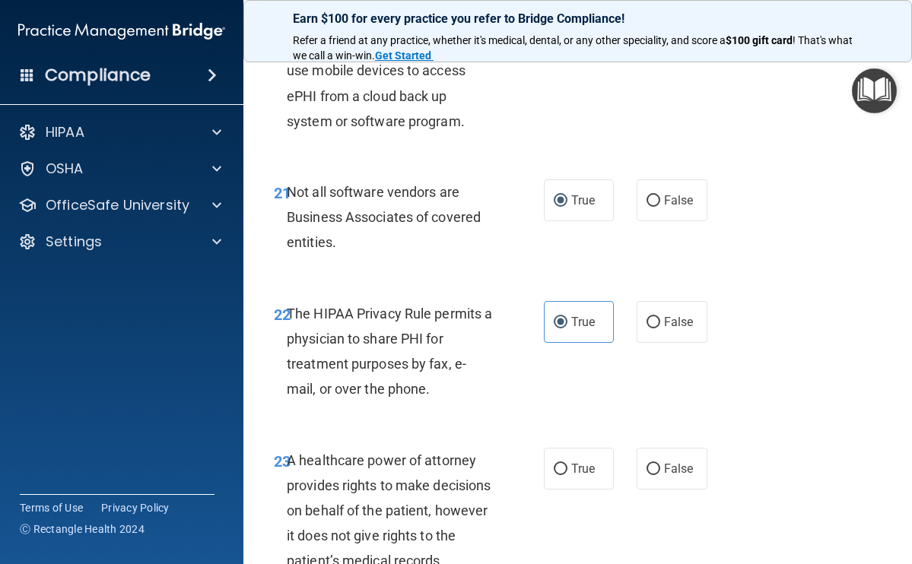
scroll to position [3665, 0]
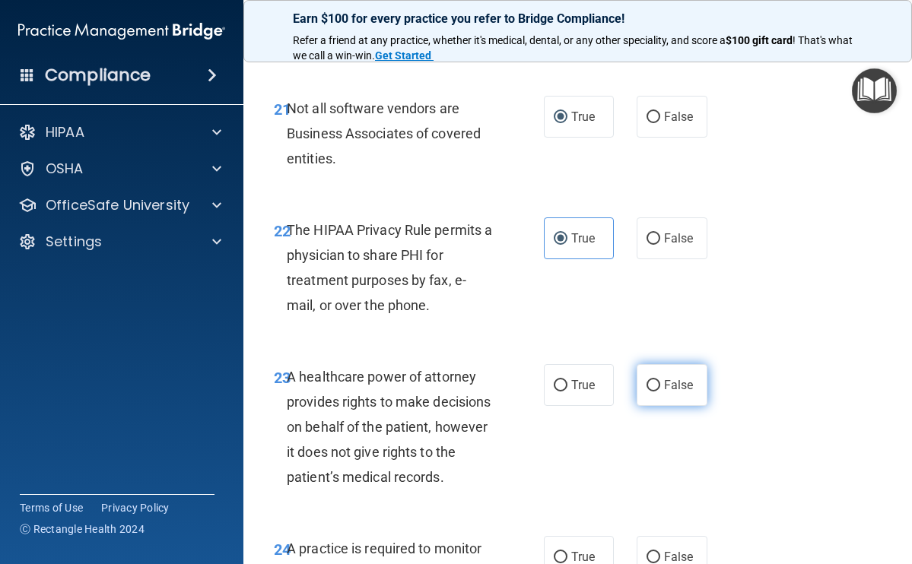
click at [646, 392] on input "False" at bounding box center [653, 385] width 14 height 11
radio input "true"
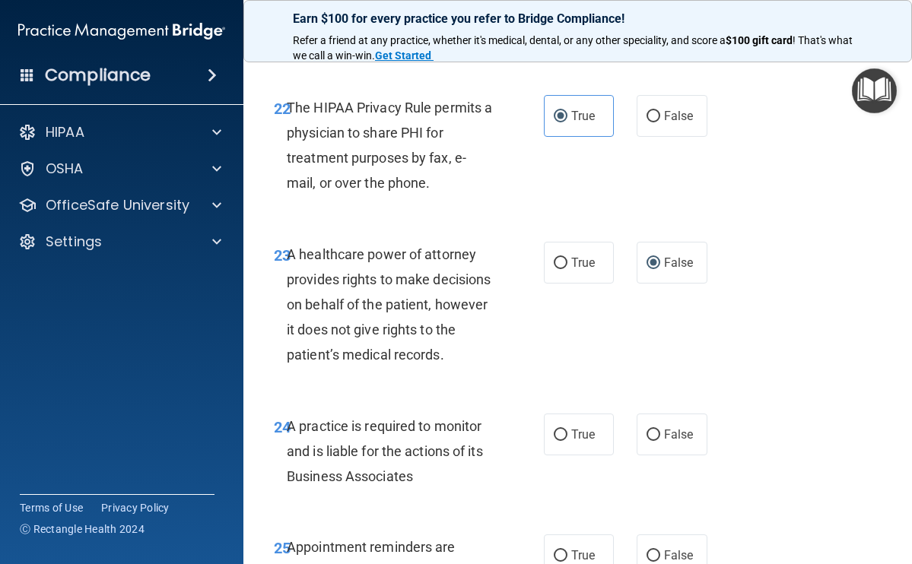
scroll to position [3830, 0]
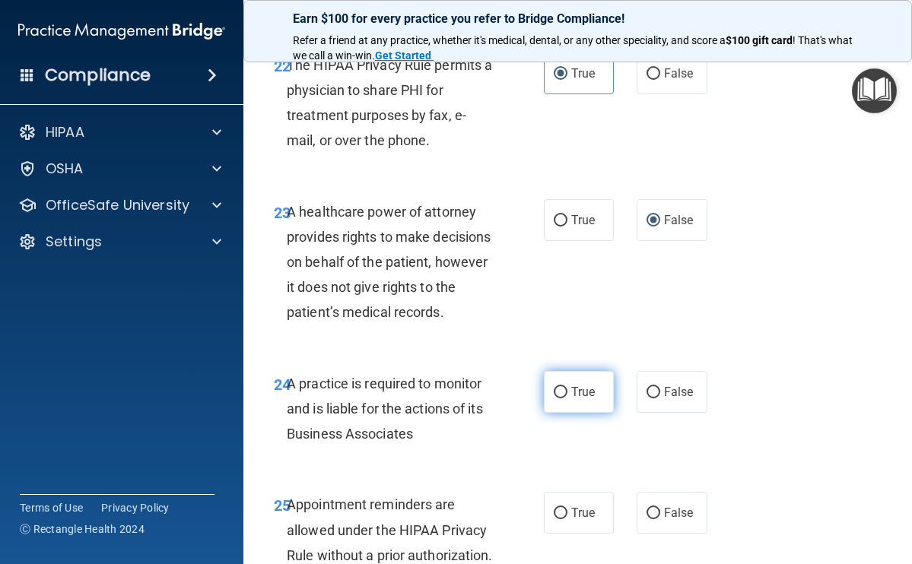
click at [561, 413] on label "True" at bounding box center [579, 392] width 71 height 42
click at [561, 398] on input "True" at bounding box center [560, 392] width 14 height 11
radio input "true"
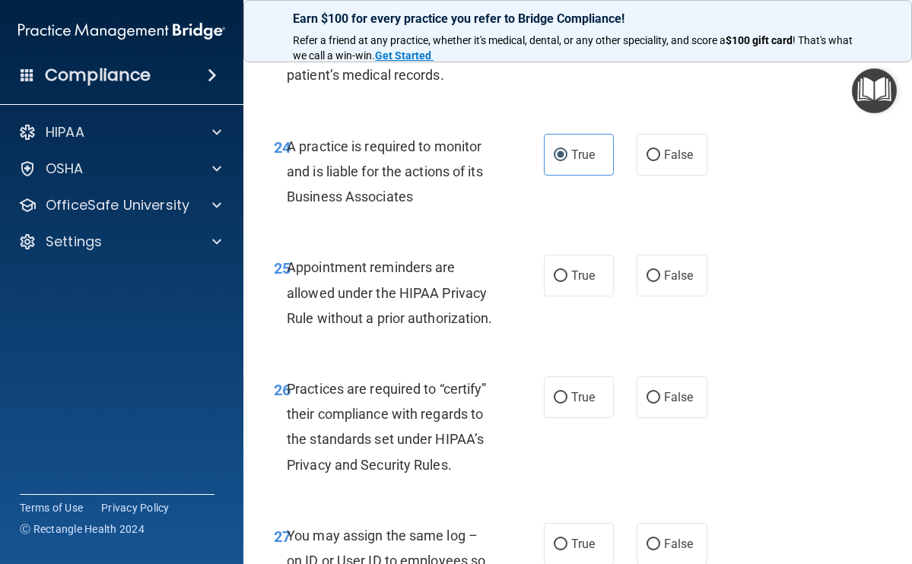
scroll to position [4160, 0]
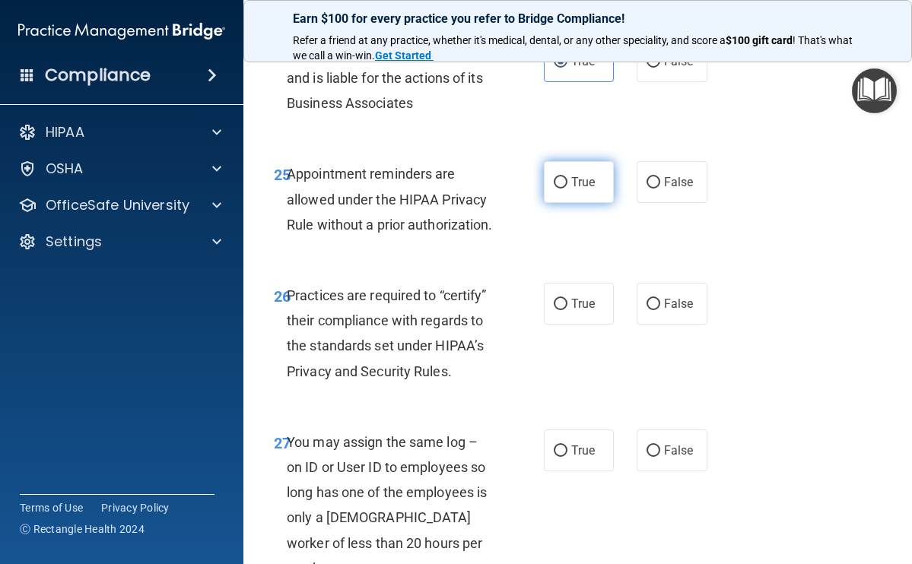
click at [560, 189] on input "True" at bounding box center [560, 182] width 14 height 11
radio input "true"
click at [561, 325] on label "True" at bounding box center [579, 304] width 71 height 42
click at [561, 310] on input "True" at bounding box center [560, 304] width 14 height 11
radio input "true"
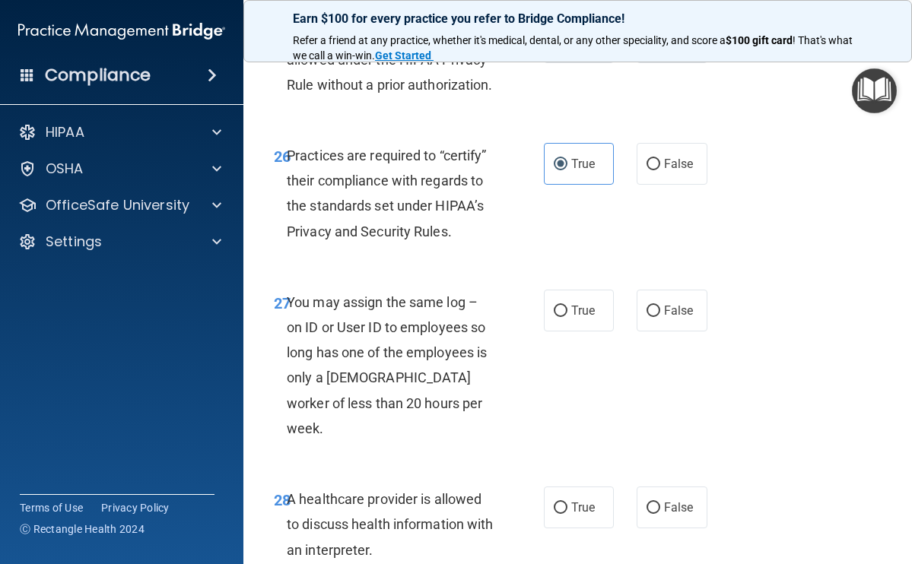
scroll to position [4395, 0]
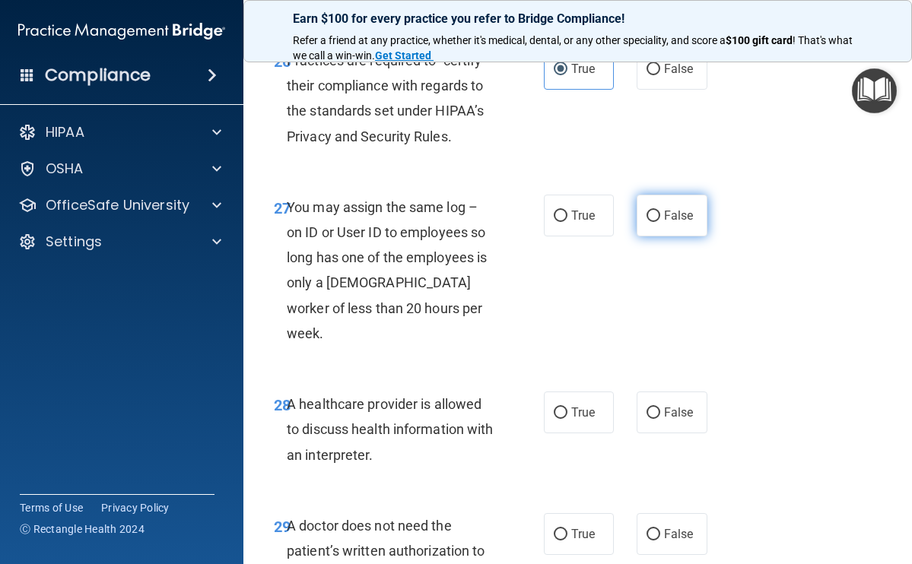
click at [646, 222] on input "False" at bounding box center [653, 216] width 14 height 11
radio input "true"
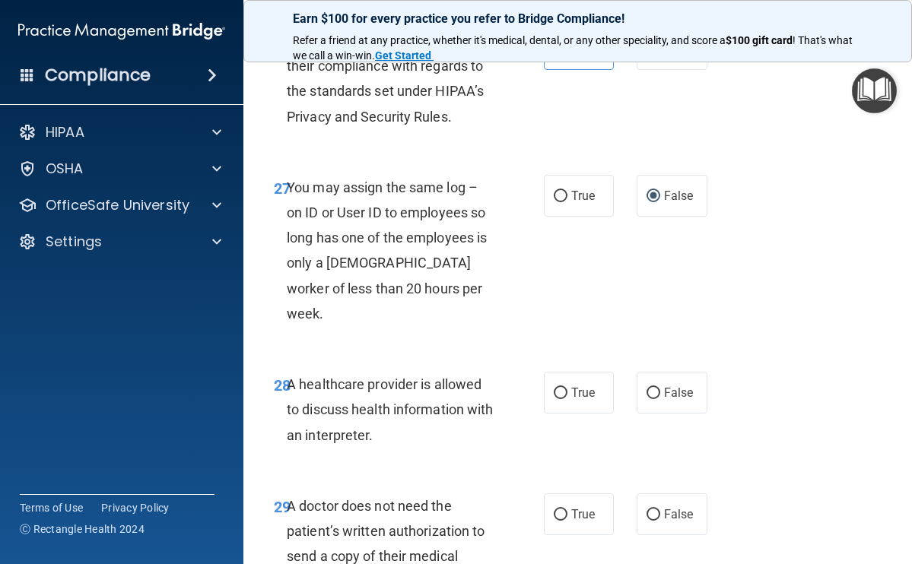
scroll to position [4460, 0]
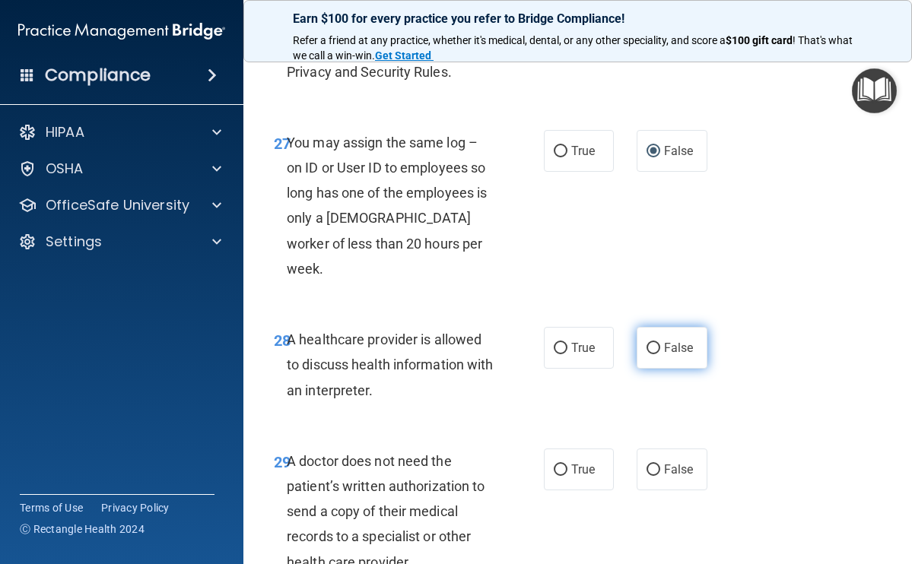
drag, startPoint x: 640, startPoint y: 400, endPoint x: 632, endPoint y: 411, distance: 14.1
click at [646, 354] on input "False" at bounding box center [653, 348] width 14 height 11
radio input "true"
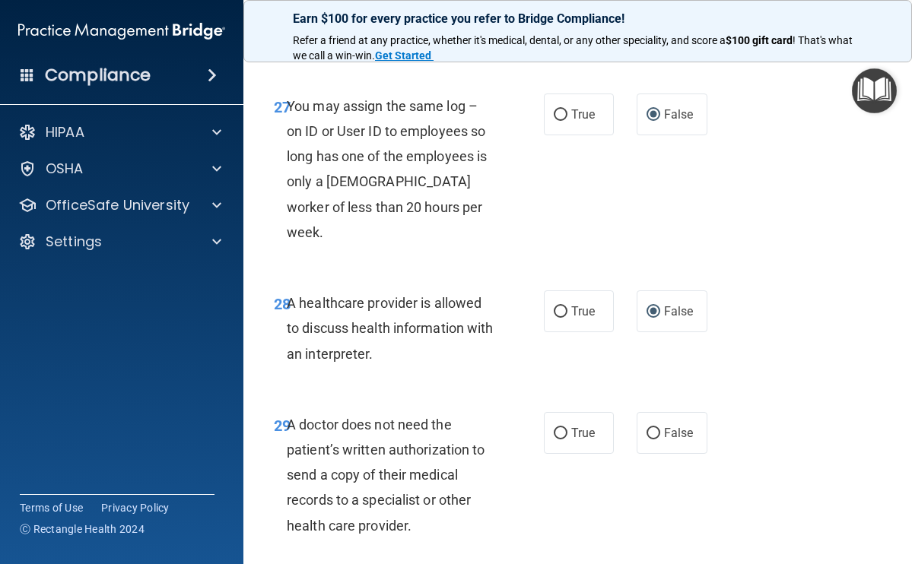
scroll to position [4552, 0]
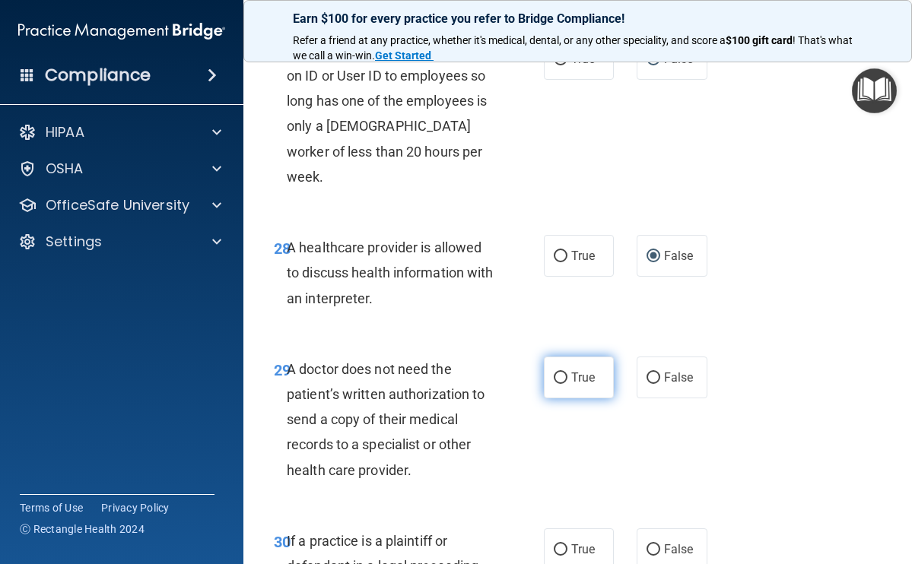
click at [553, 384] on input "True" at bounding box center [560, 378] width 14 height 11
radio input "true"
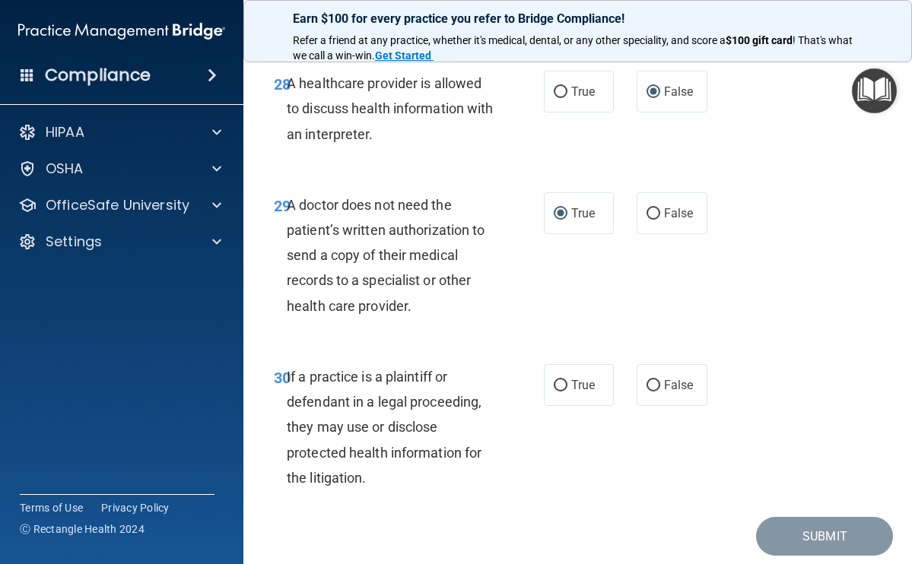
scroll to position [4757, 0]
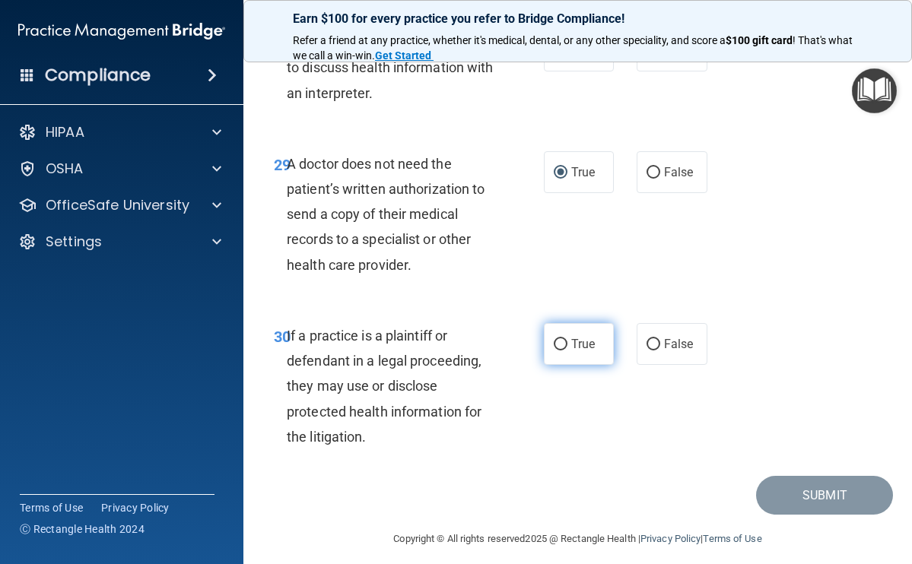
click at [553, 350] on input "True" at bounding box center [560, 344] width 14 height 11
radio input "true"
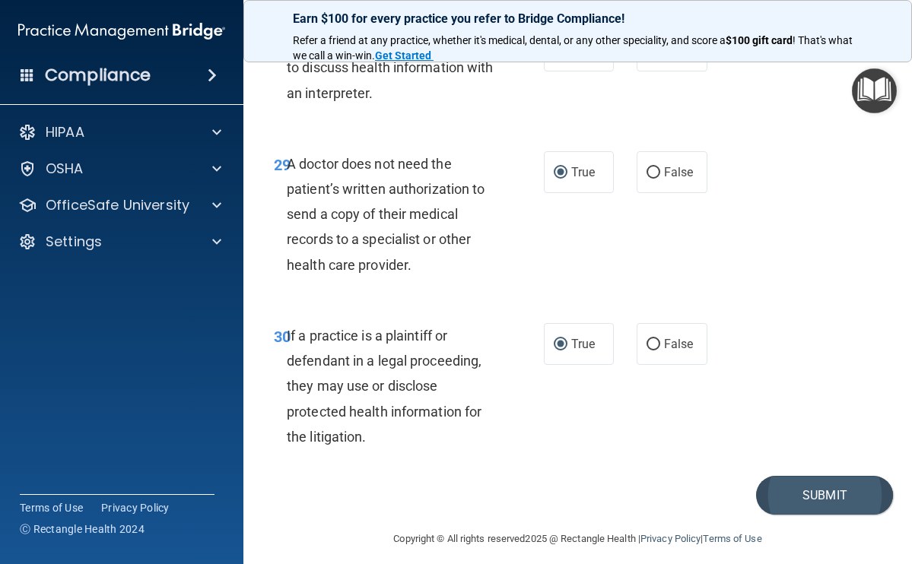
click at [810, 515] on button "Submit" at bounding box center [824, 495] width 137 height 39
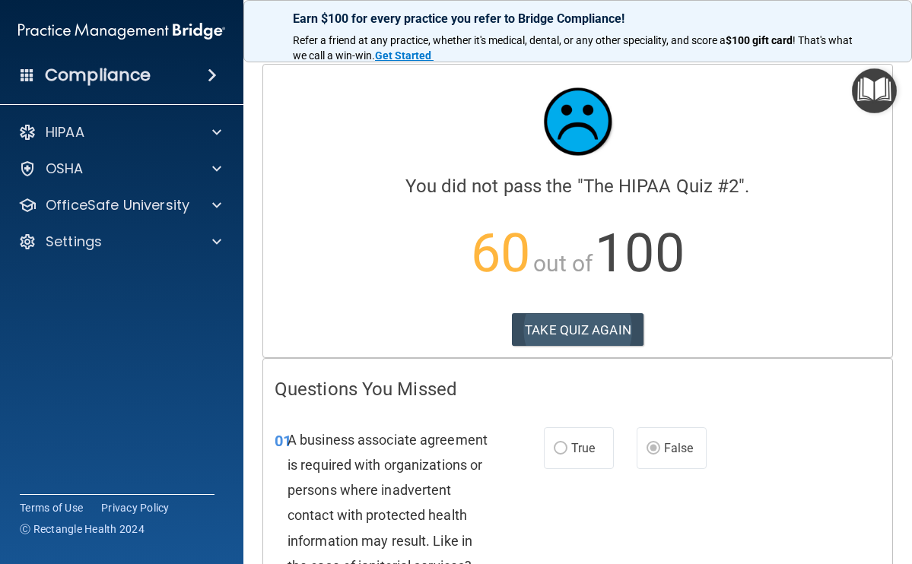
click at [586, 328] on button "TAKE QUIZ AGAIN" at bounding box center [578, 329] width 132 height 33
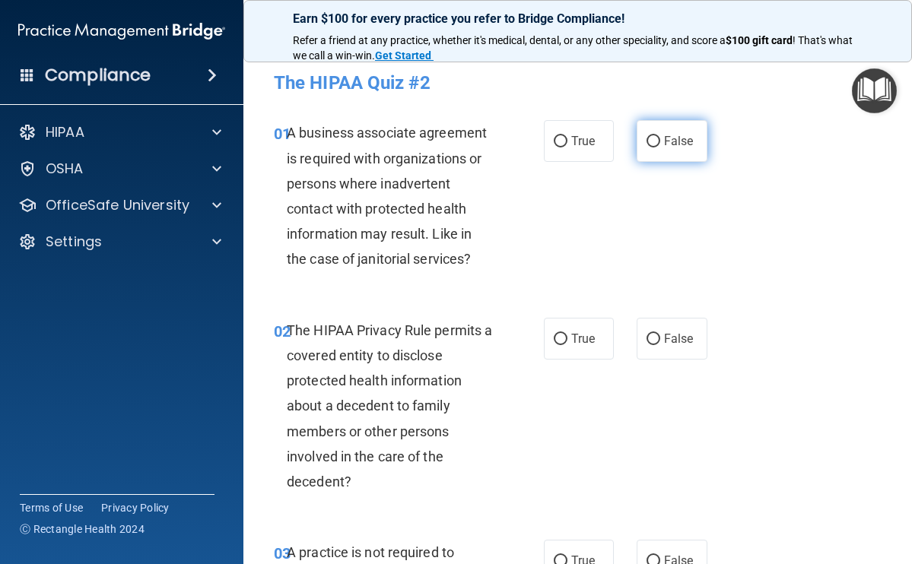
click at [664, 140] on span "False" at bounding box center [679, 141] width 30 height 14
click at [658, 140] on input "False" at bounding box center [653, 141] width 14 height 11
radio input "true"
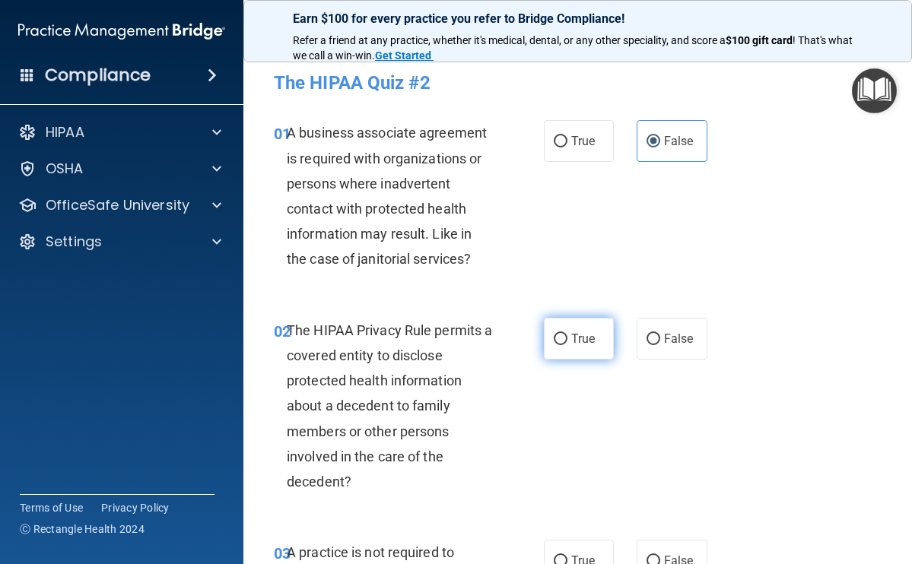
click at [556, 339] on input "True" at bounding box center [560, 339] width 14 height 11
radio input "true"
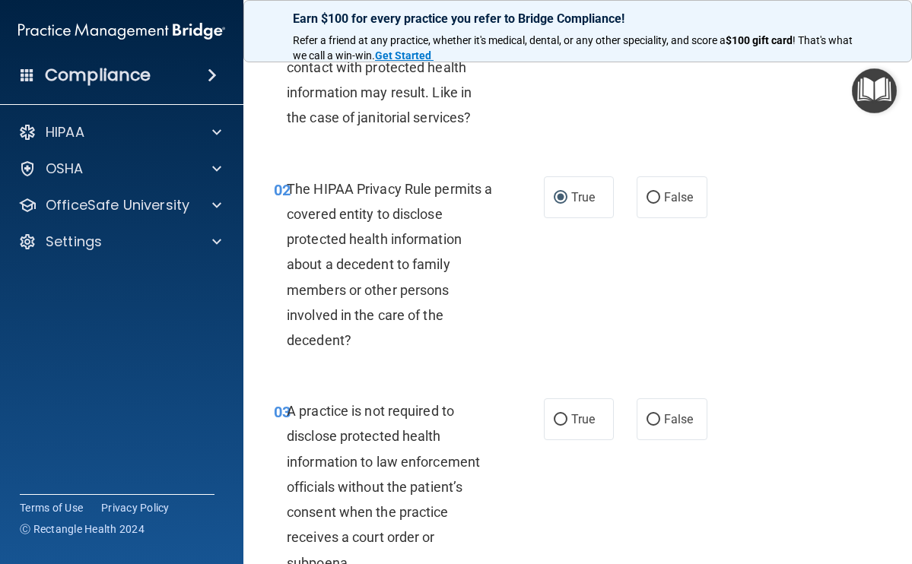
scroll to position [239, 0]
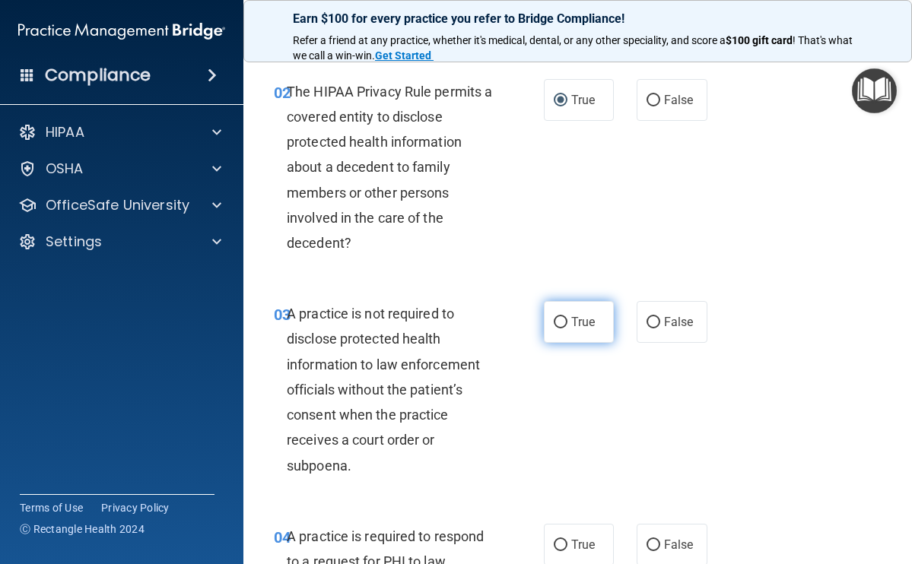
click at [553, 319] on input "True" at bounding box center [560, 322] width 14 height 11
radio input "true"
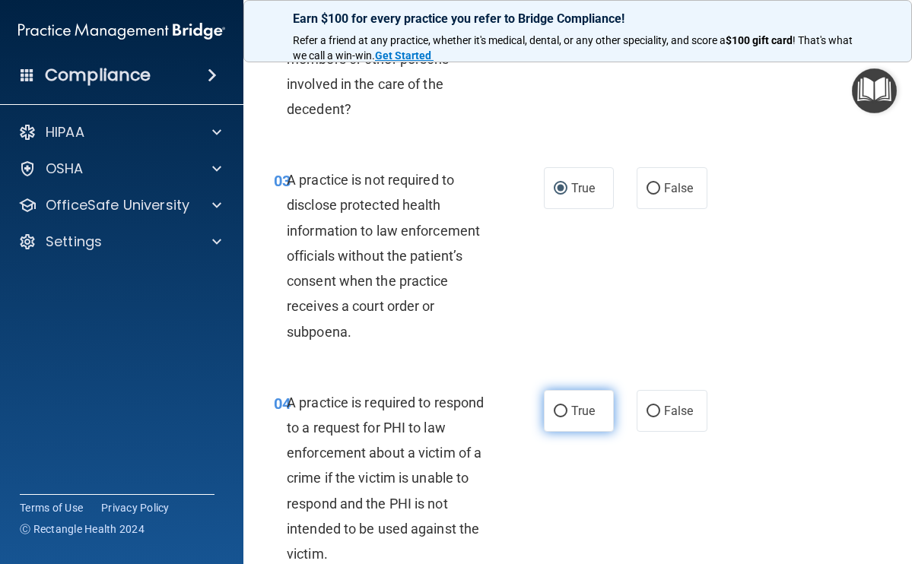
scroll to position [389, 0]
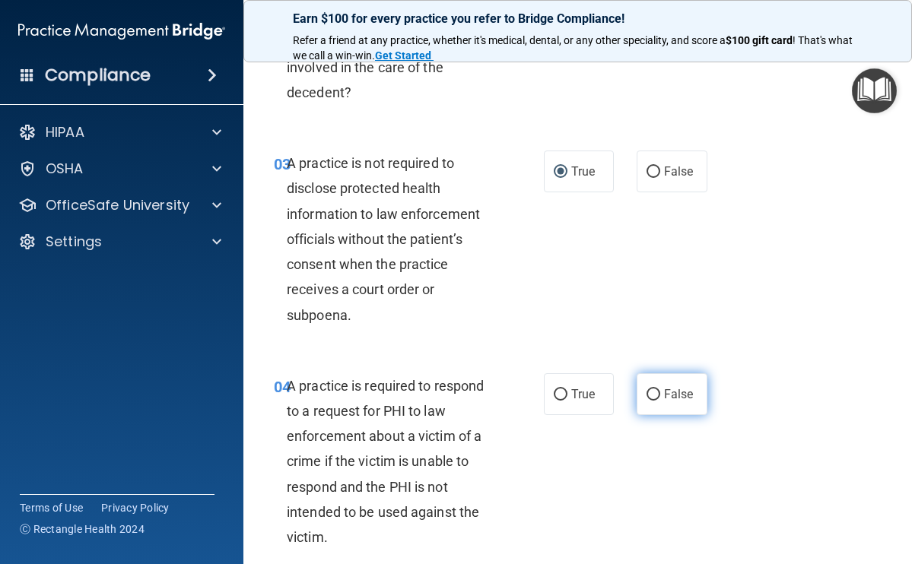
click at [646, 394] on input "False" at bounding box center [653, 394] width 14 height 11
radio input "true"
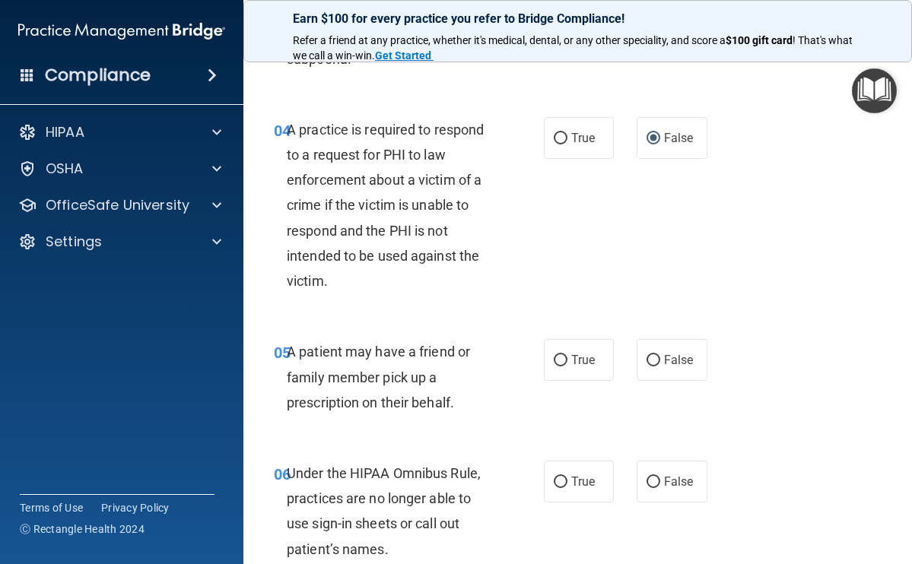
scroll to position [700, 0]
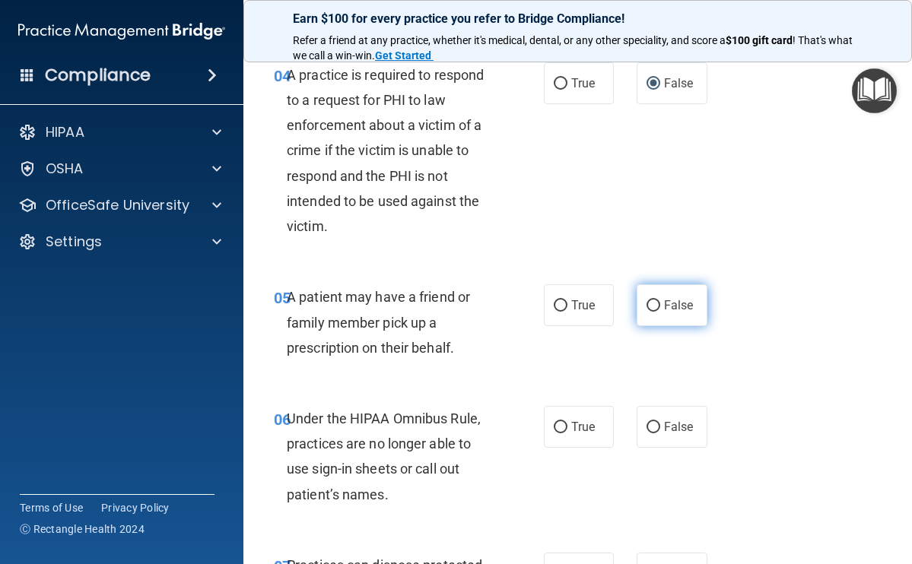
click at [646, 300] on input "False" at bounding box center [653, 305] width 14 height 11
radio input "true"
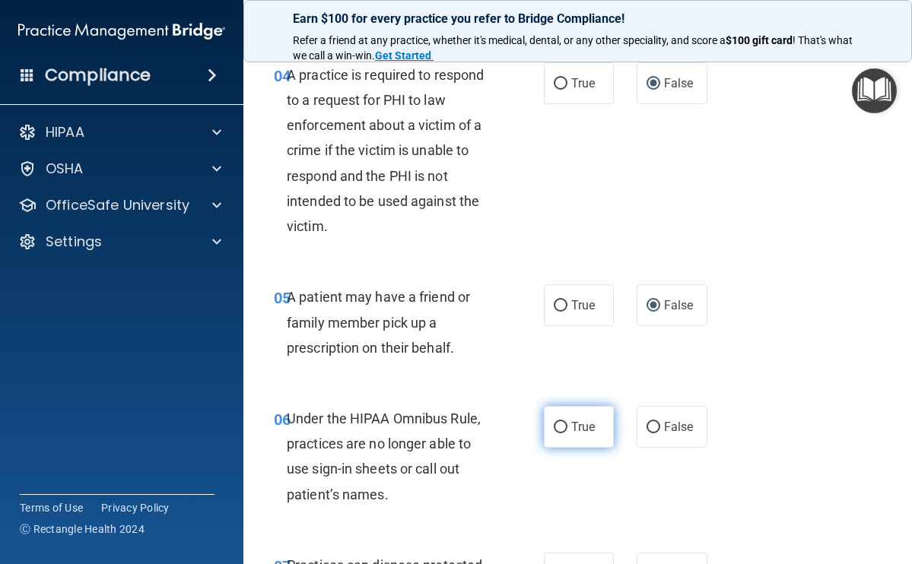
click at [553, 422] on input "True" at bounding box center [560, 427] width 14 height 11
radio input "true"
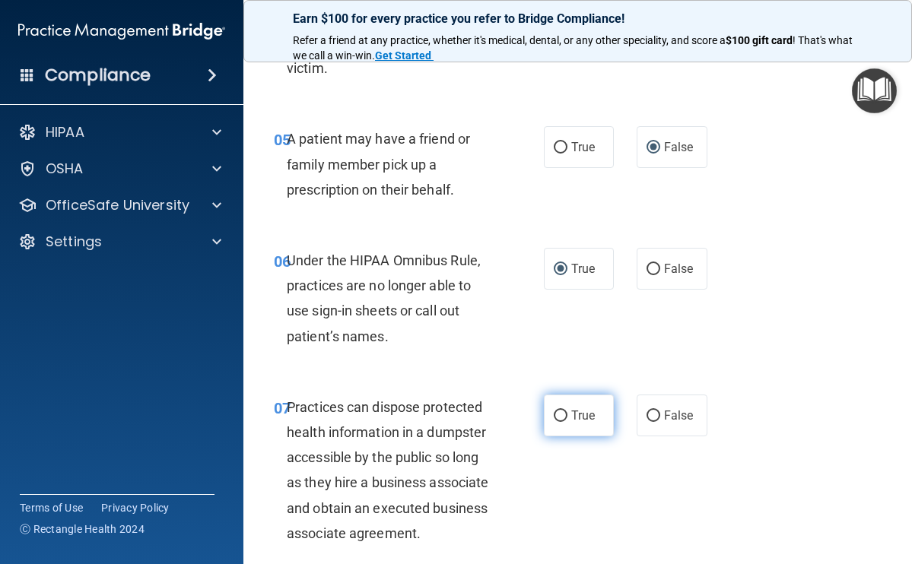
scroll to position [861, 0]
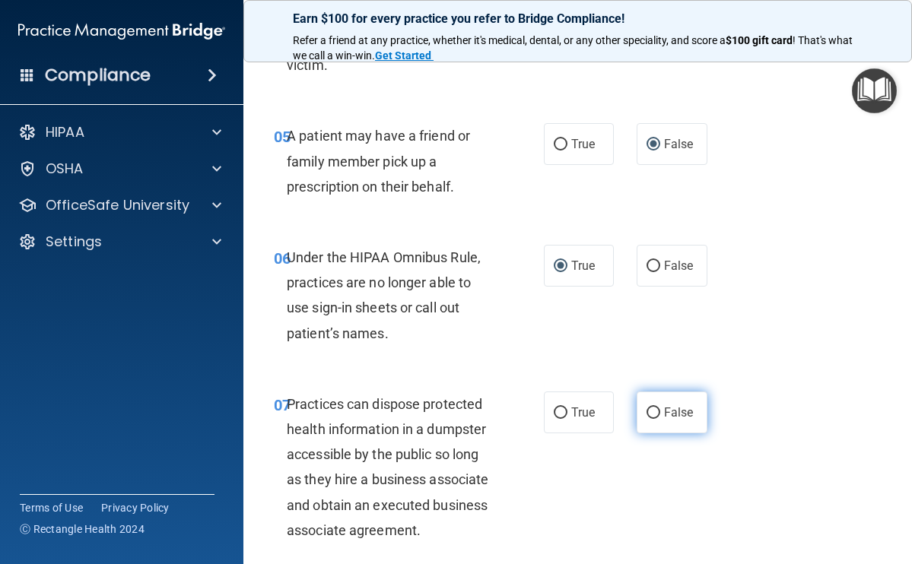
drag, startPoint x: 639, startPoint y: 403, endPoint x: 642, endPoint y: 411, distance: 8.2
click at [639, 405] on label "False" at bounding box center [671, 413] width 71 height 42
click at [646, 408] on input "False" at bounding box center [653, 413] width 14 height 11
radio input "true"
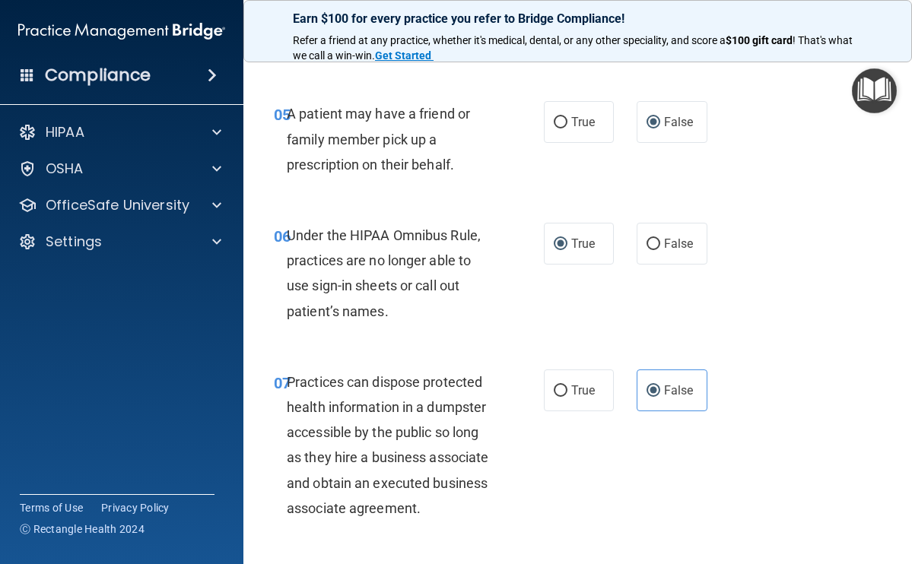
scroll to position [1044, 0]
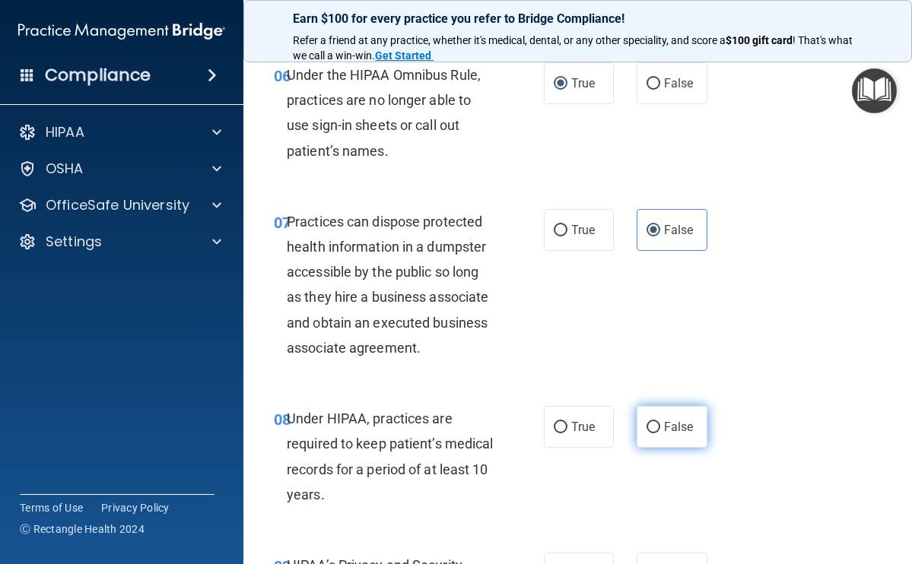
click at [646, 424] on input "False" at bounding box center [653, 427] width 14 height 11
radio input "true"
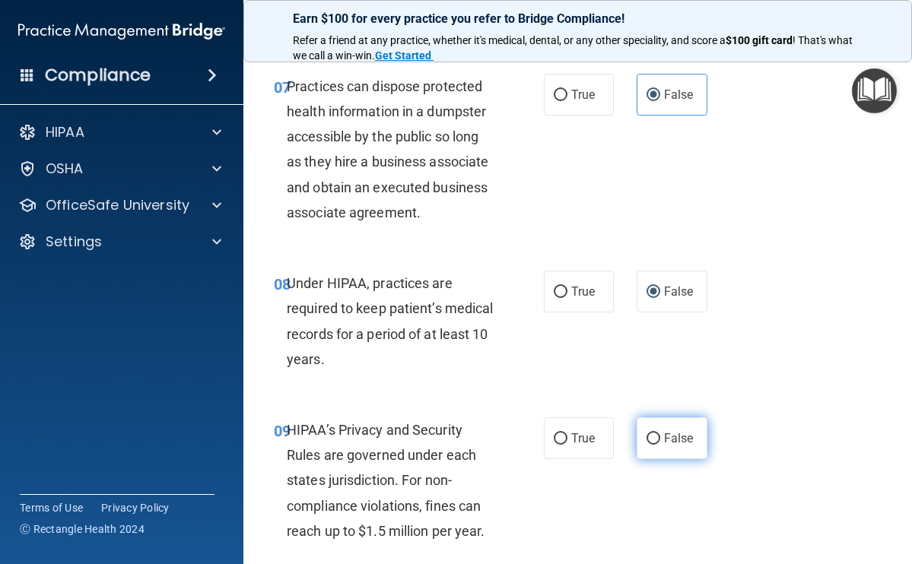
scroll to position [1197, 0]
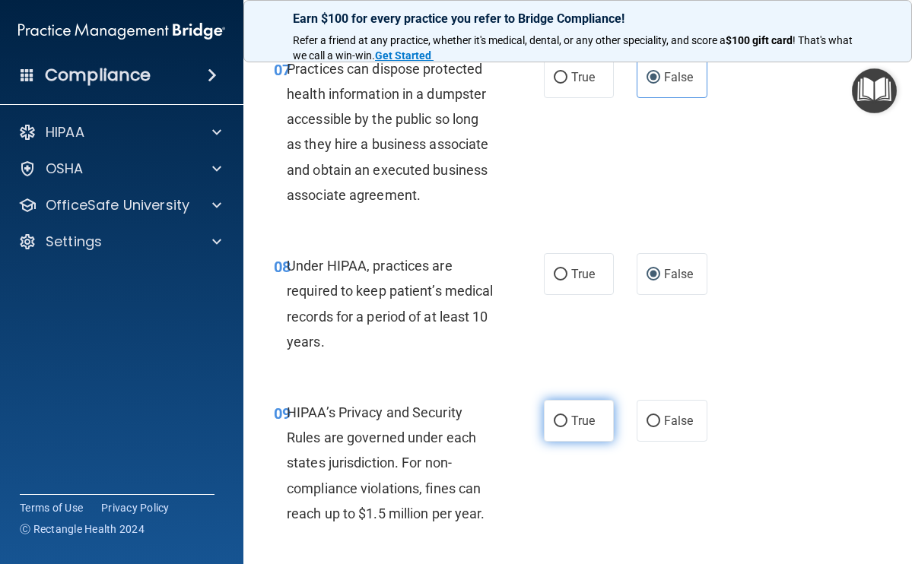
click at [554, 416] on input "True" at bounding box center [560, 421] width 14 height 11
radio input "true"
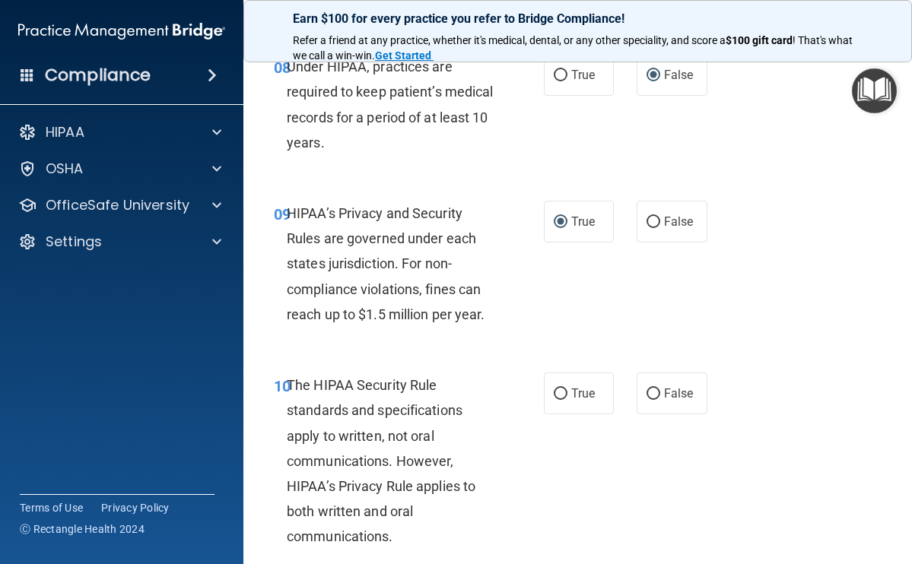
scroll to position [1496, 0]
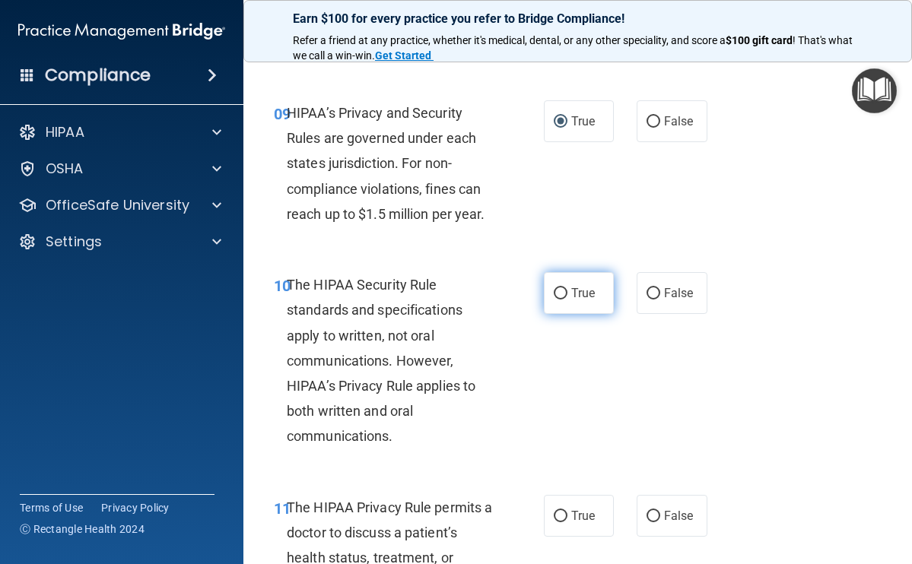
click at [552, 293] on label "True" at bounding box center [579, 293] width 71 height 42
click at [553, 293] on input "True" at bounding box center [560, 293] width 14 height 11
radio input "true"
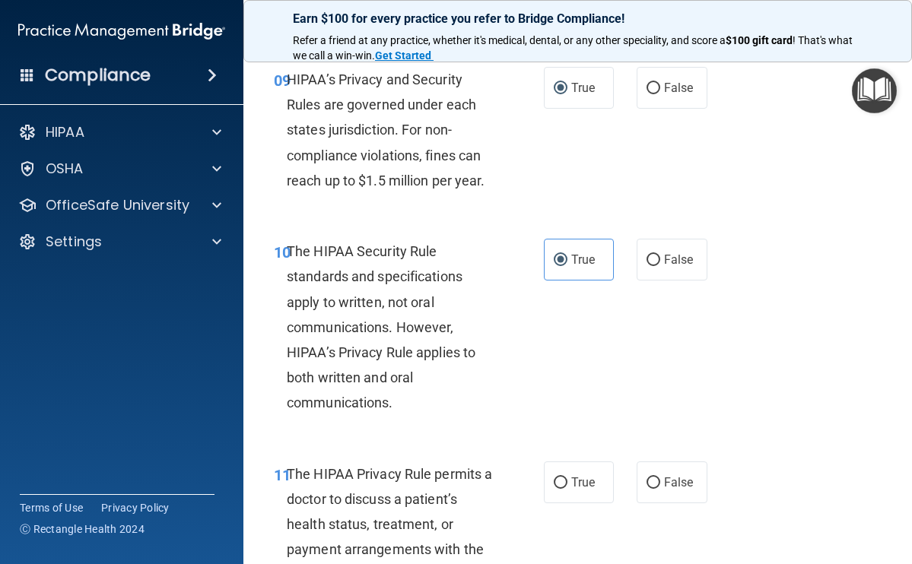
scroll to position [1571, 0]
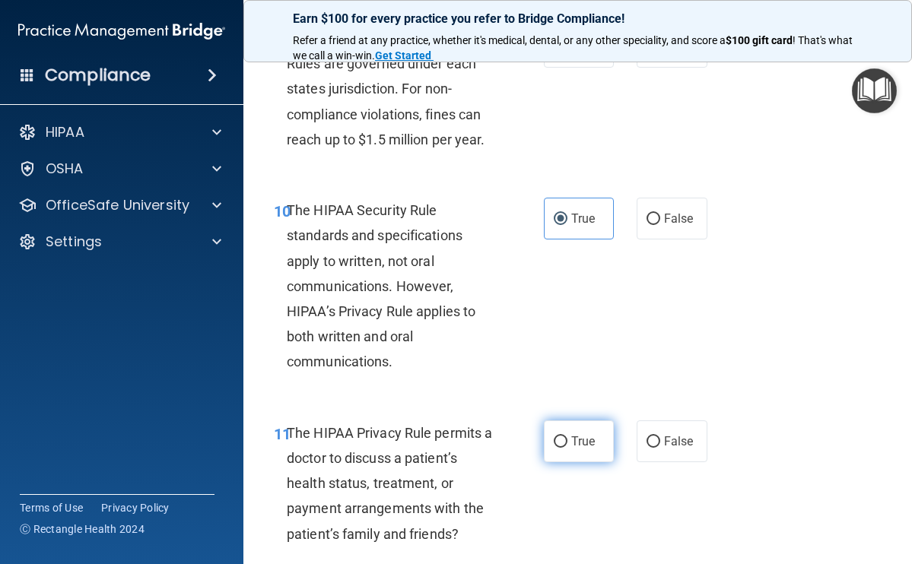
click at [560, 436] on input "True" at bounding box center [560, 441] width 14 height 11
radio input "true"
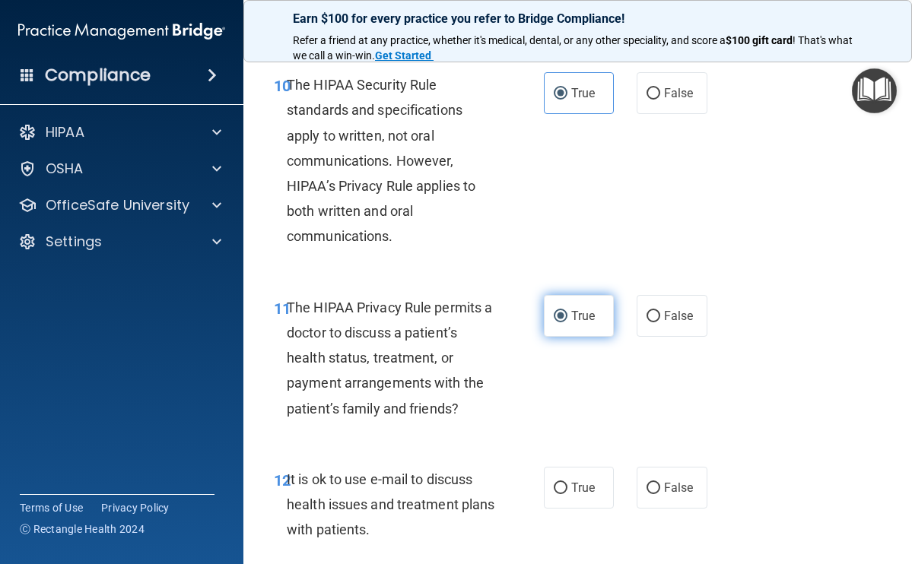
scroll to position [1778, 0]
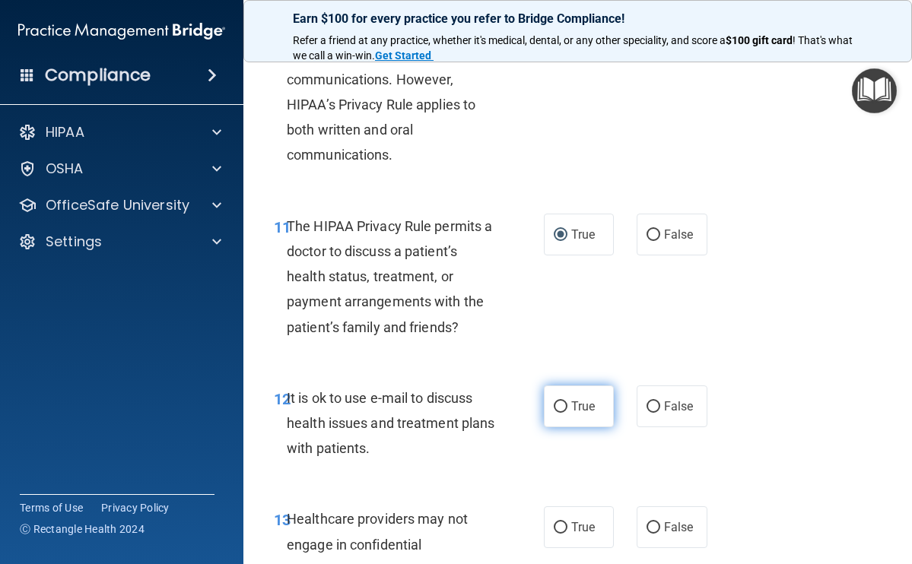
click at [557, 403] on label "True" at bounding box center [579, 406] width 71 height 42
click at [557, 403] on input "True" at bounding box center [560, 406] width 14 height 11
radio input "true"
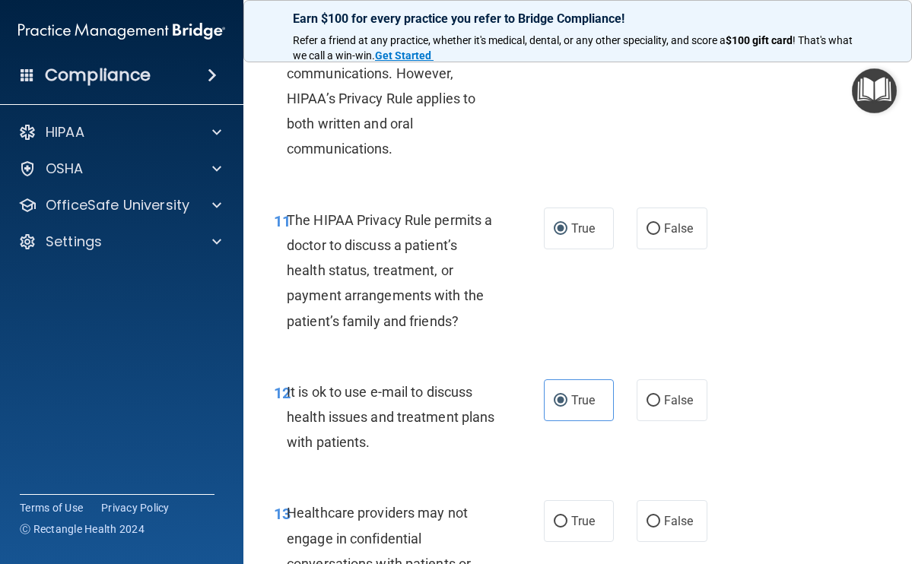
scroll to position [1793, 0]
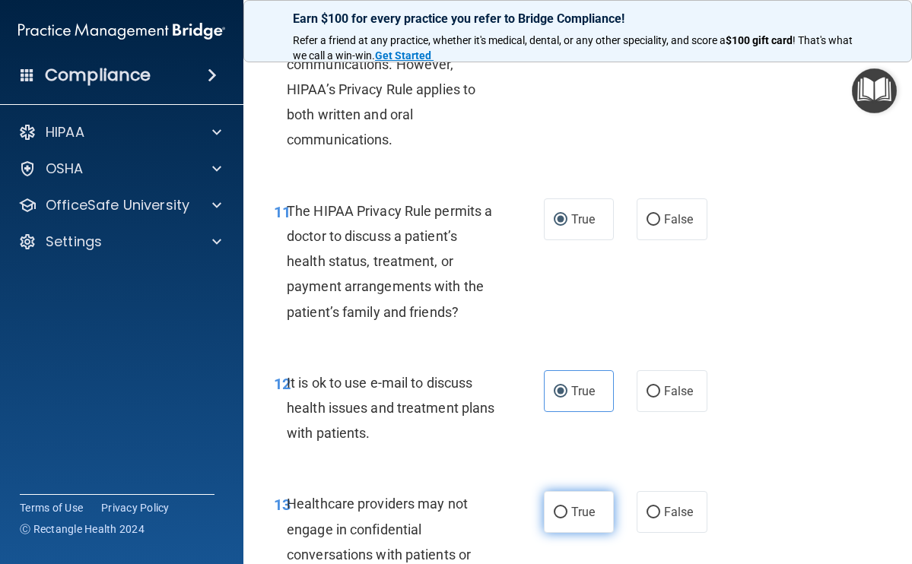
click at [555, 507] on input "True" at bounding box center [560, 512] width 14 height 11
radio input "true"
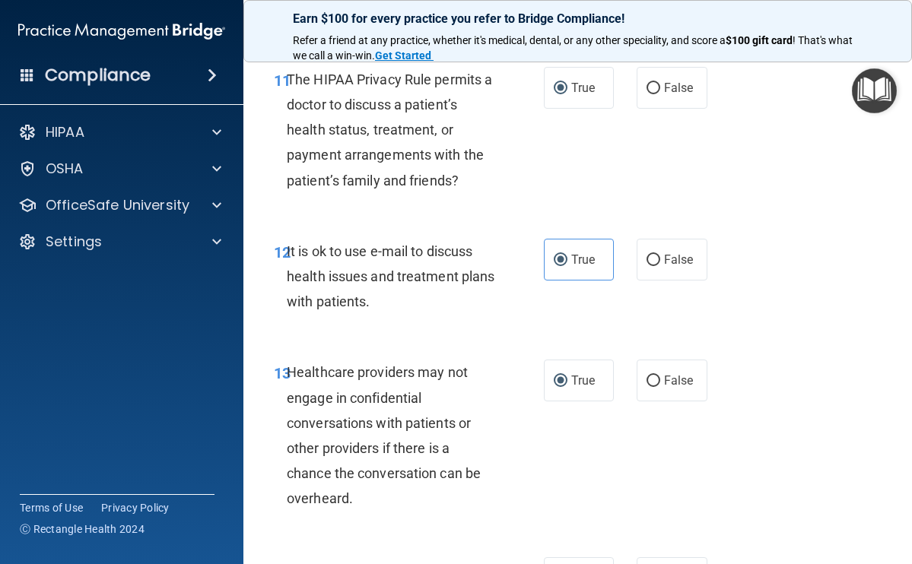
scroll to position [2172, 0]
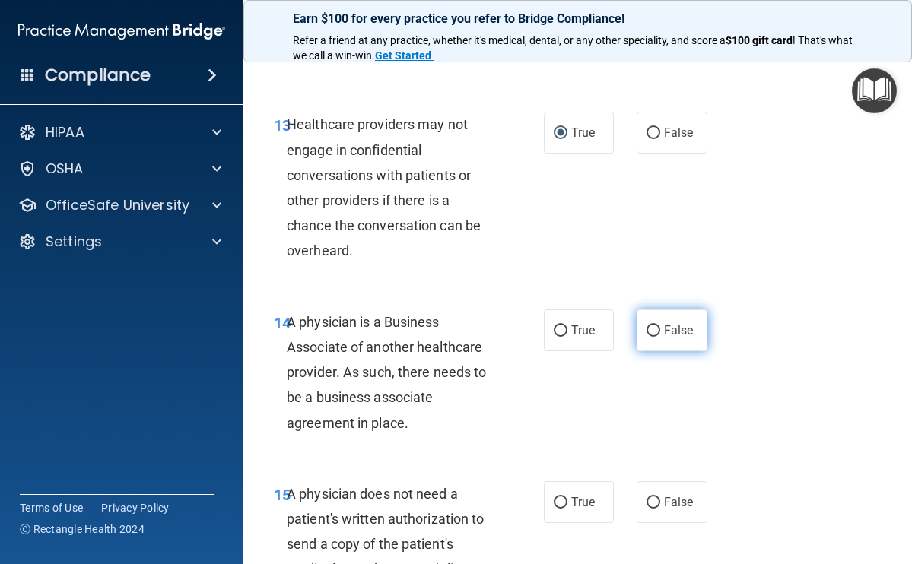
click at [646, 325] on input "False" at bounding box center [653, 330] width 14 height 11
radio input "true"
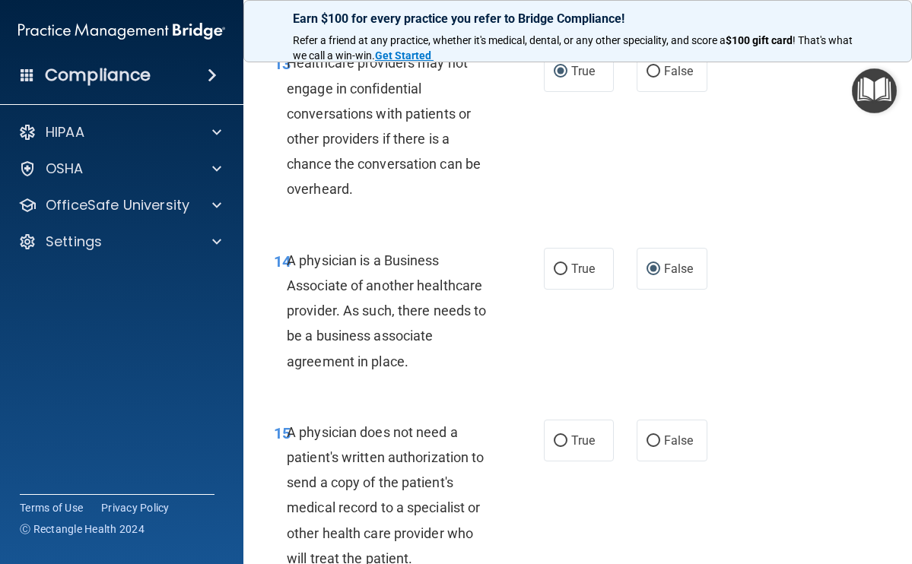
scroll to position [2279, 0]
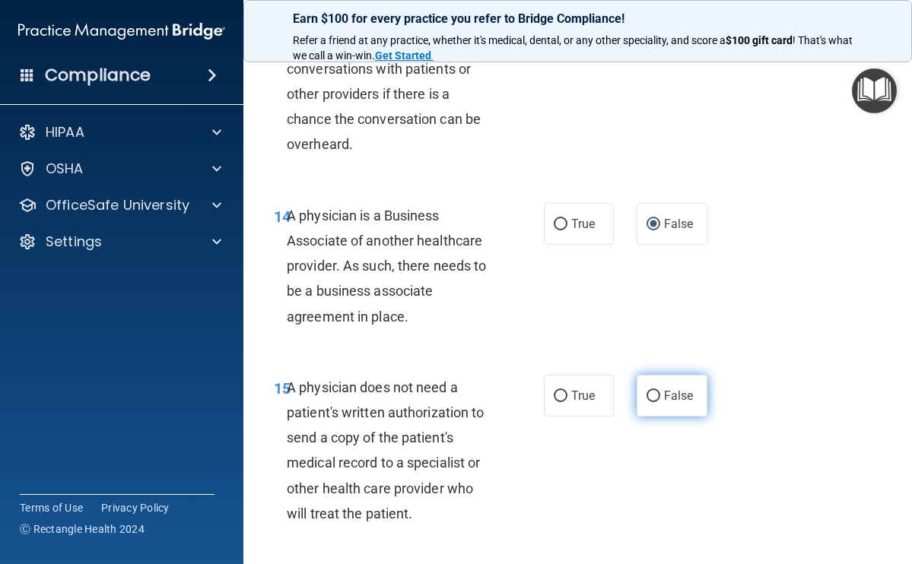
click at [648, 391] on input "False" at bounding box center [653, 396] width 14 height 11
radio input "true"
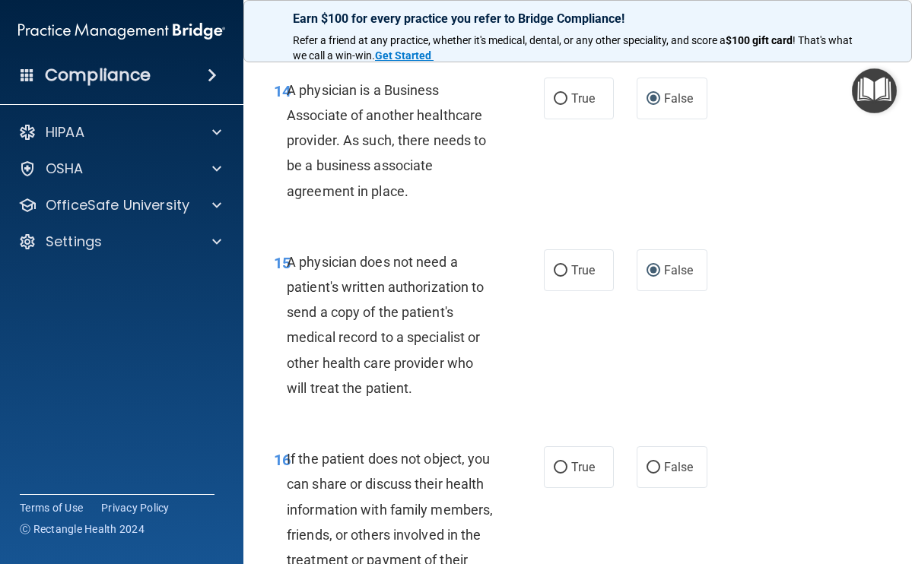
scroll to position [2443, 0]
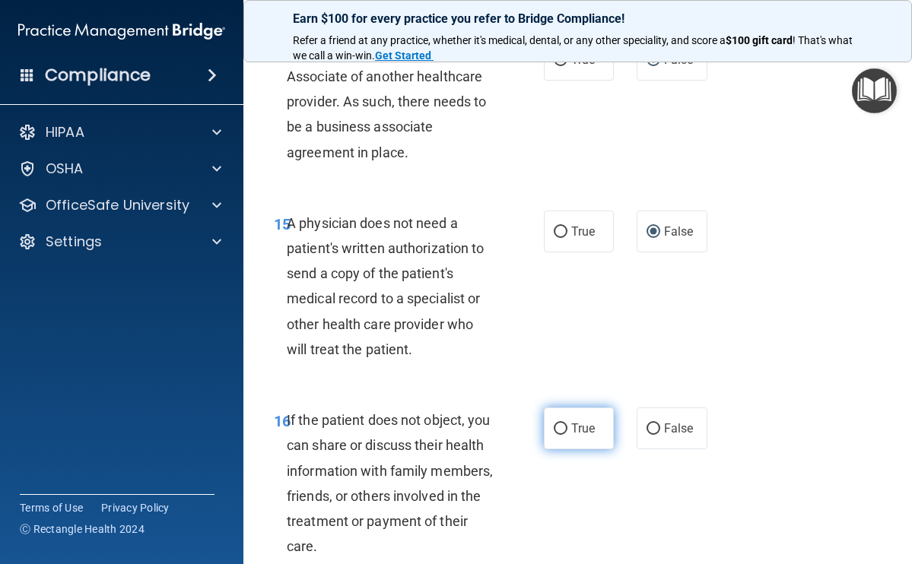
click at [555, 423] on input "True" at bounding box center [560, 428] width 14 height 11
radio input "true"
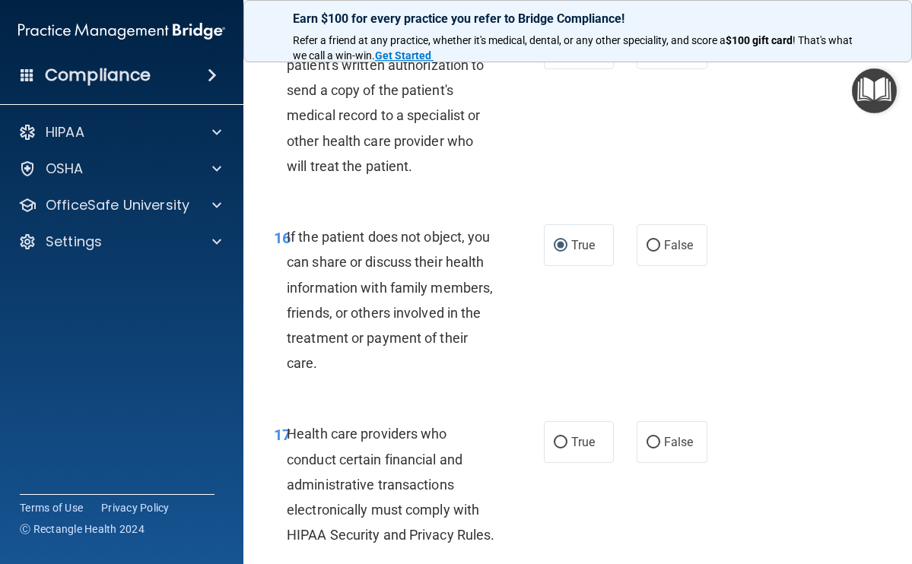
scroll to position [2654, 0]
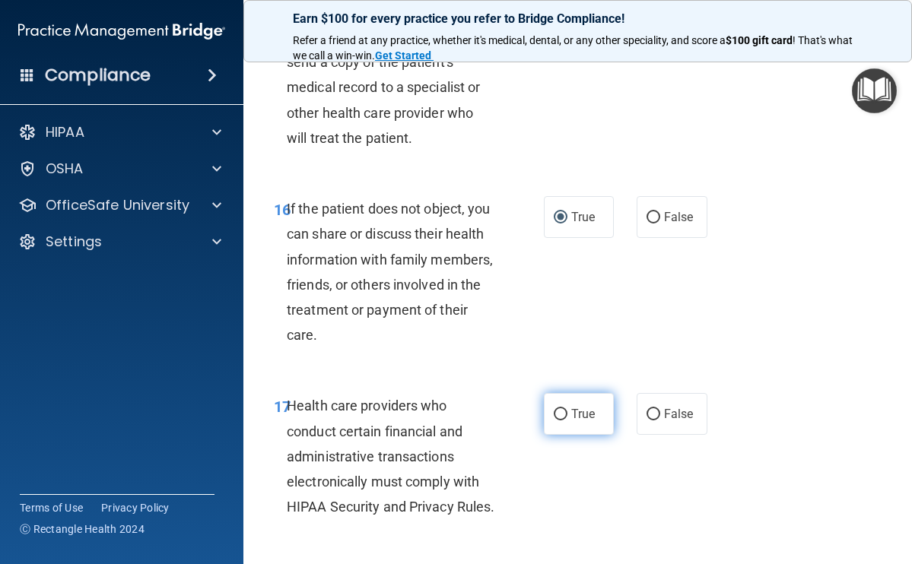
click at [555, 409] on input "True" at bounding box center [560, 414] width 14 height 11
radio input "true"
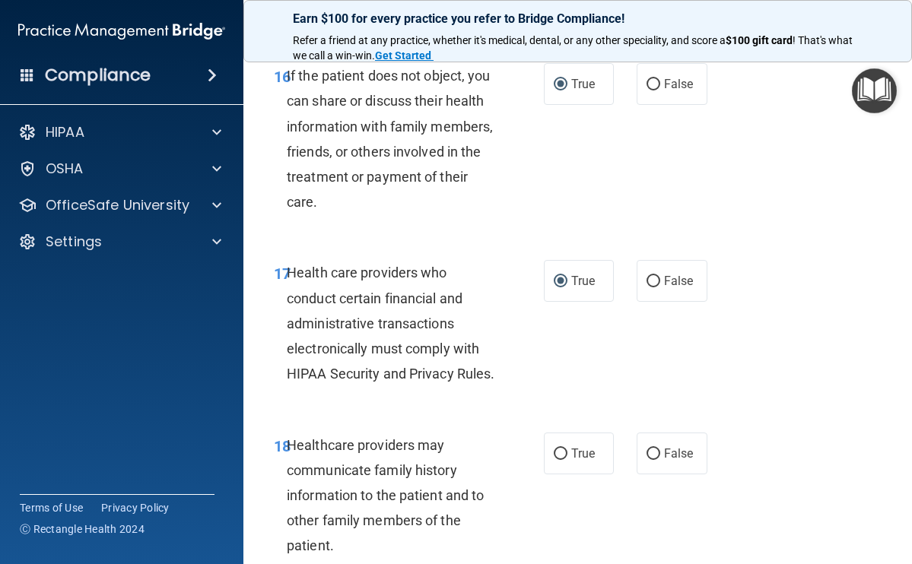
scroll to position [2858, 0]
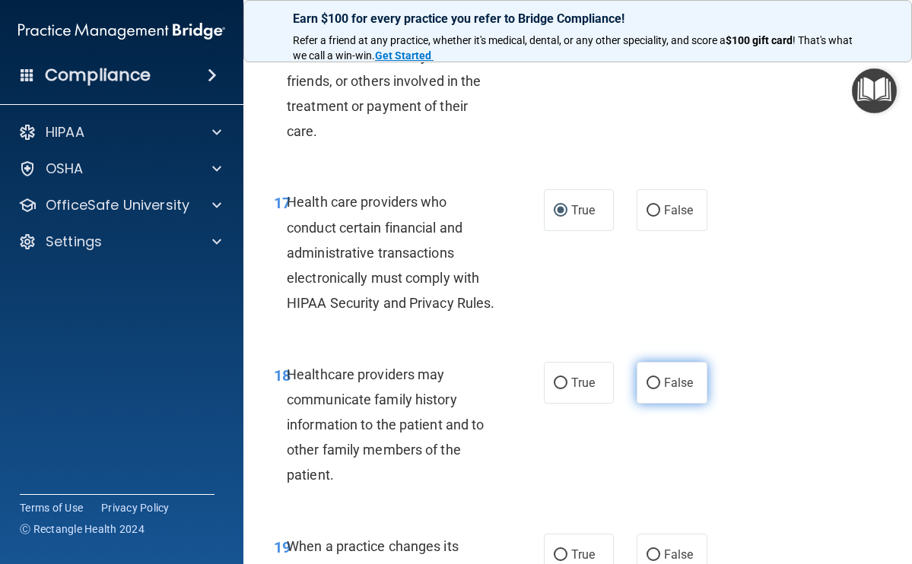
click at [649, 389] on input "False" at bounding box center [653, 383] width 14 height 11
radio input "true"
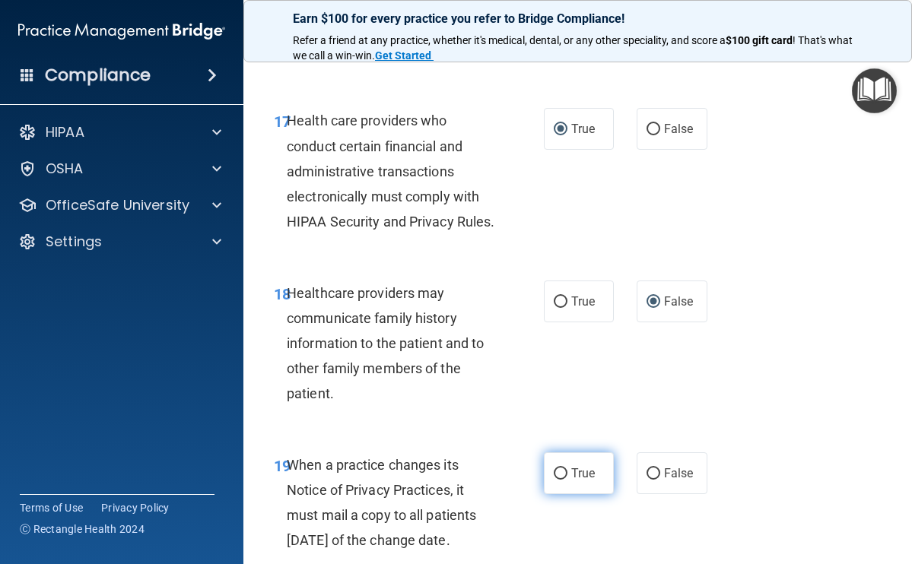
scroll to position [2951, 0]
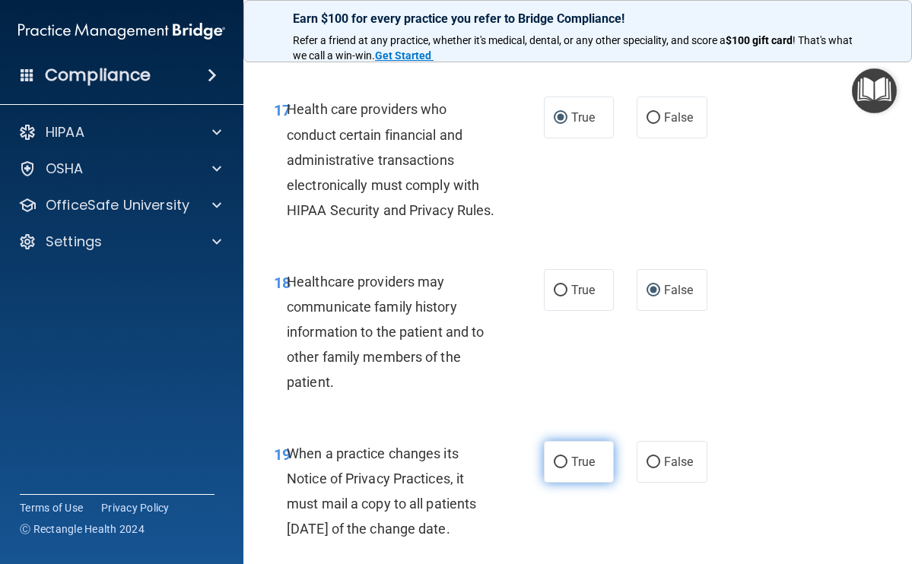
click at [563, 468] on label "True" at bounding box center [579, 462] width 71 height 42
click at [563, 468] on input "True" at bounding box center [560, 462] width 14 height 11
radio input "true"
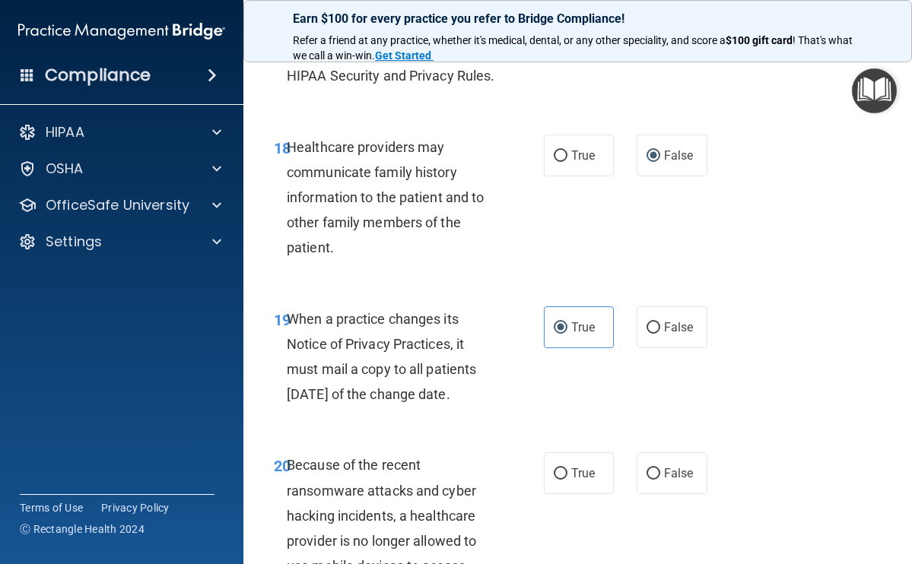
scroll to position [3234, 0]
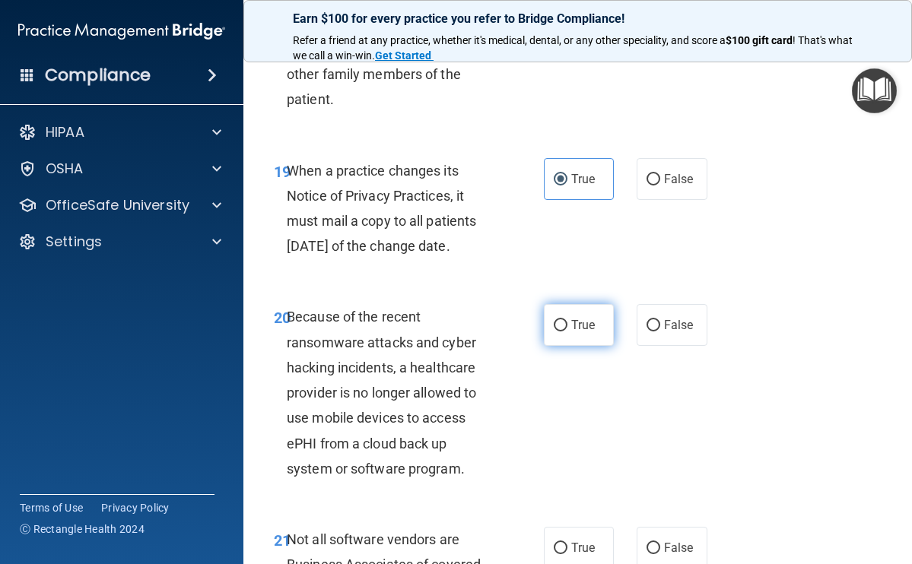
click at [556, 331] on input "True" at bounding box center [560, 325] width 14 height 11
radio input "true"
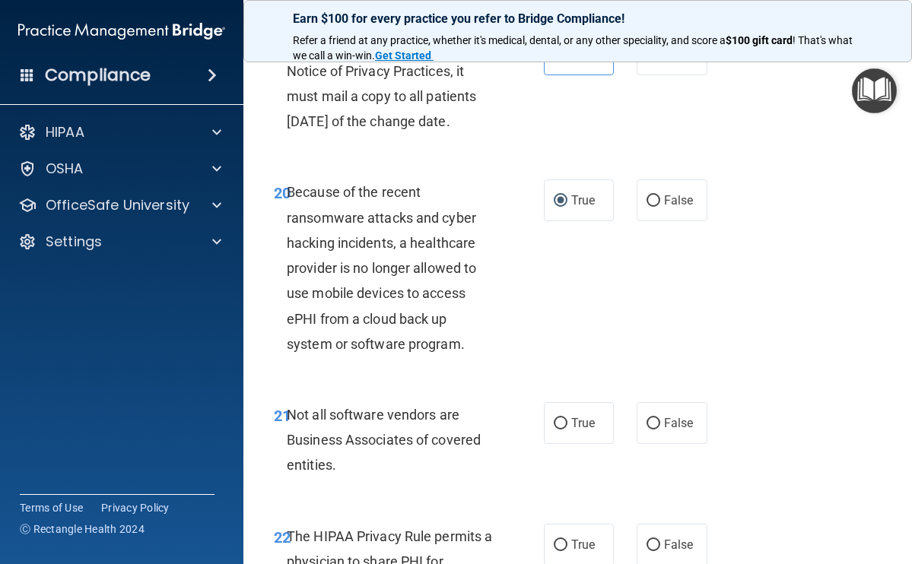
scroll to position [3389, 0]
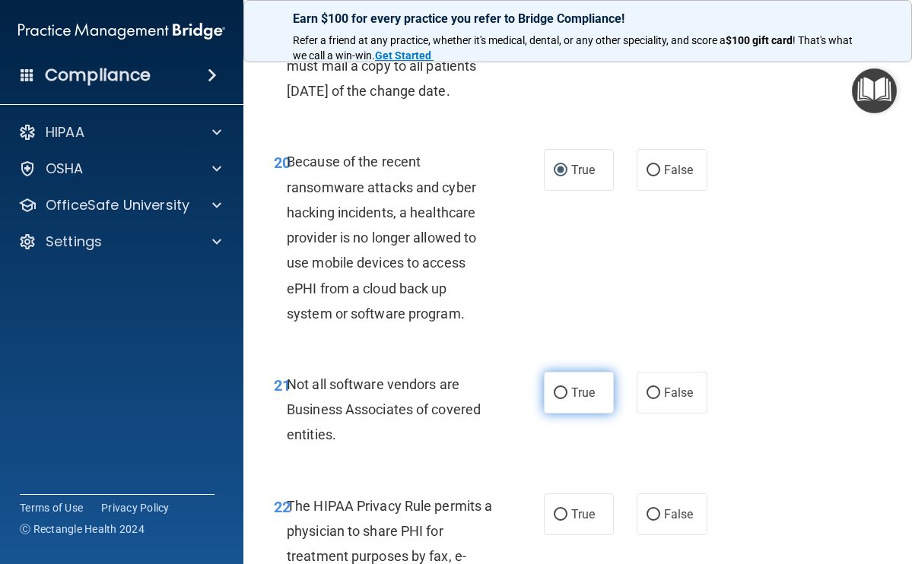
click at [557, 399] on input "True" at bounding box center [560, 393] width 14 height 11
radio input "true"
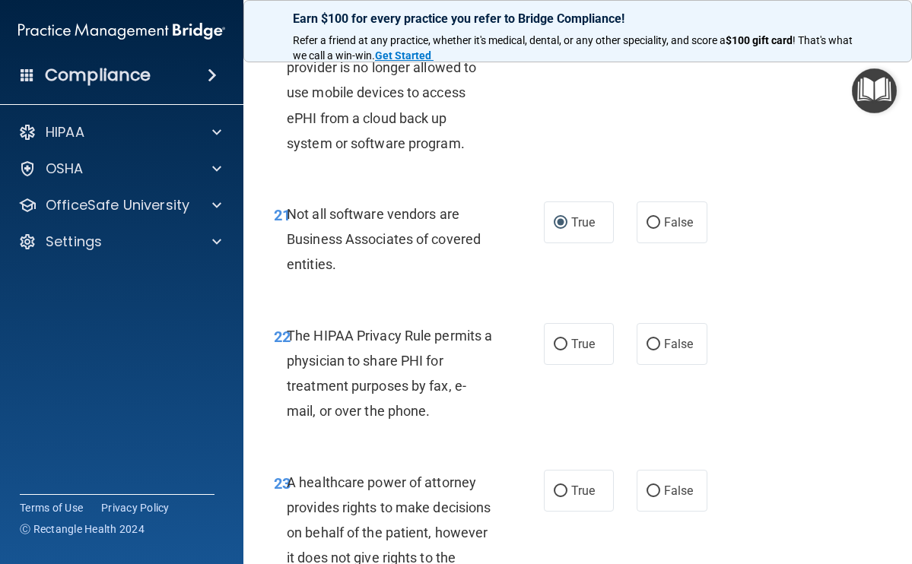
scroll to position [3562, 0]
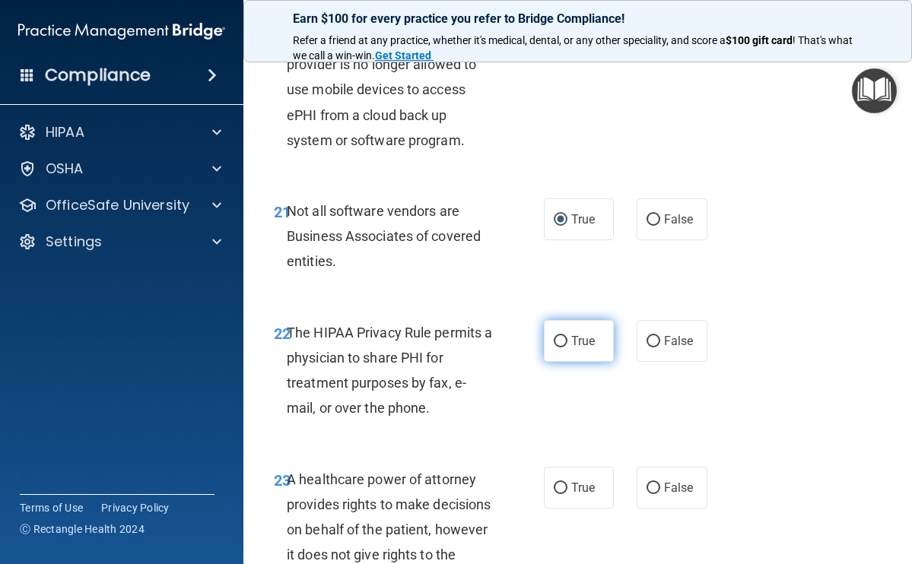
click at [560, 347] on input "True" at bounding box center [560, 341] width 14 height 11
radio input "true"
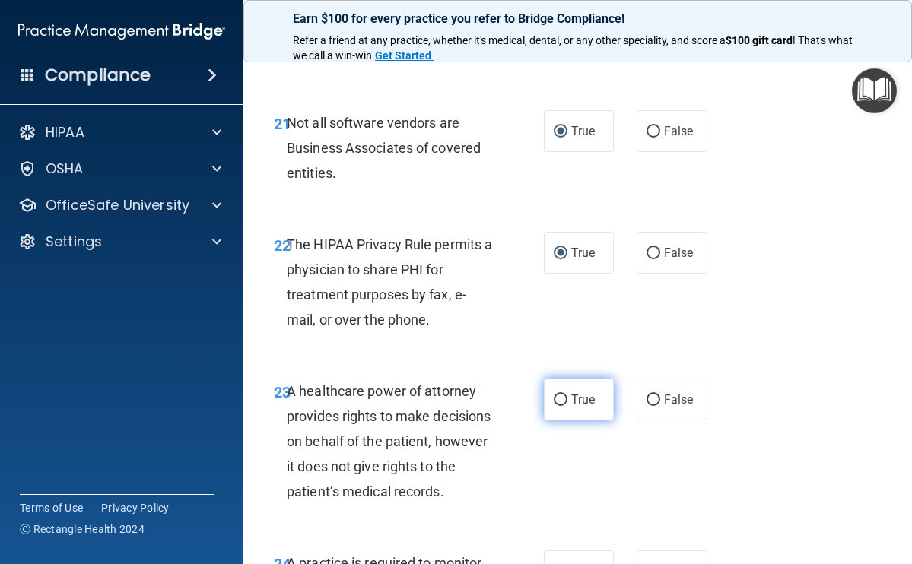
scroll to position [3659, 0]
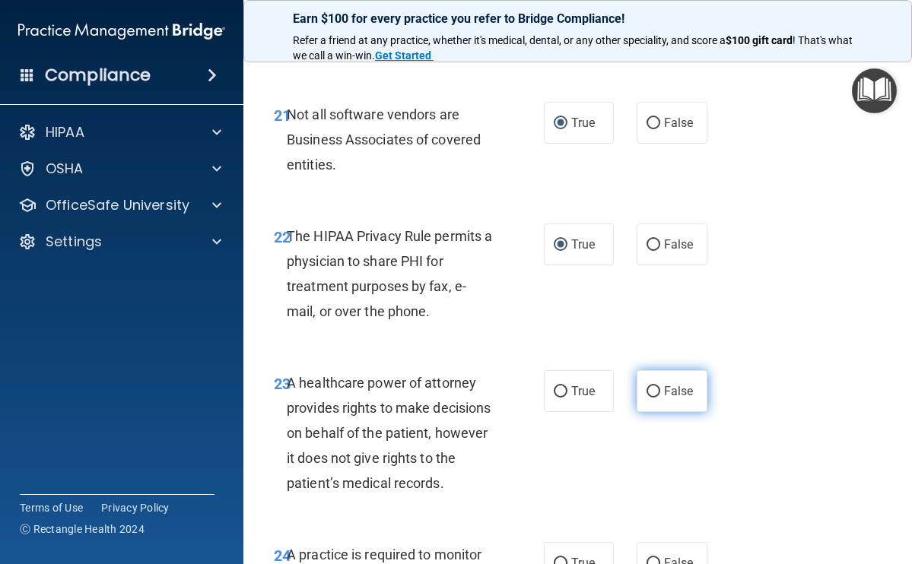
click at [646, 398] on input "False" at bounding box center [653, 391] width 14 height 11
radio input "true"
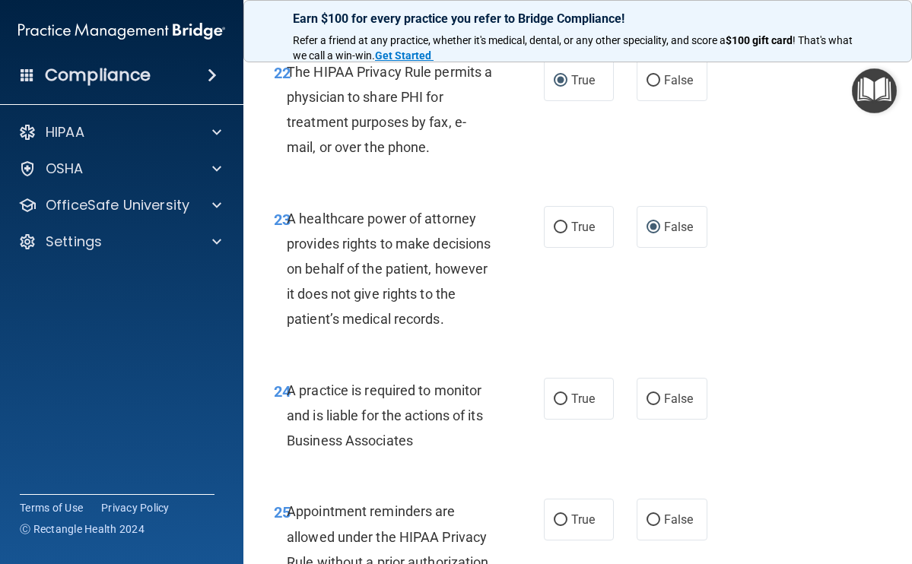
scroll to position [3826, 0]
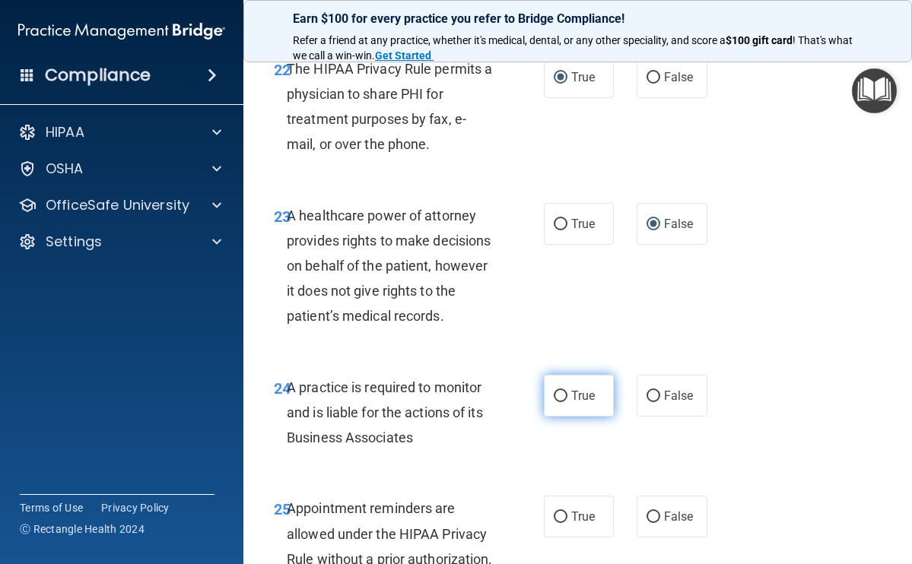
click at [560, 402] on input "True" at bounding box center [560, 396] width 14 height 11
radio input "true"
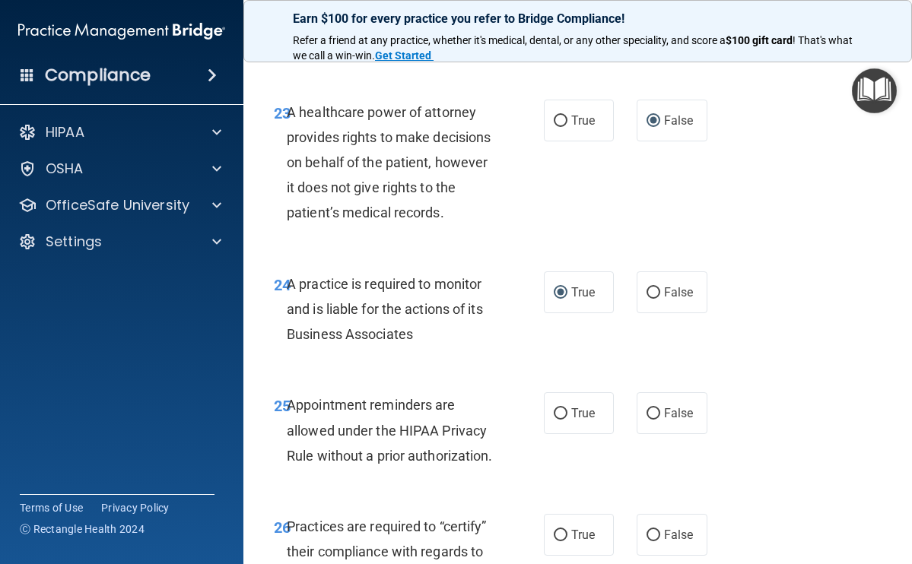
scroll to position [3964, 0]
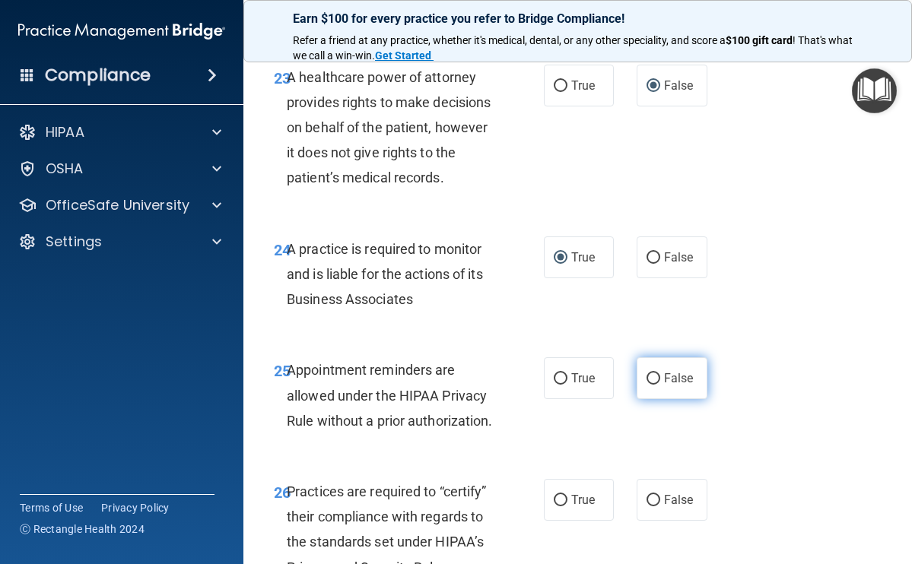
click at [646, 385] on input "False" at bounding box center [653, 378] width 14 height 11
radio input "true"
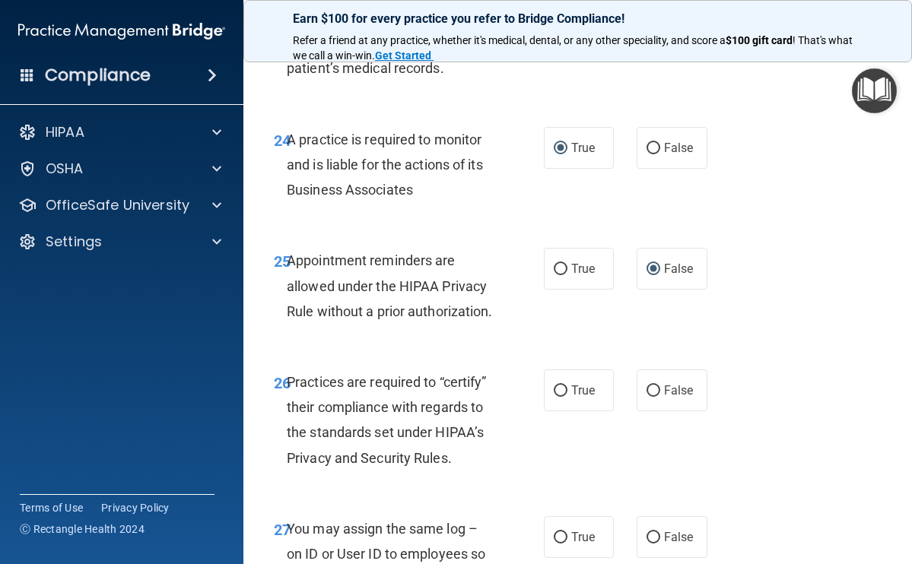
scroll to position [4085, 0]
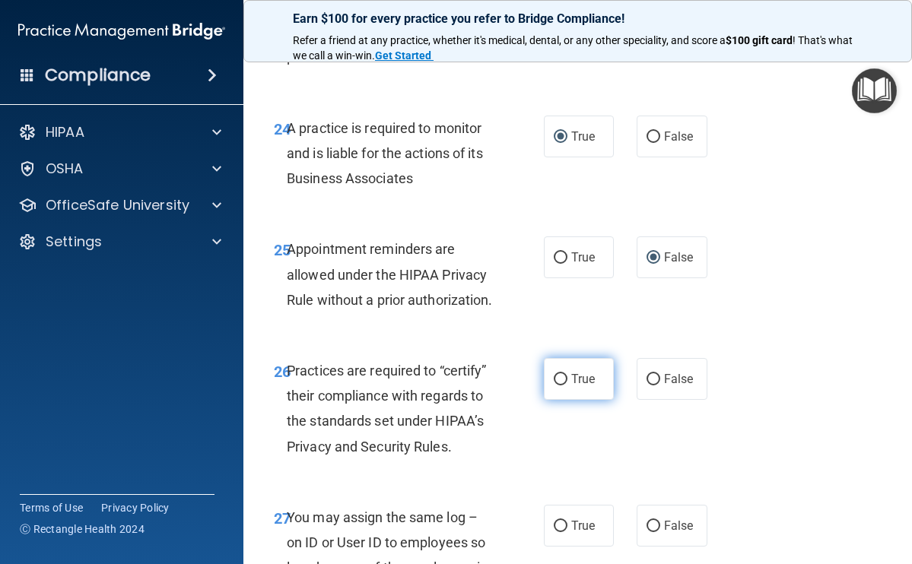
click at [557, 385] on input "True" at bounding box center [560, 379] width 14 height 11
radio input "true"
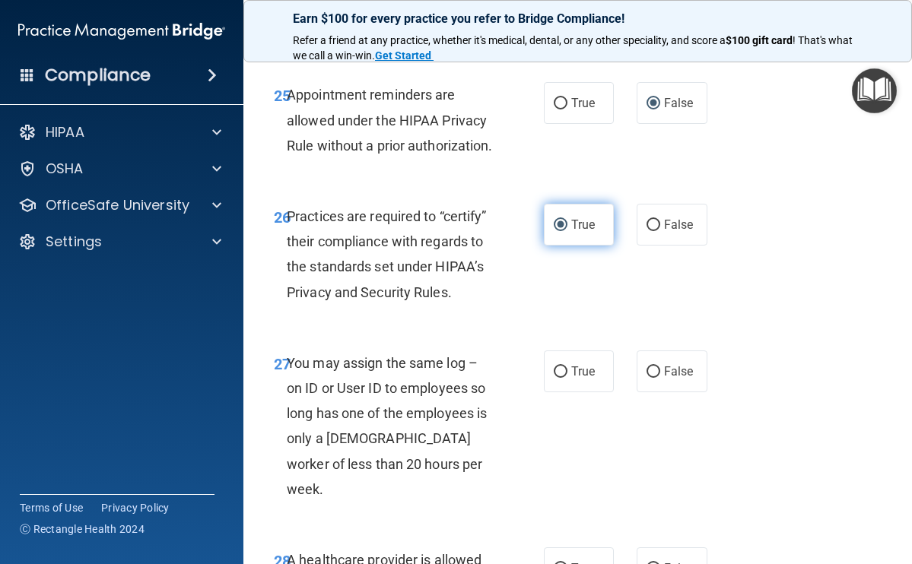
scroll to position [4303, 0]
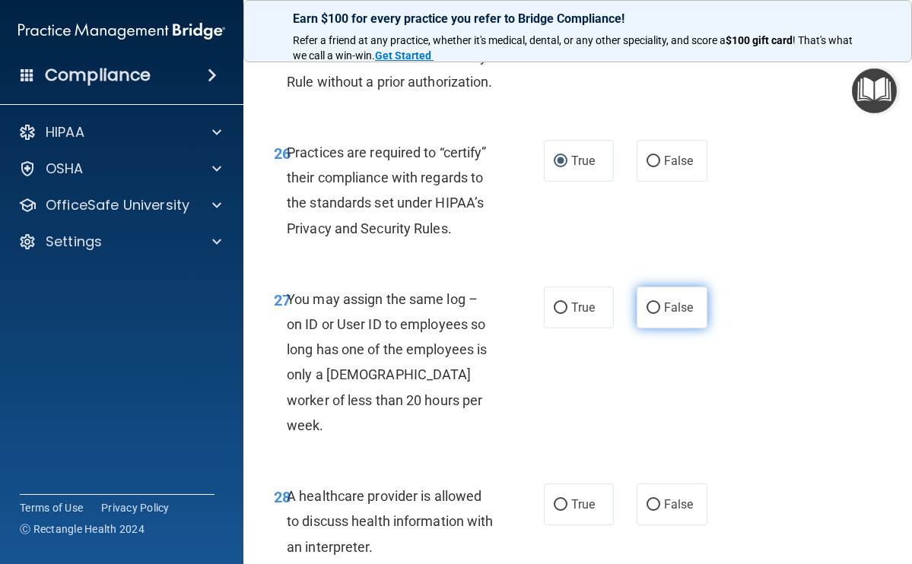
click at [646, 314] on input "False" at bounding box center [653, 308] width 14 height 11
radio input "true"
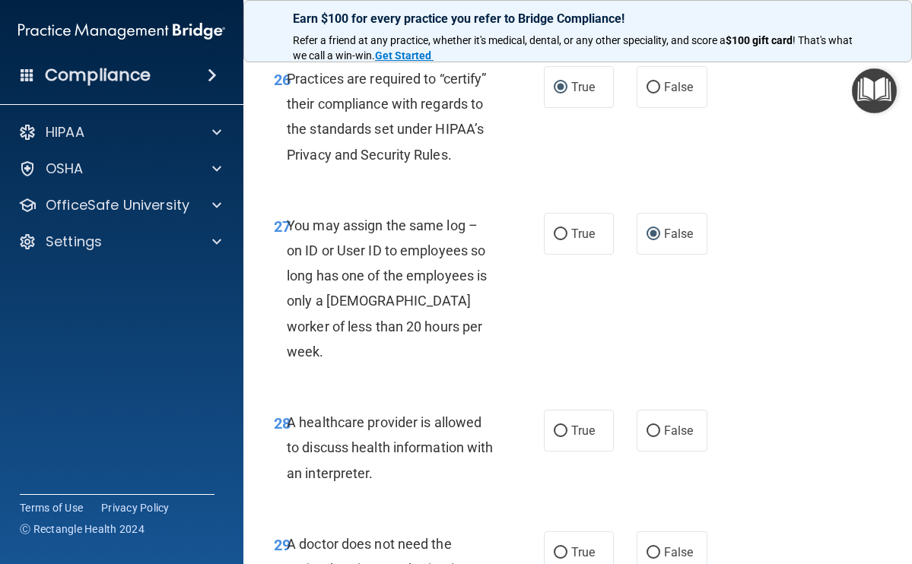
scroll to position [4417, 0]
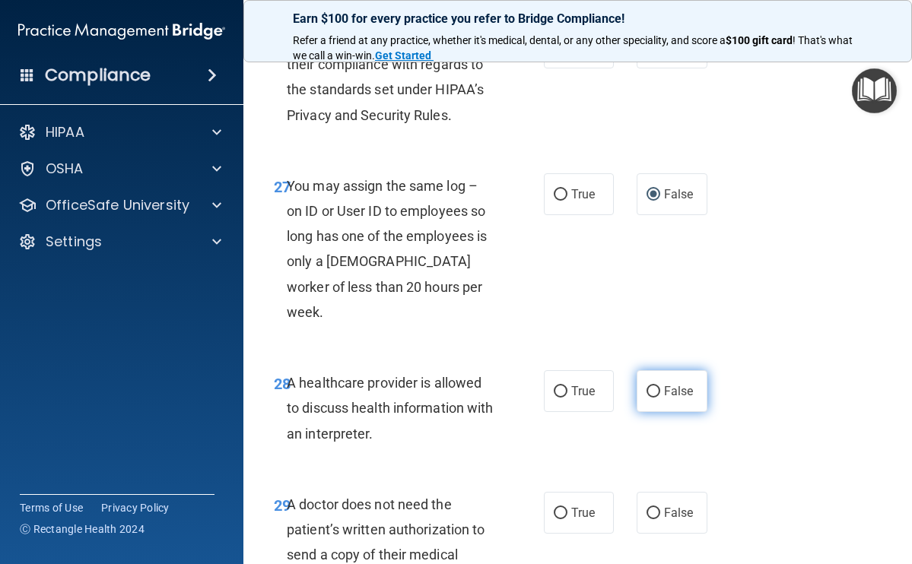
click at [649, 398] on input "False" at bounding box center [653, 391] width 14 height 11
radio input "true"
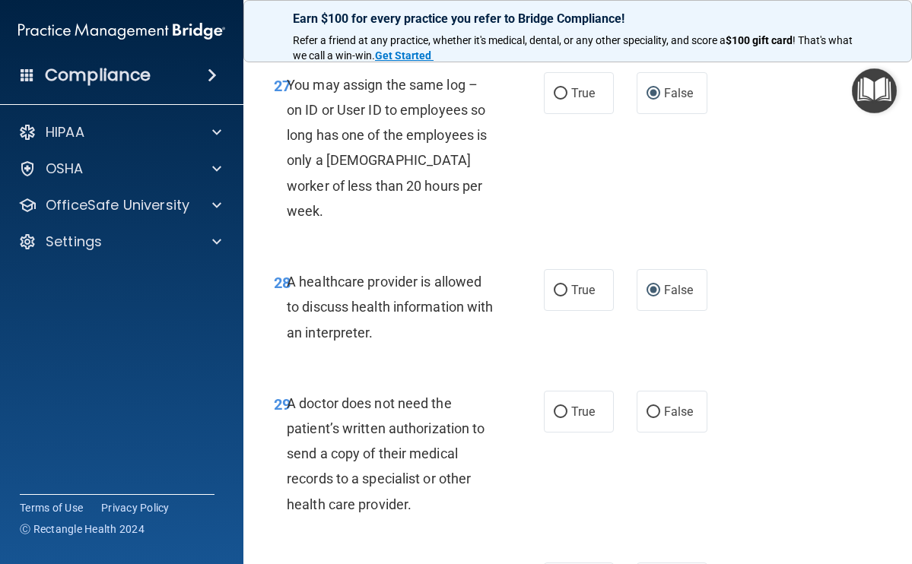
scroll to position [4521, 0]
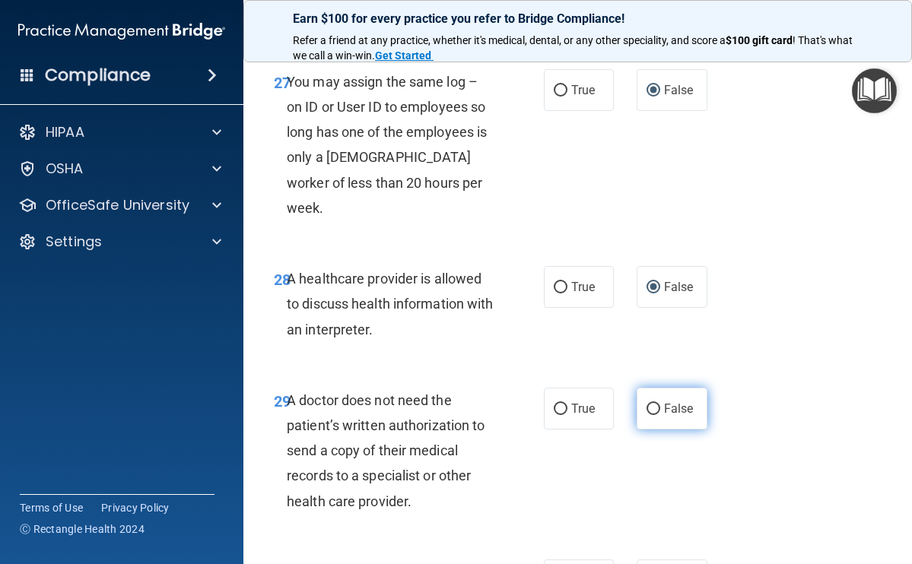
click at [642, 430] on label "False" at bounding box center [671, 409] width 71 height 42
click at [646, 415] on input "False" at bounding box center [653, 409] width 14 height 11
radio input "true"
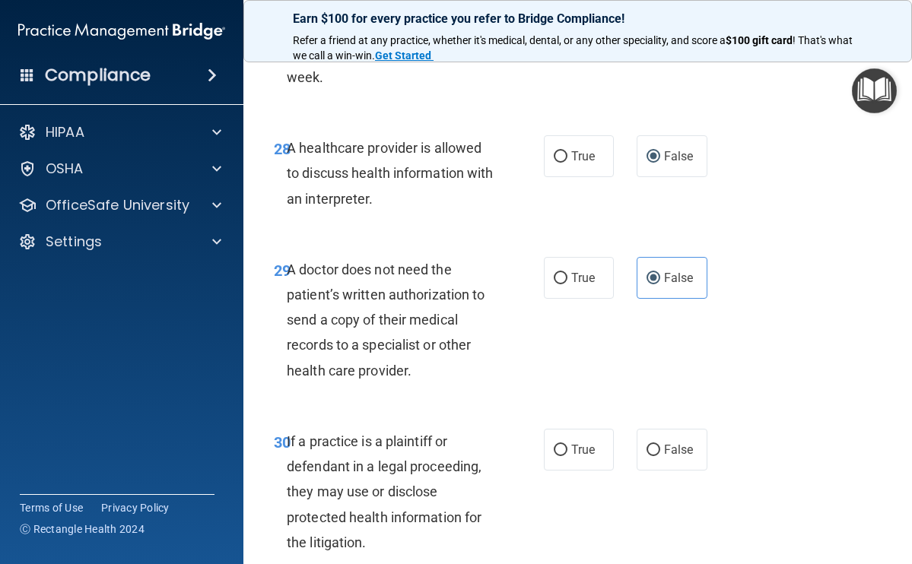
scroll to position [4779, 0]
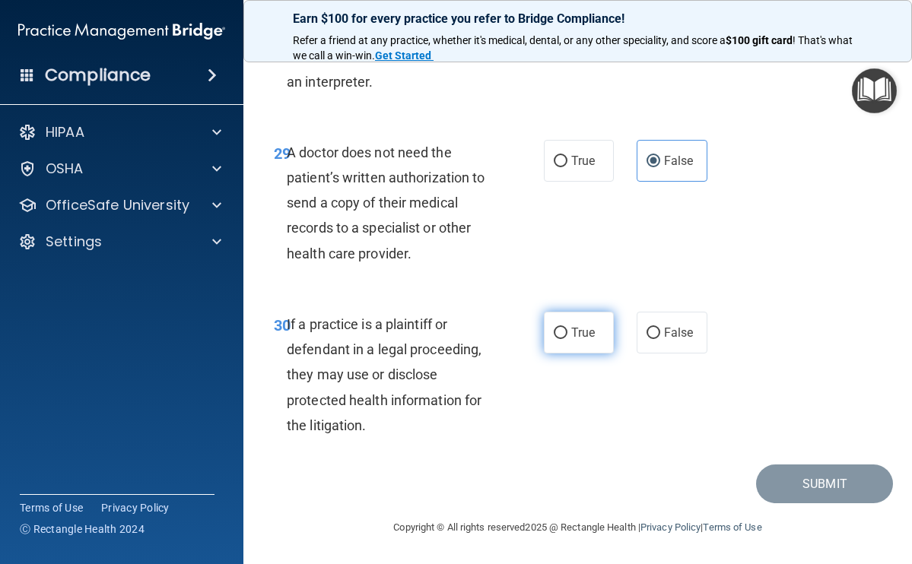
click at [553, 339] on input "True" at bounding box center [560, 333] width 14 height 11
radio input "true"
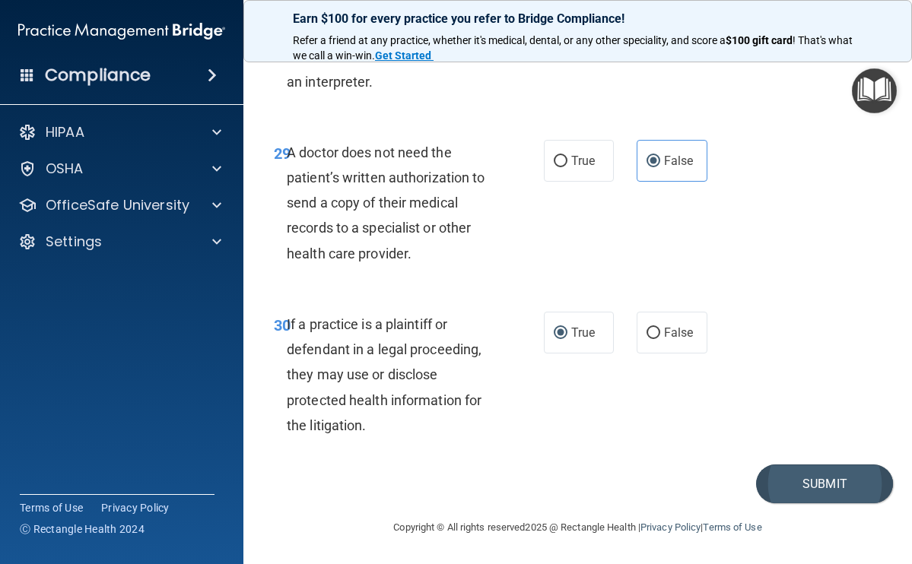
click at [814, 503] on button "Submit" at bounding box center [824, 484] width 137 height 39
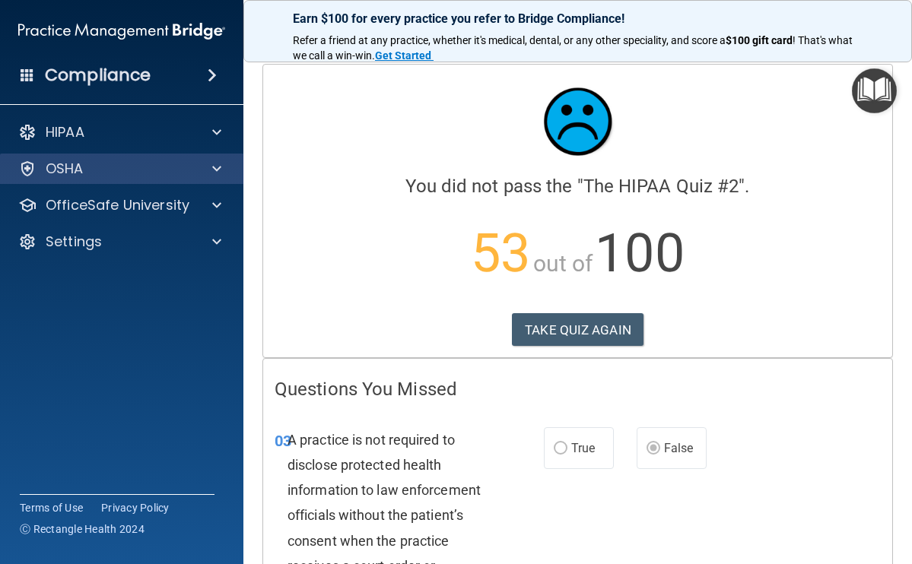
click at [216, 163] on span at bounding box center [216, 169] width 9 height 18
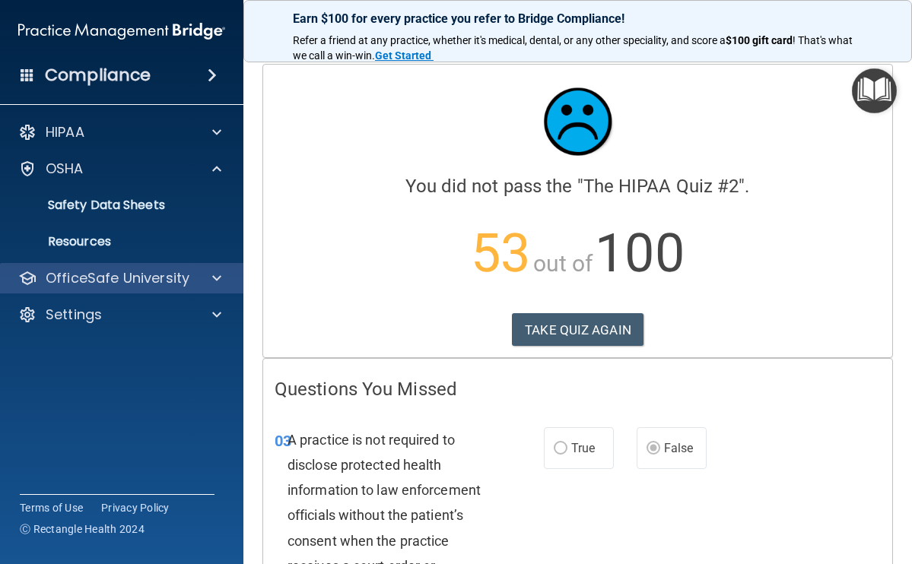
click at [225, 282] on div at bounding box center [214, 278] width 38 height 18
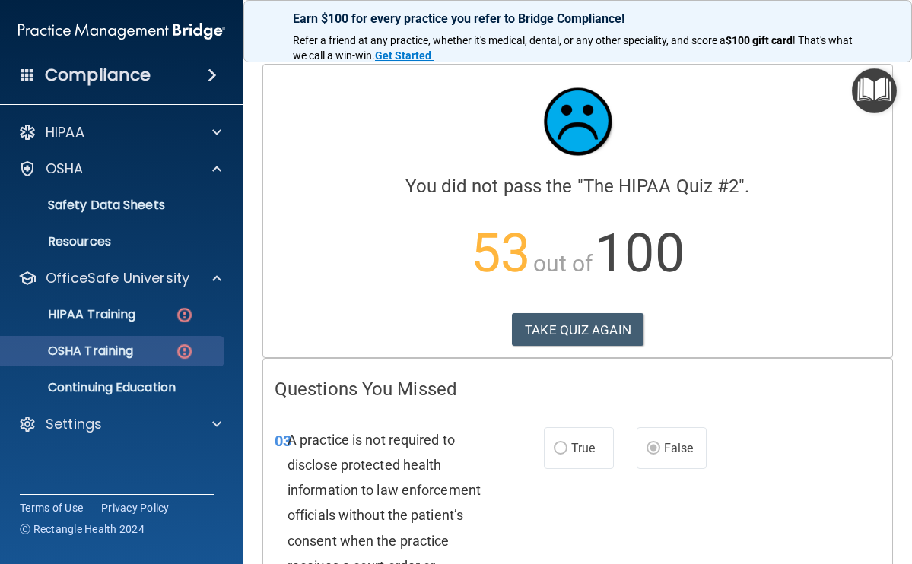
click at [176, 342] on img at bounding box center [184, 351] width 19 height 19
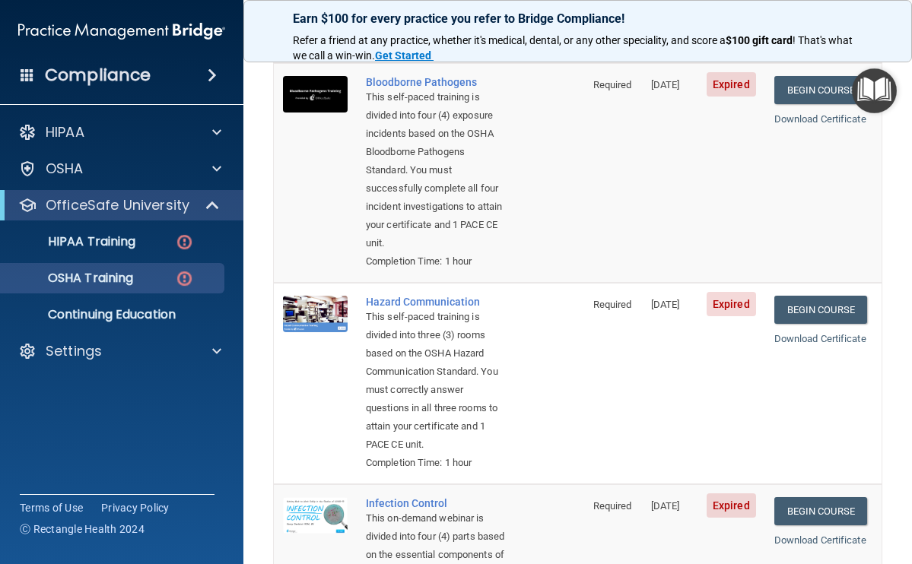
scroll to position [46, 0]
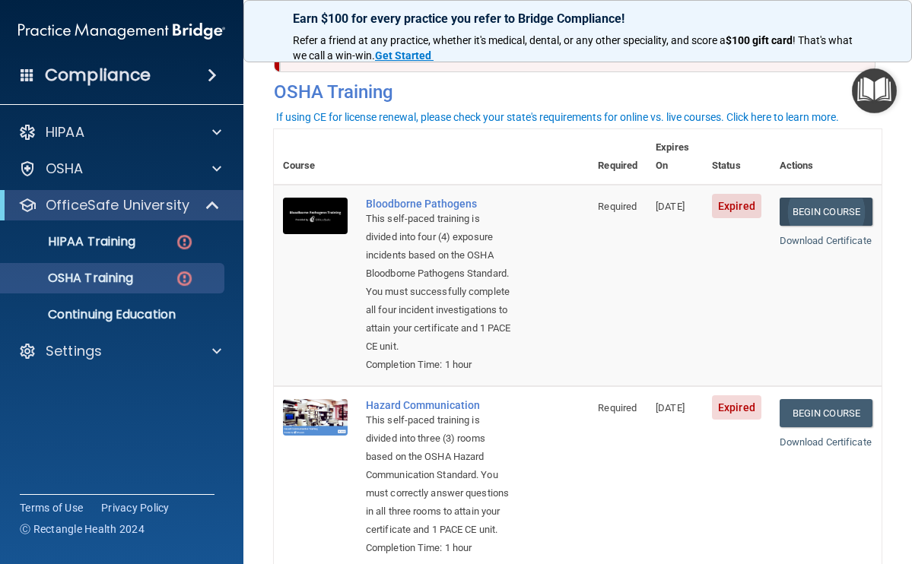
click at [808, 198] on link "Begin Course" at bounding box center [825, 212] width 93 height 28
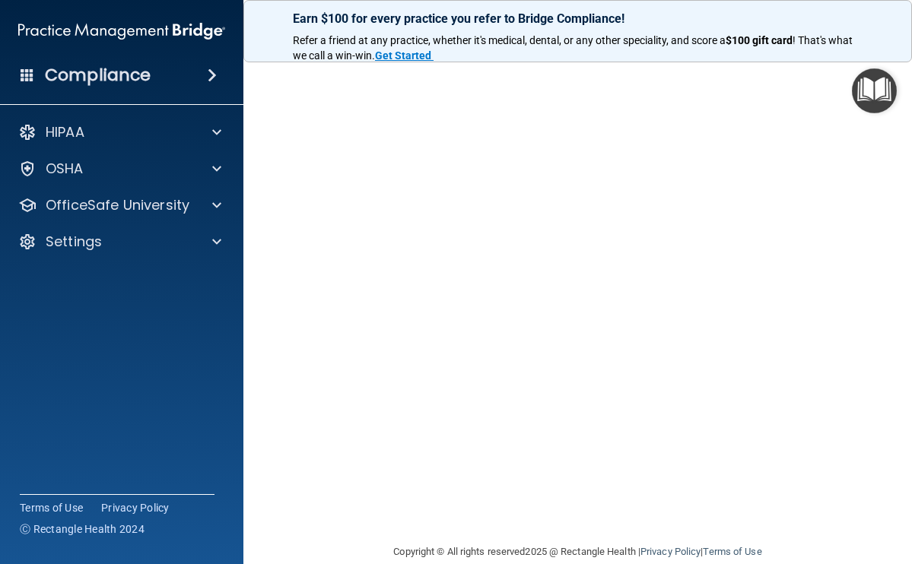
scroll to position [65, 0]
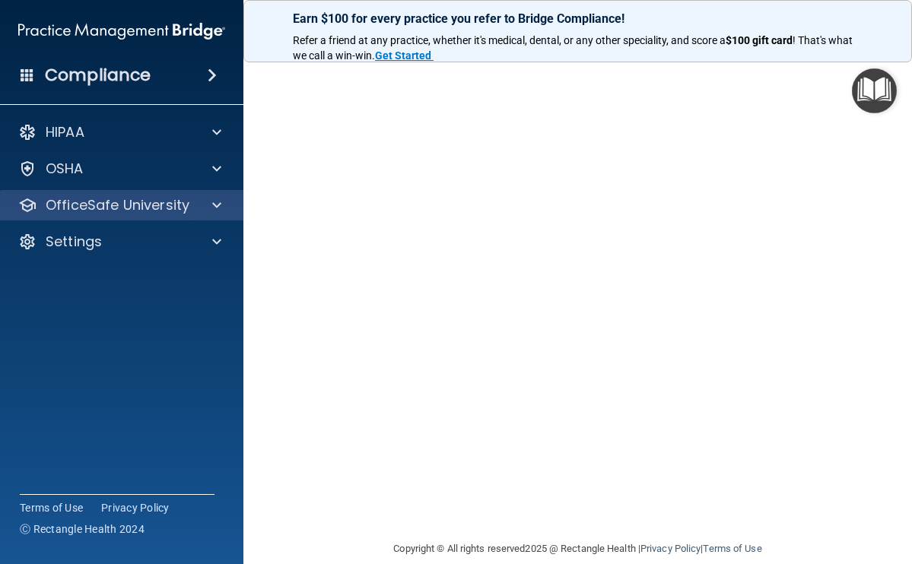
click at [220, 207] on span at bounding box center [216, 205] width 9 height 18
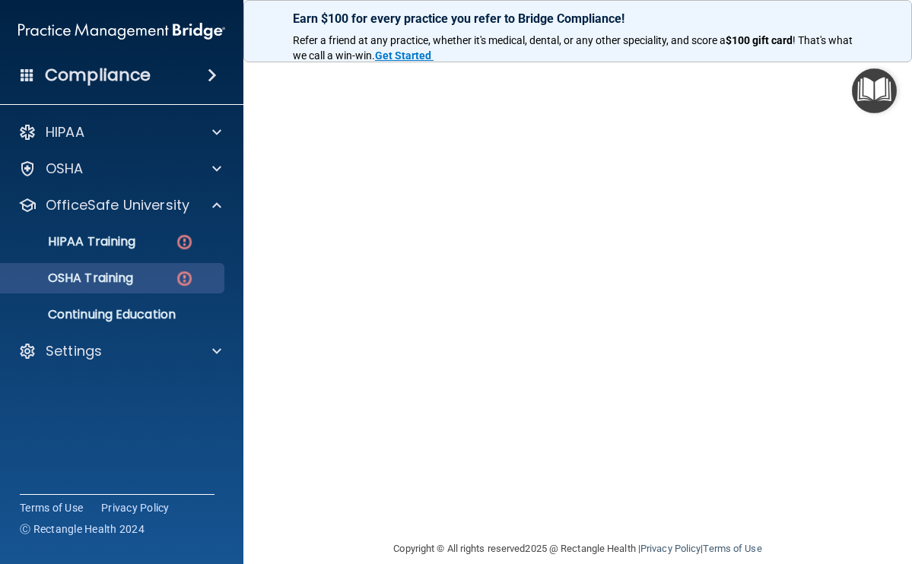
click at [189, 281] on img at bounding box center [184, 278] width 19 height 19
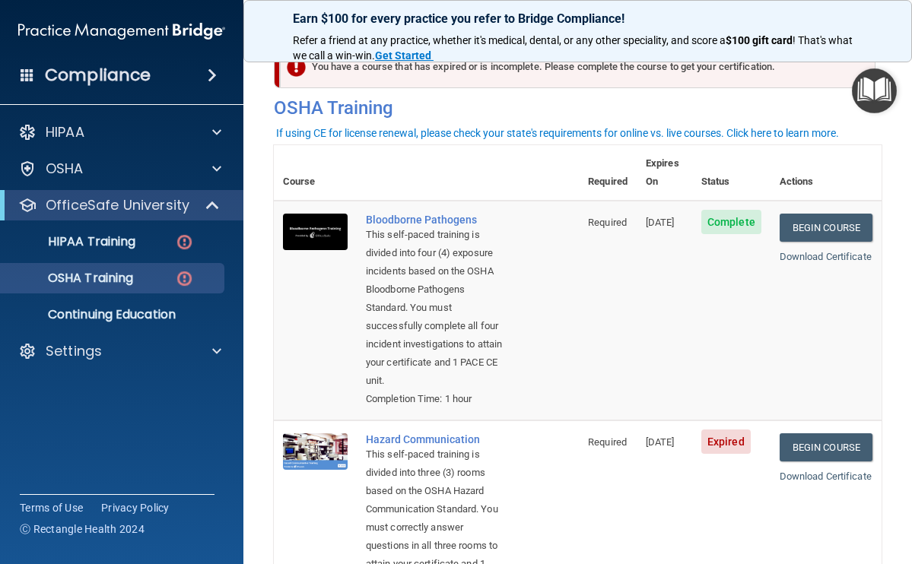
scroll to position [33, 0]
